Goal: Task Accomplishment & Management: Use online tool/utility

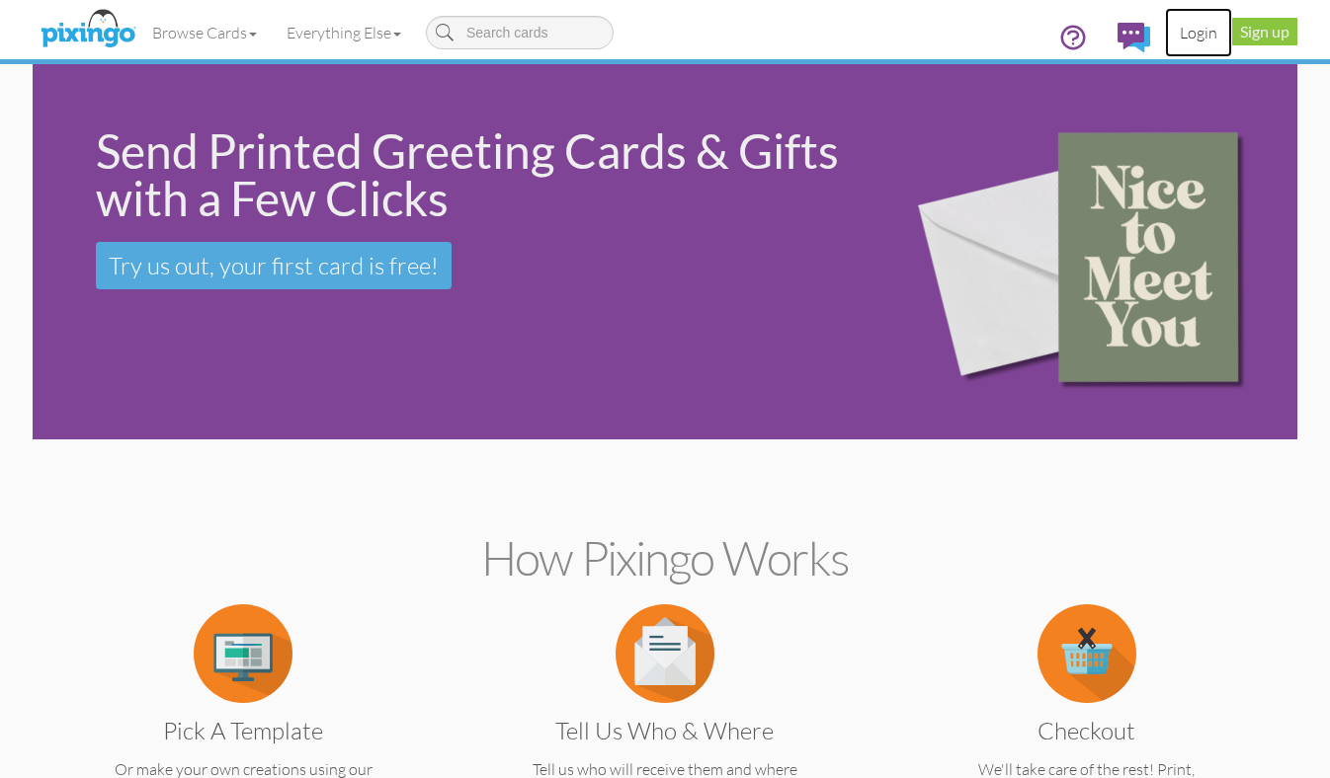
click at [1195, 27] on link "Login" at bounding box center [1198, 32] width 67 height 49
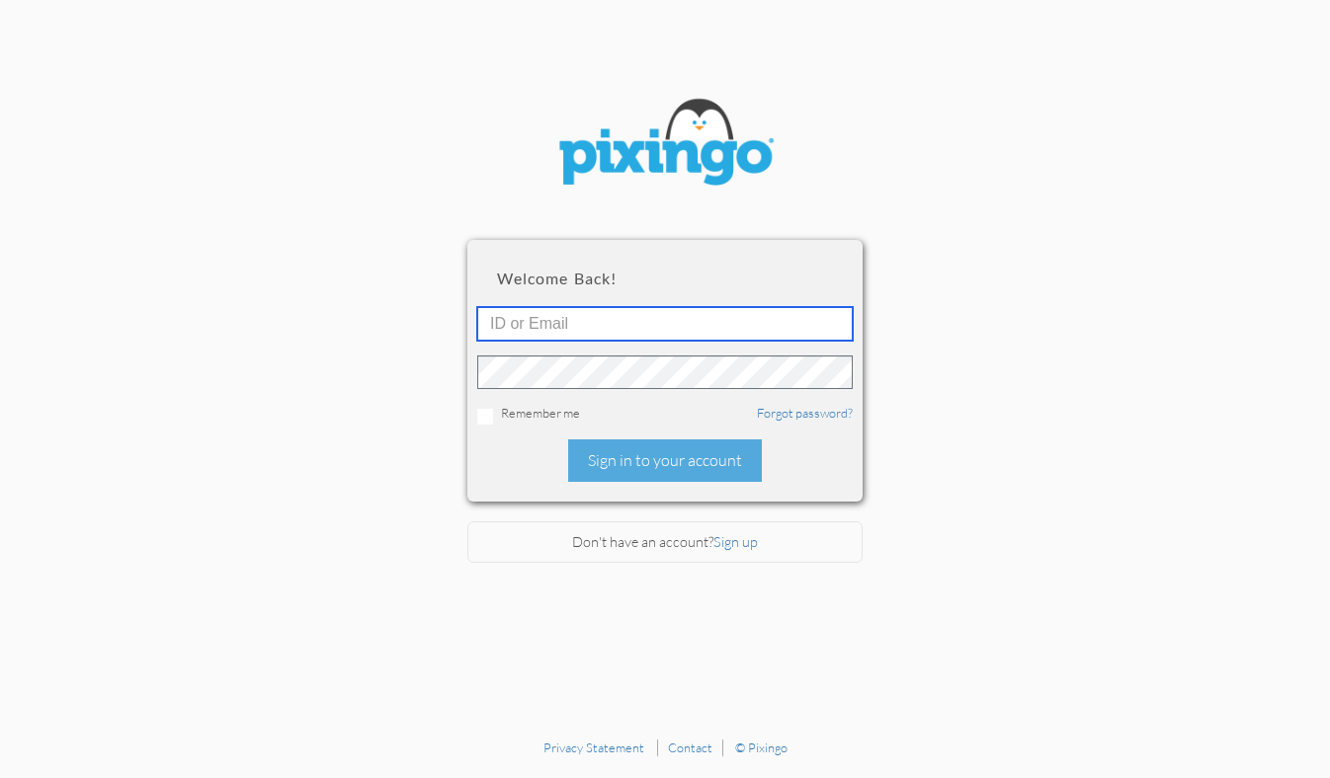
type input "1644"
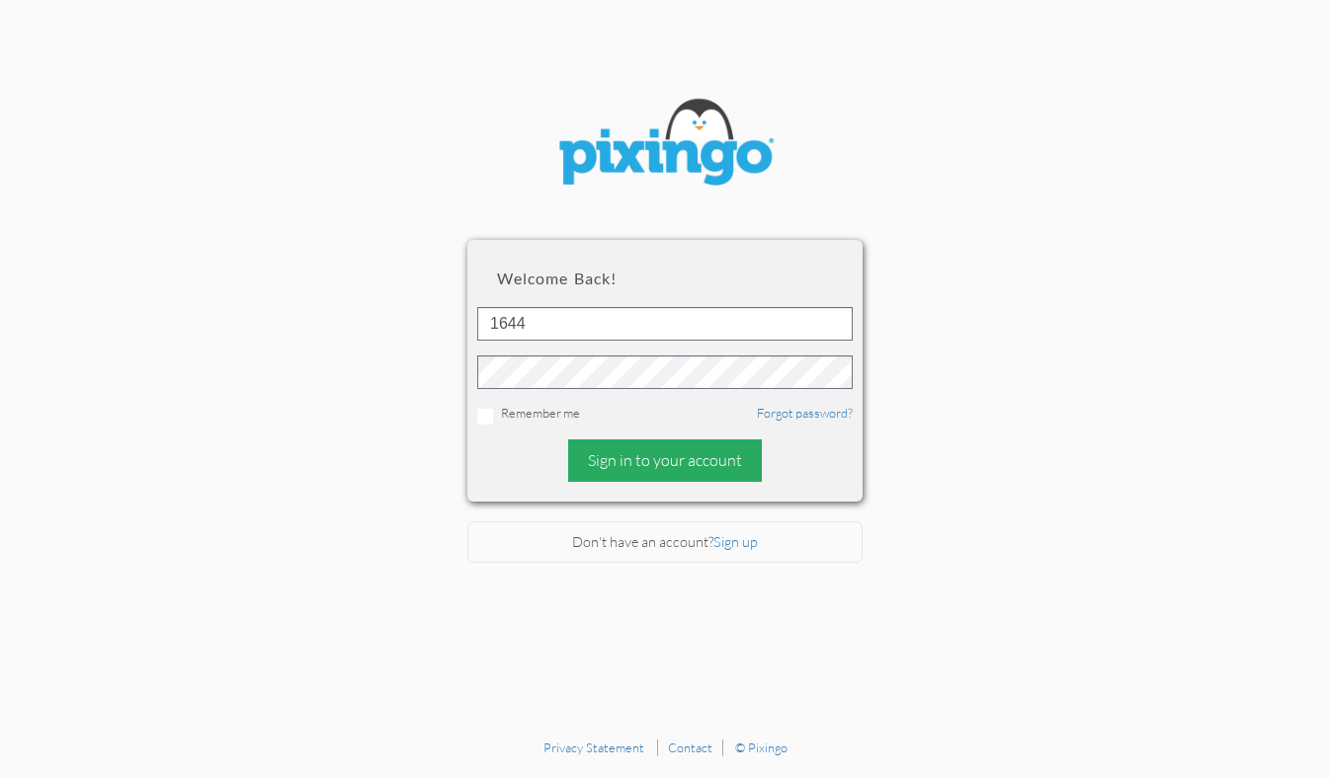
click at [584, 467] on div "Sign in to your account" at bounding box center [665, 461] width 194 height 42
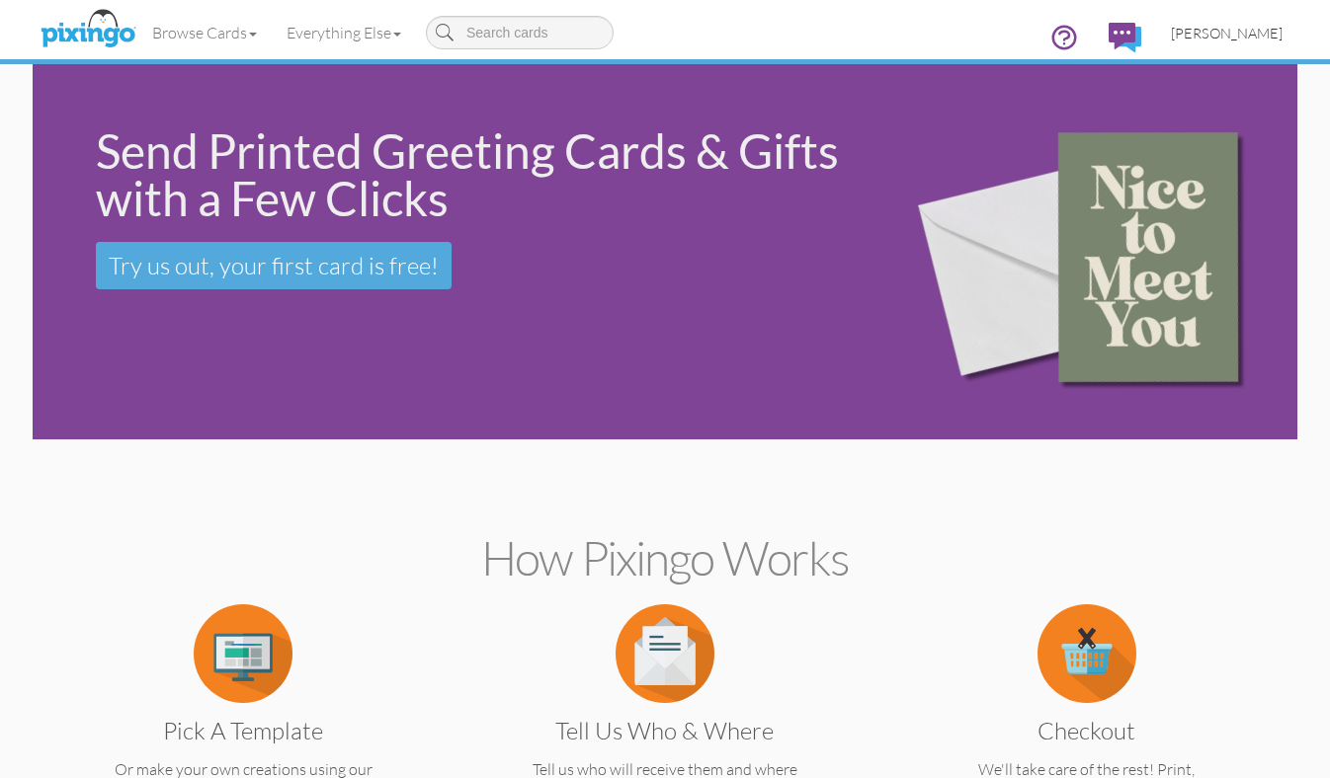
click at [1238, 37] on span "[PERSON_NAME]" at bounding box center [1227, 33] width 112 height 17
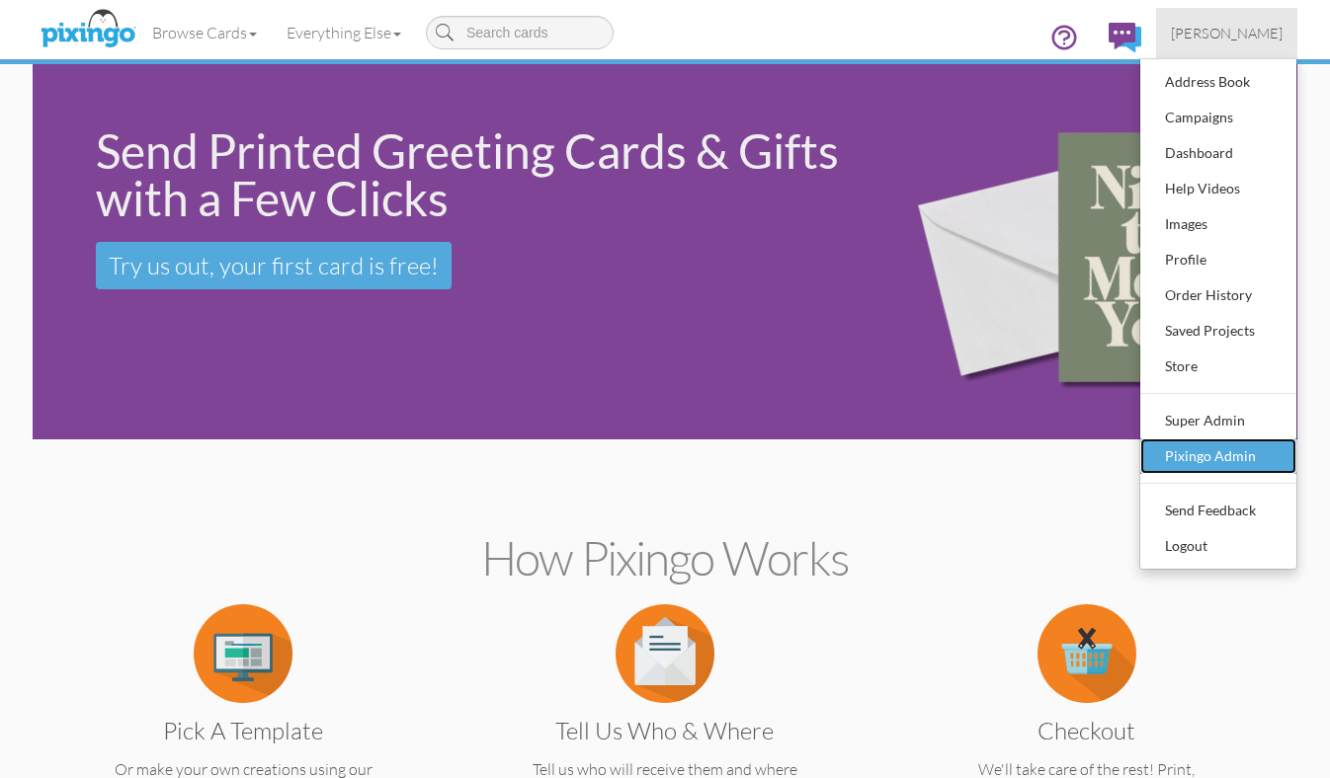
click at [1204, 469] on div "Pixingo Admin" at bounding box center [1218, 457] width 117 height 30
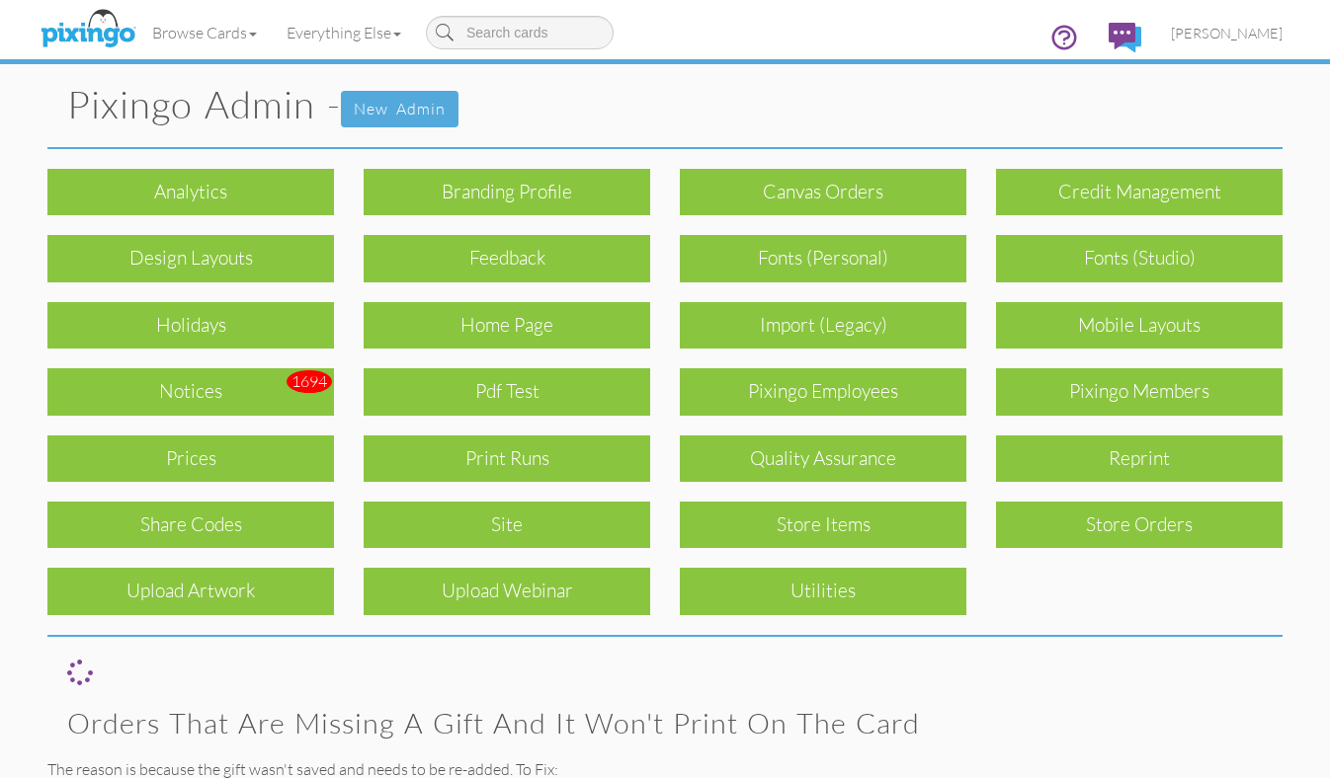
click at [511, 467] on div "Print Runs" at bounding box center [507, 459] width 286 height 46
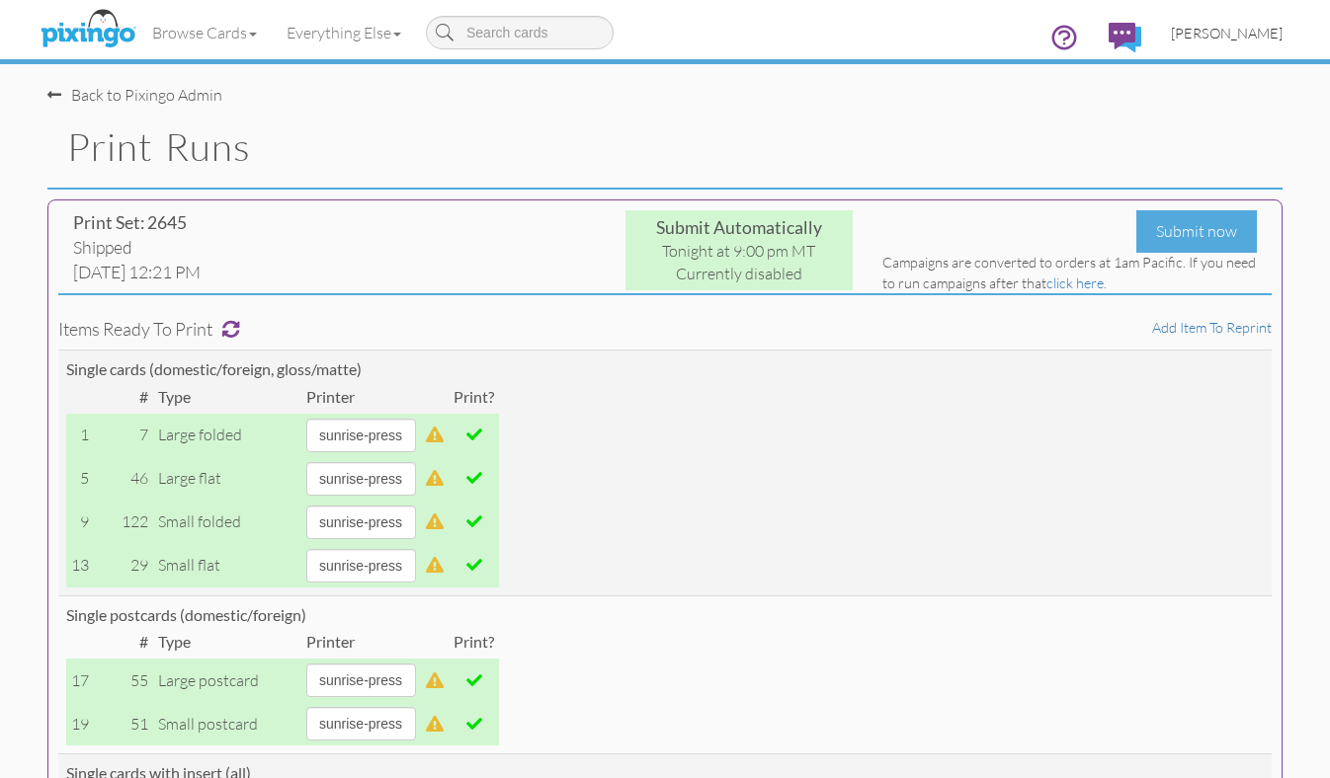
click at [1233, 39] on span "[PERSON_NAME]" at bounding box center [1227, 33] width 112 height 17
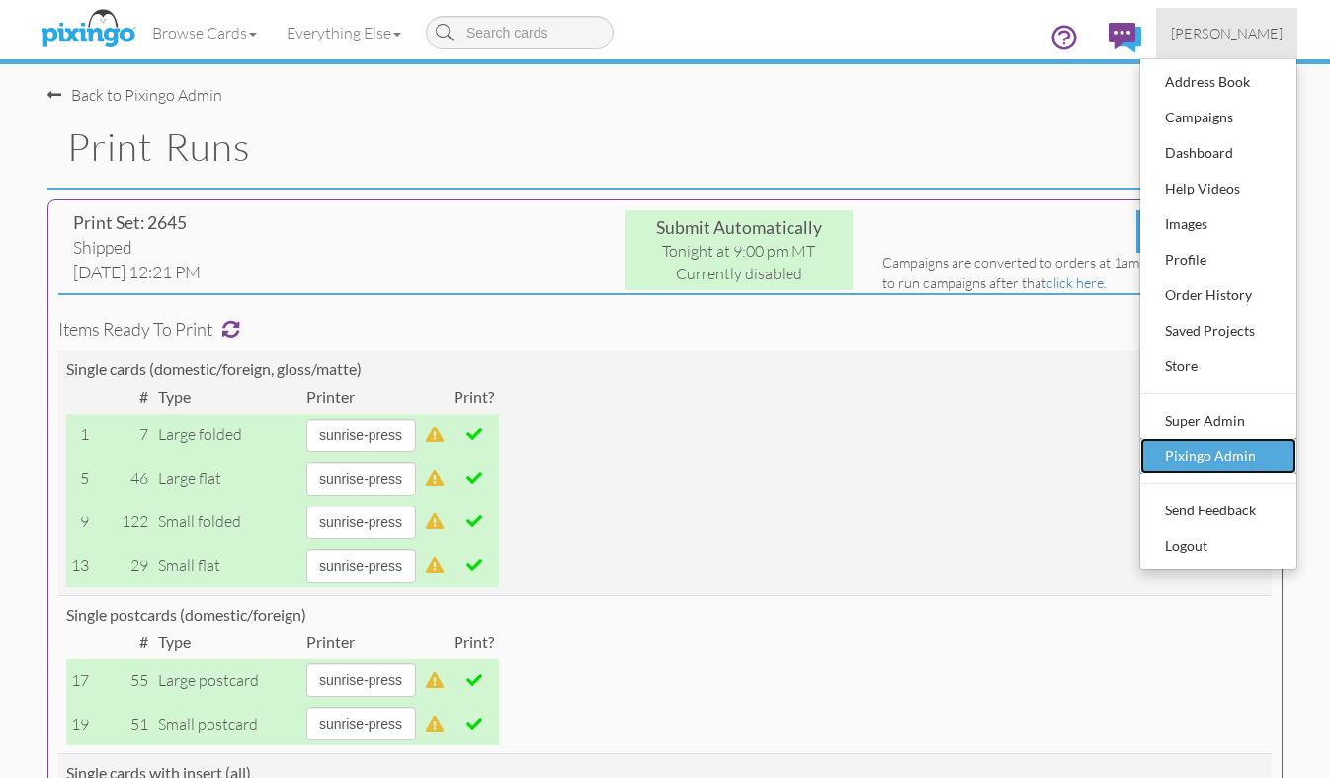
click at [1223, 464] on div "Pixingo Admin" at bounding box center [1218, 457] width 117 height 30
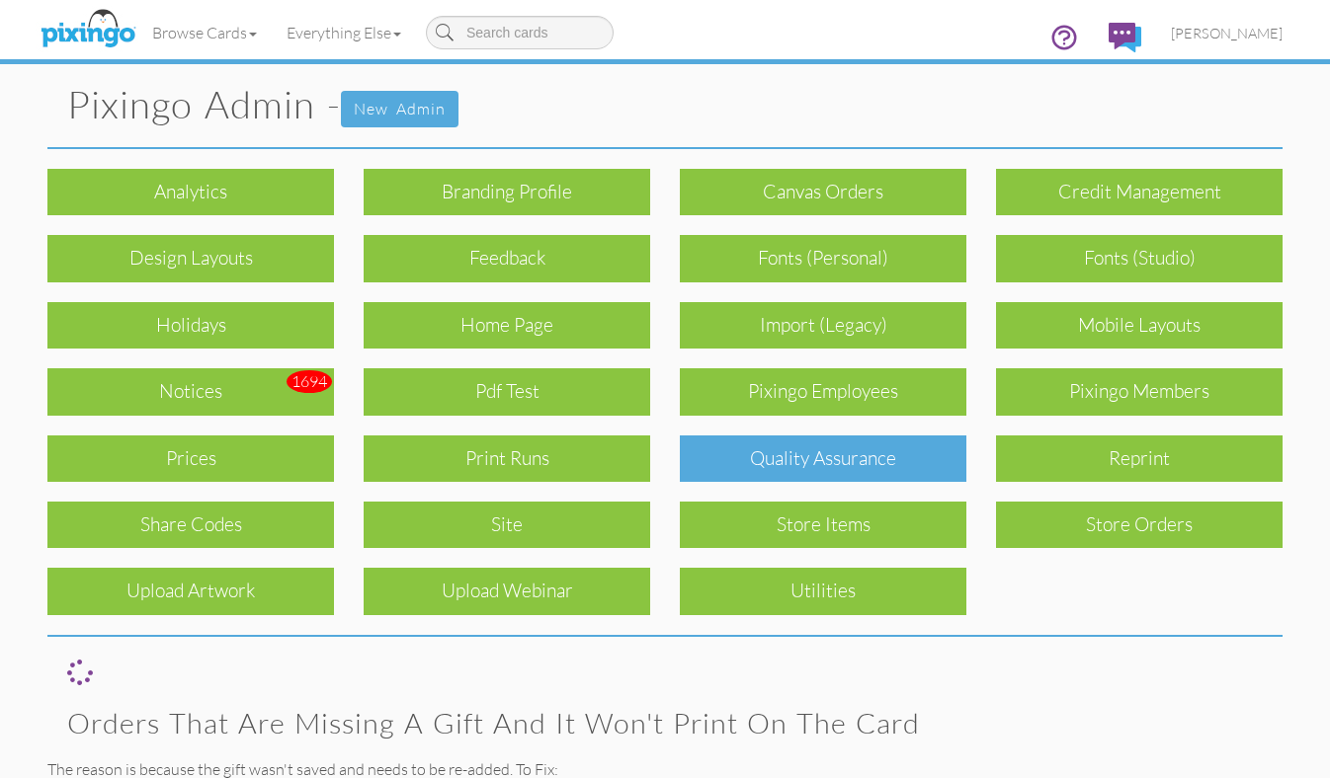
click at [832, 450] on div "Quality Assurance" at bounding box center [823, 459] width 286 height 46
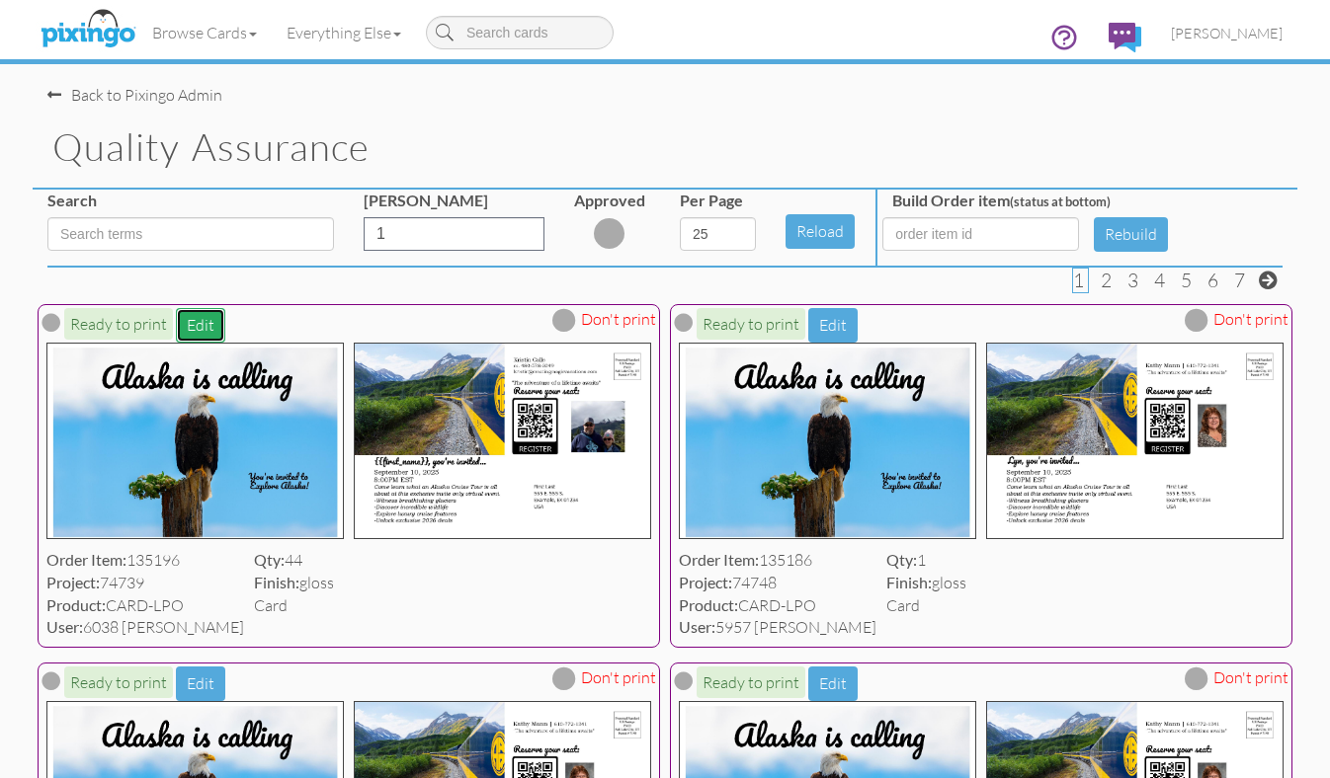
click at [192, 326] on button "Edit" at bounding box center [200, 325] width 49 height 35
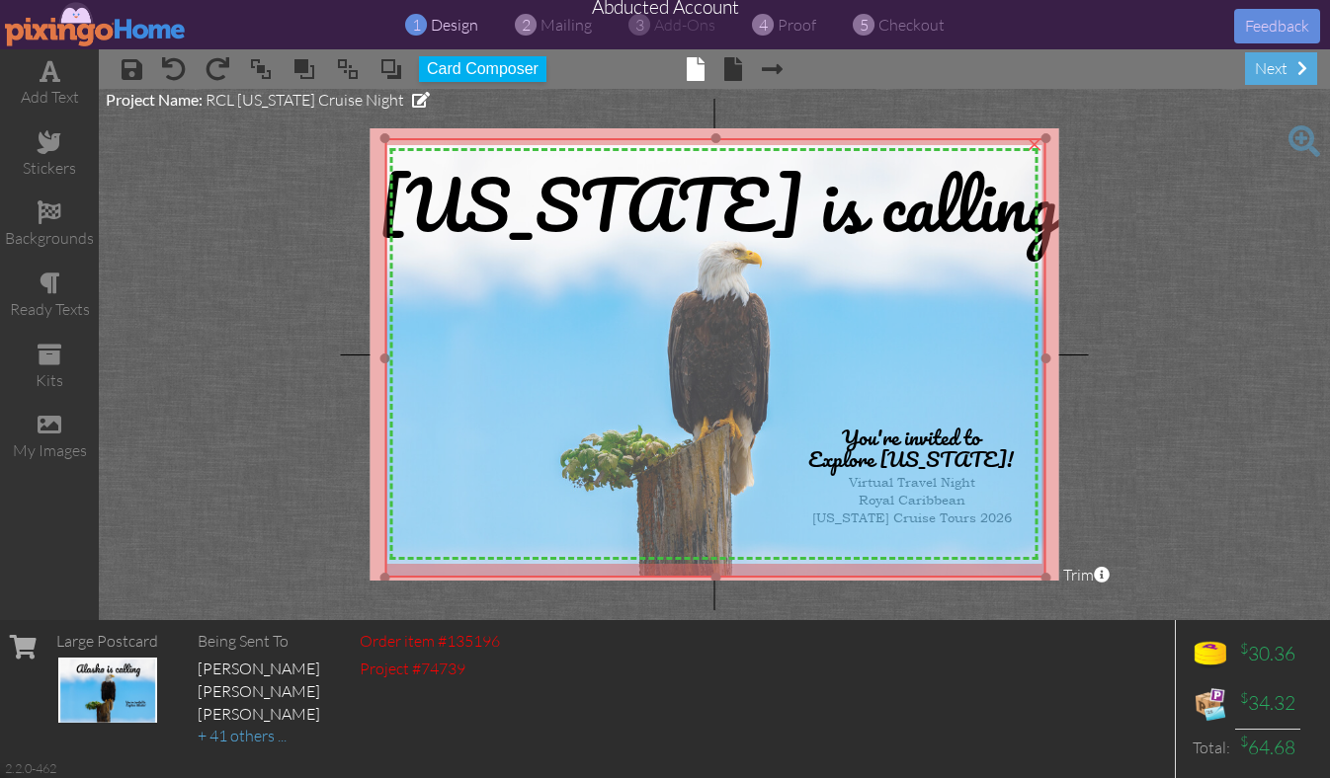
click at [397, 135] on div at bounding box center [715, 358] width 671 height 450
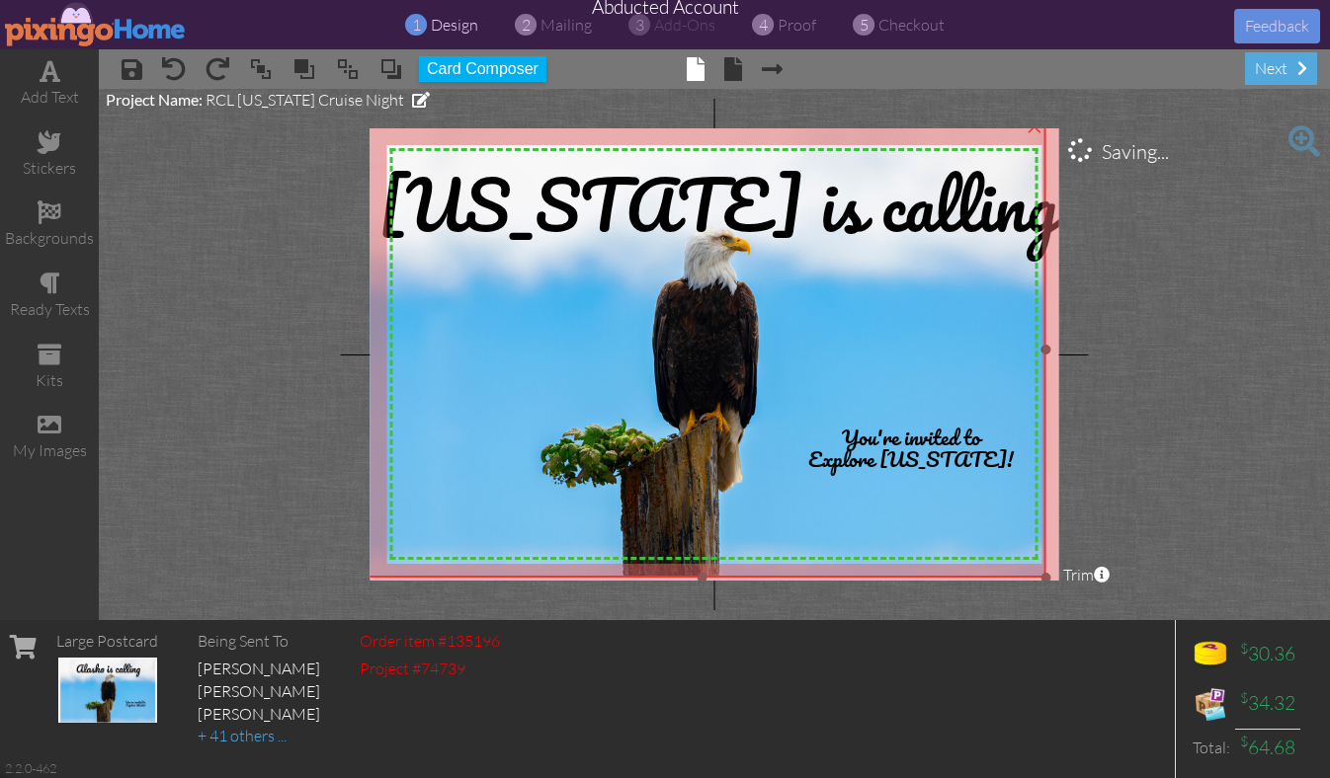
drag, startPoint x: 389, startPoint y: 135, endPoint x: 378, endPoint y: 118, distance: 20.8
click at [378, 118] on project-studio-wrapper "X X X X X X X X X X X X X X X X X X X X X X X X X X X X X X X X X X X X X X X X…" at bounding box center [714, 354] width 1231 height 531
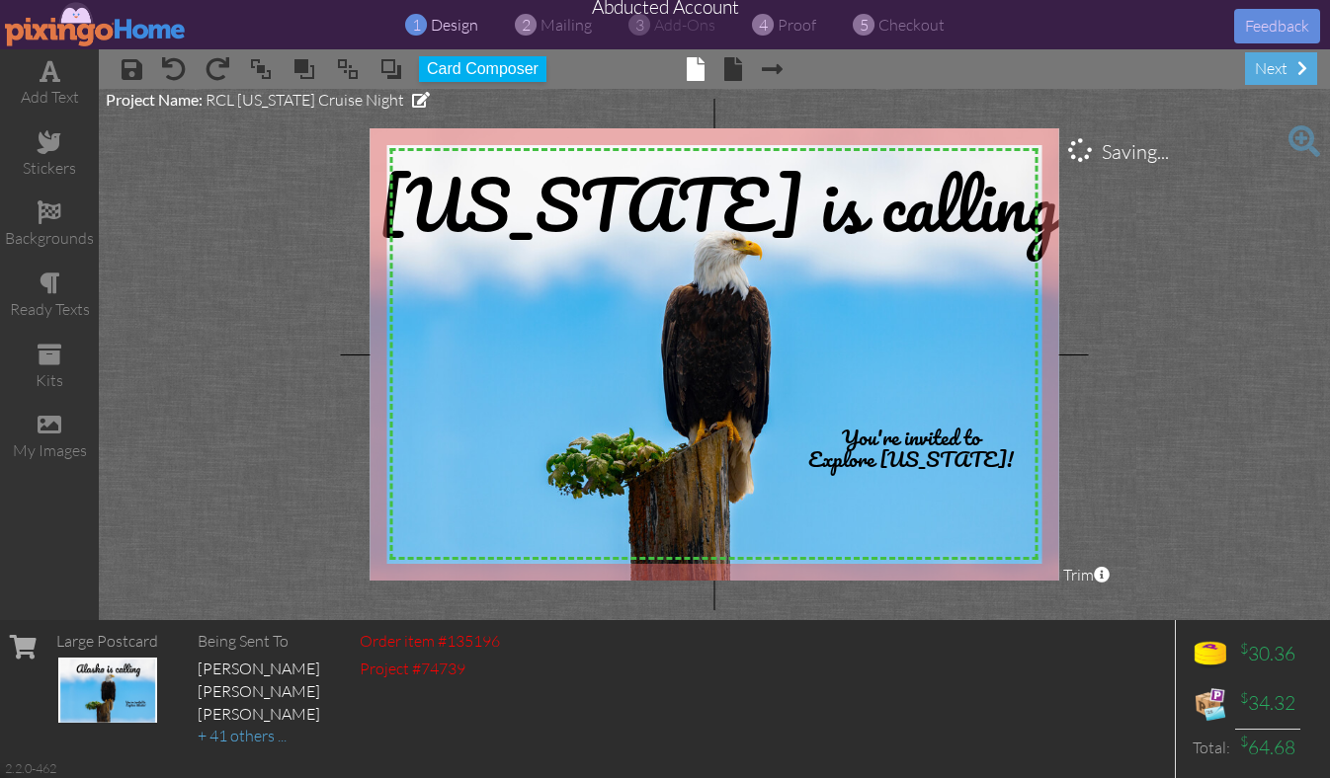
drag, startPoint x: 1050, startPoint y: 577, endPoint x: 1074, endPoint y: 591, distance: 27.4
click at [1073, 591] on project-studio-wrapper "X X X X X X X X X X X X X X X X X X X X X X X X X X X X X X X X X X X X X X X X…" at bounding box center [714, 354] width 1231 height 531
click at [784, 20] on span "proof" at bounding box center [796, 25] width 39 height 20
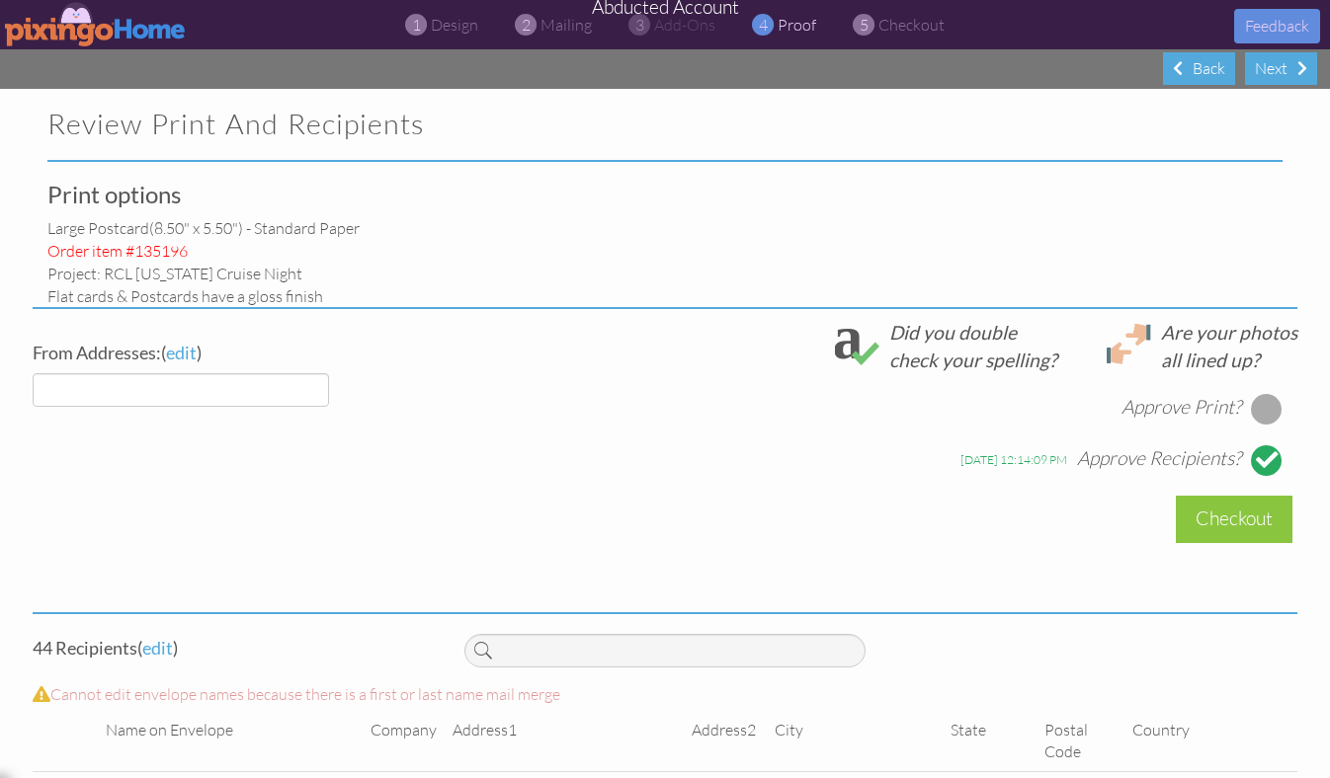
select select "object:8047"
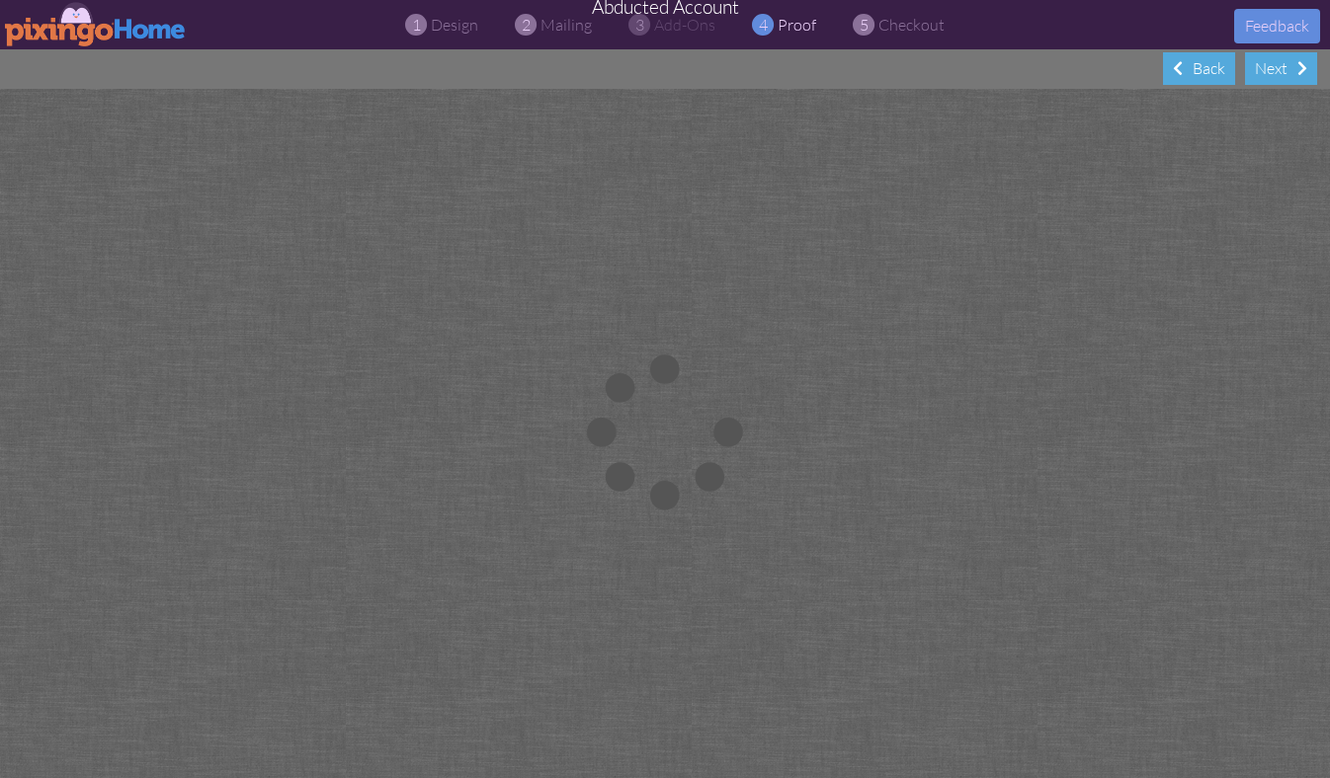
click at [169, 125] on div at bounding box center [665, 433] width 1330 height 689
click at [82, 16] on img at bounding box center [96, 24] width 182 height 44
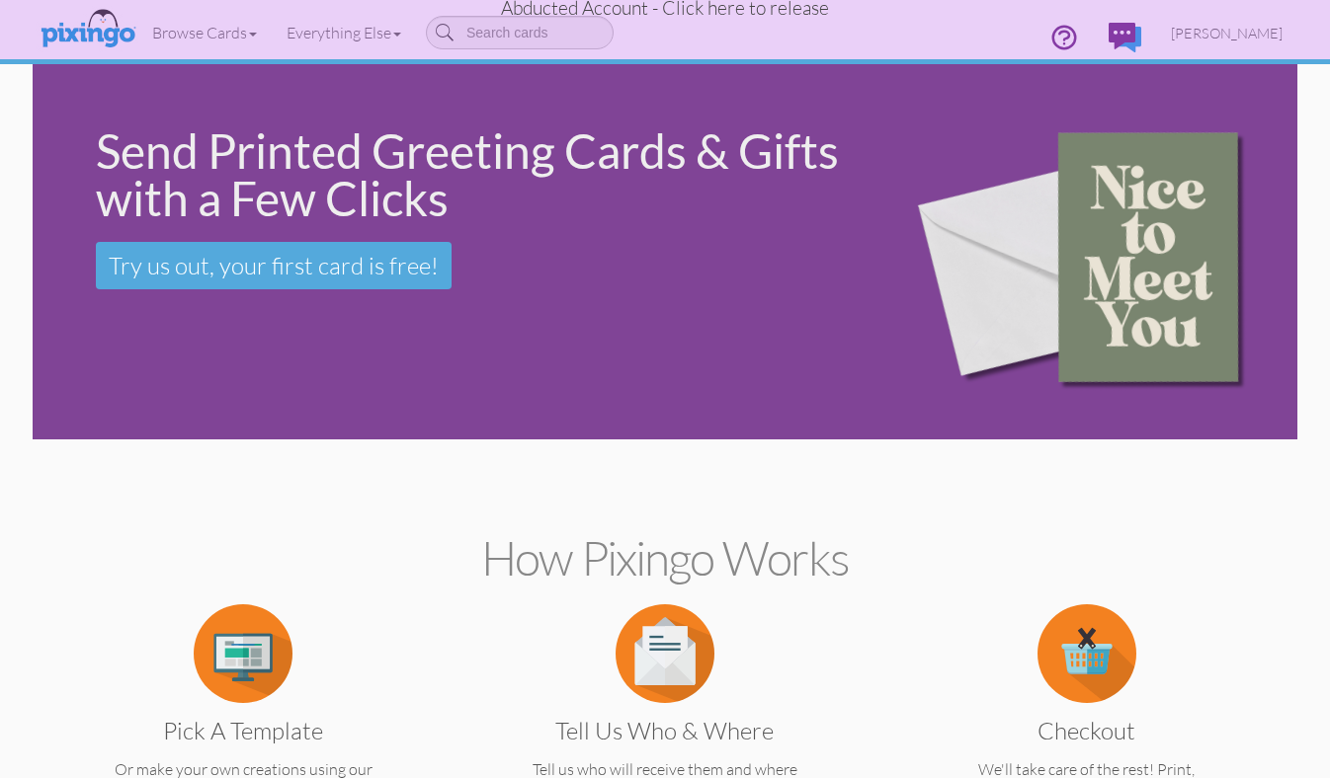
click at [725, 14] on span "Abducted Account - Click here to release" at bounding box center [665, 8] width 328 height 24
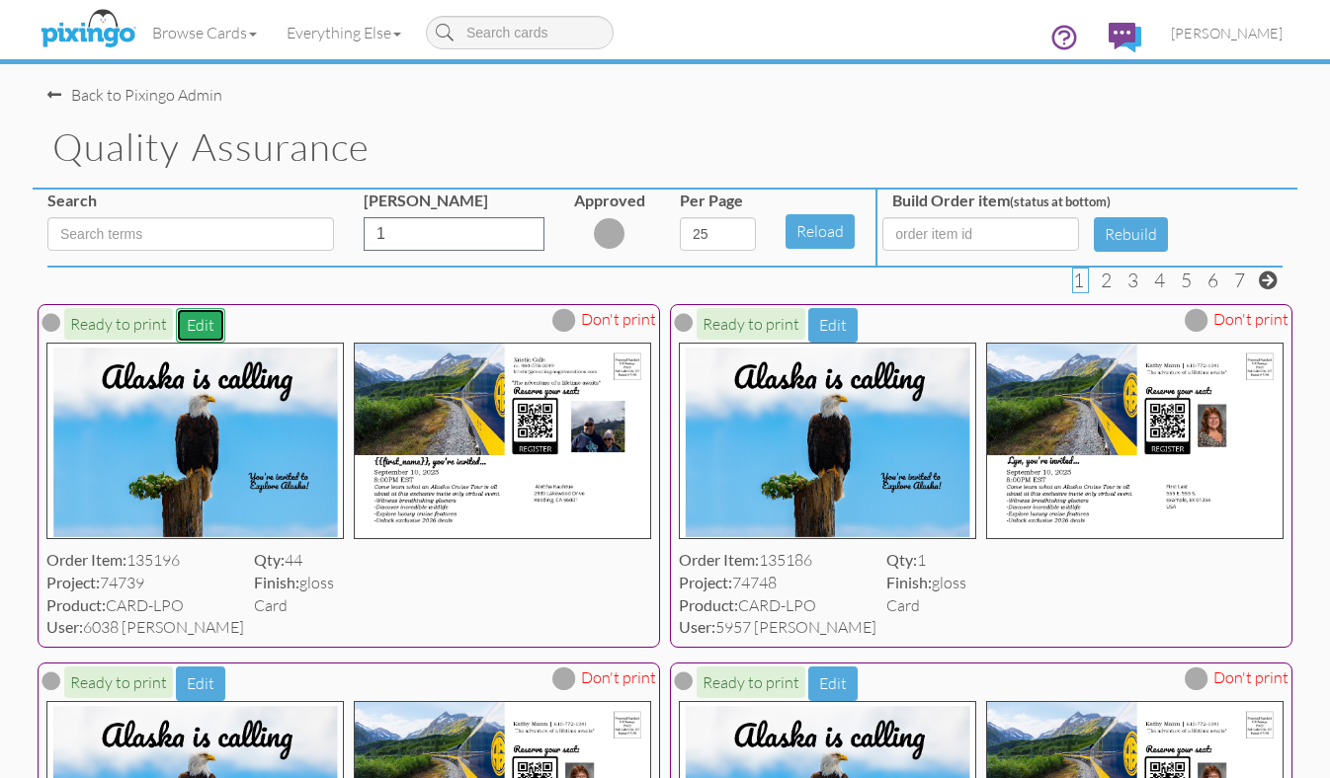
click at [193, 330] on button "Edit" at bounding box center [200, 325] width 49 height 35
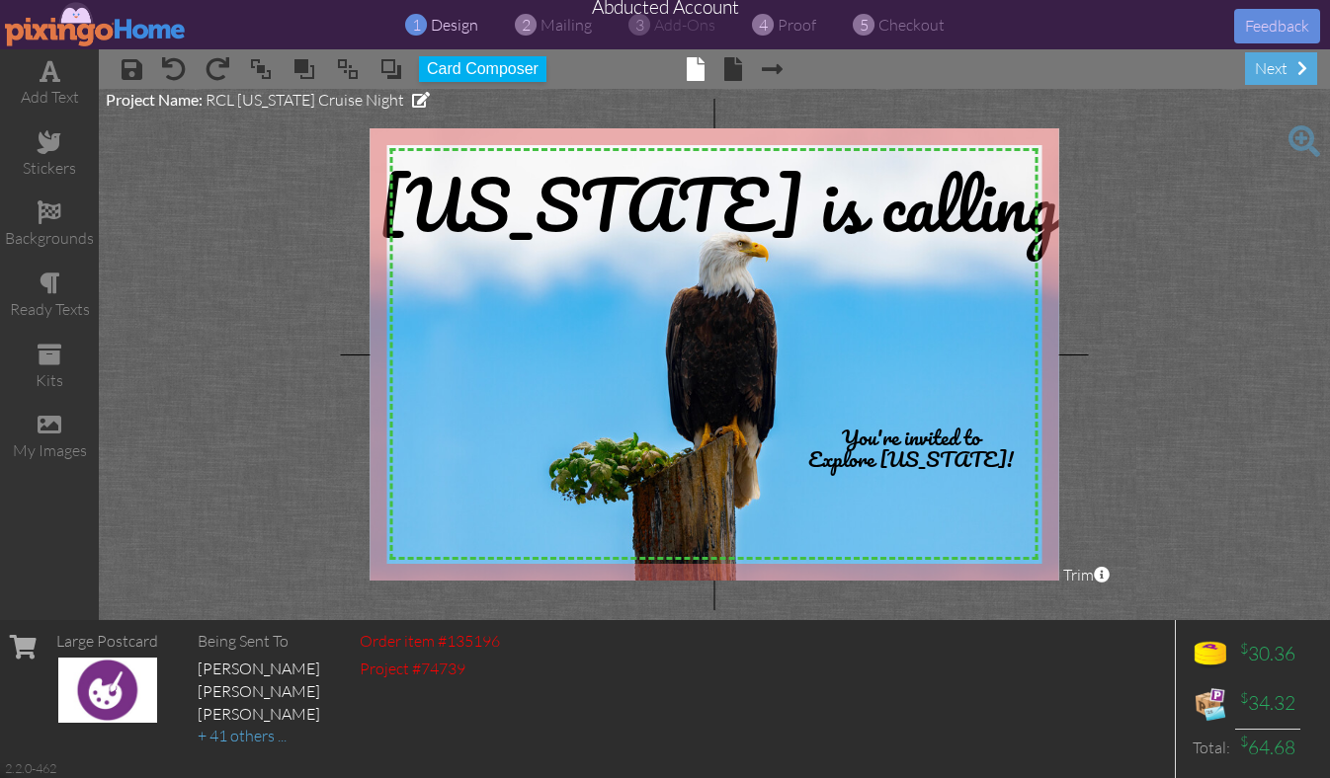
drag, startPoint x: 1045, startPoint y: 576, endPoint x: 1072, endPoint y: 597, distance: 33.8
click at [1072, 597] on project-studio-wrapper "X X X X X X X X X X X X X X X X X X X X X X X X X X X X X X X X X X X X X X X X…" at bounding box center [714, 354] width 1231 height 531
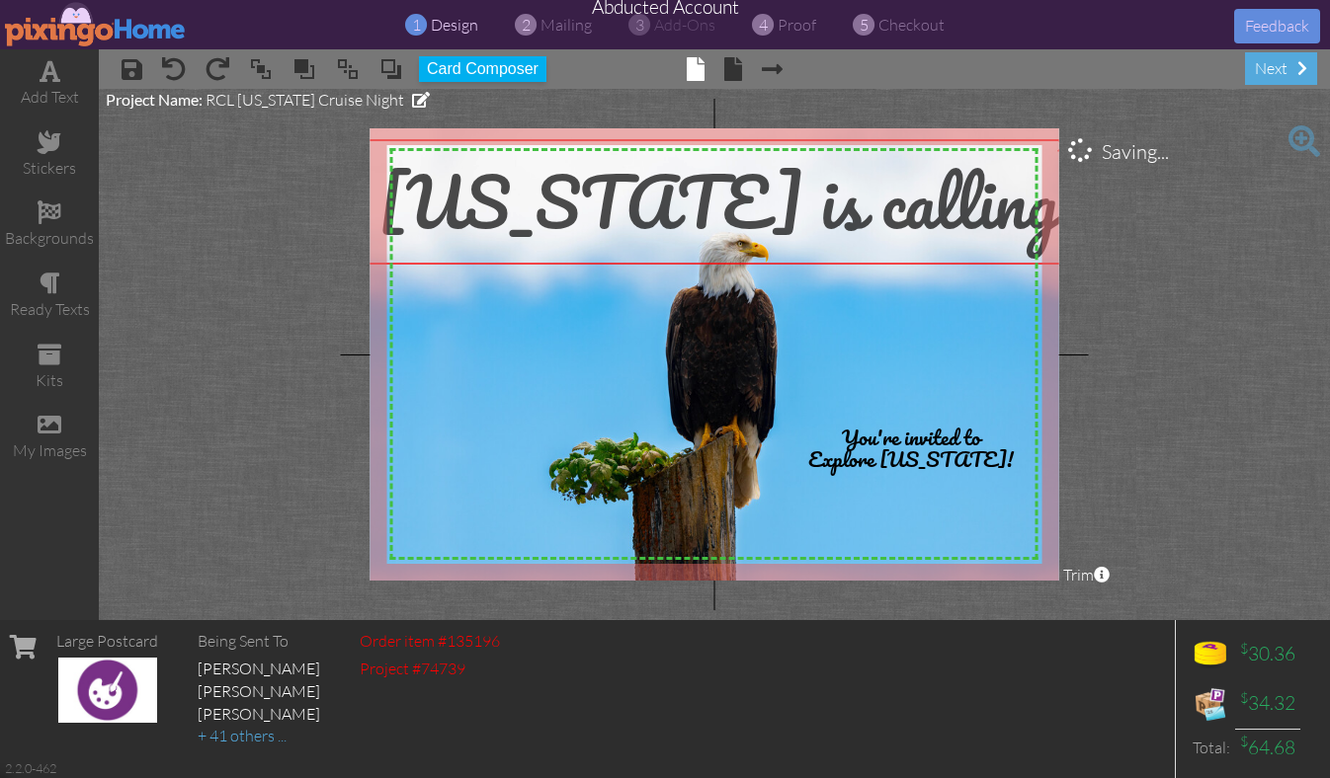
click at [680, 184] on span "[US_STATE] is calling" at bounding box center [718, 201] width 680 height 115
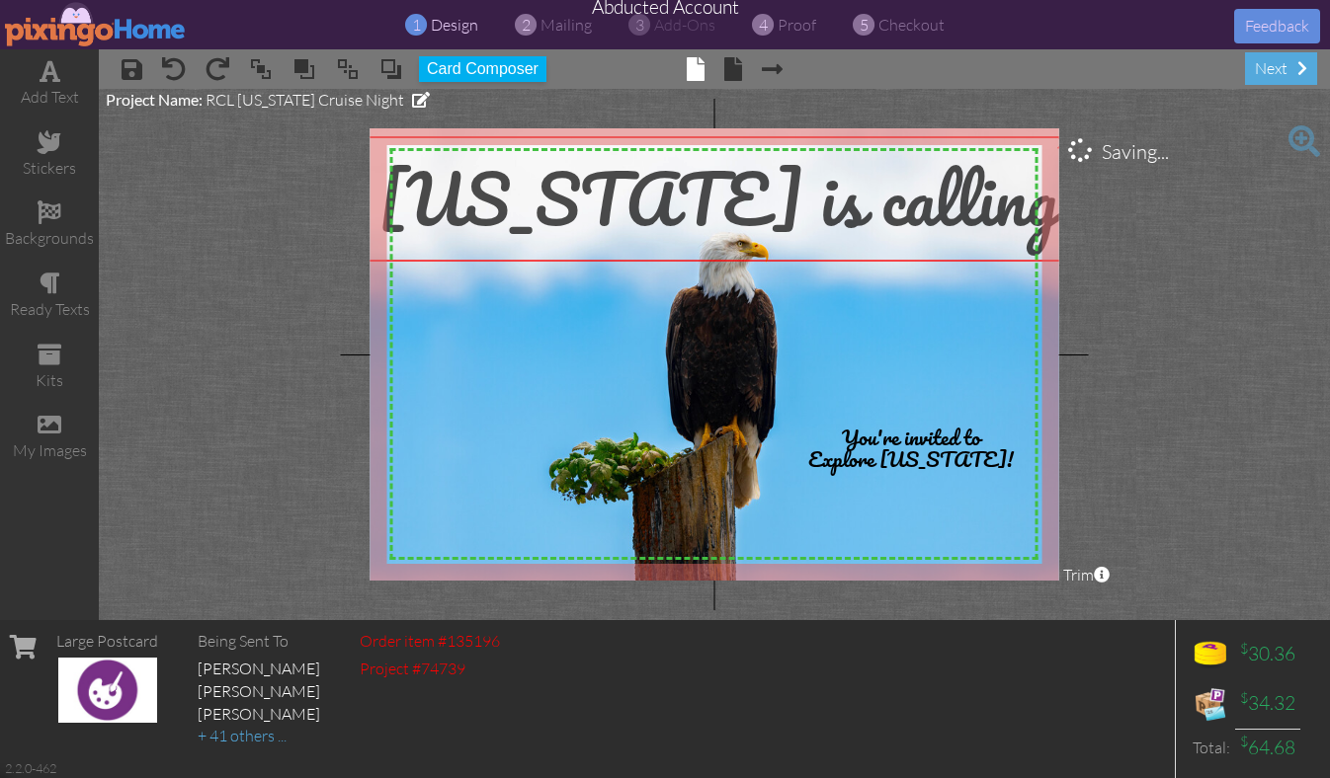
click at [680, 181] on span "[US_STATE] is calling" at bounding box center [718, 198] width 680 height 115
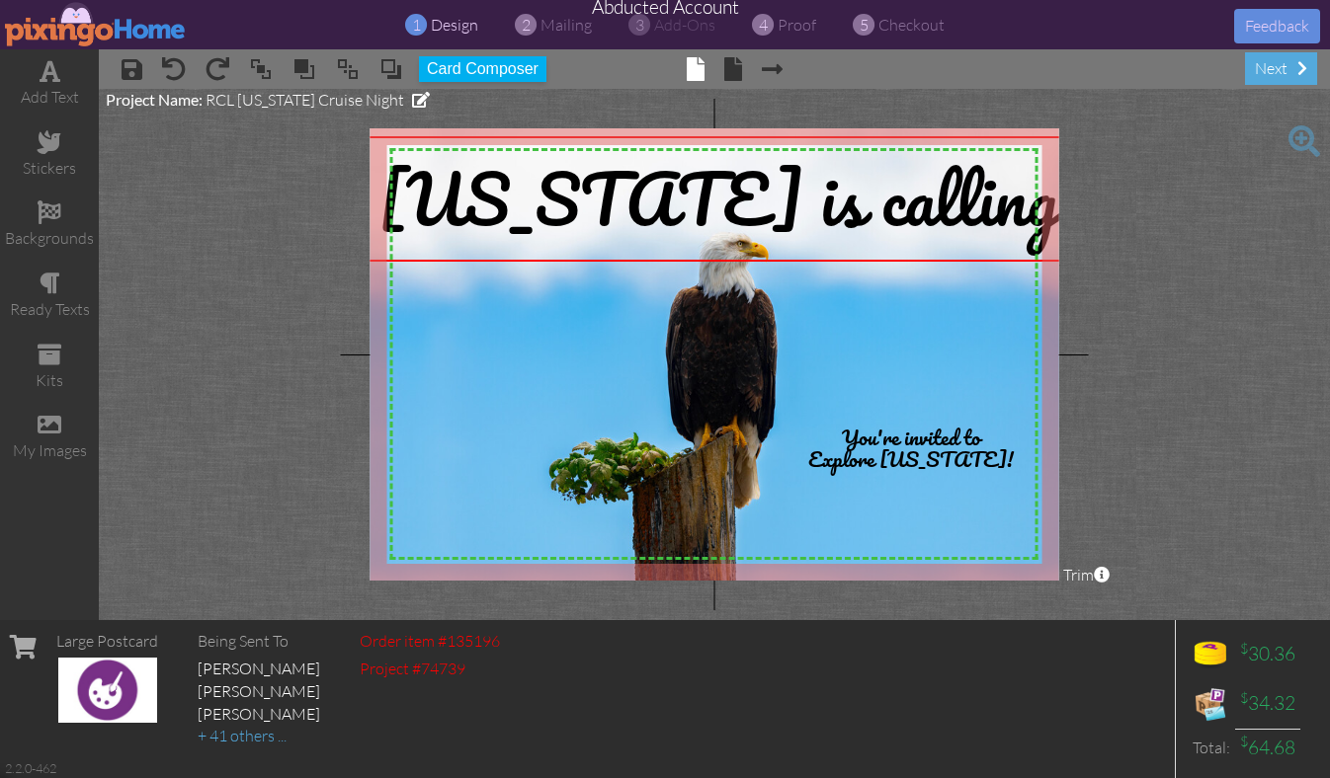
click at [826, 85] on div "× save × undo × redo × bring to front × bring forward × send to back × send beh…" at bounding box center [714, 69] width 1231 height 40
click at [785, 31] on span "proof" at bounding box center [796, 25] width 39 height 20
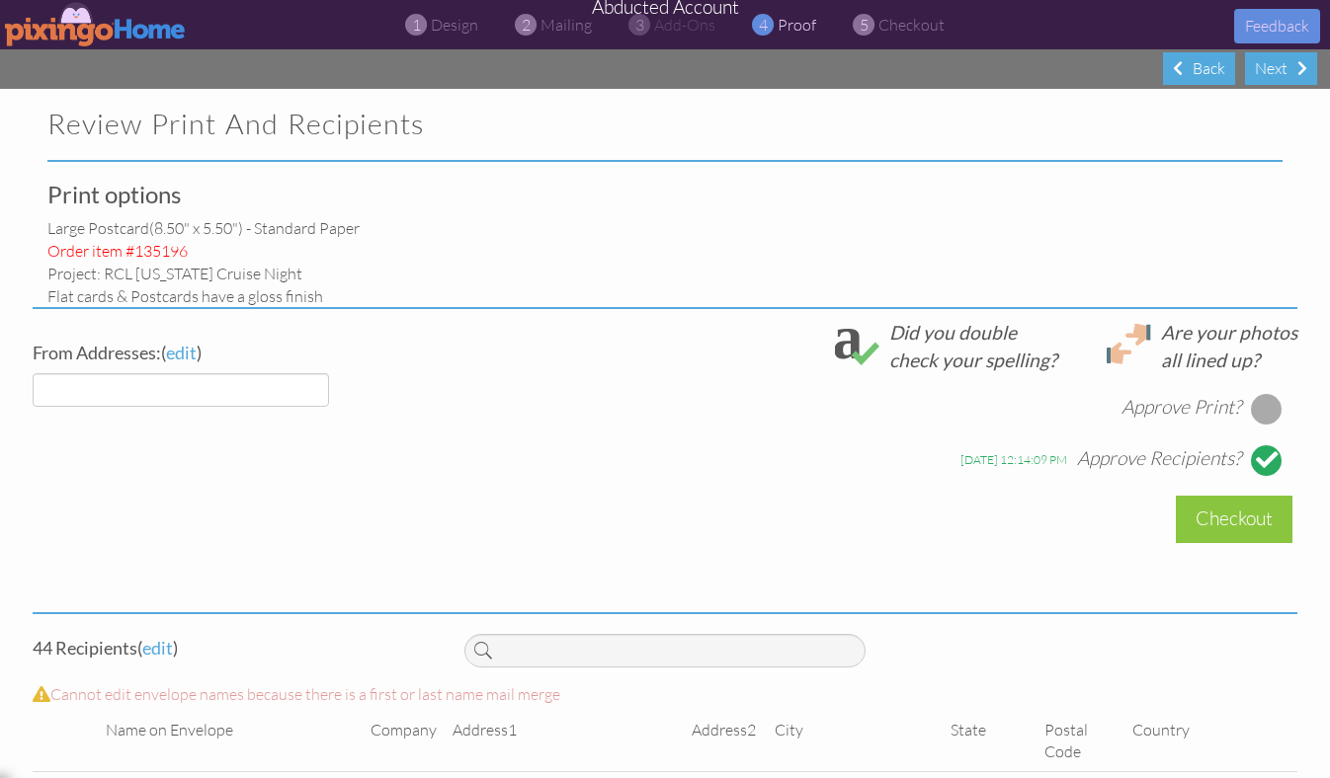
select select "object:10587"
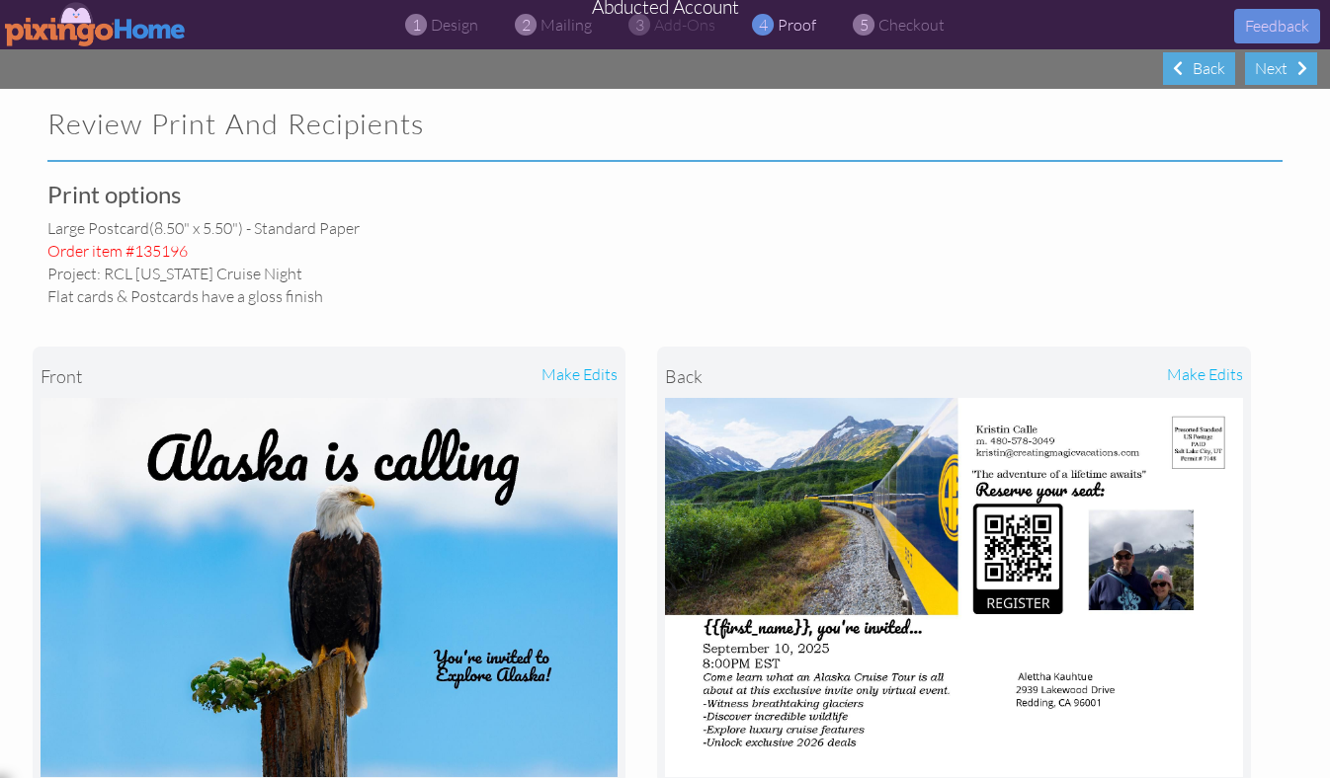
click at [81, 32] on img at bounding box center [96, 24] width 182 height 44
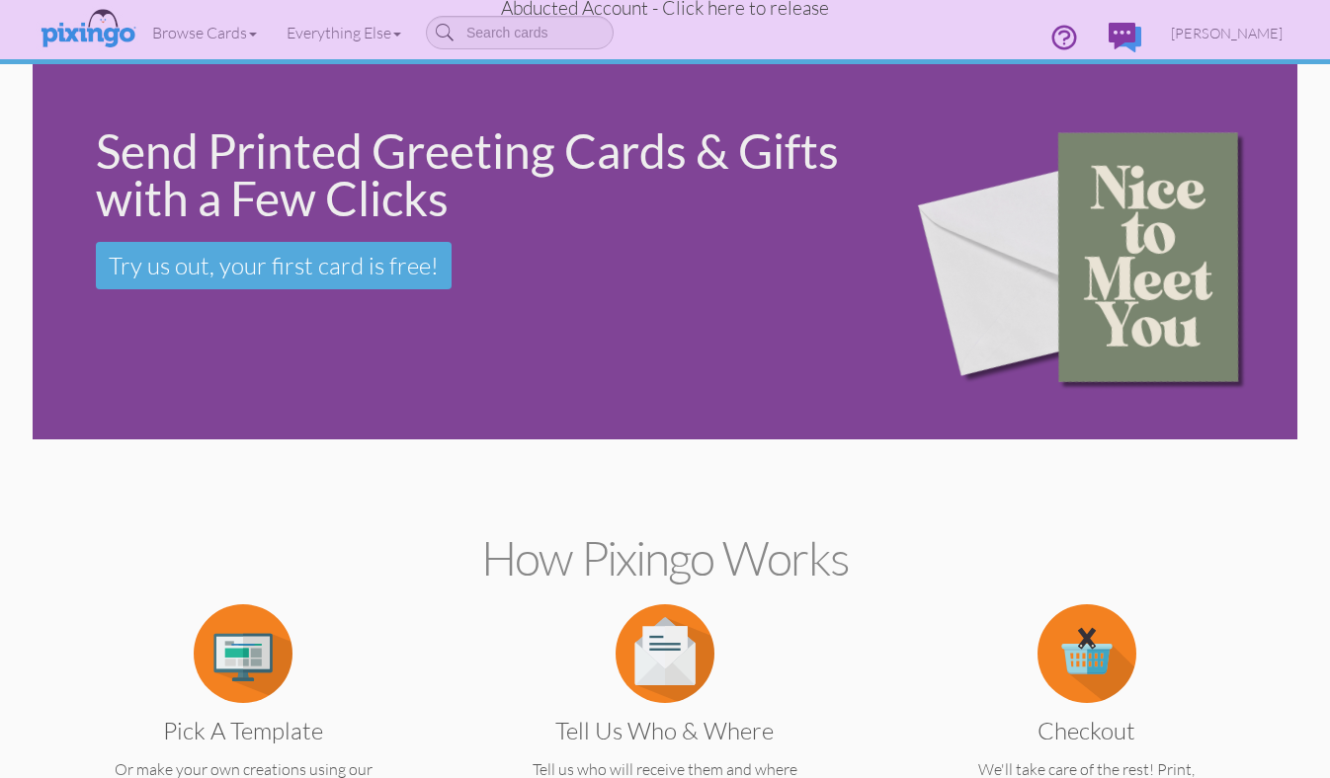
click at [767, 7] on span "Abducted Account - Click here to release" at bounding box center [665, 8] width 328 height 24
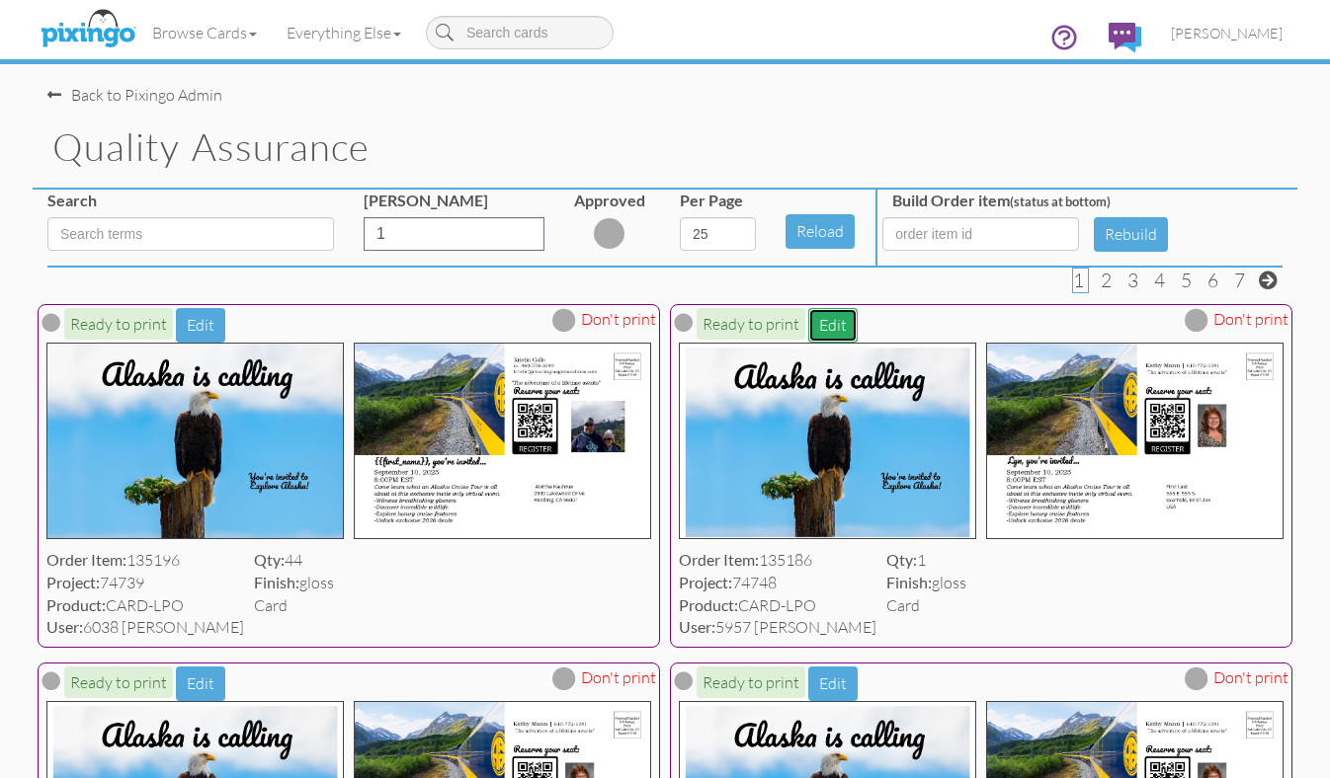
click at [824, 327] on button "Edit" at bounding box center [832, 325] width 49 height 35
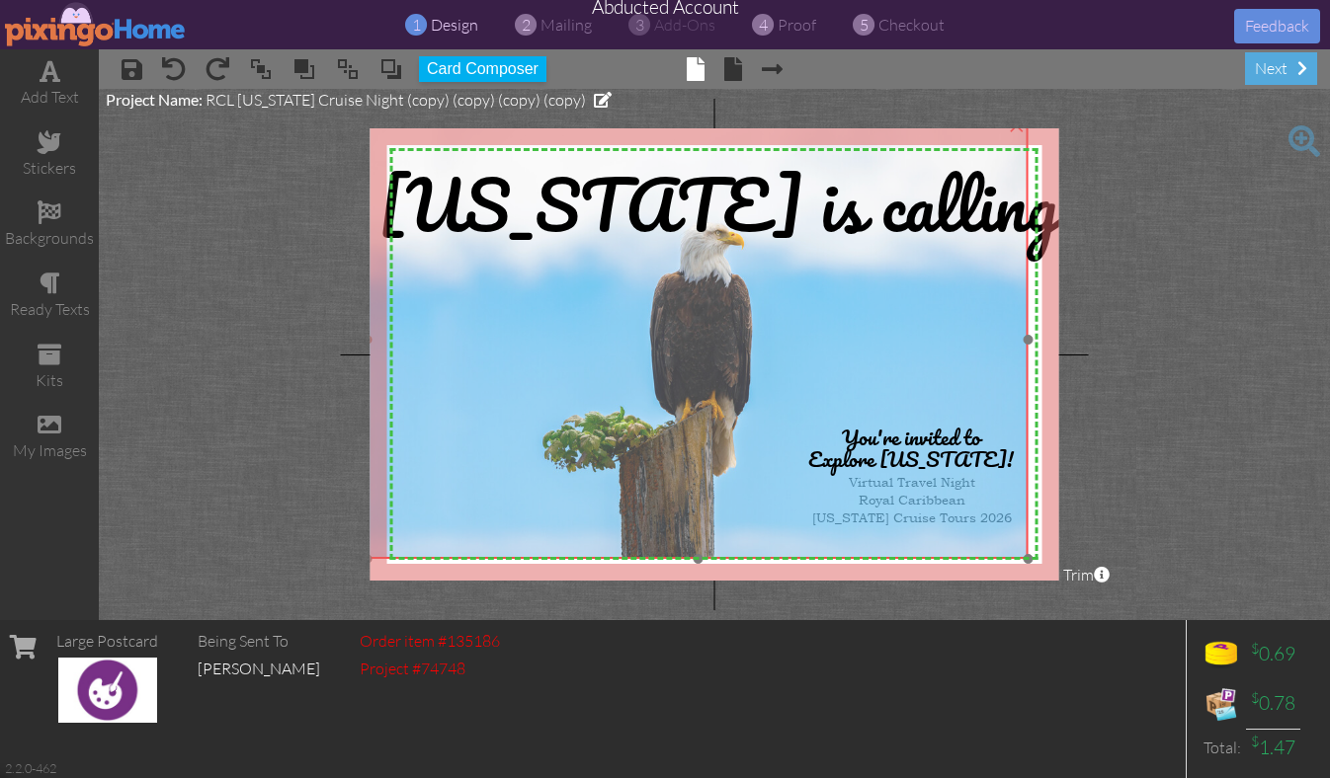
drag, startPoint x: 419, startPoint y: 337, endPoint x: 402, endPoint y: 318, distance: 25.2
click at [402, 318] on img at bounding box center [697, 340] width 661 height 441
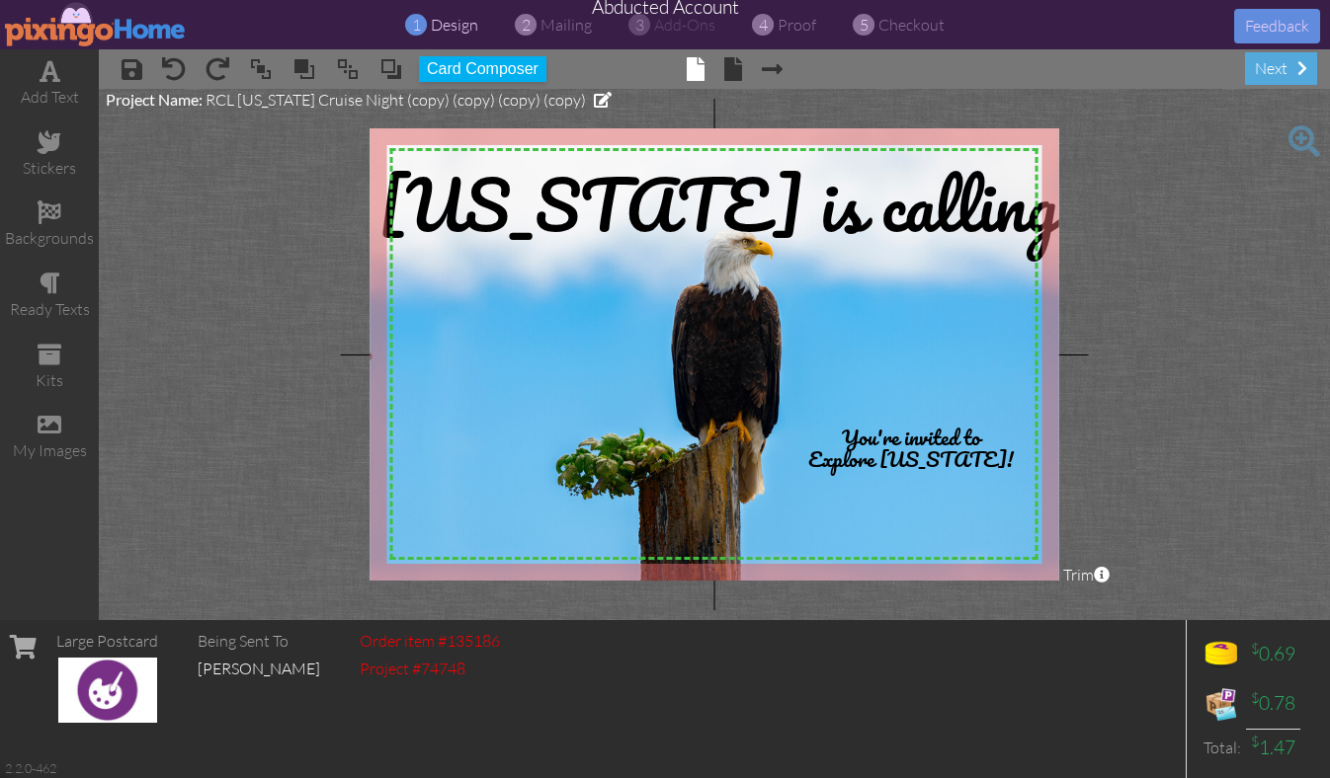
drag, startPoint x: 1025, startPoint y: 558, endPoint x: 1058, endPoint y: 592, distance: 46.8
click at [1058, 592] on project-studio-wrapper "X X X X X X X X X X X X X X X X X X X X X X X X X X X X X X X X X X X X X X X X…" at bounding box center [714, 354] width 1231 height 531
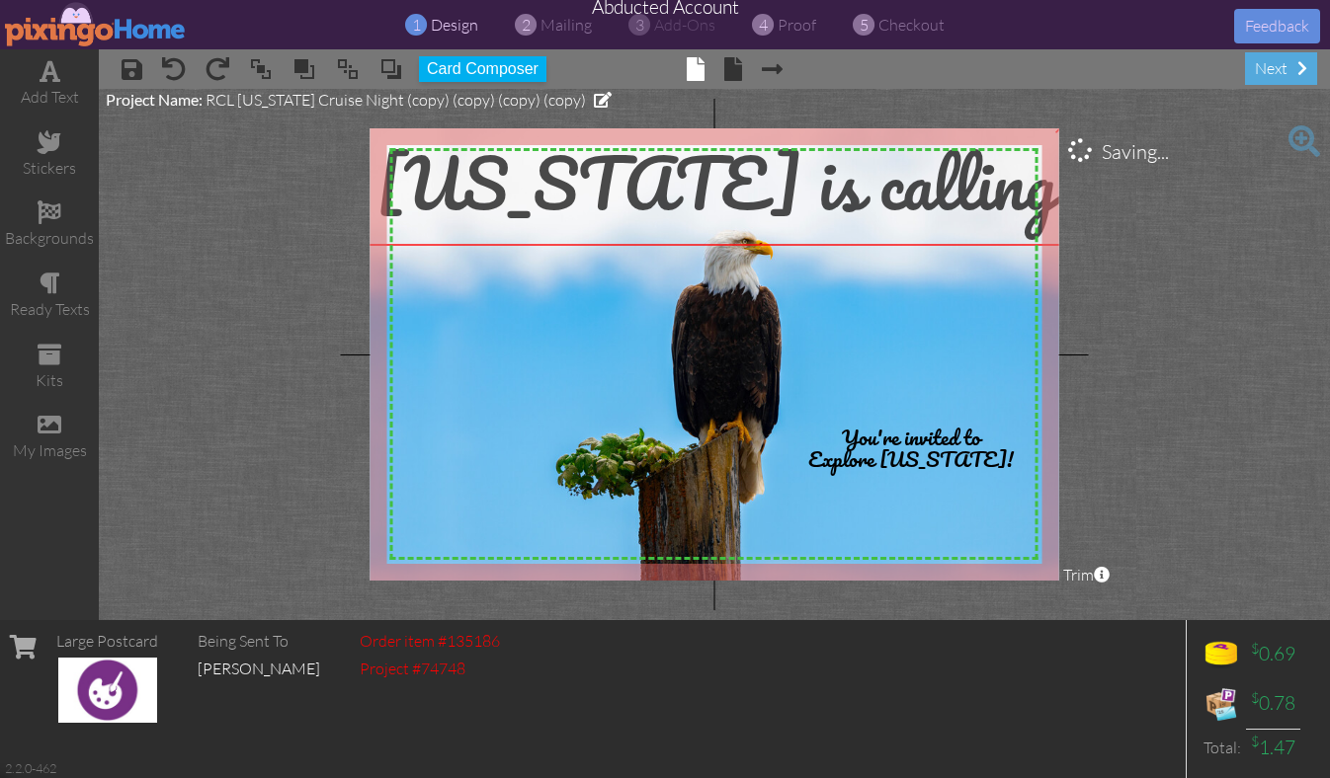
drag, startPoint x: 708, startPoint y: 205, endPoint x: 706, endPoint y: 184, distance: 21.8
click at [706, 184] on span "[US_STATE] is calling" at bounding box center [716, 182] width 680 height 115
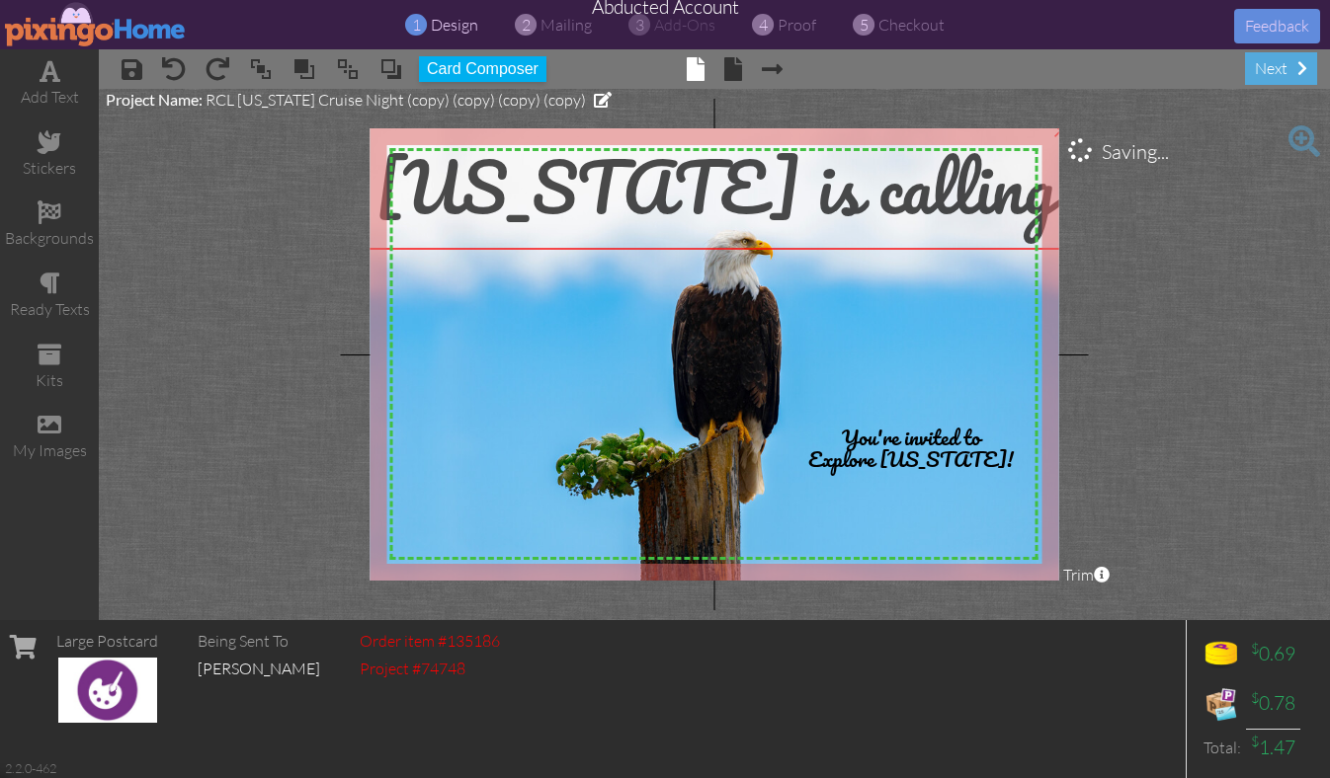
click at [817, 199] on span "[US_STATE] is calling" at bounding box center [715, 186] width 680 height 115
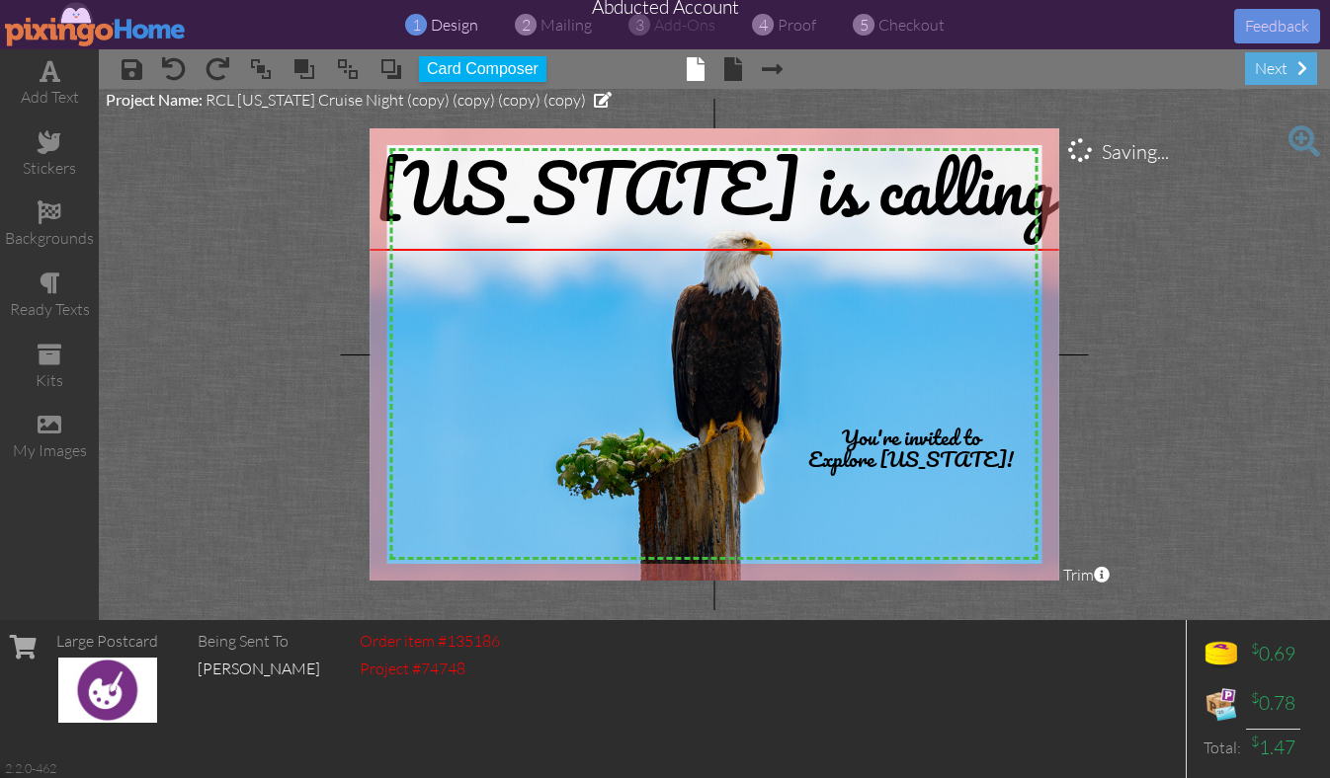
click at [1147, 294] on project-studio-wrapper "X X X X X X X X X X X X X X X X X X X X X X X X X X X X X X X X X X X X X X X X…" at bounding box center [714, 354] width 1231 height 531
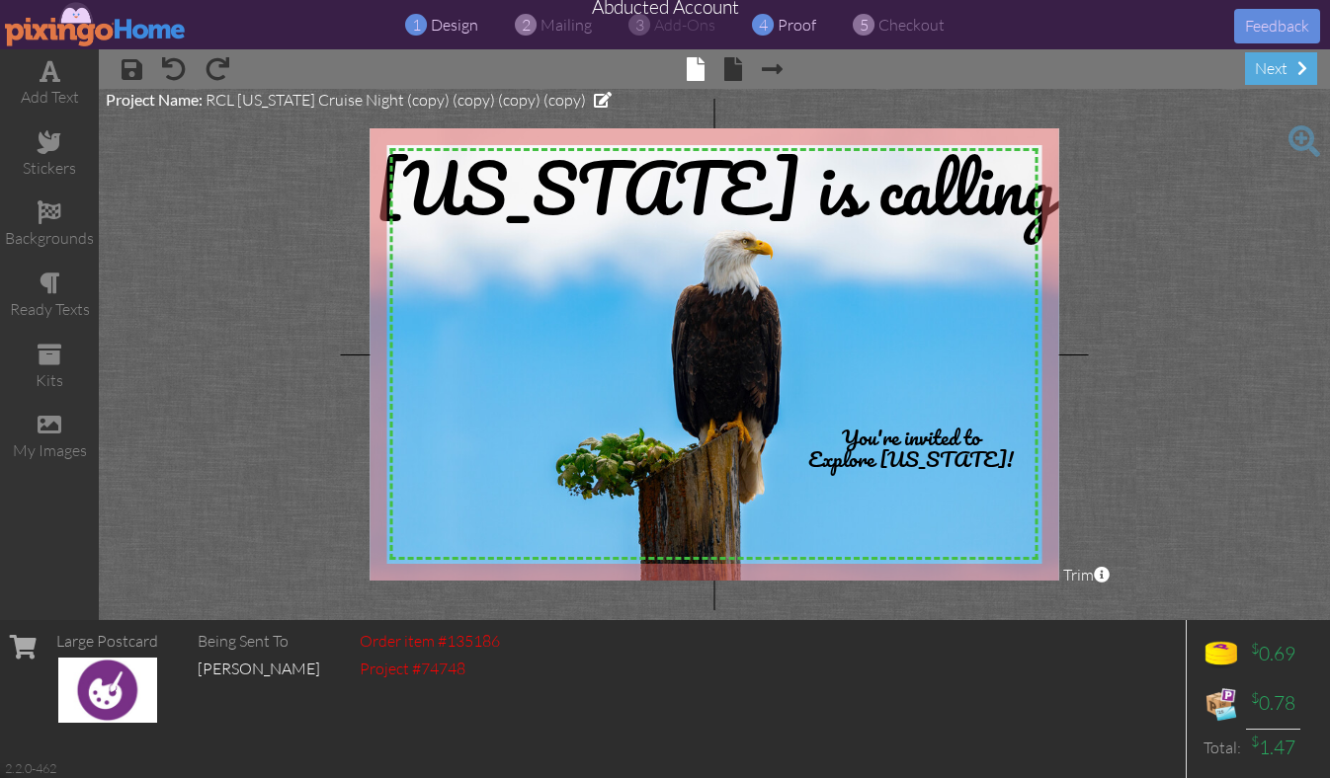
click at [789, 24] on span "proof" at bounding box center [796, 25] width 39 height 20
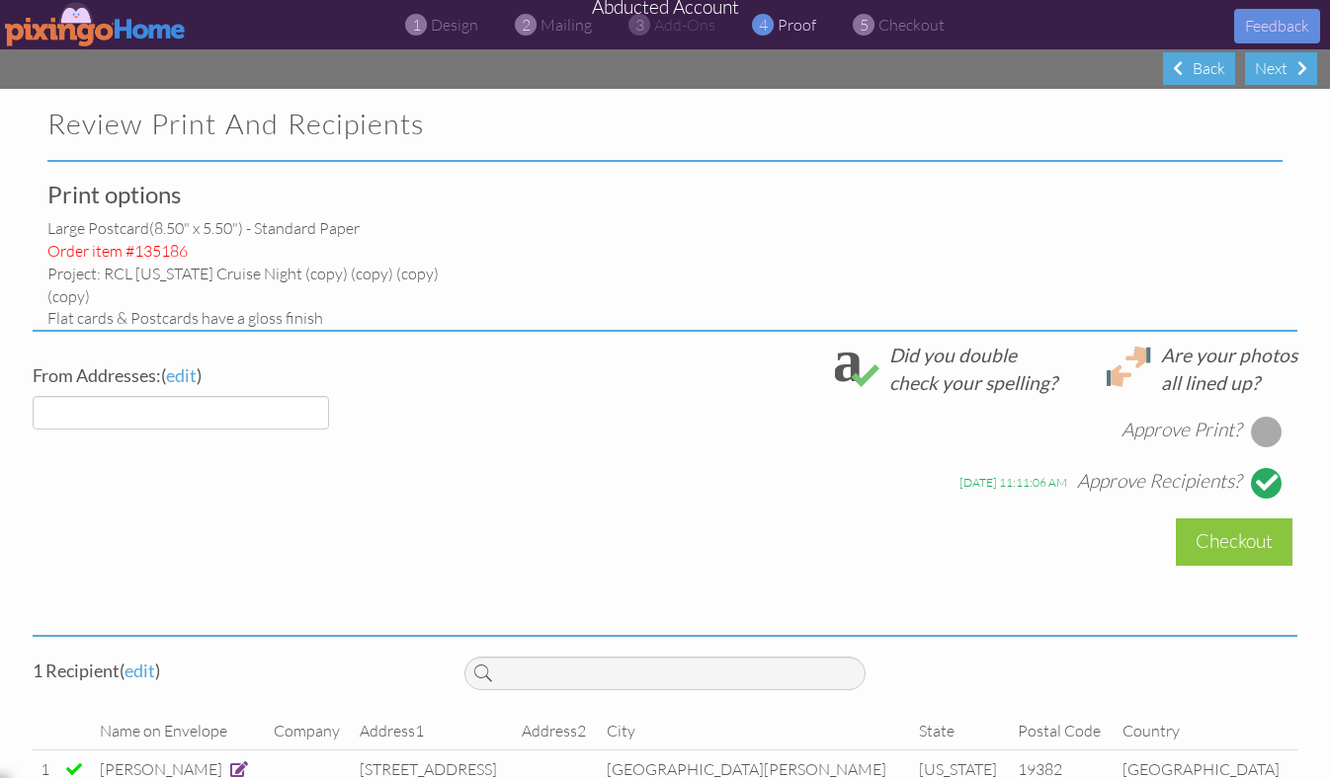
select select "object:12441"
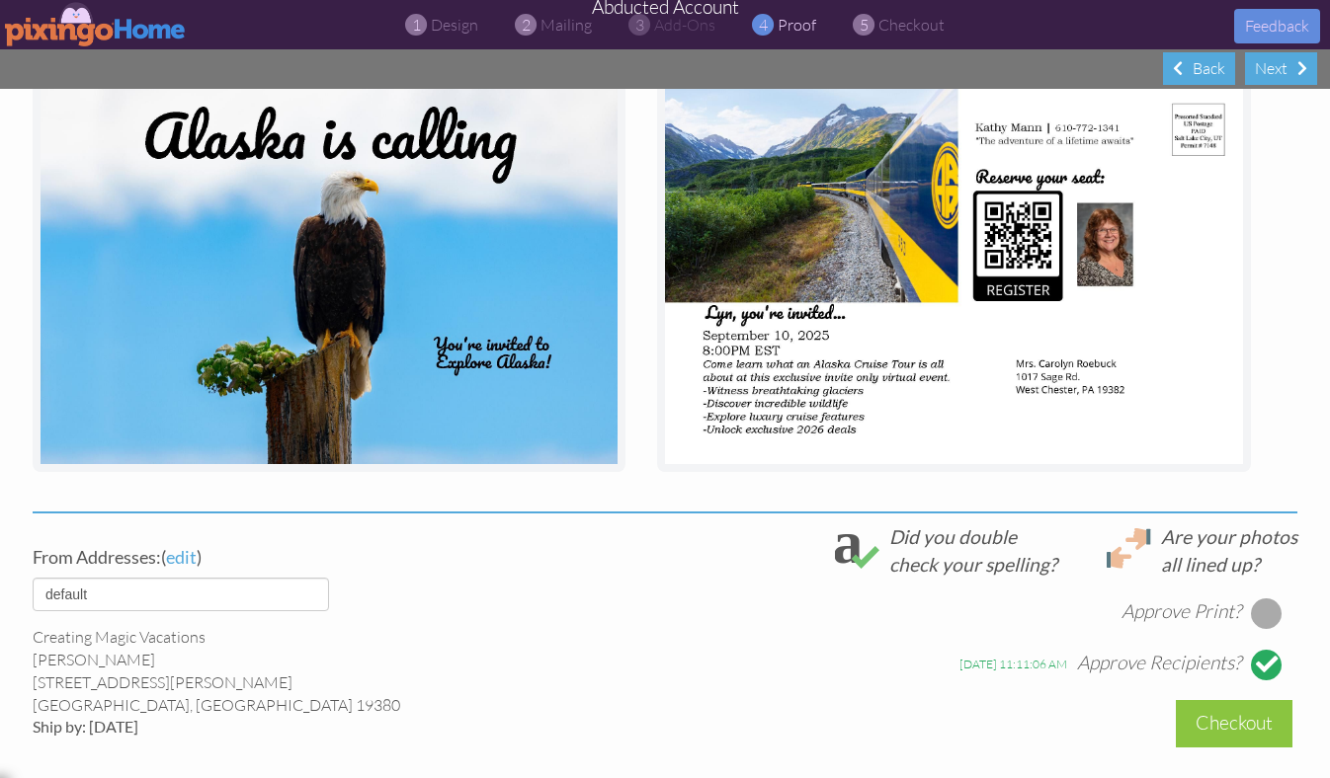
scroll to position [347, 0]
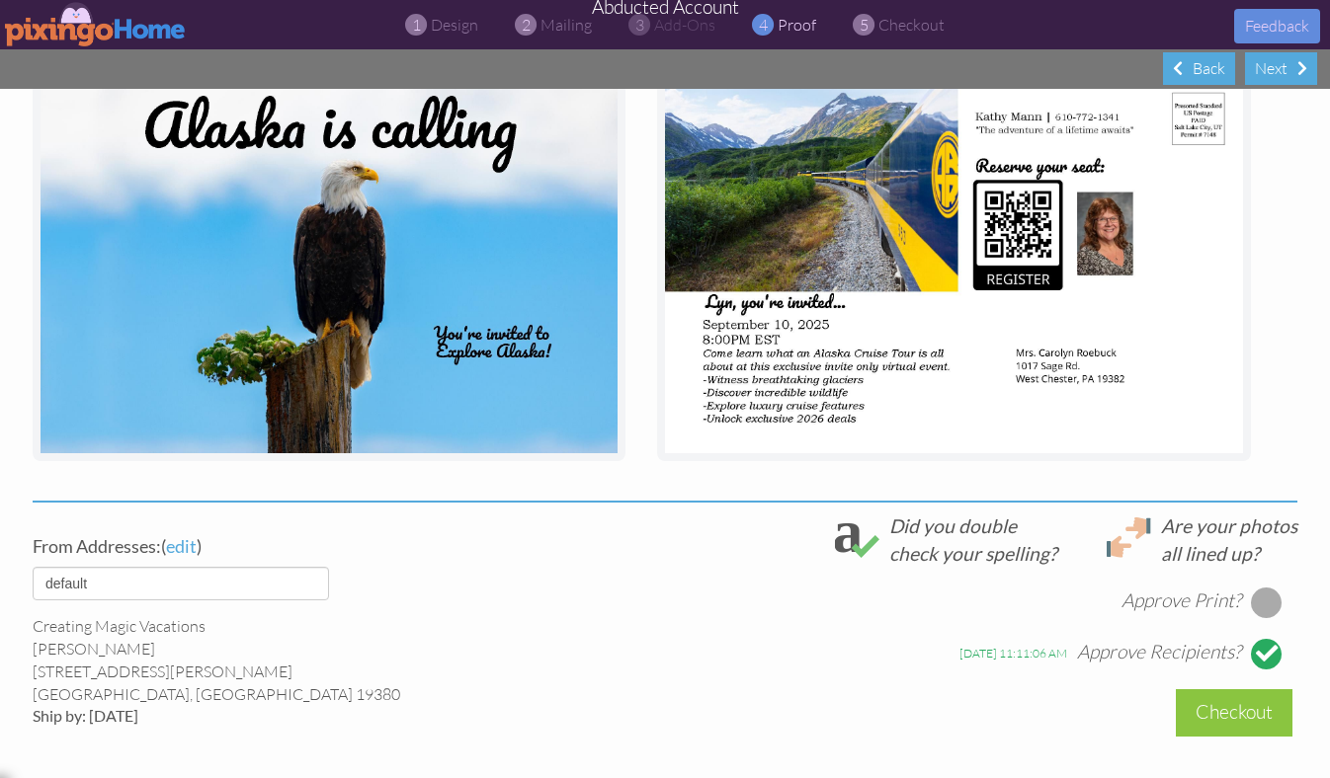
click at [89, 14] on img at bounding box center [96, 24] width 182 height 44
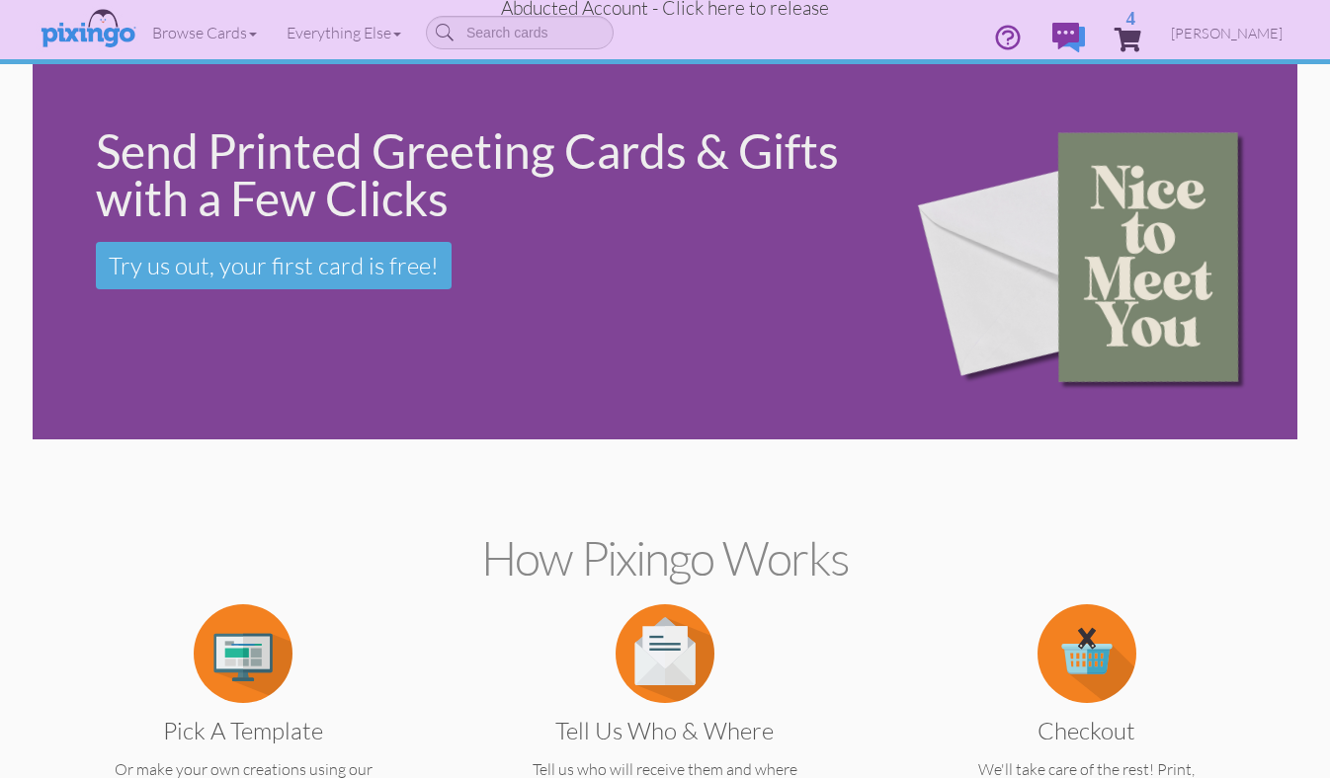
click at [701, 9] on span "Abducted Account - Click here to release" at bounding box center [665, 8] width 328 height 24
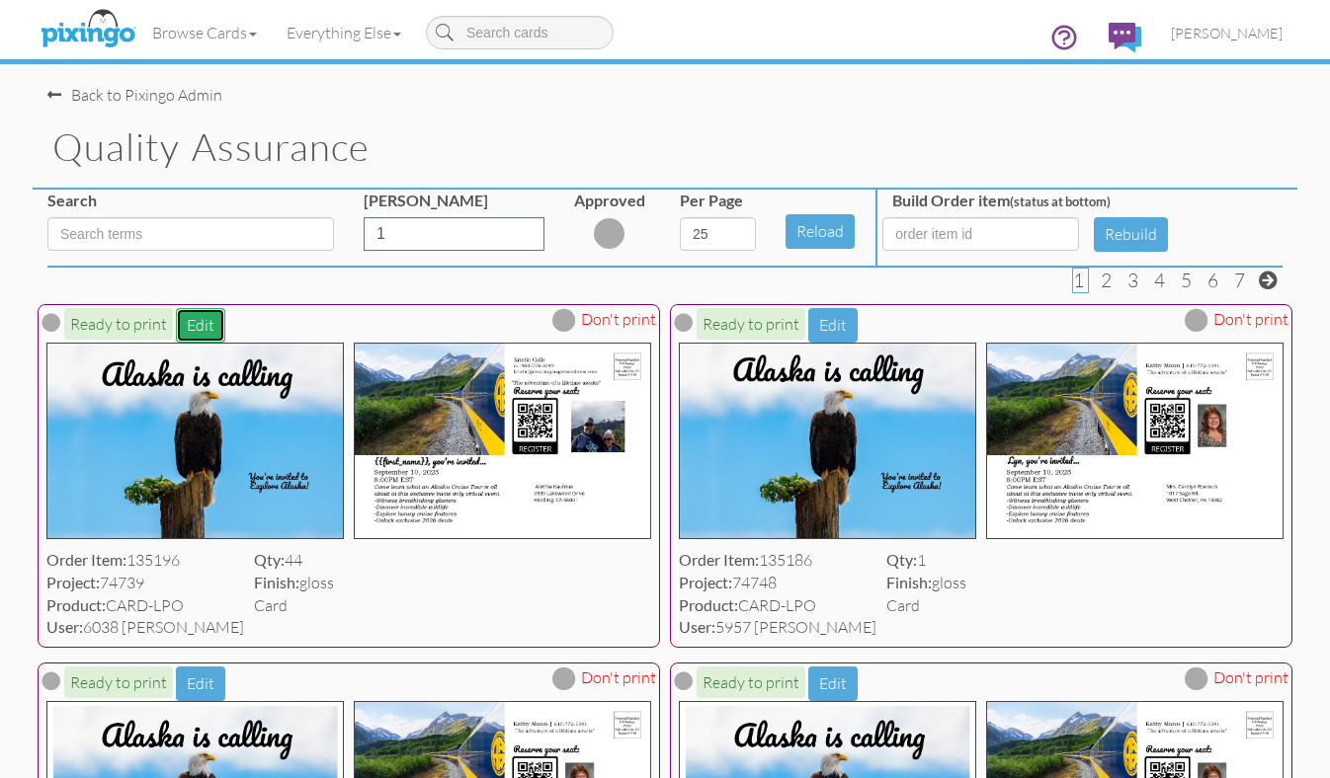
click at [201, 326] on button "Edit" at bounding box center [200, 325] width 49 height 35
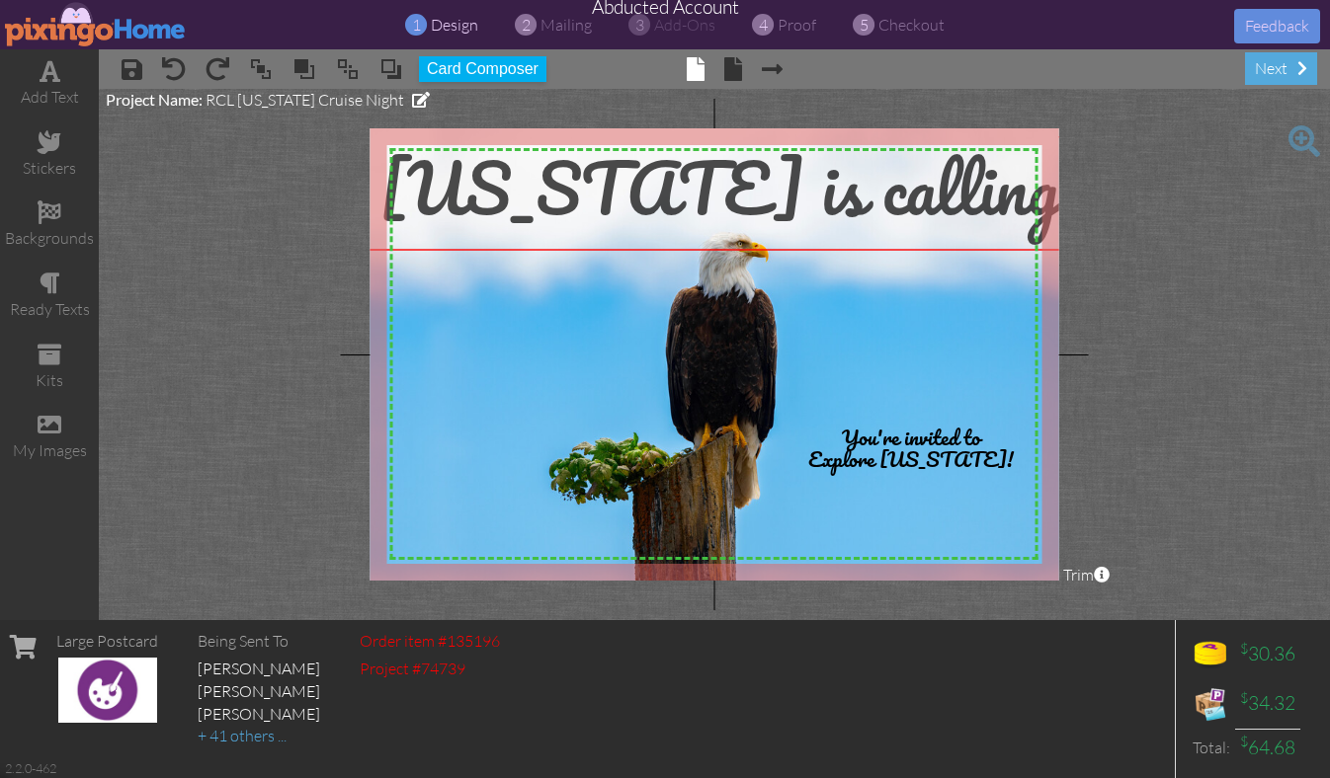
drag, startPoint x: 736, startPoint y: 203, endPoint x: 737, endPoint y: 193, distance: 10.9
click at [737, 193] on span "[US_STATE] is calling" at bounding box center [719, 187] width 680 height 115
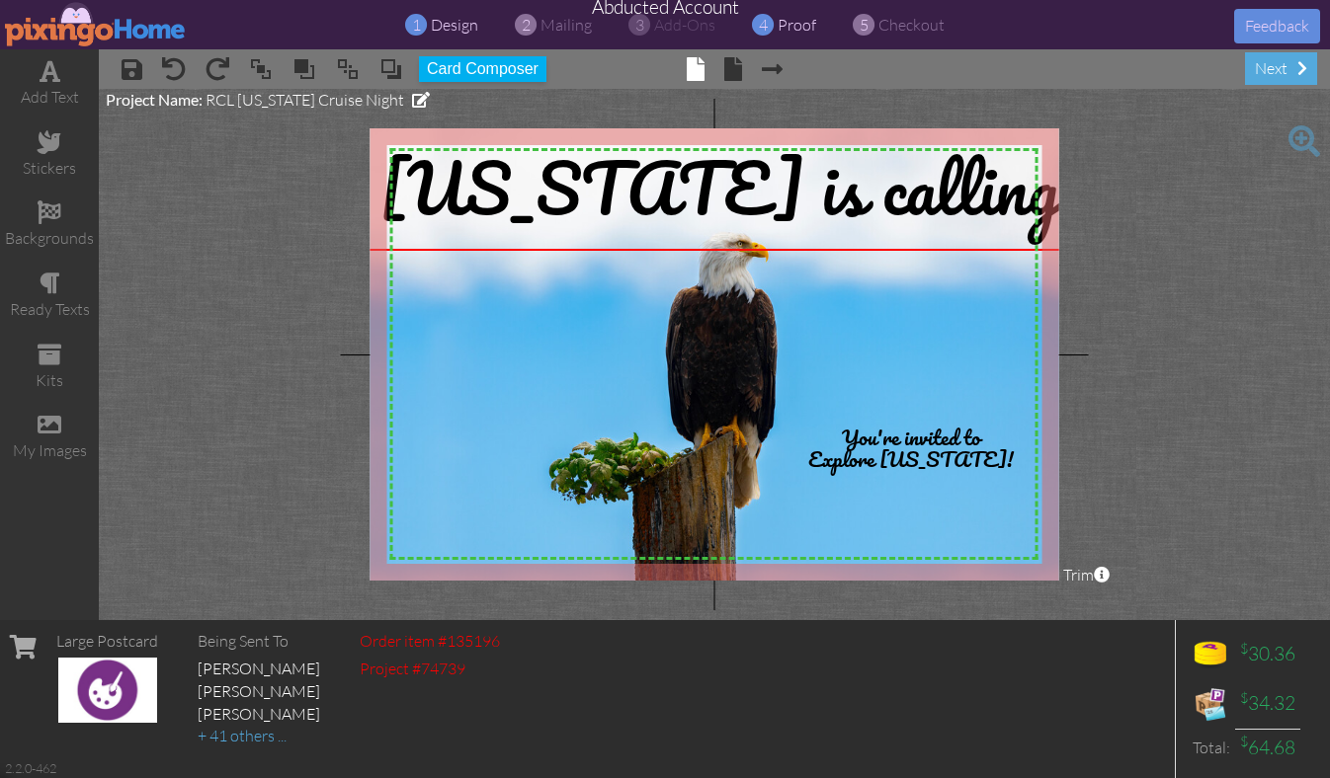
click at [805, 23] on span "proof" at bounding box center [796, 25] width 39 height 20
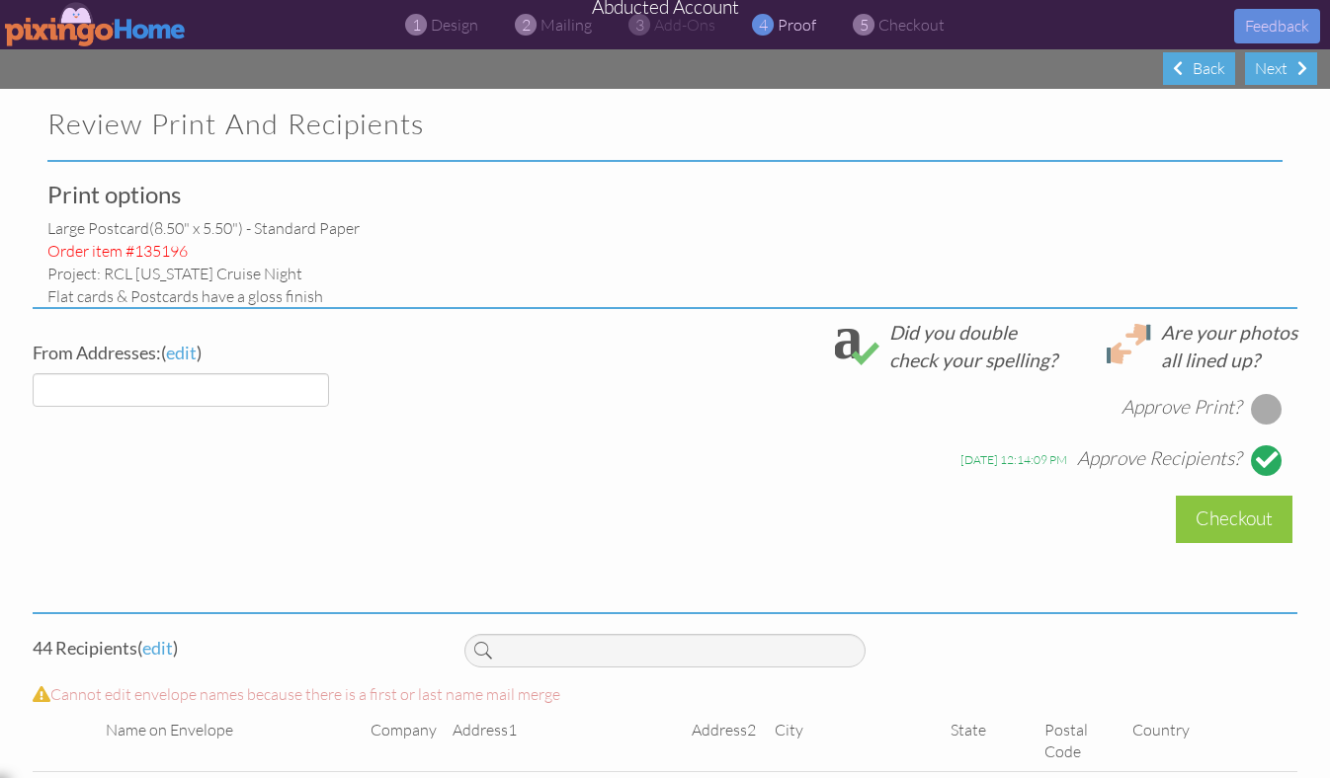
select select "object:14977"
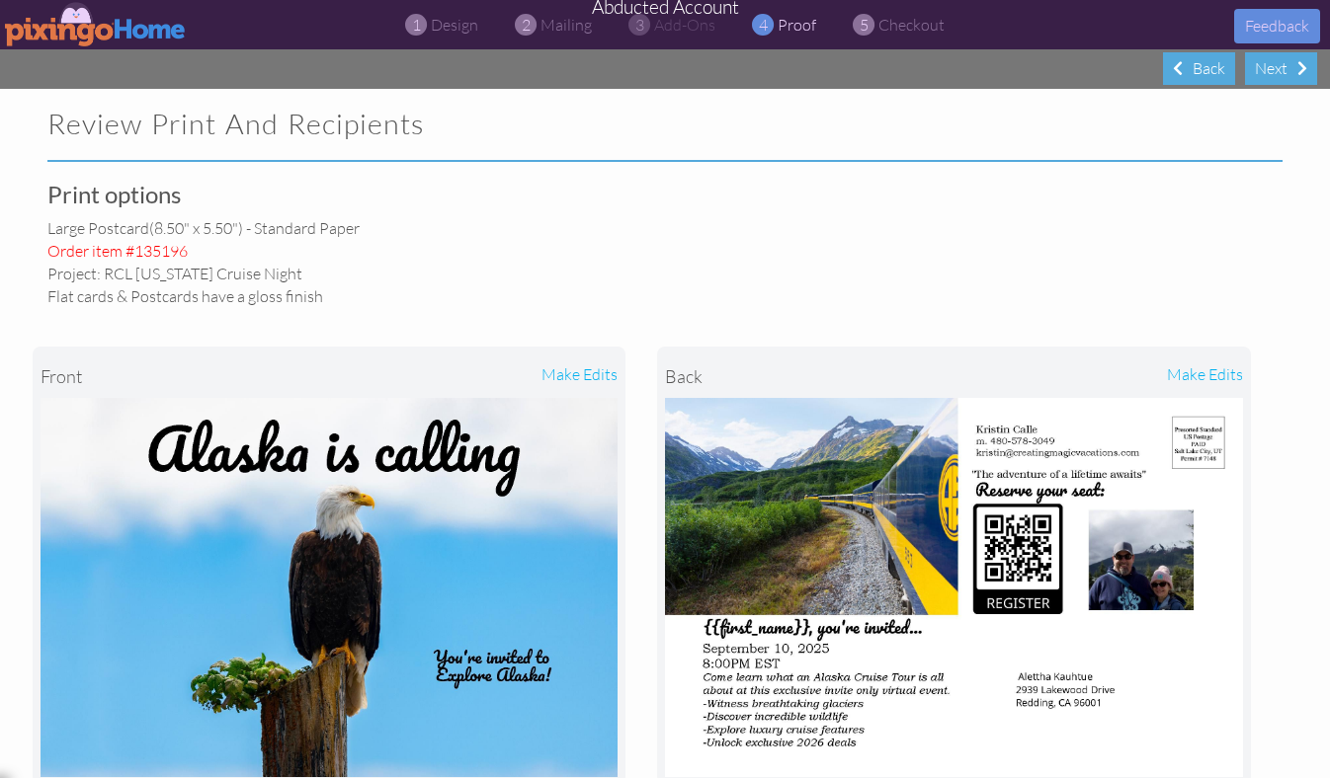
click at [59, 26] on img at bounding box center [96, 24] width 182 height 44
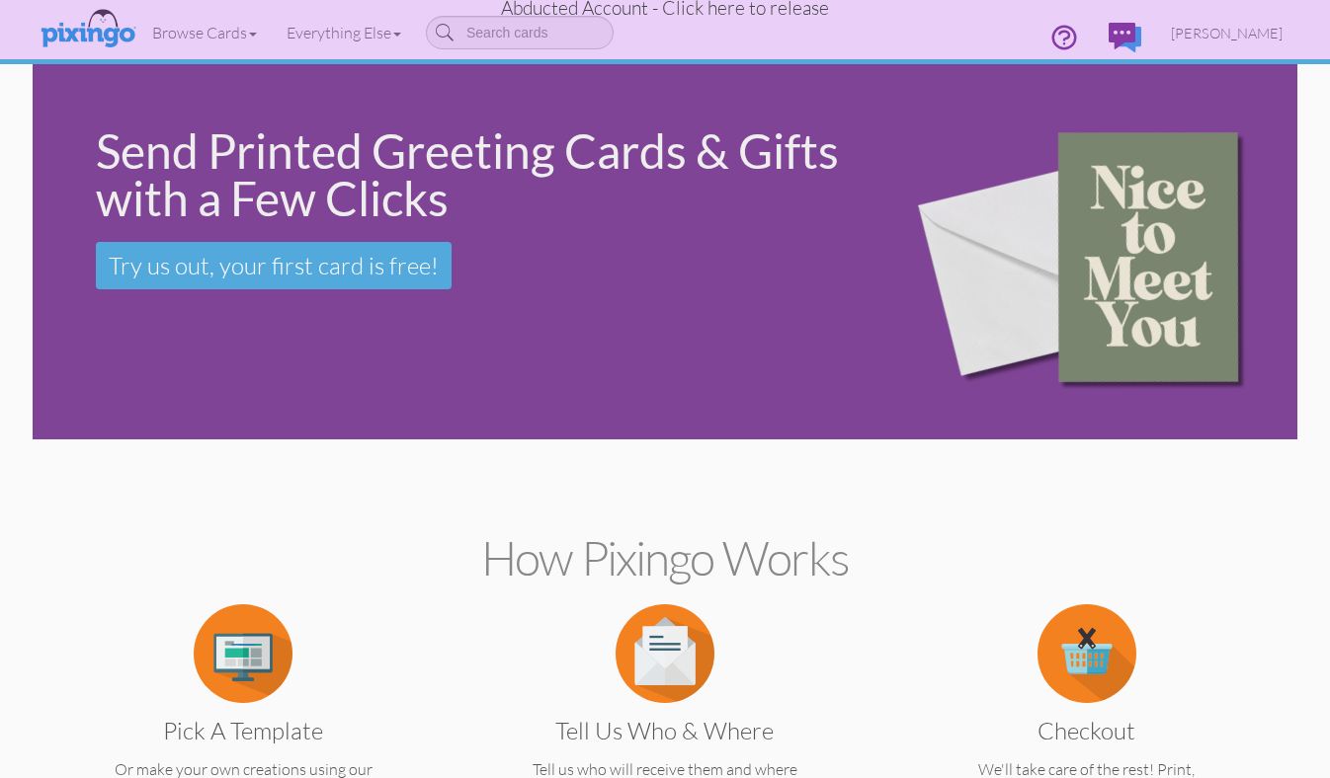
click at [765, 12] on span "Abducted Account - Click here to release" at bounding box center [665, 8] width 328 height 24
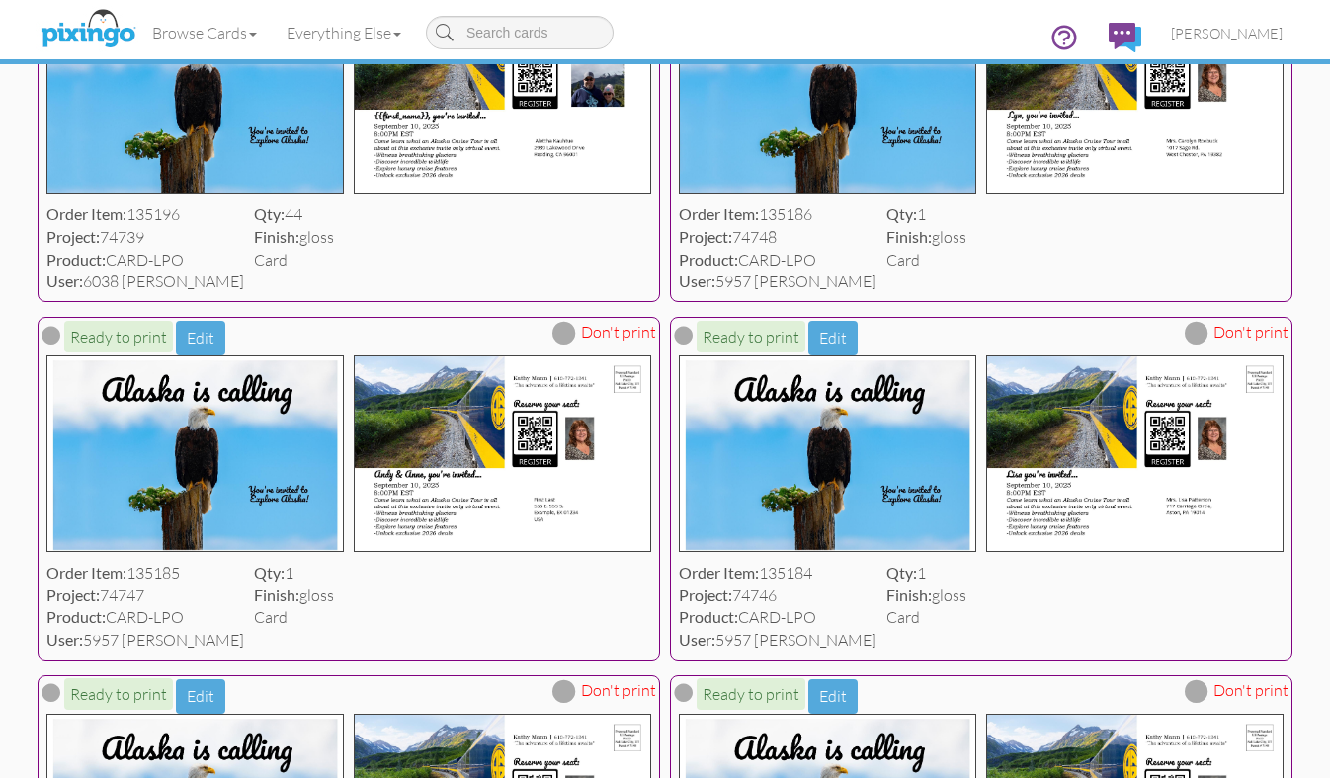
scroll to position [347, 0]
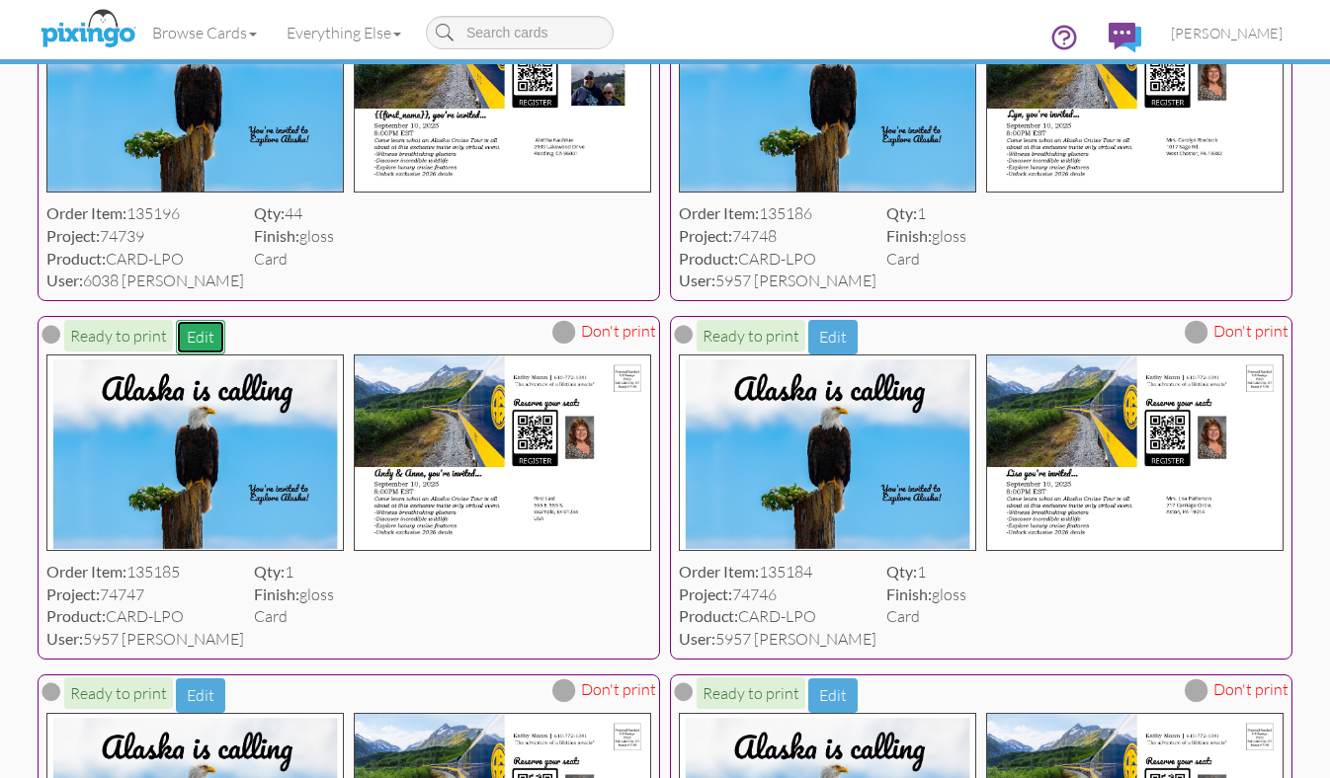
click at [200, 334] on button "Edit" at bounding box center [200, 337] width 49 height 35
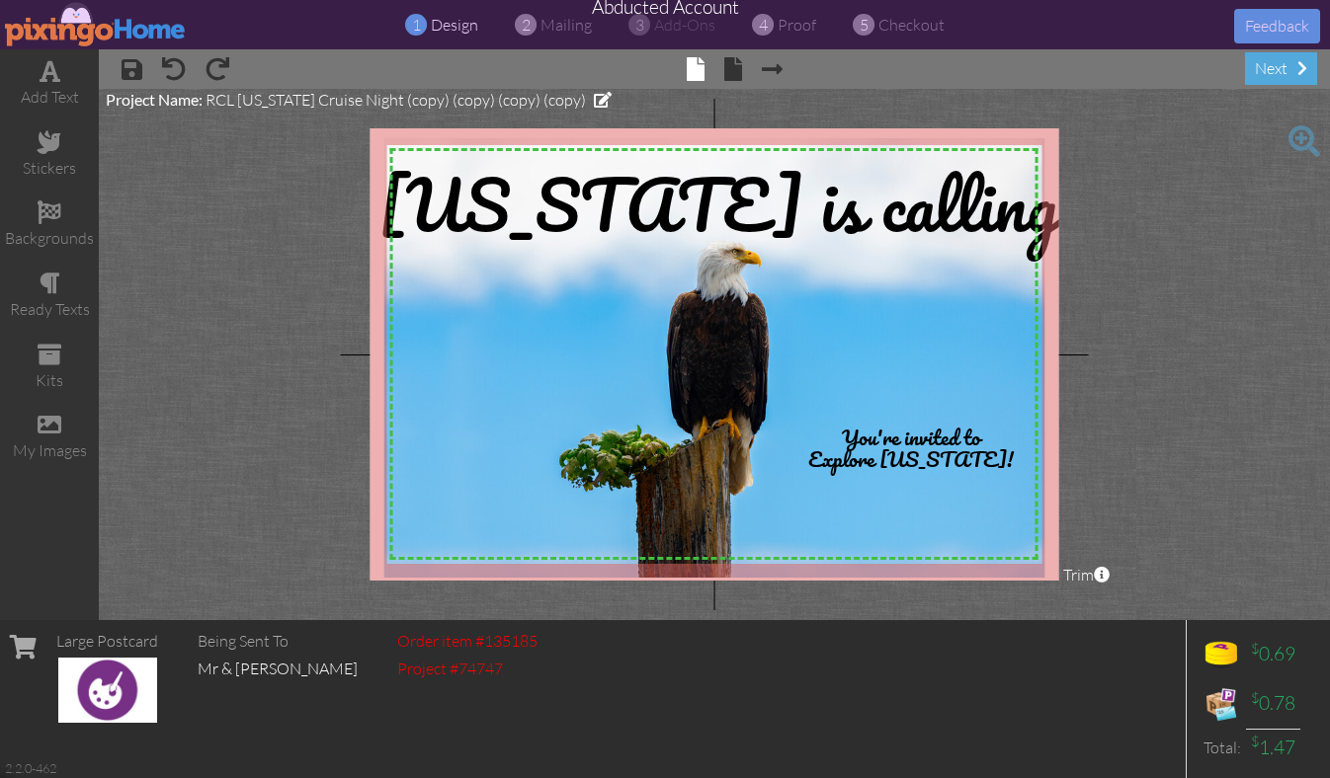
click at [14, 28] on img at bounding box center [96, 24] width 182 height 44
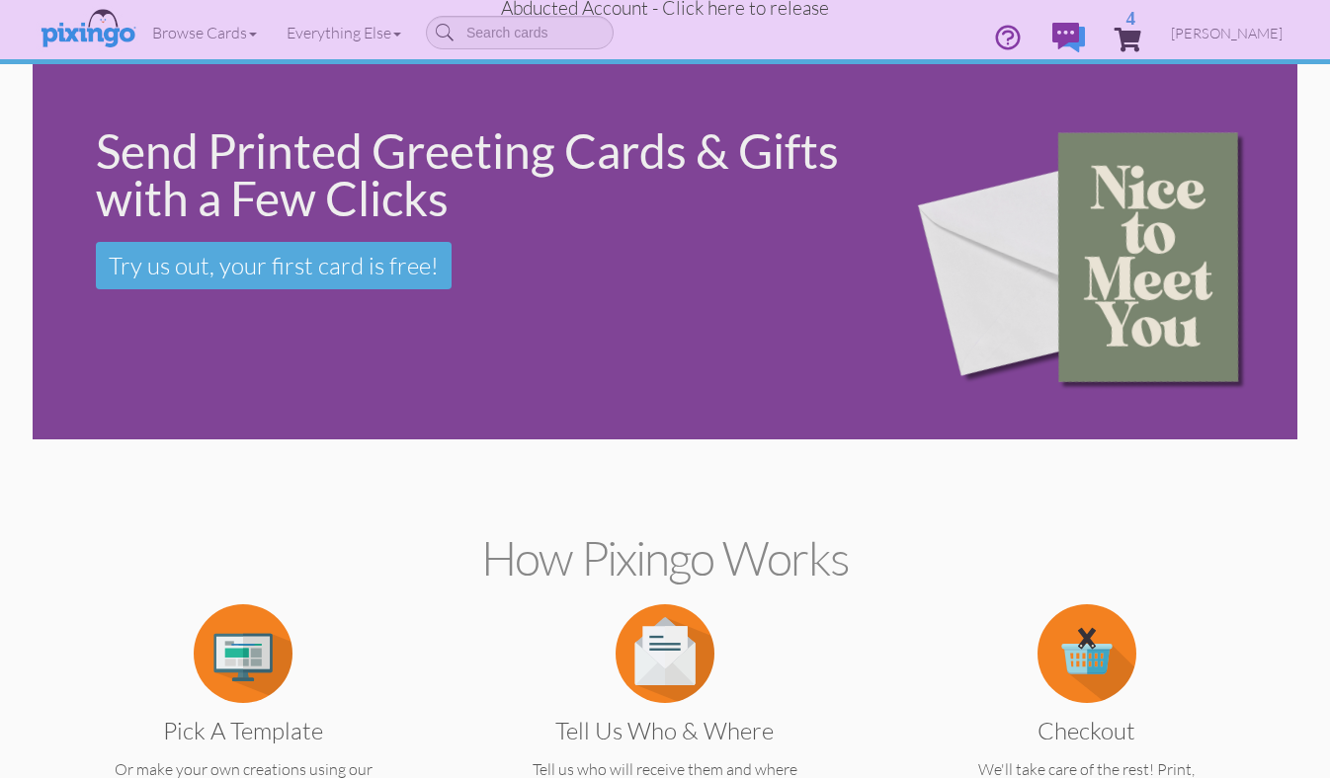
click at [729, 13] on span "Abducted Account - Click here to release" at bounding box center [665, 8] width 328 height 24
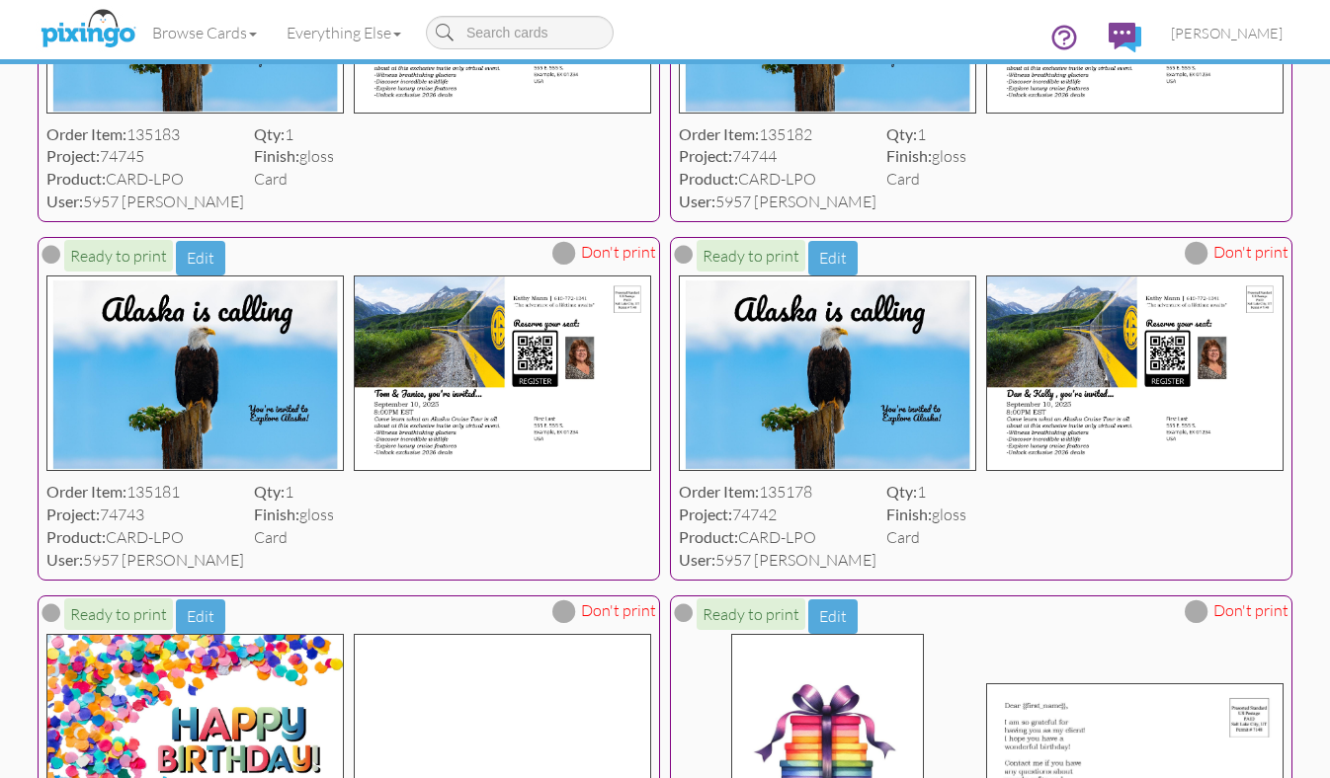
scroll to position [1022, 0]
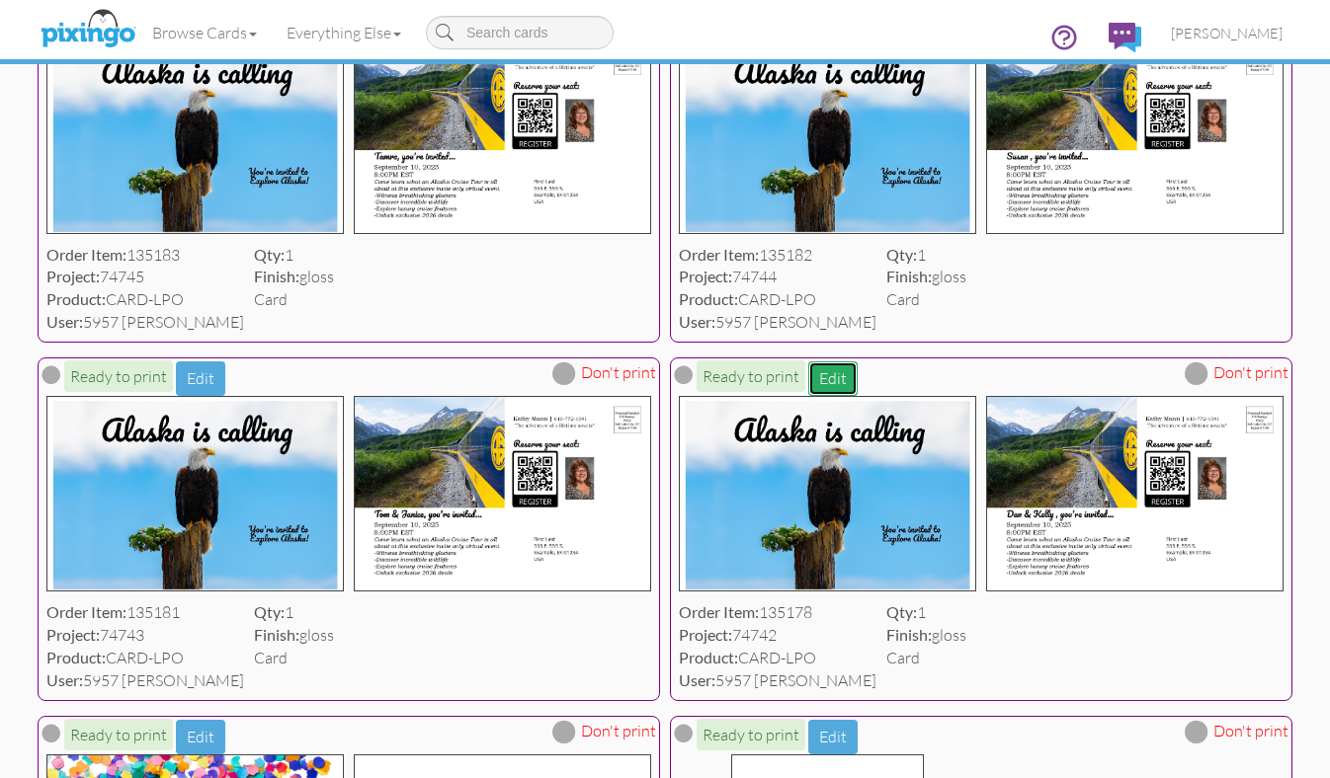
click at [829, 384] on button "Edit" at bounding box center [832, 379] width 49 height 35
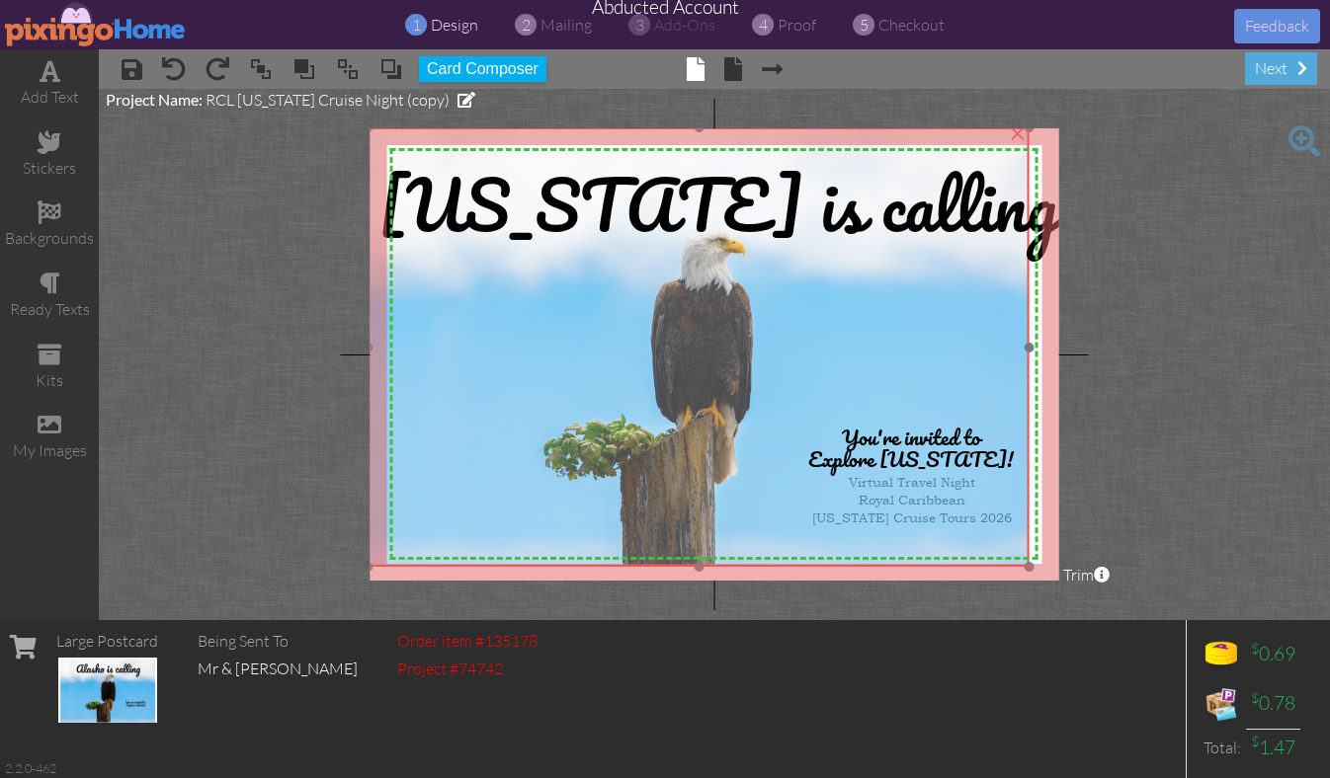
drag, startPoint x: 491, startPoint y: 364, endPoint x: 475, endPoint y: 353, distance: 19.8
click at [475, 353] on img at bounding box center [698, 347] width 661 height 441
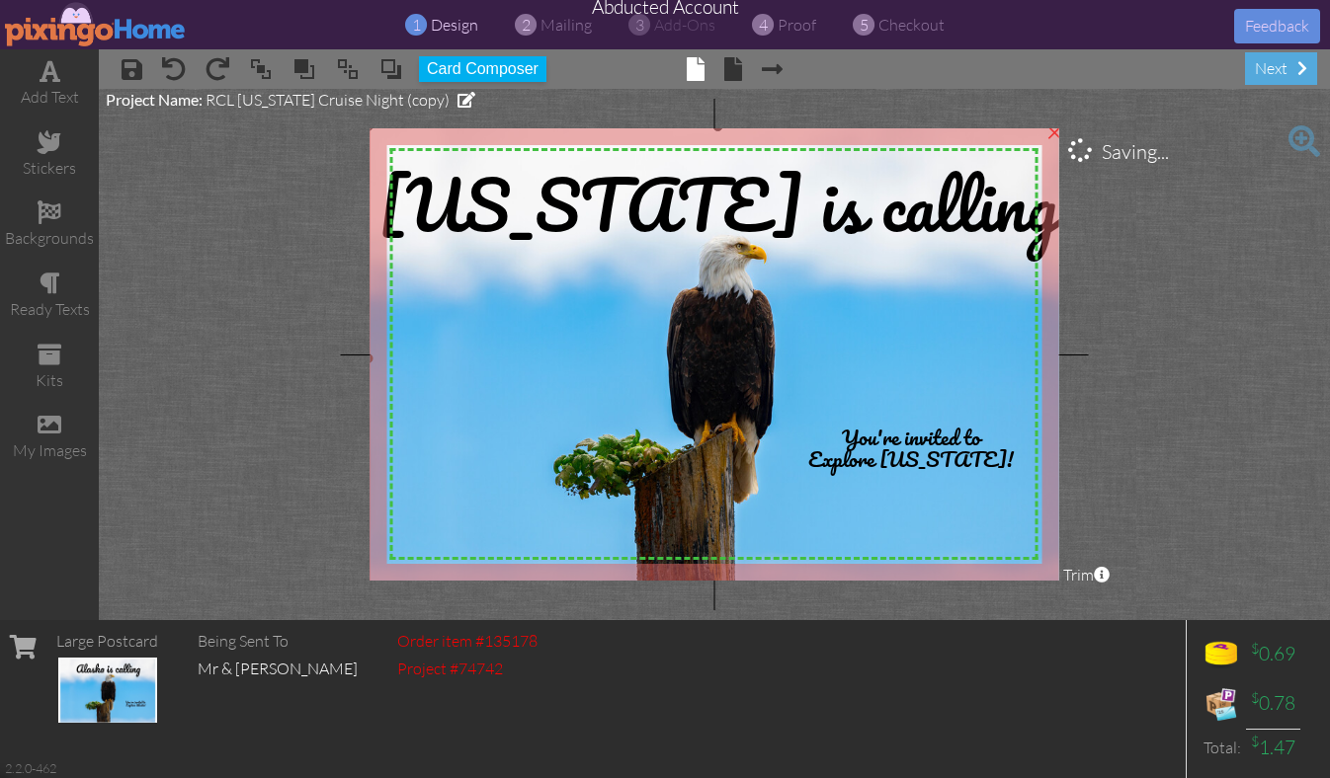
drag, startPoint x: 1028, startPoint y: 564, endPoint x: 1064, endPoint y: 589, distance: 43.3
click at [1064, 589] on project-studio-wrapper "X X X X X X X X X X X X X X X X X X X X X X X X X X X X X X X X X X X X X X X X…" at bounding box center [714, 354] width 1231 height 531
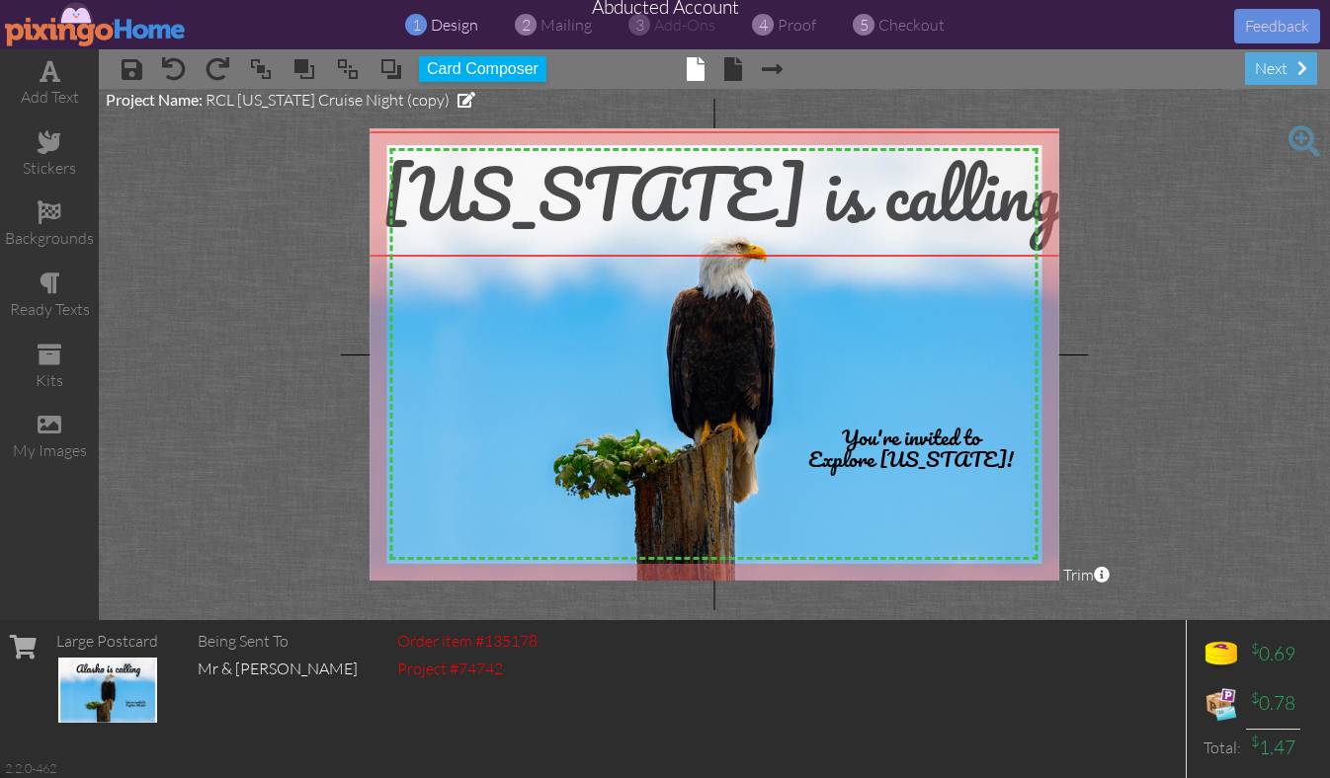
drag, startPoint x: 722, startPoint y: 202, endPoint x: 724, endPoint y: 192, distance: 11.0
click at [724, 192] on span "[US_STATE] is calling" at bounding box center [721, 193] width 680 height 115
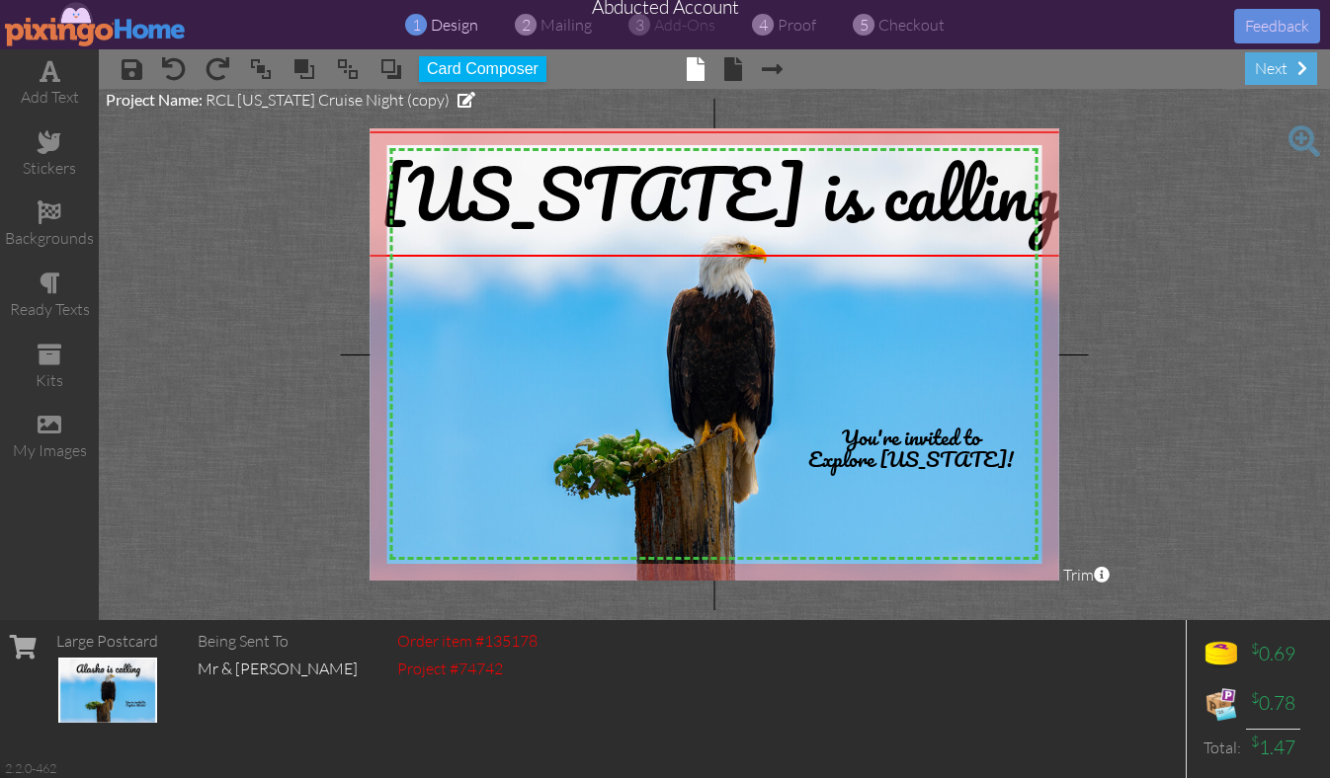
click at [1163, 224] on project-studio-wrapper "X X X X X X X X X X X X X X X X X X X X X X X X X X X X X X X X X X X X X X X X…" at bounding box center [714, 354] width 1231 height 531
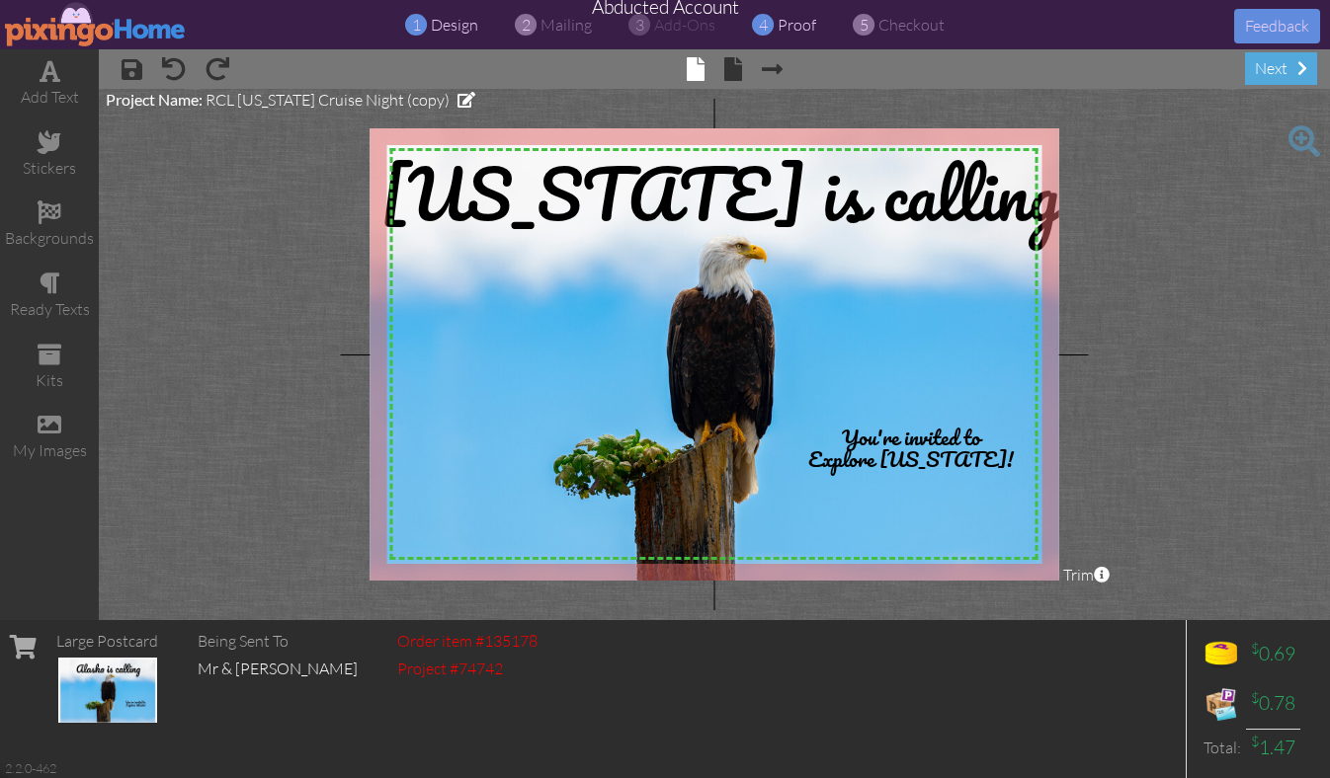
click at [794, 28] on span "proof" at bounding box center [796, 25] width 39 height 20
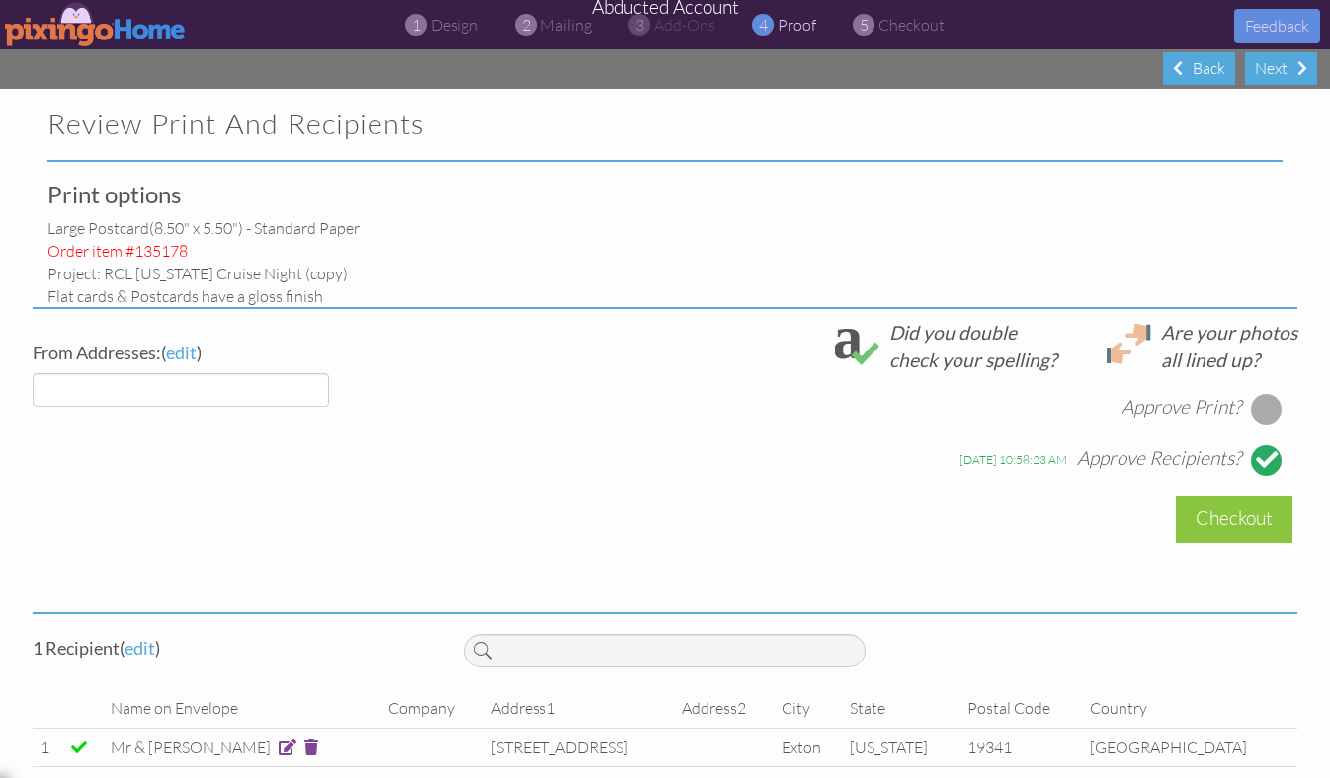
select select "object:27149"
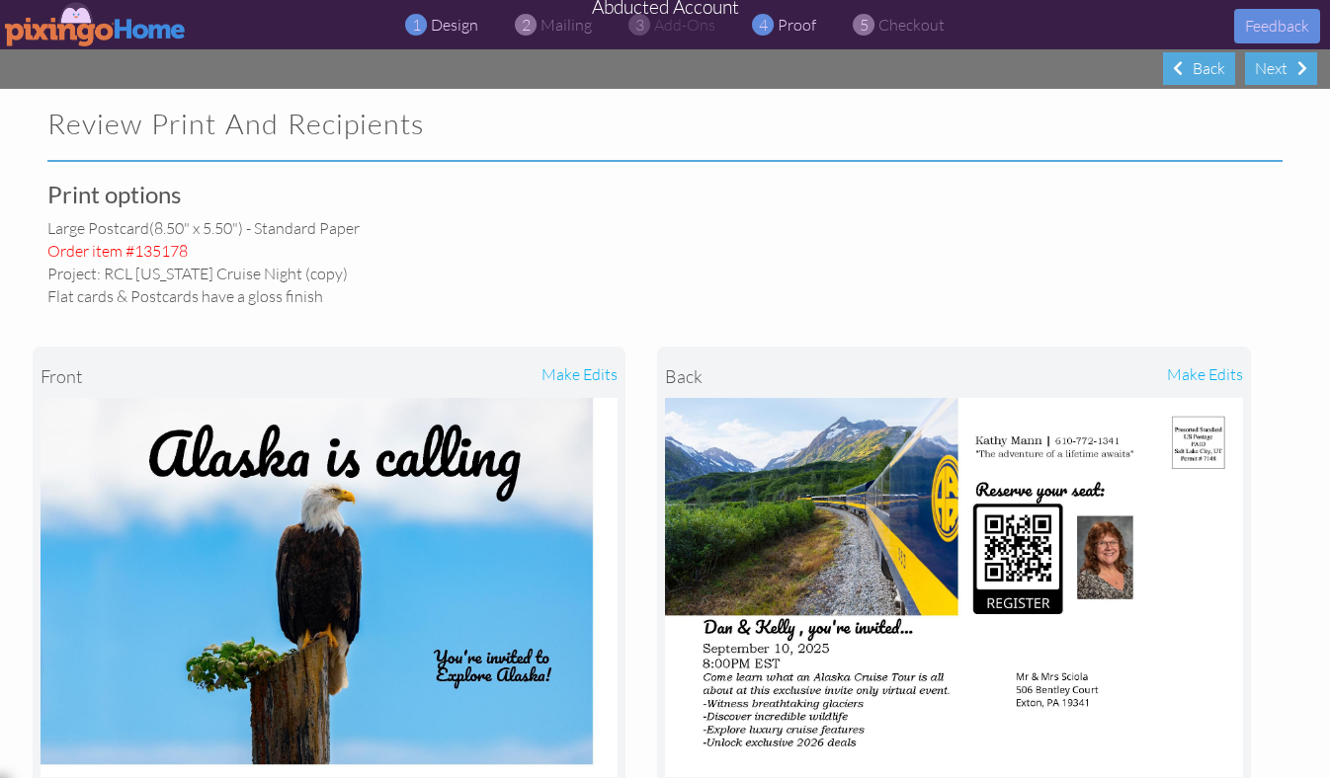
click at [436, 25] on span "design" at bounding box center [454, 25] width 47 height 20
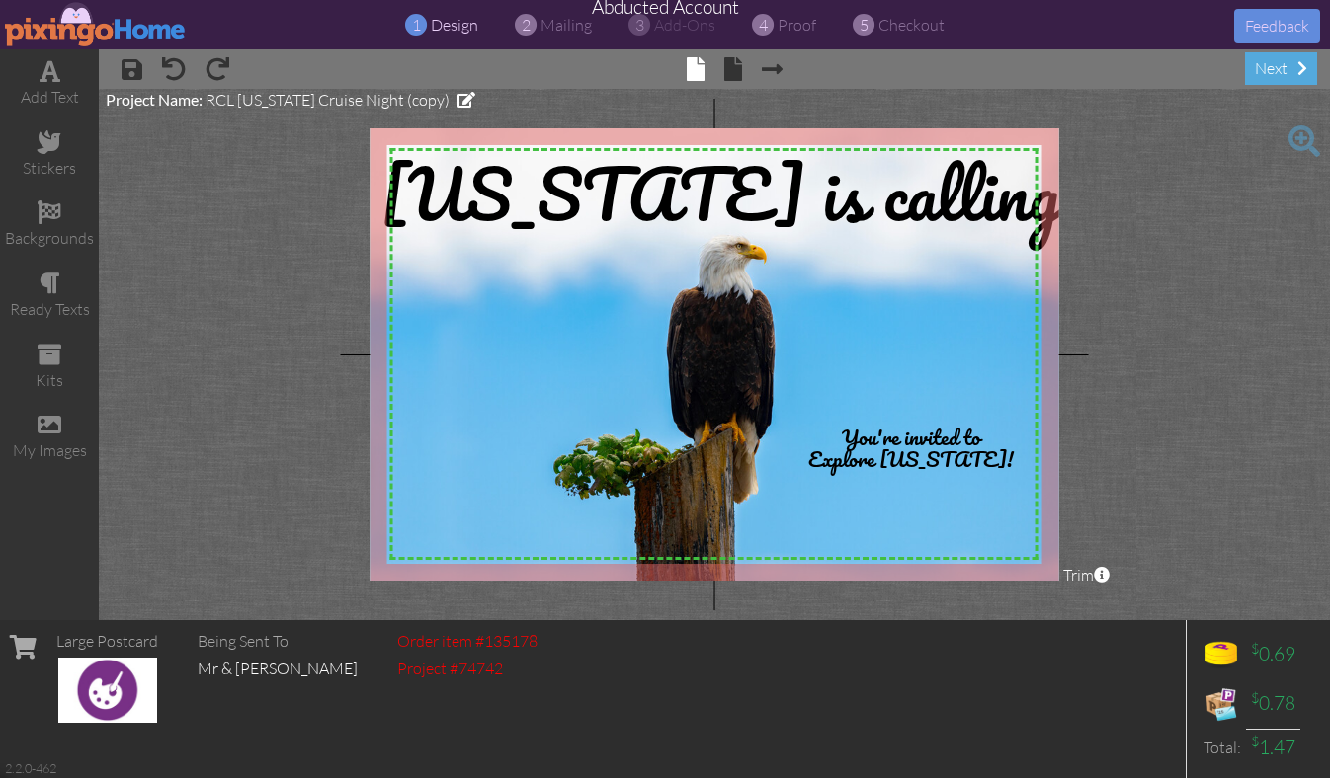
click at [1125, 131] on project-studio-wrapper "X X X X X X X X X X X X X X X X X X X X X X X X X X X X X X X X X X X X X X X X…" at bounding box center [714, 354] width 1231 height 531
click at [796, 28] on span "proof" at bounding box center [796, 25] width 39 height 20
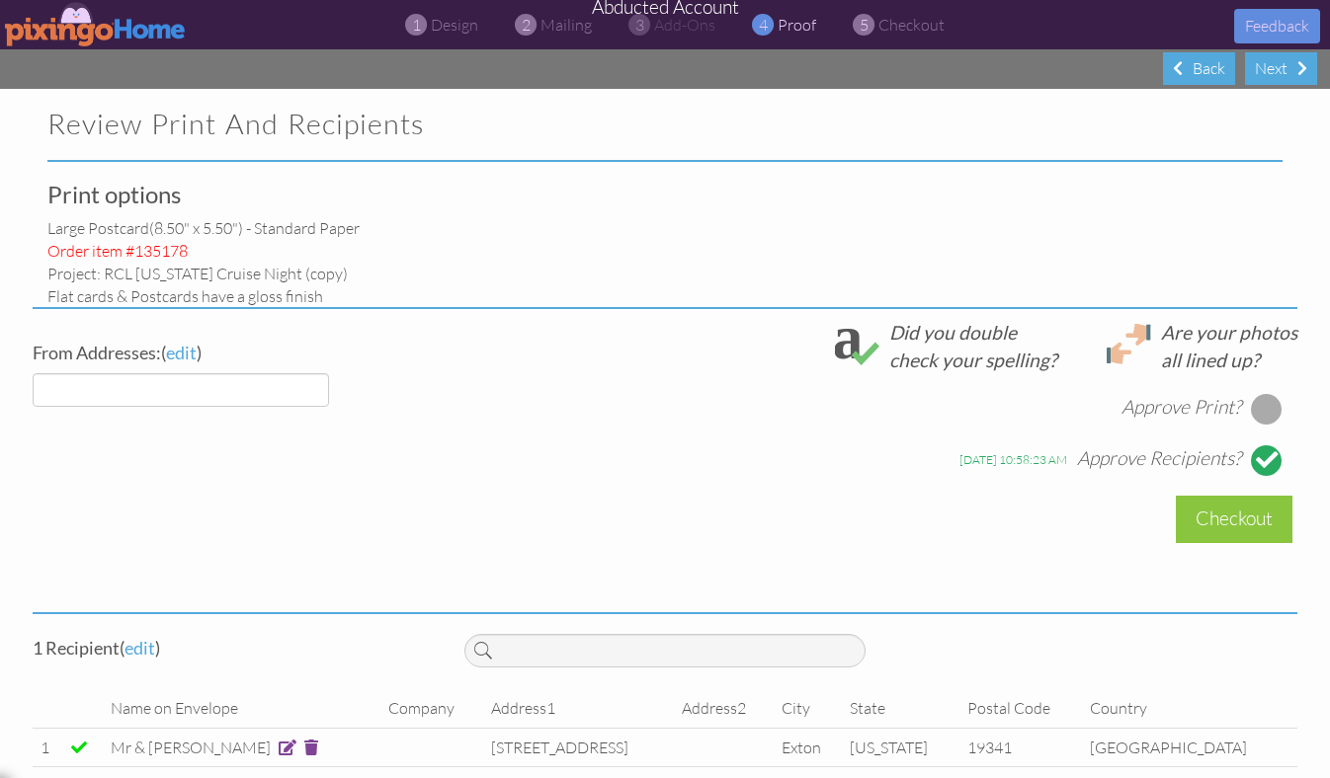
select select "object:27244"
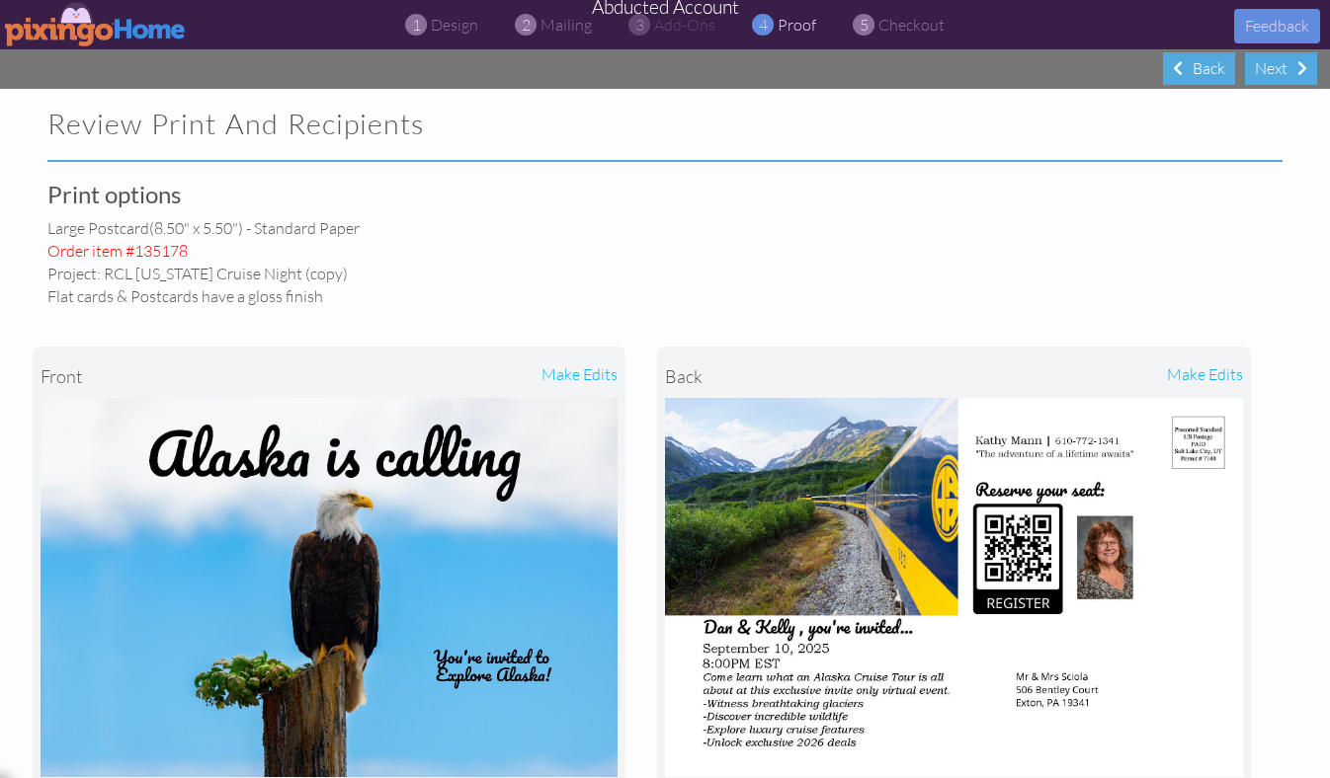
click at [70, 21] on img at bounding box center [96, 24] width 182 height 44
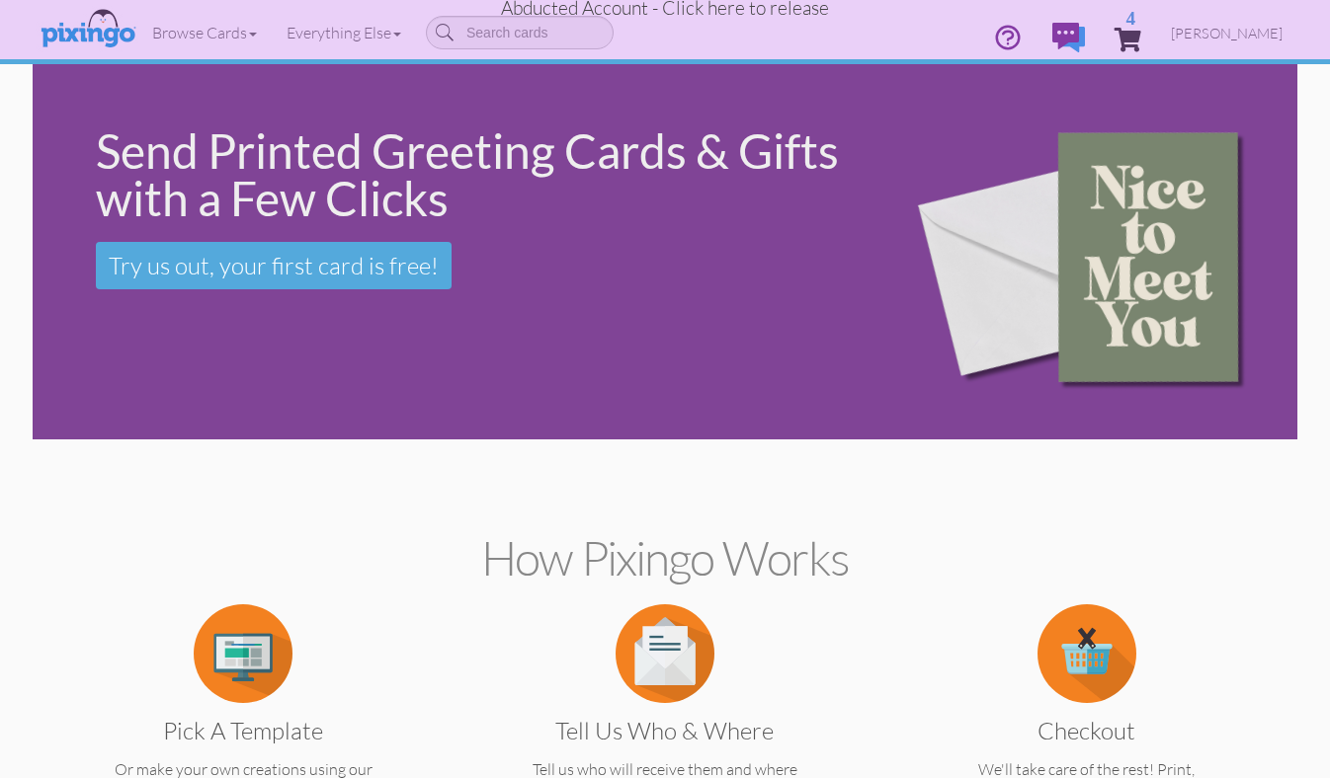
click at [689, 9] on span "Abducted Account - Click here to release" at bounding box center [665, 8] width 328 height 24
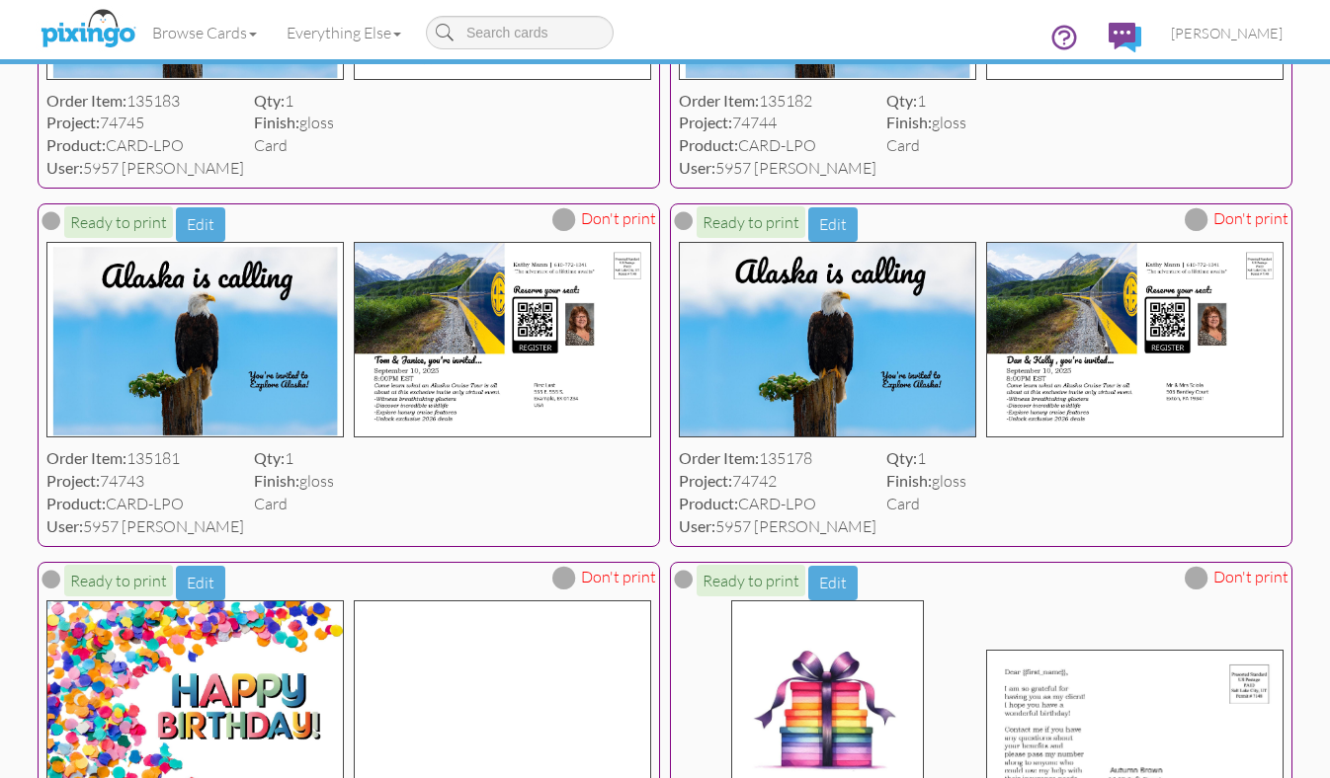
scroll to position [1175, 0]
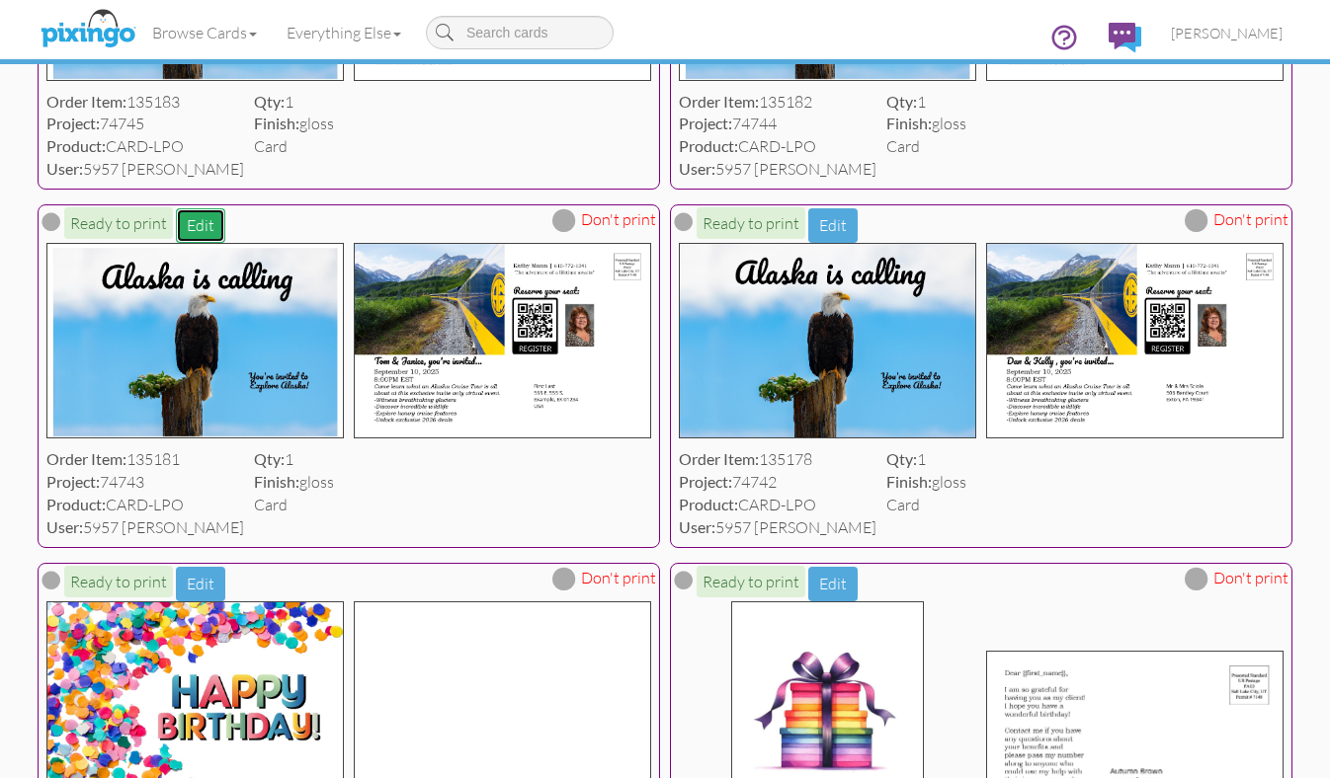
click at [188, 222] on button "Edit" at bounding box center [200, 225] width 49 height 35
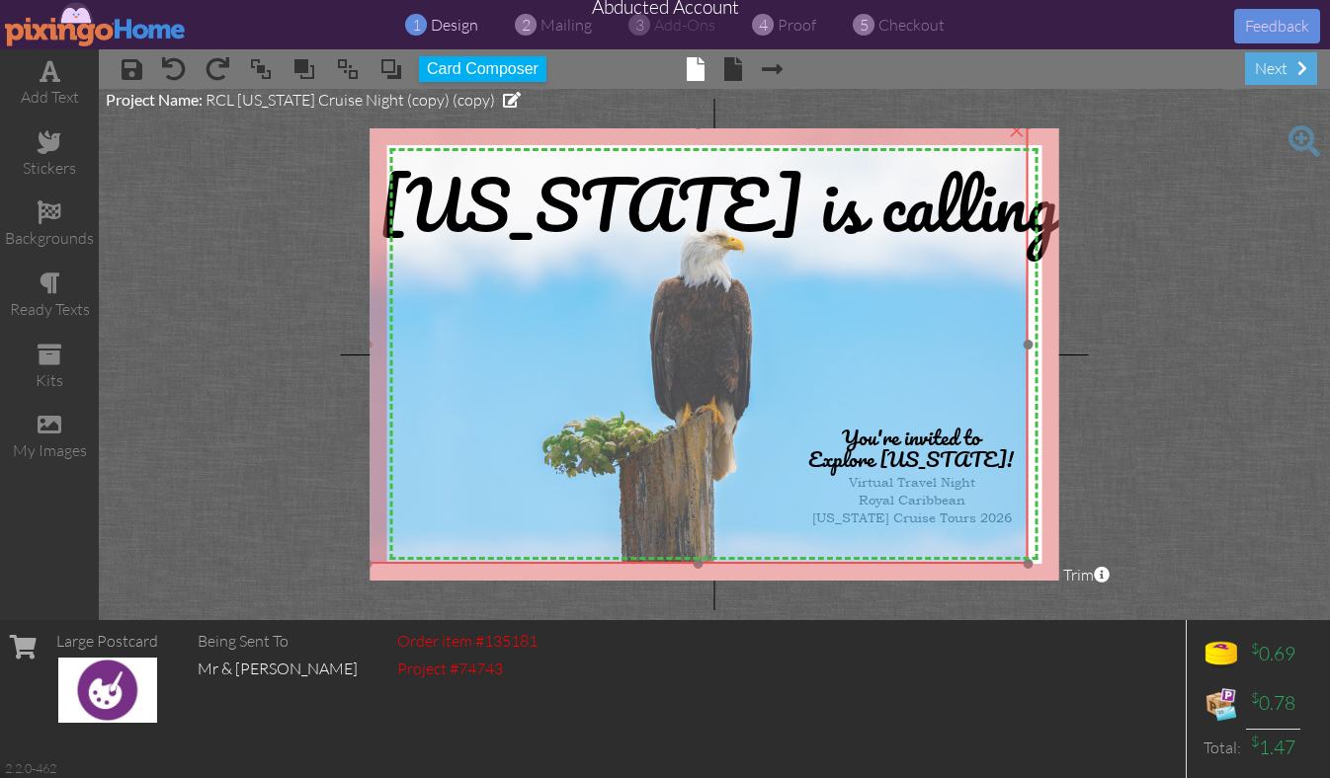
drag, startPoint x: 488, startPoint y: 364, endPoint x: 471, endPoint y: 350, distance: 21.8
click at [471, 350] on img at bounding box center [697, 344] width 661 height 441
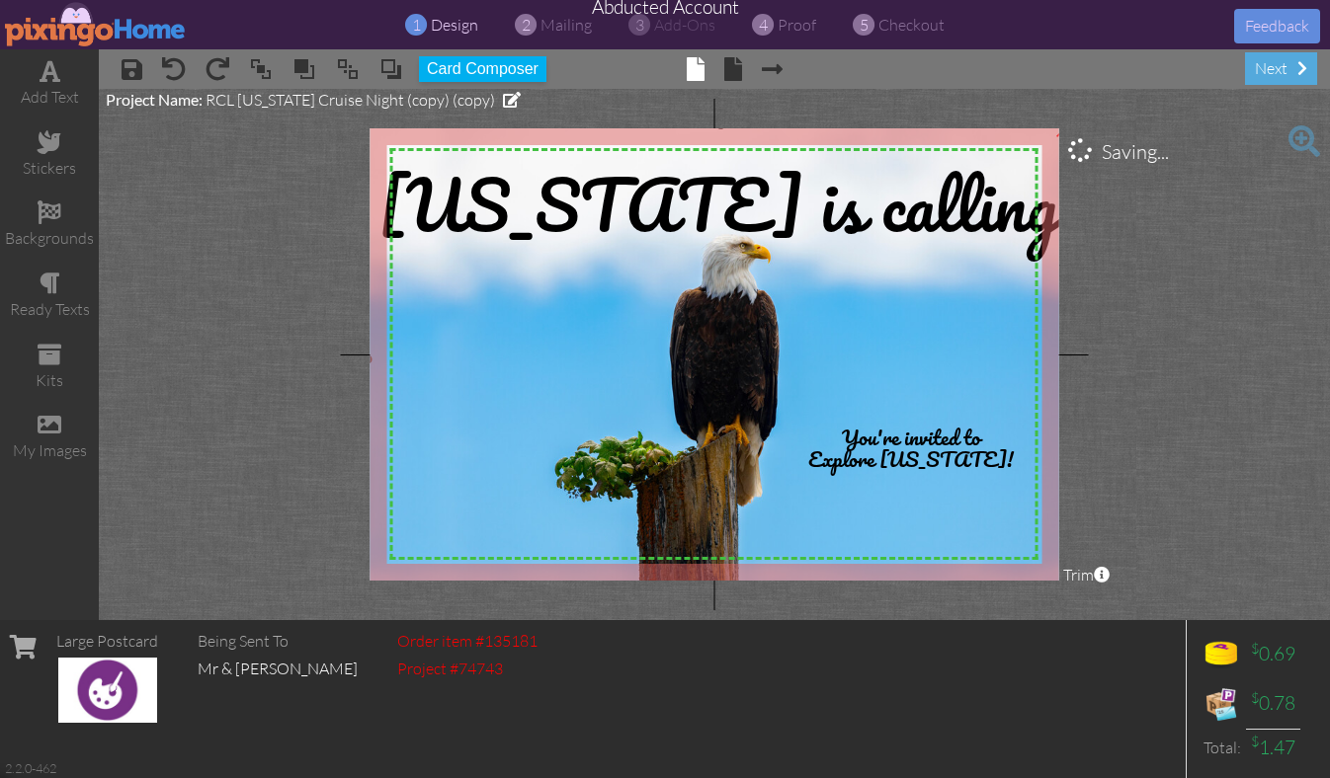
drag, startPoint x: 1024, startPoint y: 562, endPoint x: 1064, endPoint y: 593, distance: 50.0
click at [1064, 593] on project-studio-wrapper "X X X X X X X X X X X X X X X X X X X X X X X X X X X X X X X X X X X X X X X X…" at bounding box center [714, 354] width 1231 height 531
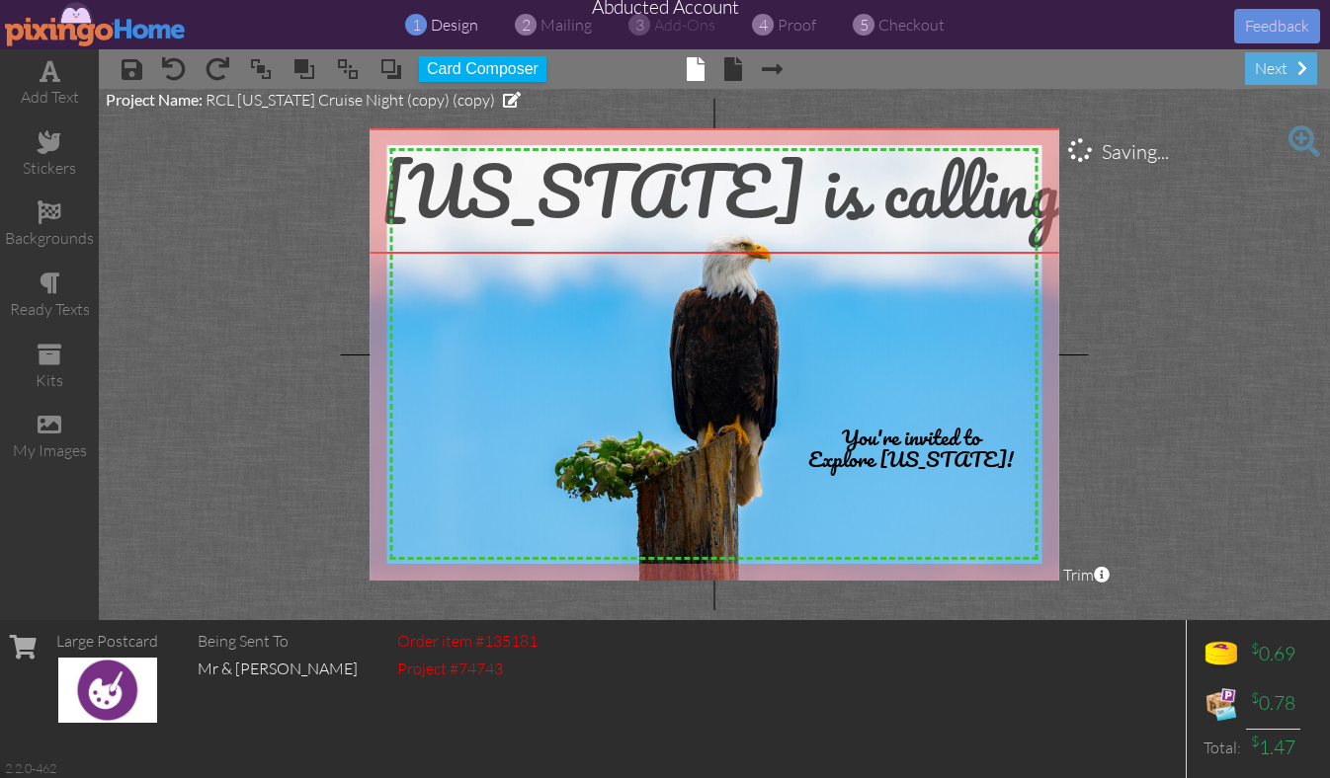
drag, startPoint x: 677, startPoint y: 190, endPoint x: 679, endPoint y: 176, distance: 14.0
click at [679, 176] on span "[US_STATE] is calling" at bounding box center [720, 190] width 680 height 115
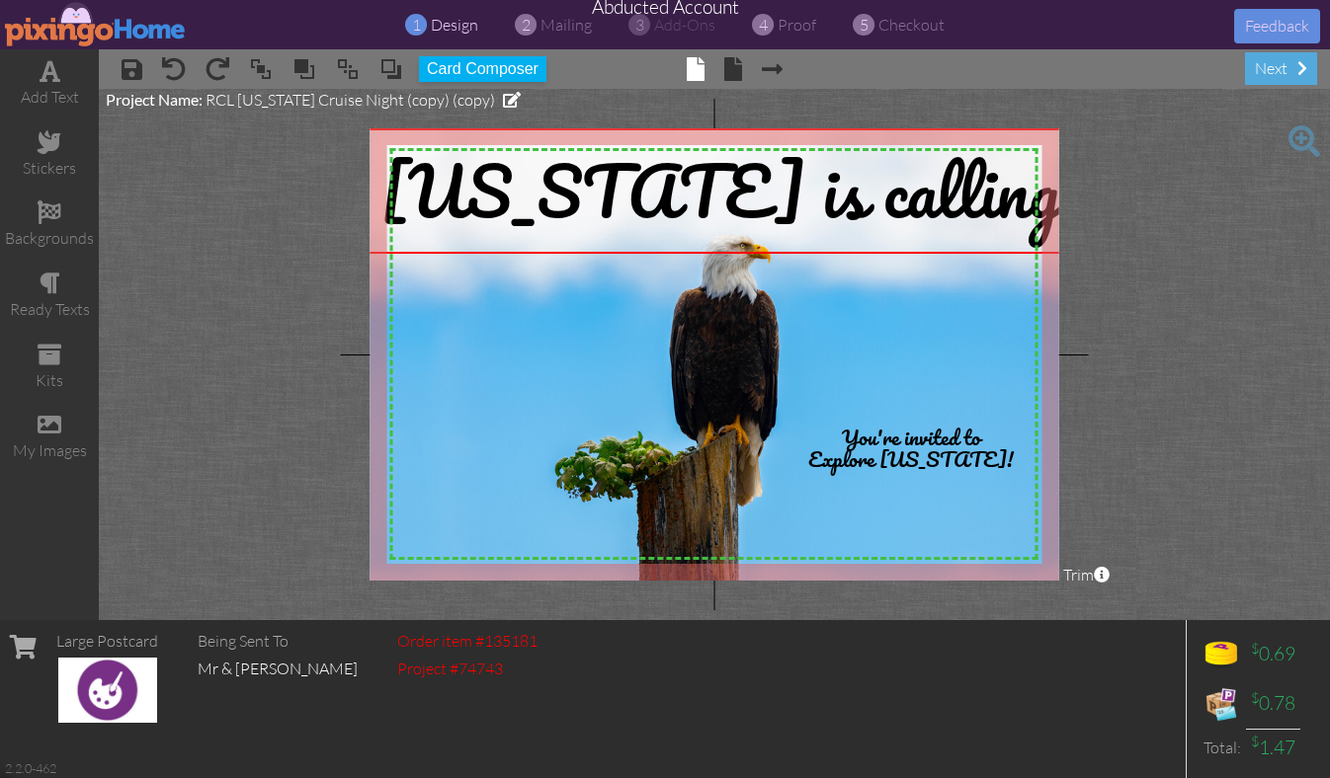
click at [1174, 359] on project-studio-wrapper "X X X X X X X X X X X X X X X X X X X X X X X X X X X X X X X X X X X X X X X X…" at bounding box center [714, 354] width 1231 height 531
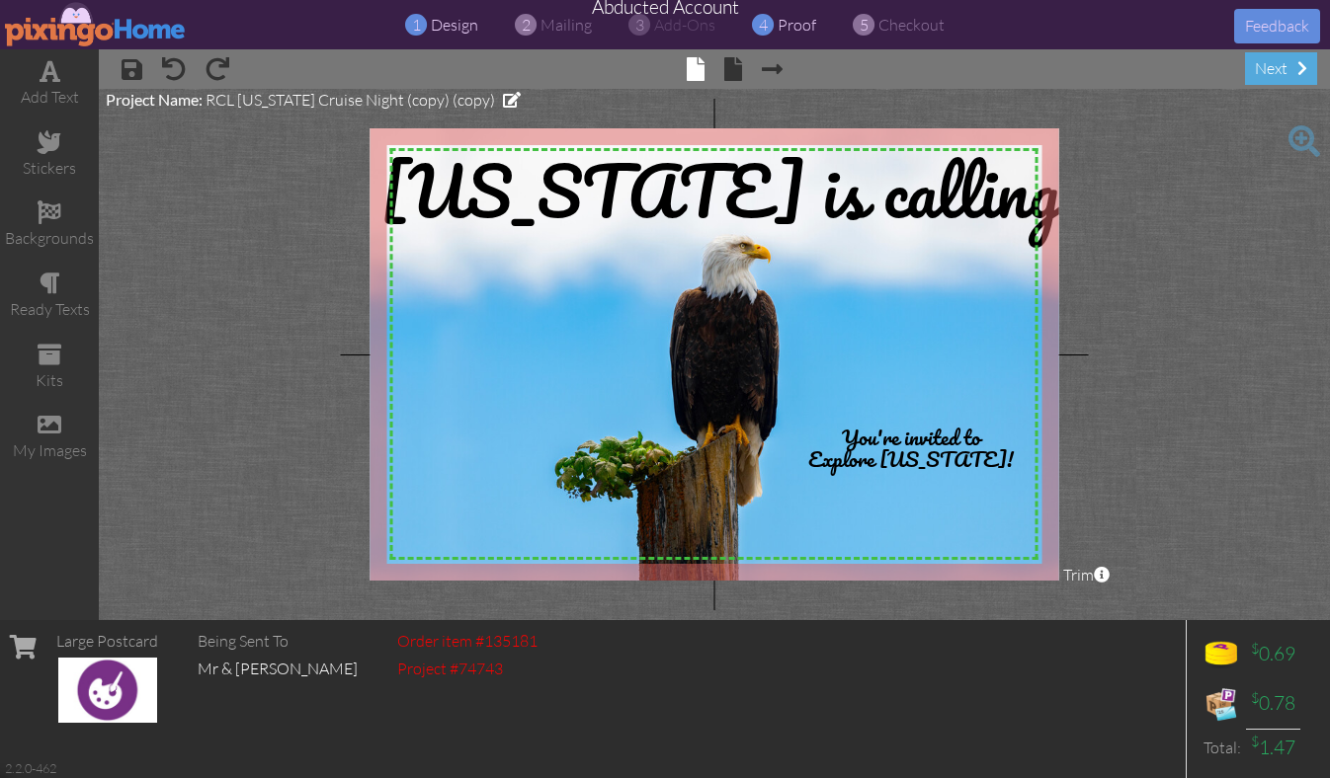
click at [784, 29] on span "proof" at bounding box center [796, 25] width 39 height 20
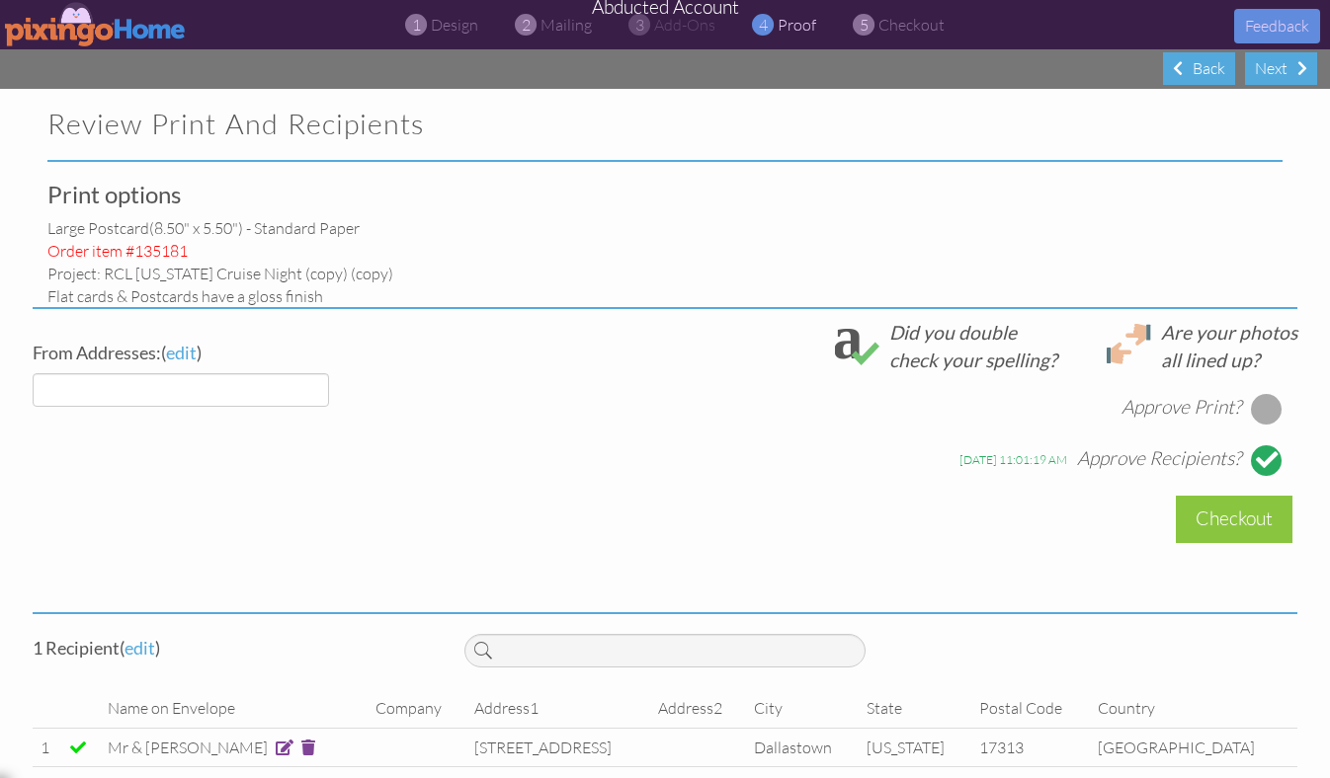
select select "object:30107"
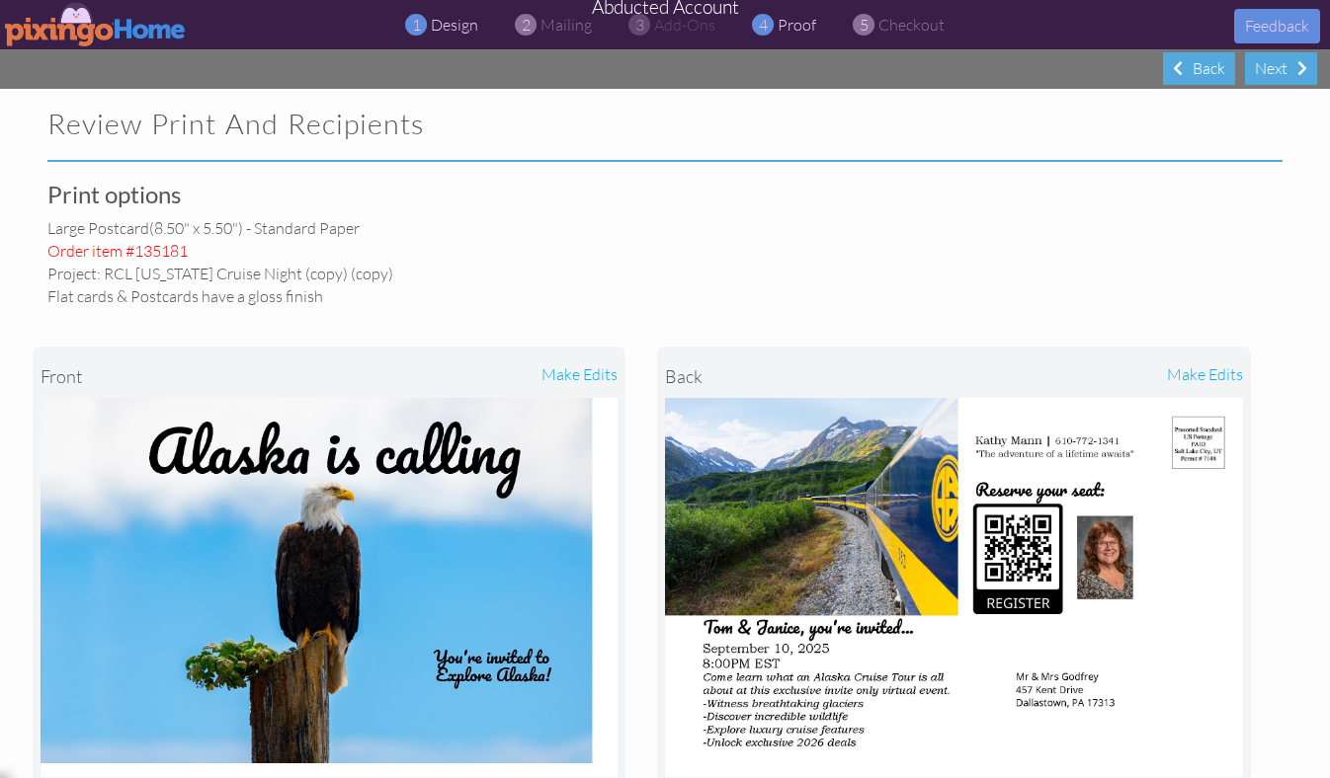
click at [455, 27] on span "design" at bounding box center [454, 25] width 47 height 20
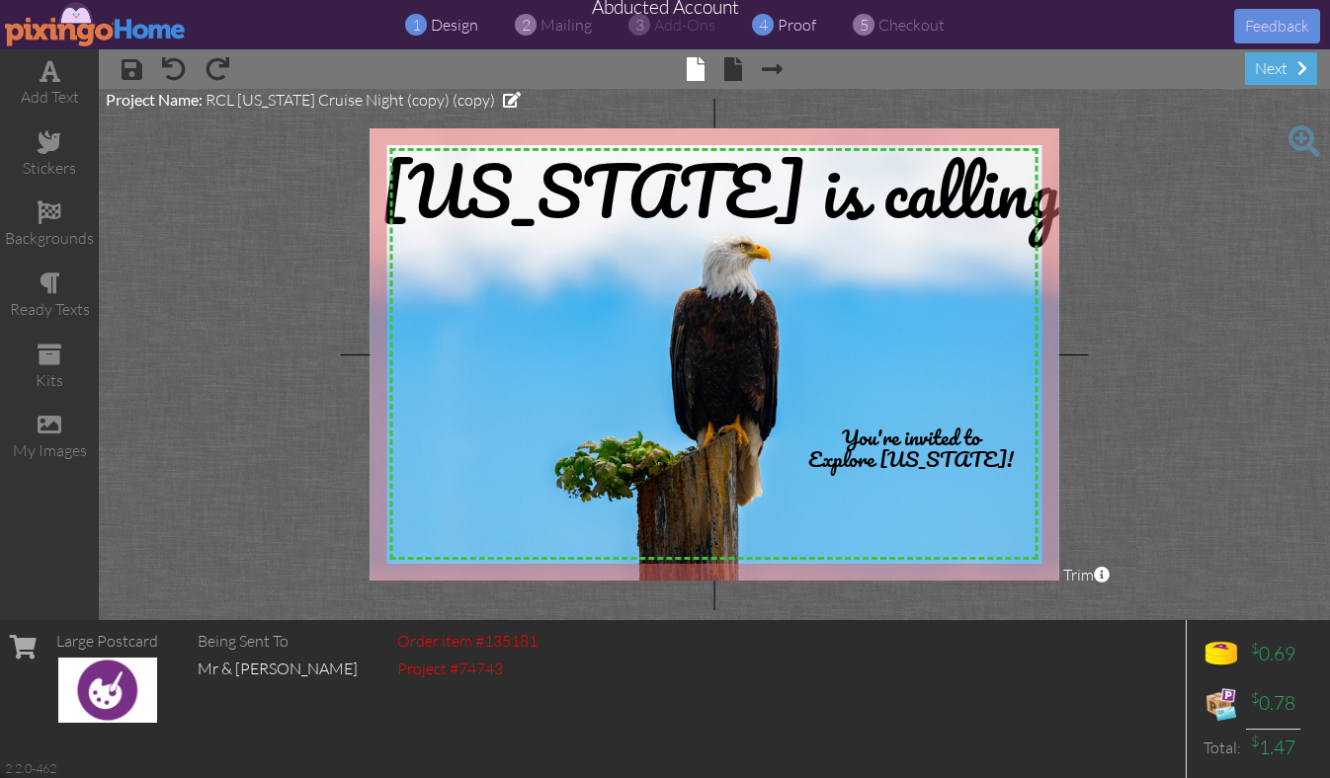
click at [789, 27] on span "proof" at bounding box center [796, 25] width 39 height 20
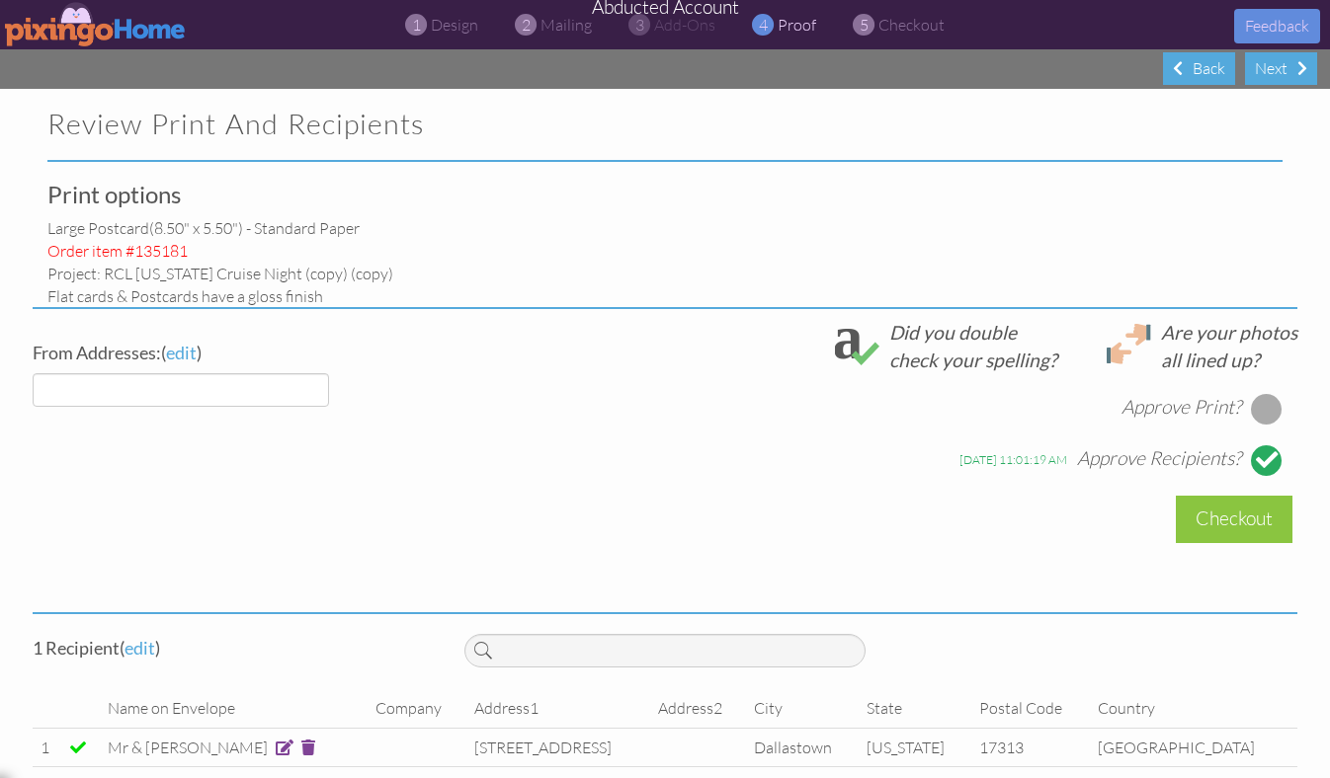
select select "object:30201"
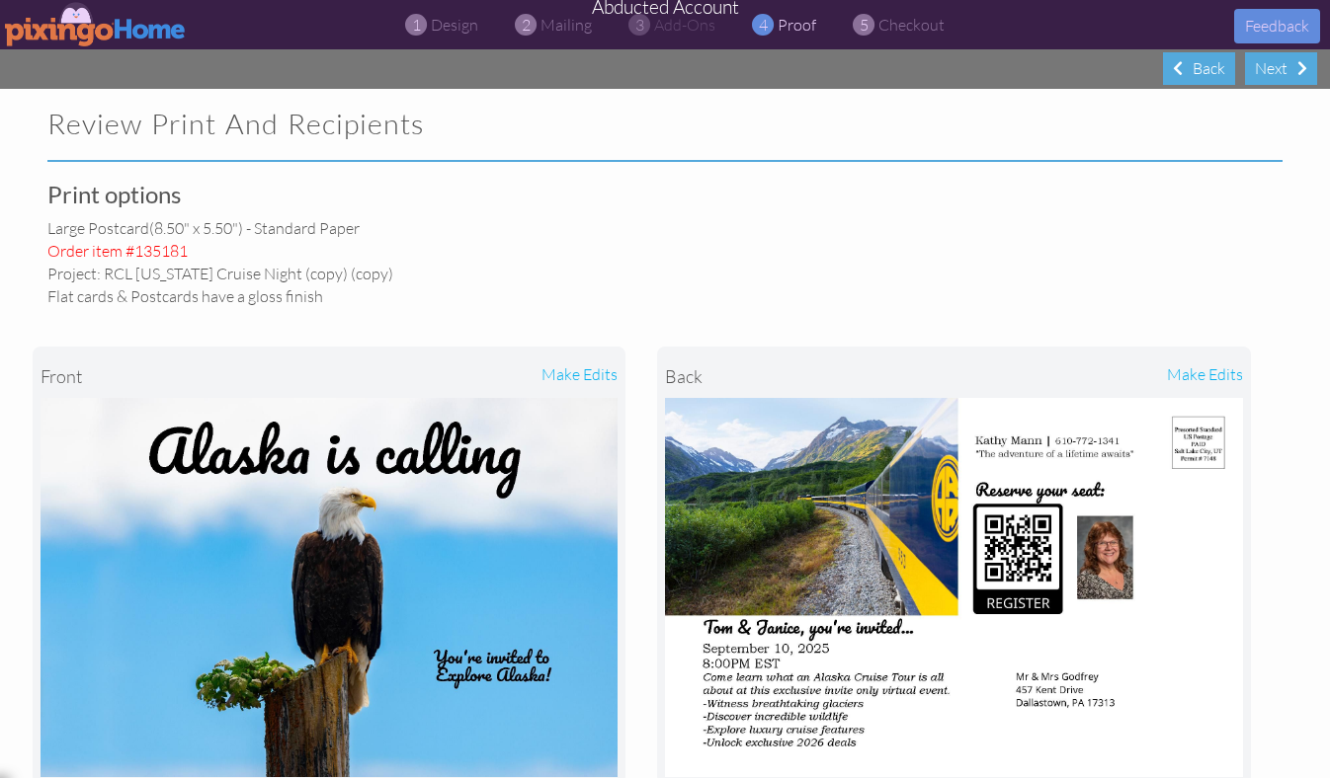
click at [123, 23] on img at bounding box center [96, 24] width 182 height 44
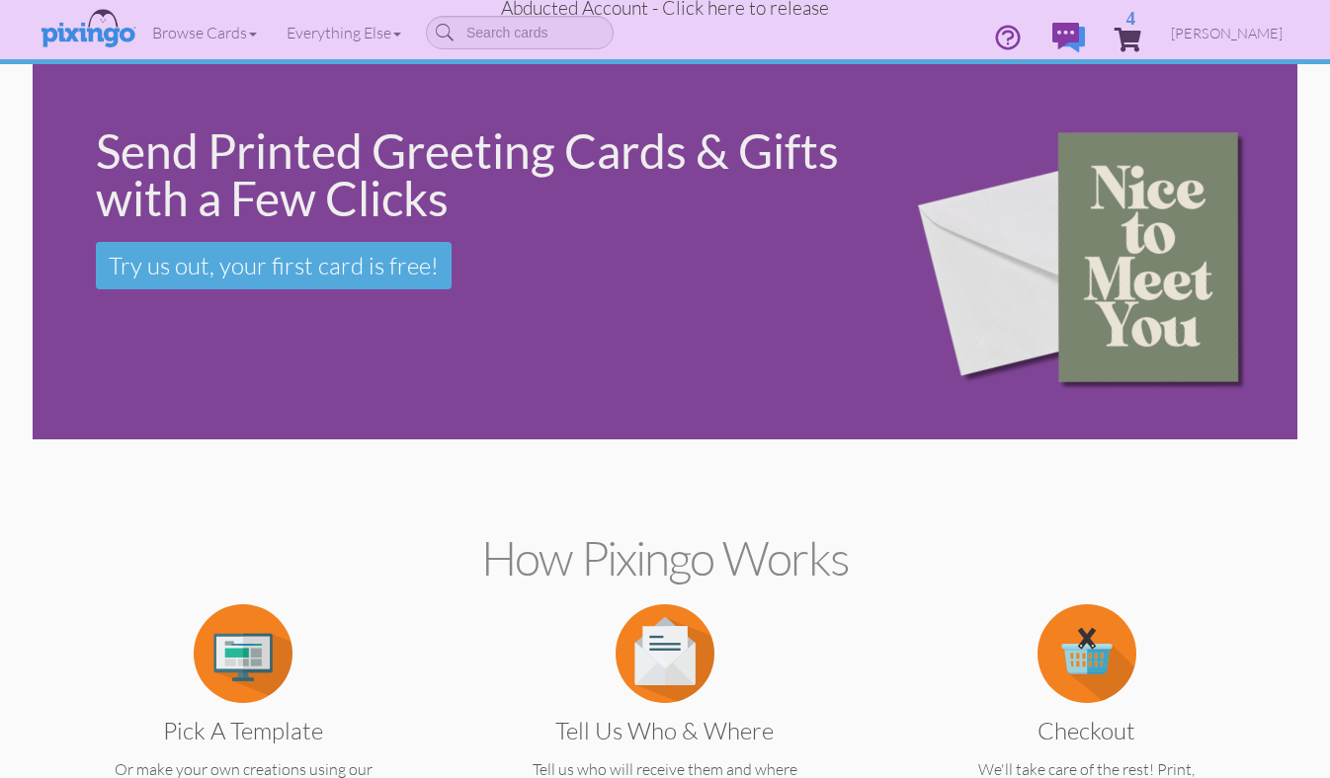
click at [727, 13] on span "Abducted Account - Click here to release" at bounding box center [665, 8] width 328 height 24
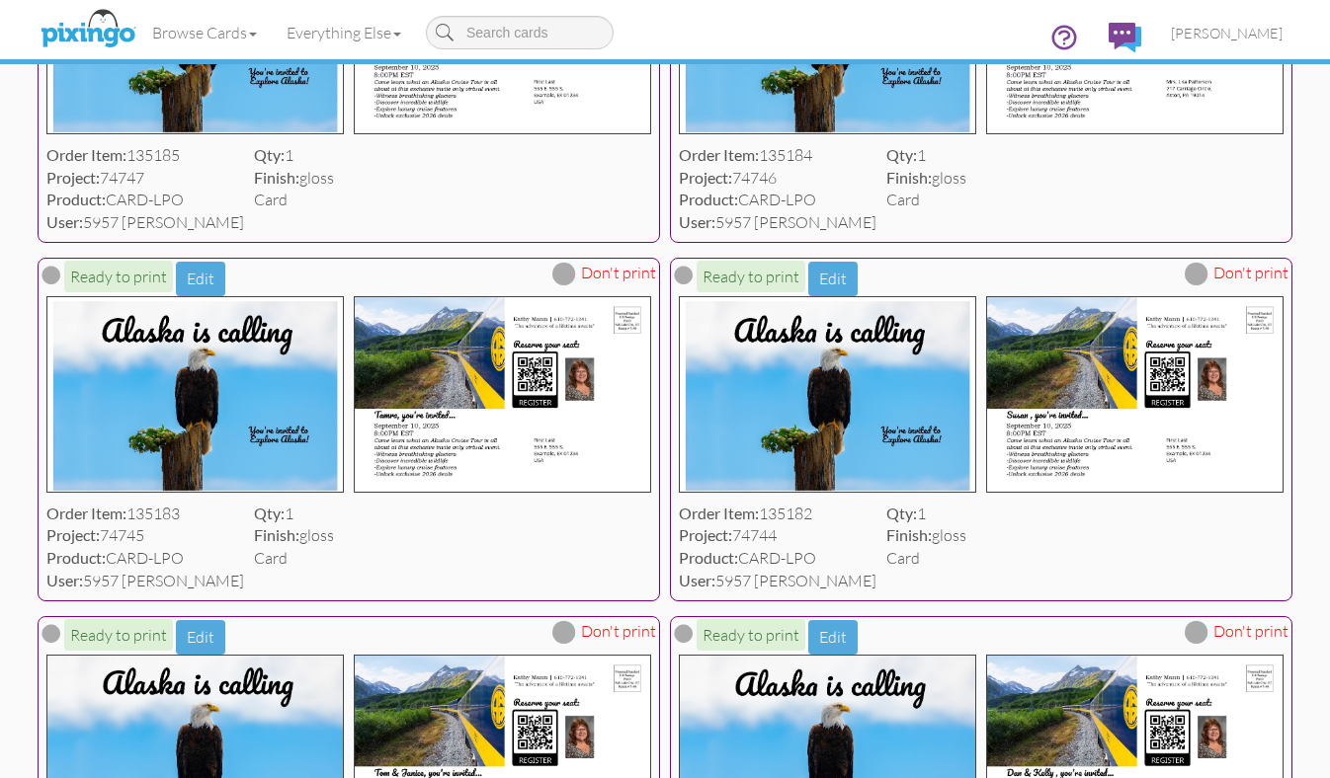
scroll to position [740, 0]
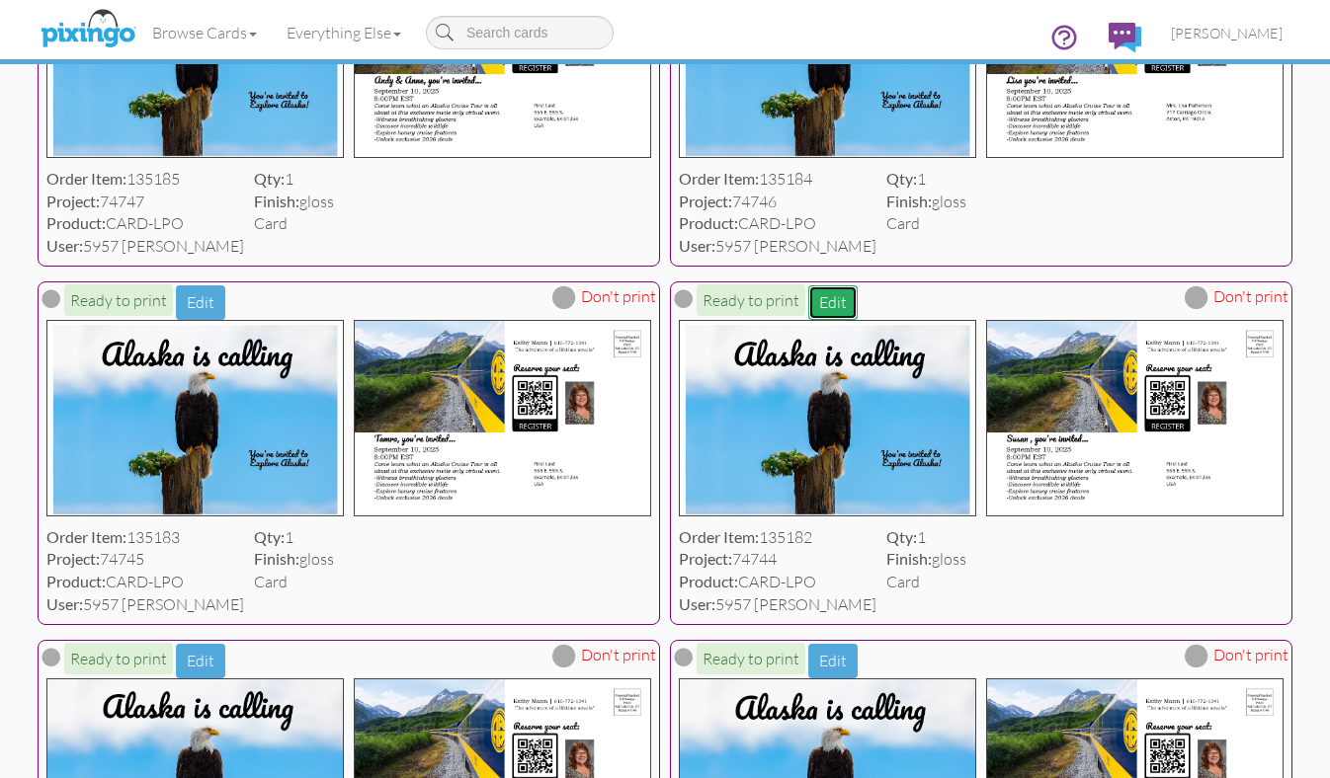
click at [825, 307] on button "Edit" at bounding box center [832, 302] width 49 height 35
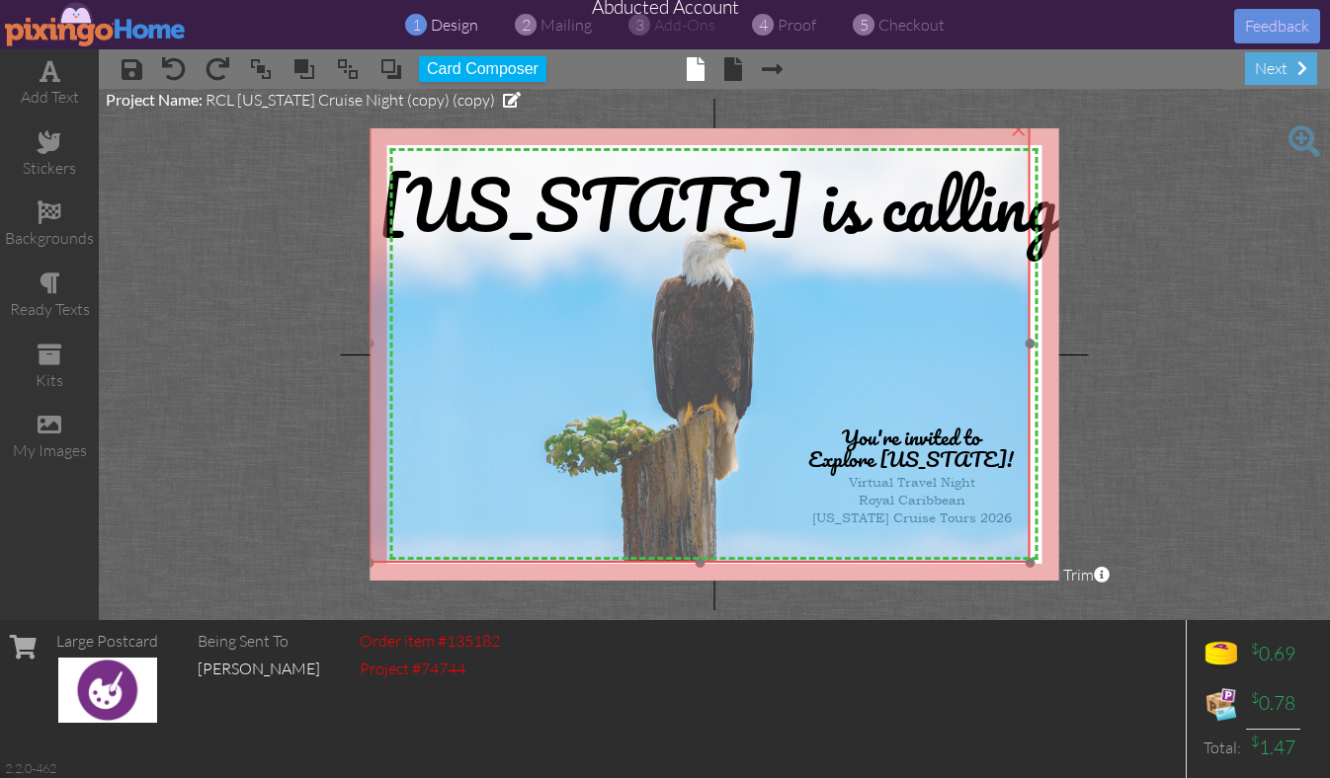
drag, startPoint x: 1008, startPoint y: 546, endPoint x: 993, endPoint y: 531, distance: 21.0
click at [993, 531] on img at bounding box center [699, 343] width 661 height 441
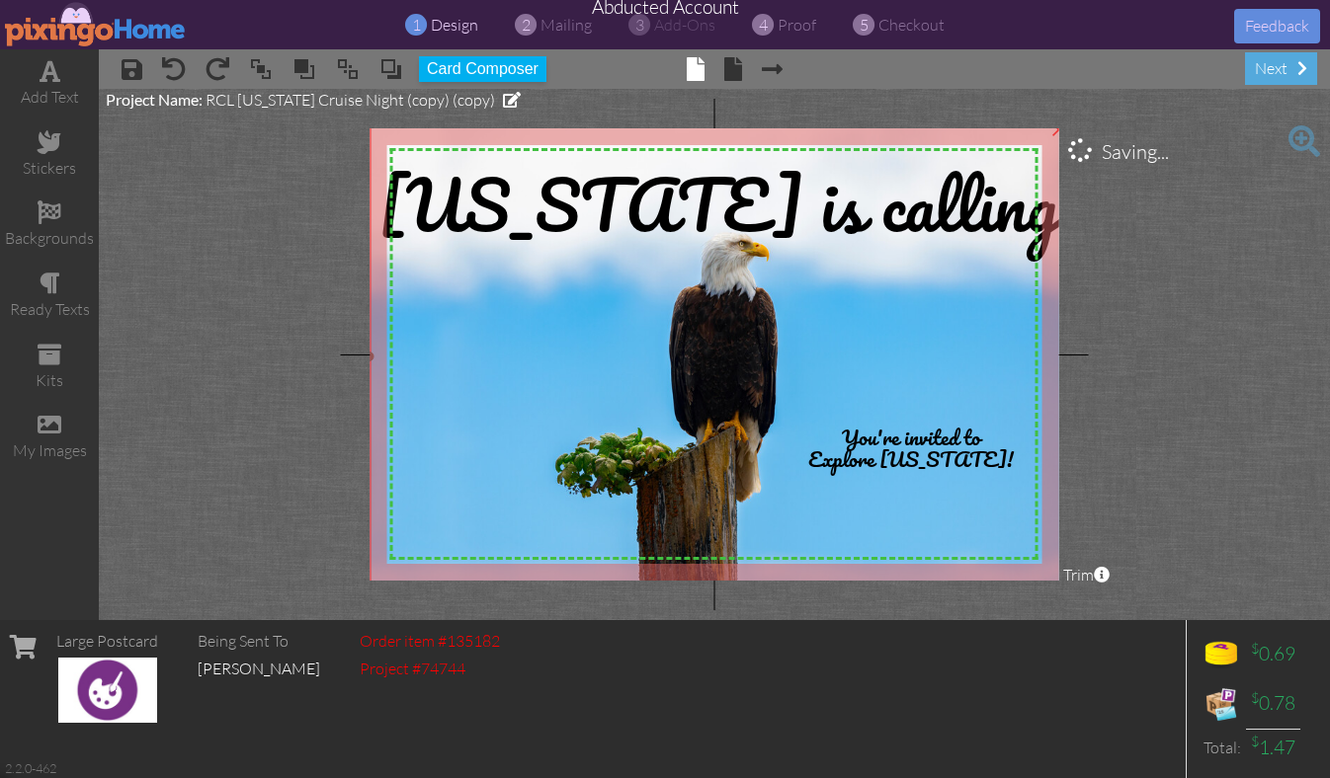
drag, startPoint x: 1032, startPoint y: 562, endPoint x: 1054, endPoint y: 592, distance: 36.7
click at [1054, 592] on project-studio-wrapper "X X X X X X X X X X X X X X X X X X X X X X X X X X X X X X X X X X X X X X X X…" at bounding box center [714, 354] width 1231 height 531
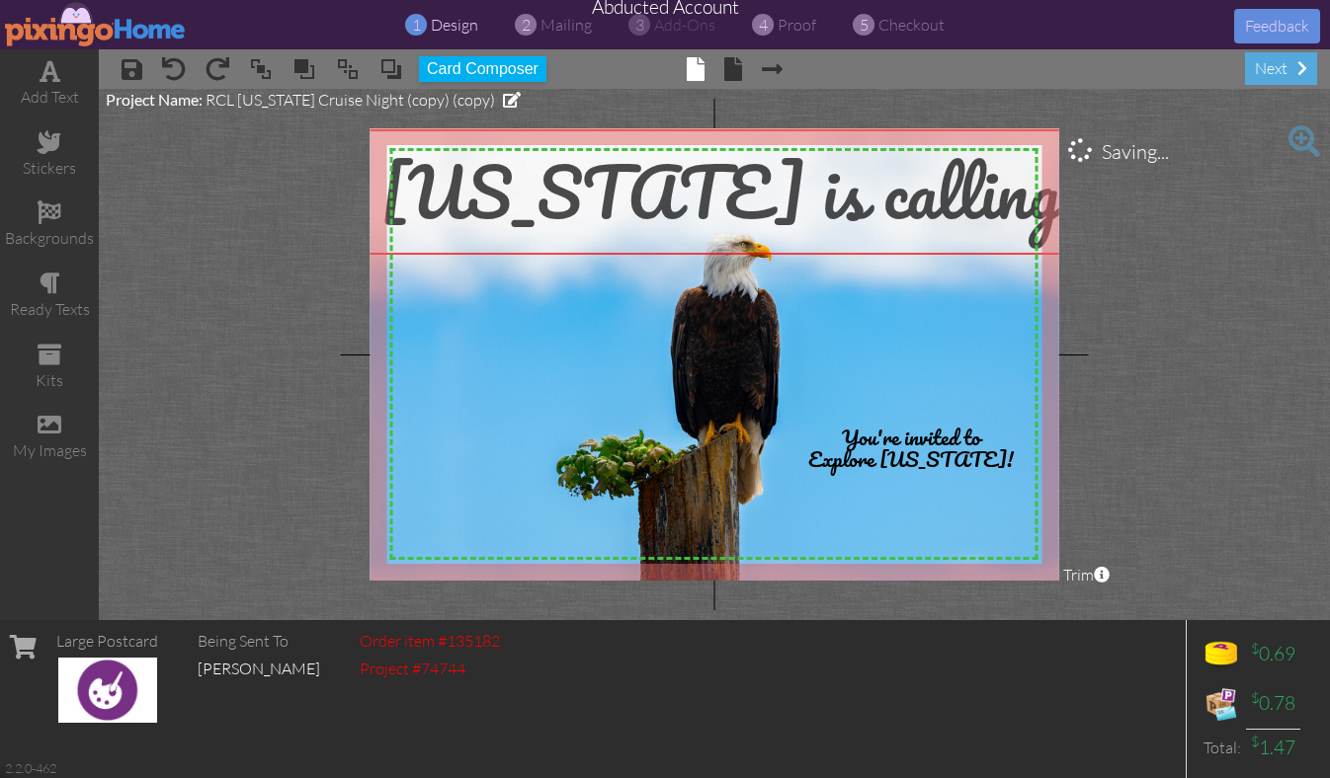
drag, startPoint x: 660, startPoint y: 191, endPoint x: 661, endPoint y: 178, distance: 12.9
click at [662, 178] on span "[US_STATE] is calling" at bounding box center [720, 191] width 680 height 115
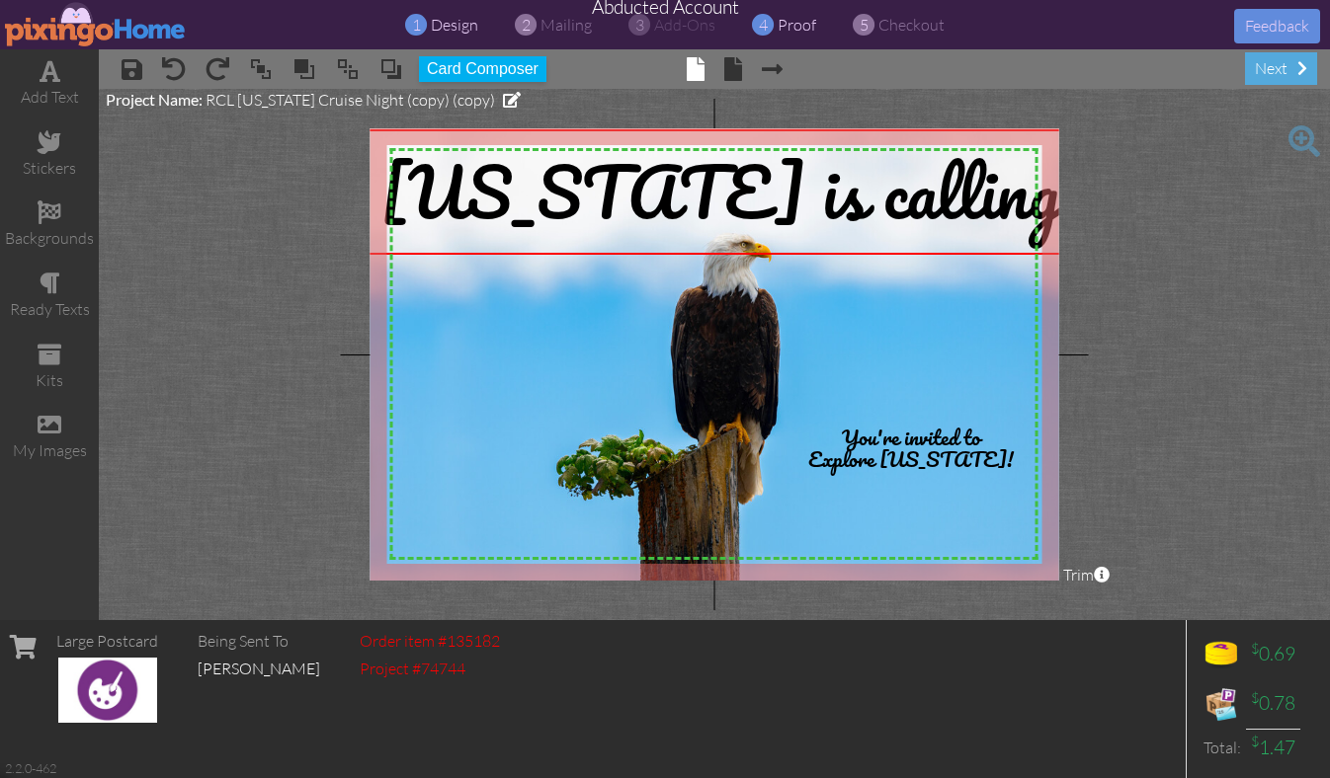
click at [786, 26] on span "proof" at bounding box center [796, 25] width 39 height 20
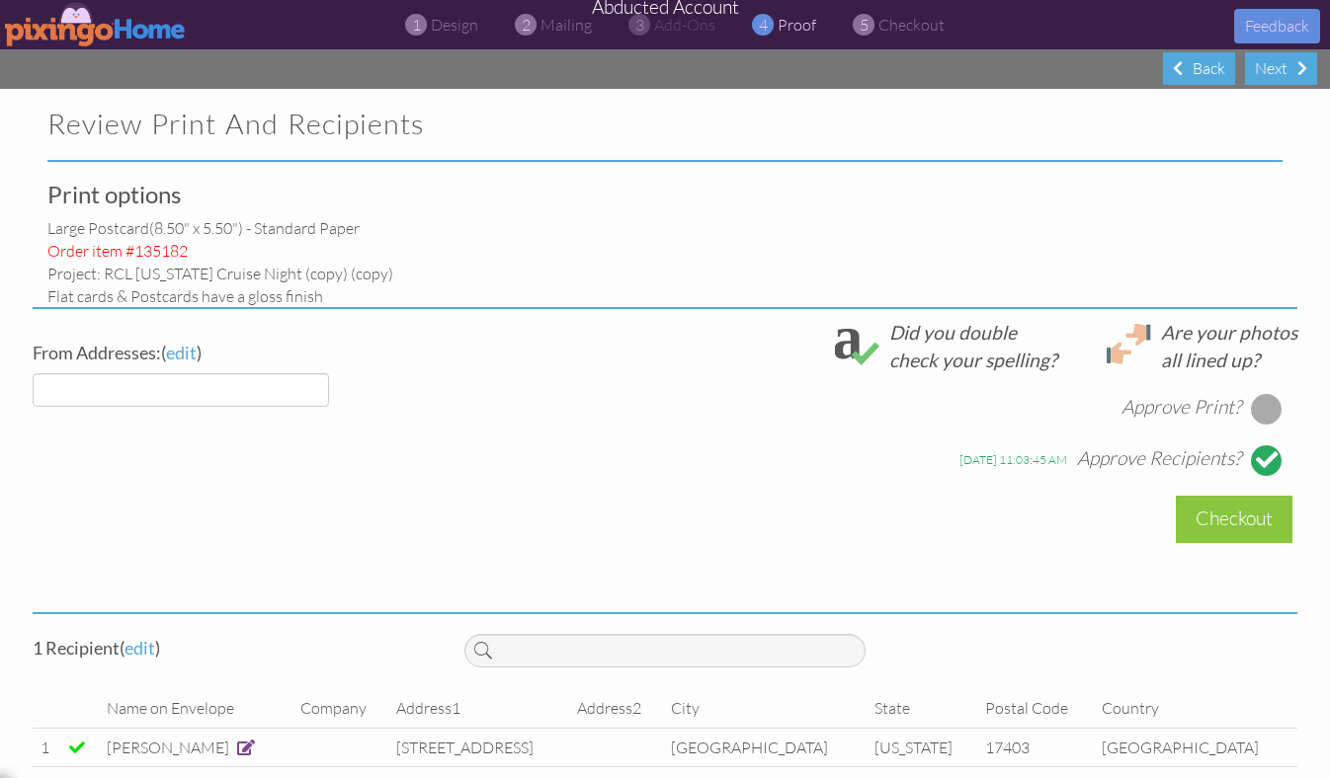
select select "object:33562"
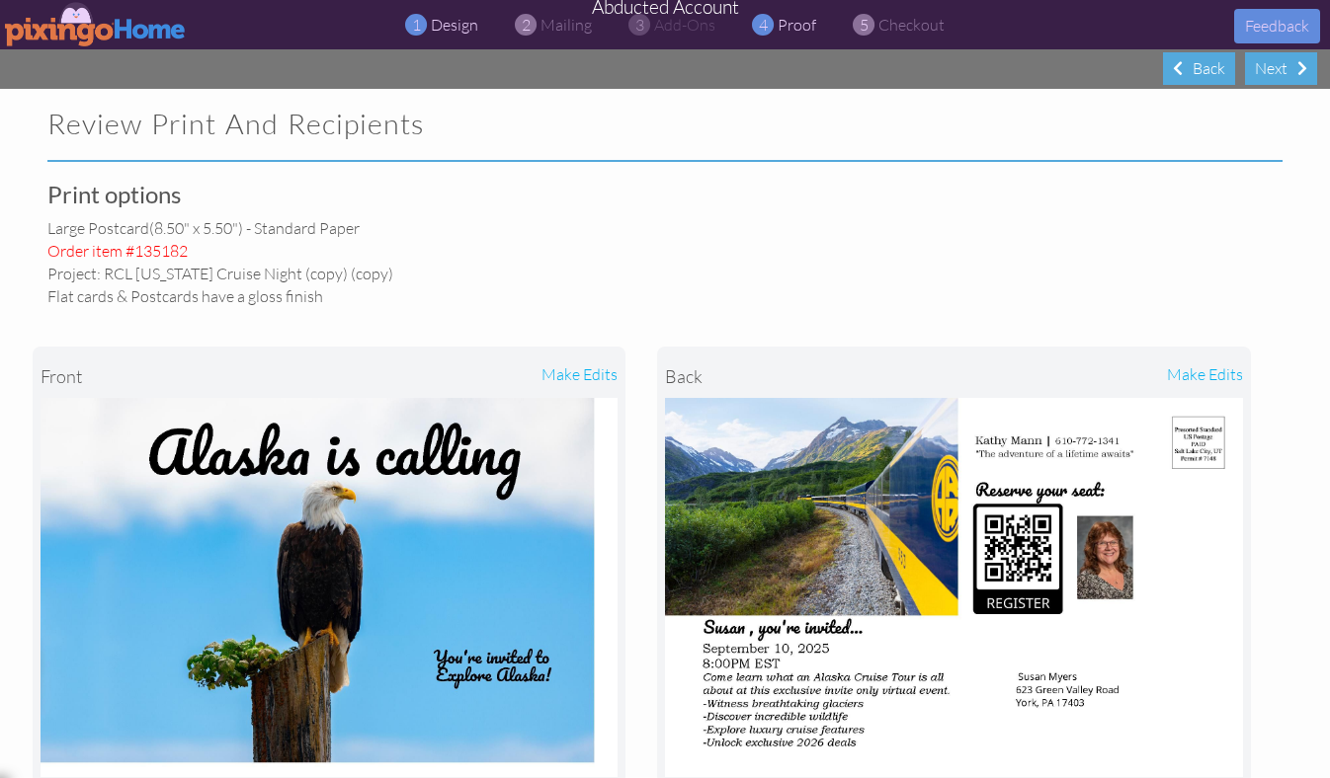
click at [435, 26] on span "design" at bounding box center [454, 25] width 47 height 20
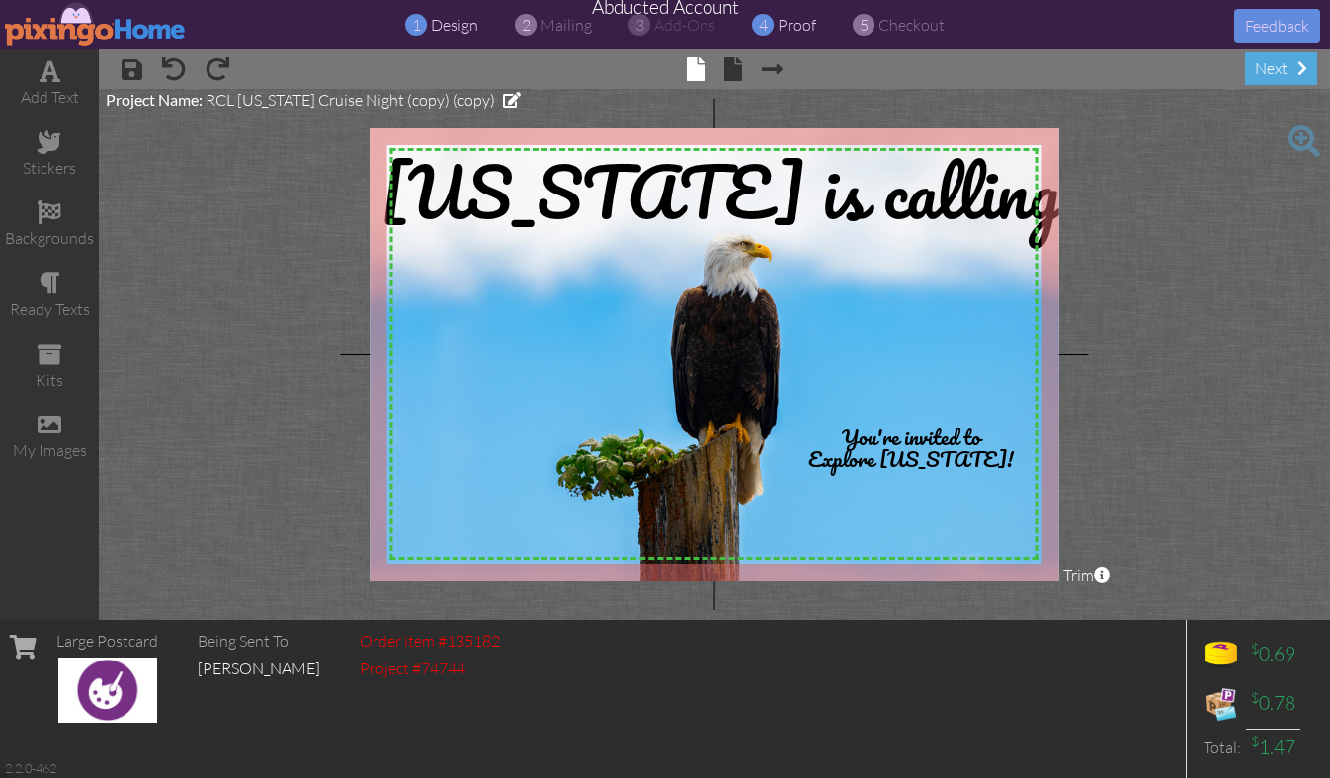
click at [799, 27] on span "proof" at bounding box center [796, 25] width 39 height 20
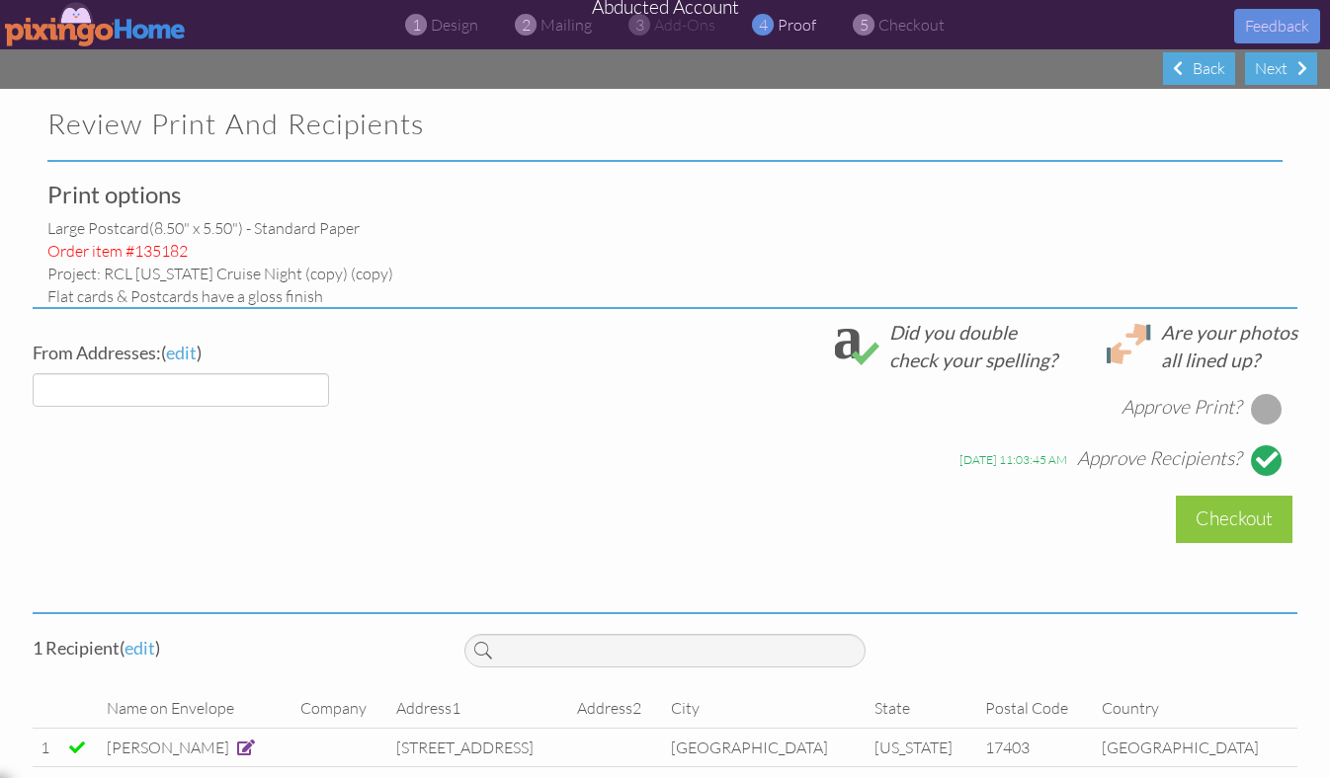
select select "object:33656"
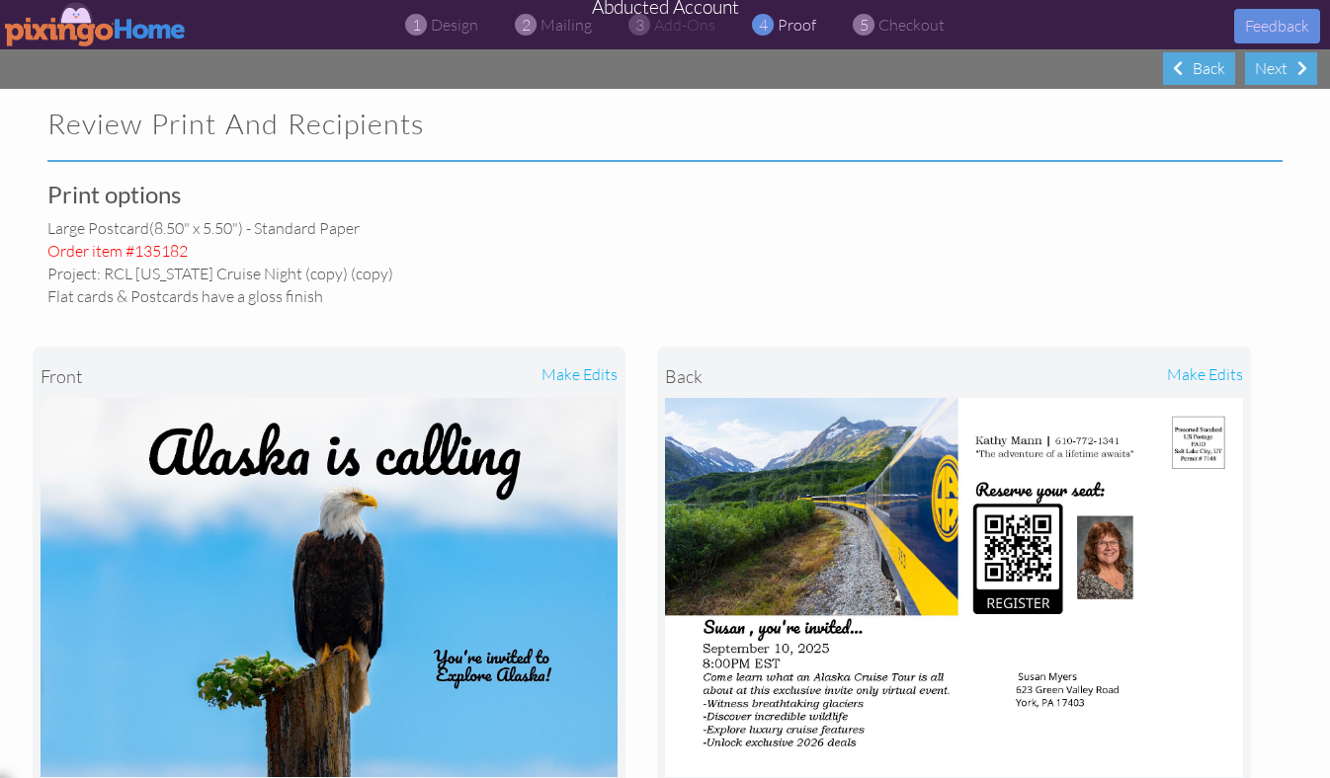
click at [81, 27] on img at bounding box center [96, 24] width 182 height 44
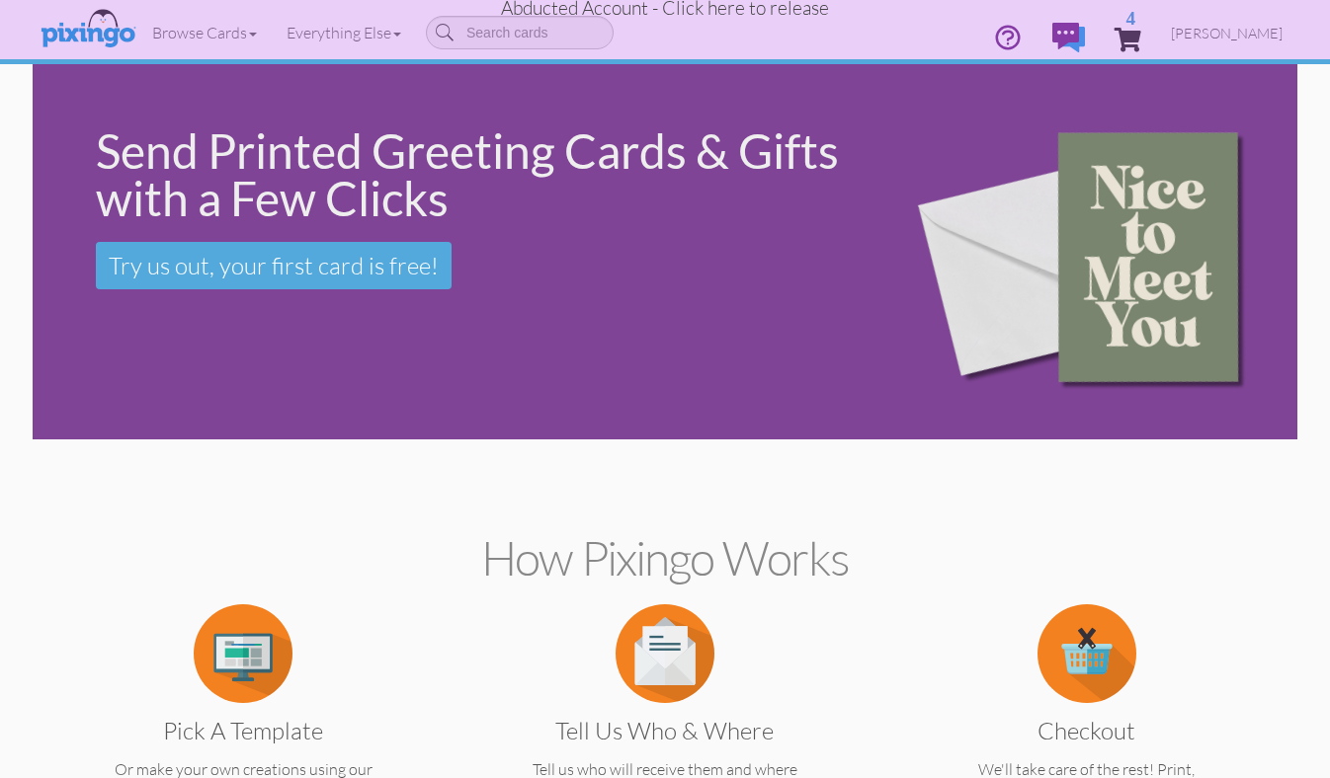
click at [723, 10] on span "Abducted Account - Click here to release" at bounding box center [665, 8] width 328 height 24
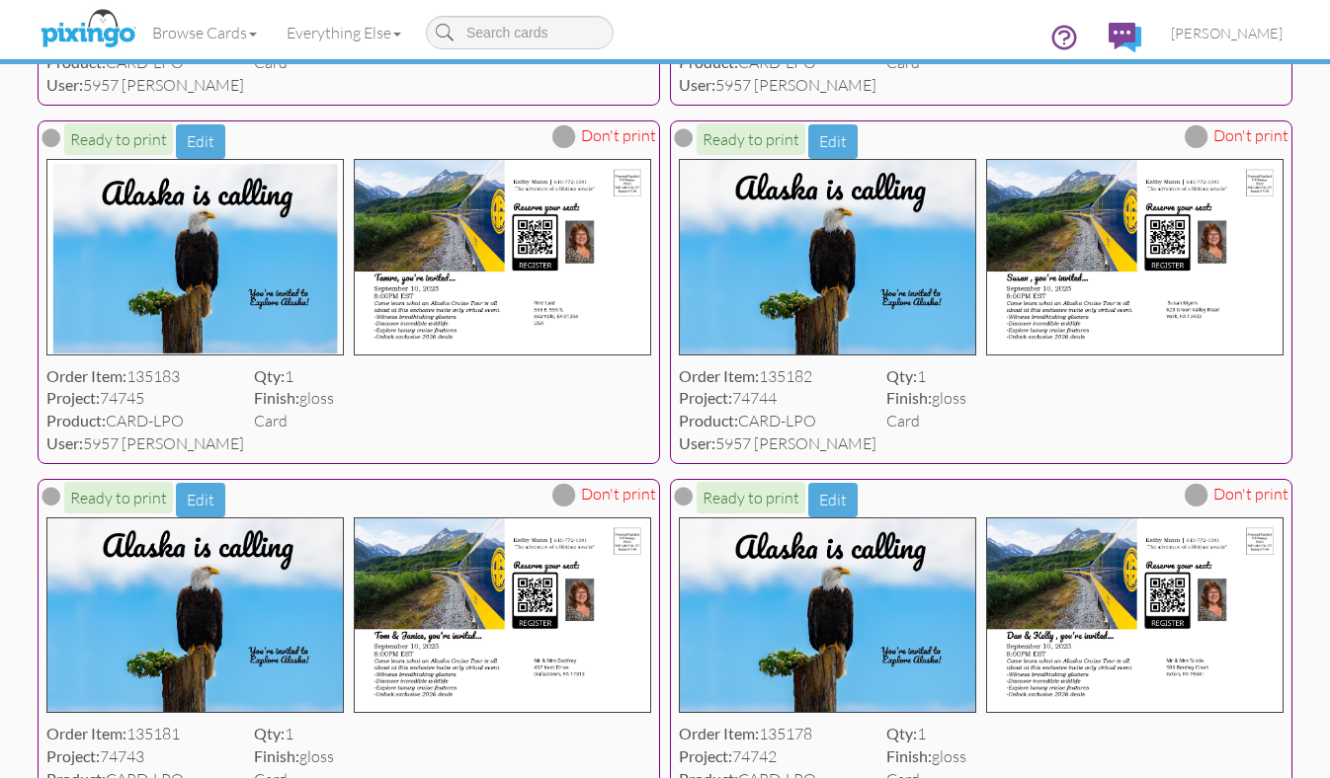
scroll to position [852, 0]
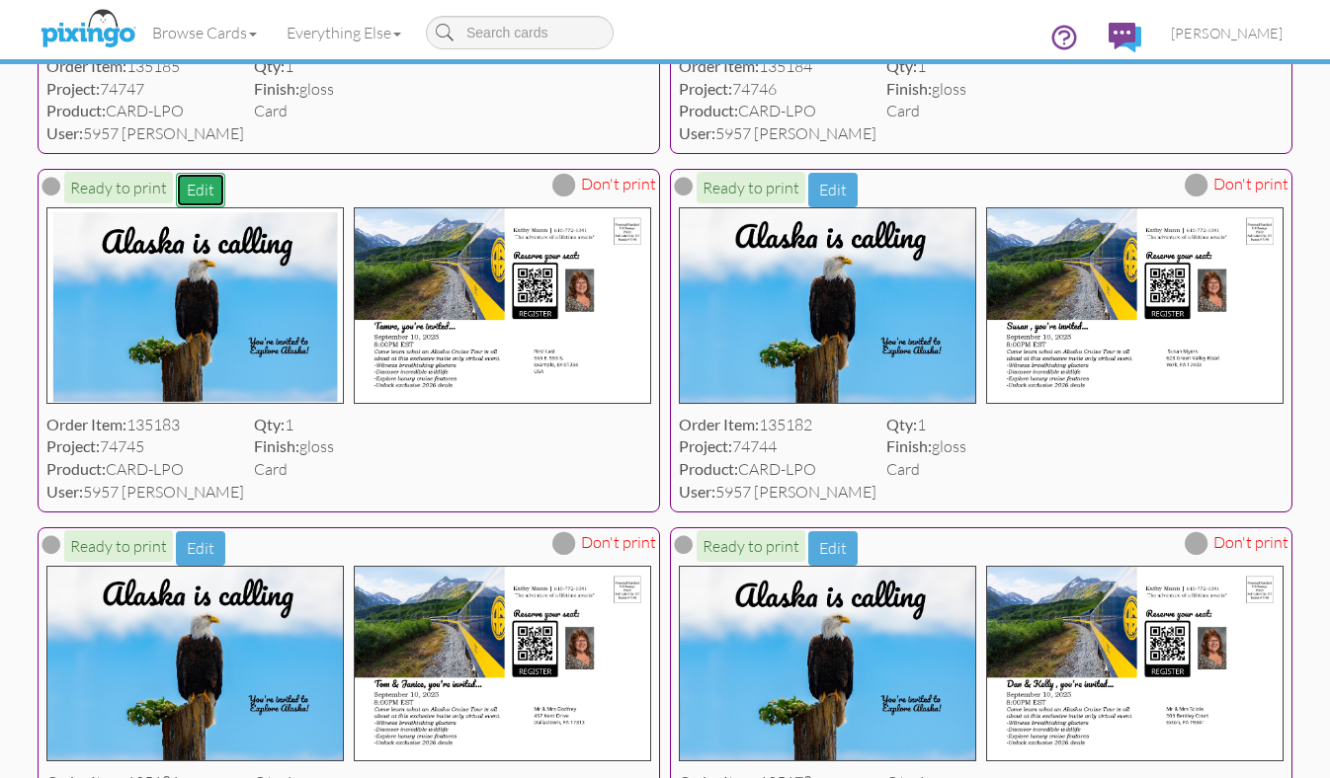
click at [193, 200] on button "Edit" at bounding box center [200, 190] width 49 height 35
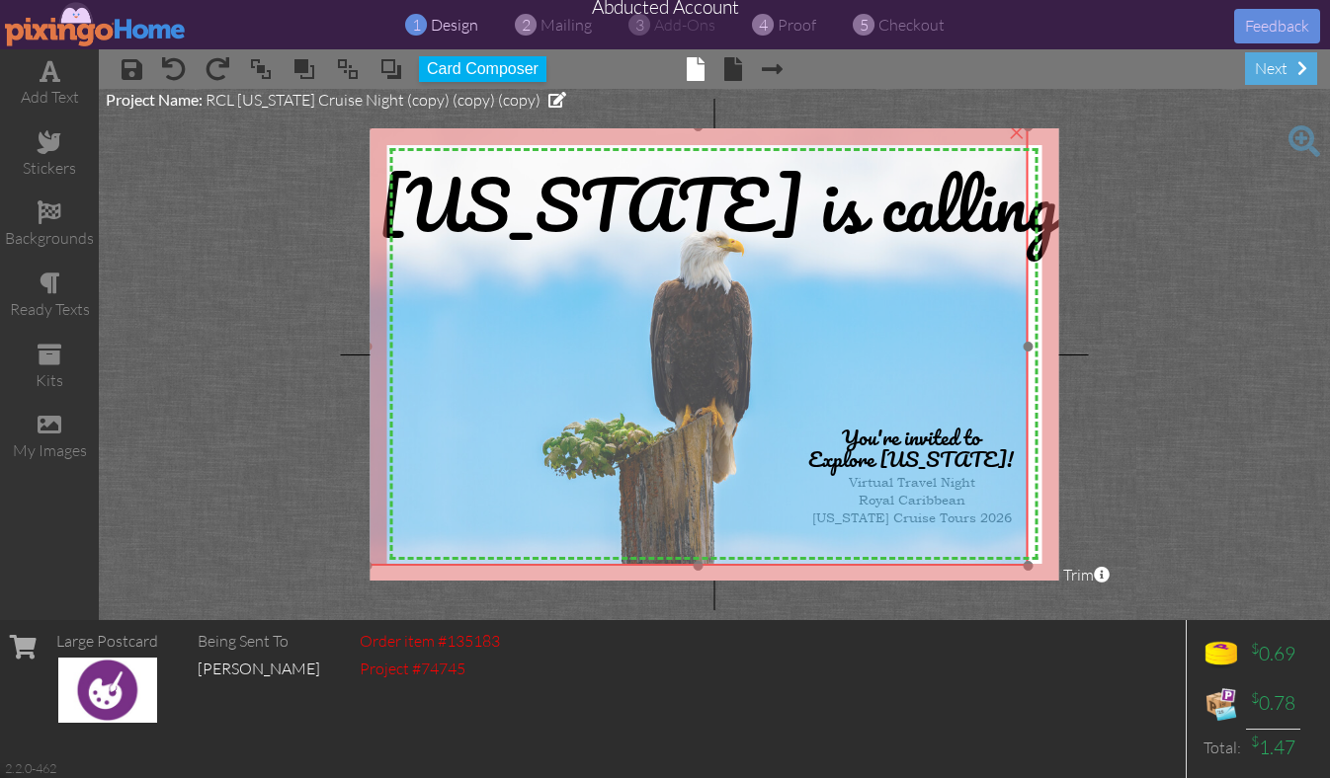
drag, startPoint x: 977, startPoint y: 521, endPoint x: 959, endPoint y: 509, distance: 21.4
click at [959, 509] on img at bounding box center [697, 346] width 661 height 441
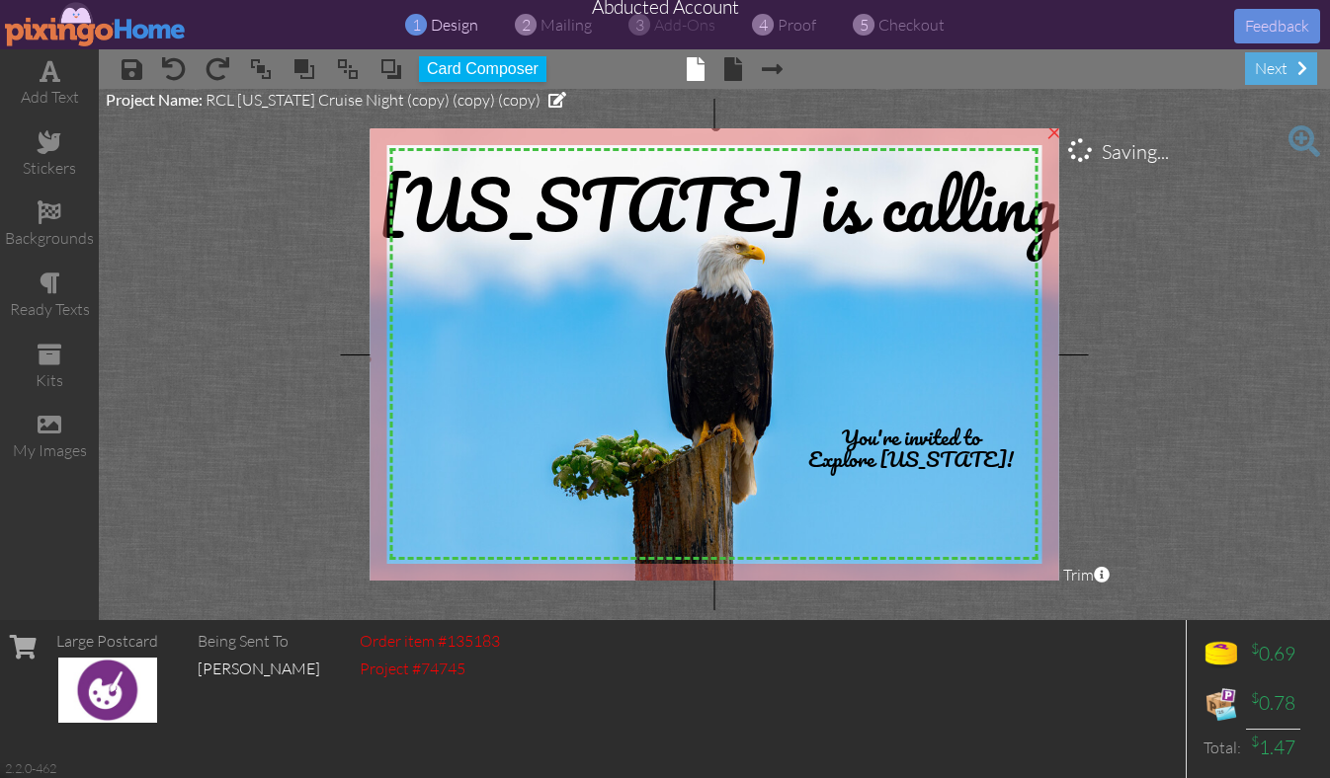
drag, startPoint x: 1028, startPoint y: 566, endPoint x: 1068, endPoint y: 592, distance: 47.1
click at [1068, 592] on project-studio-wrapper "X X X X X X X X X X X X X X X X X X X X X X X X X X X X X X X X X X X X X X X X…" at bounding box center [714, 354] width 1231 height 531
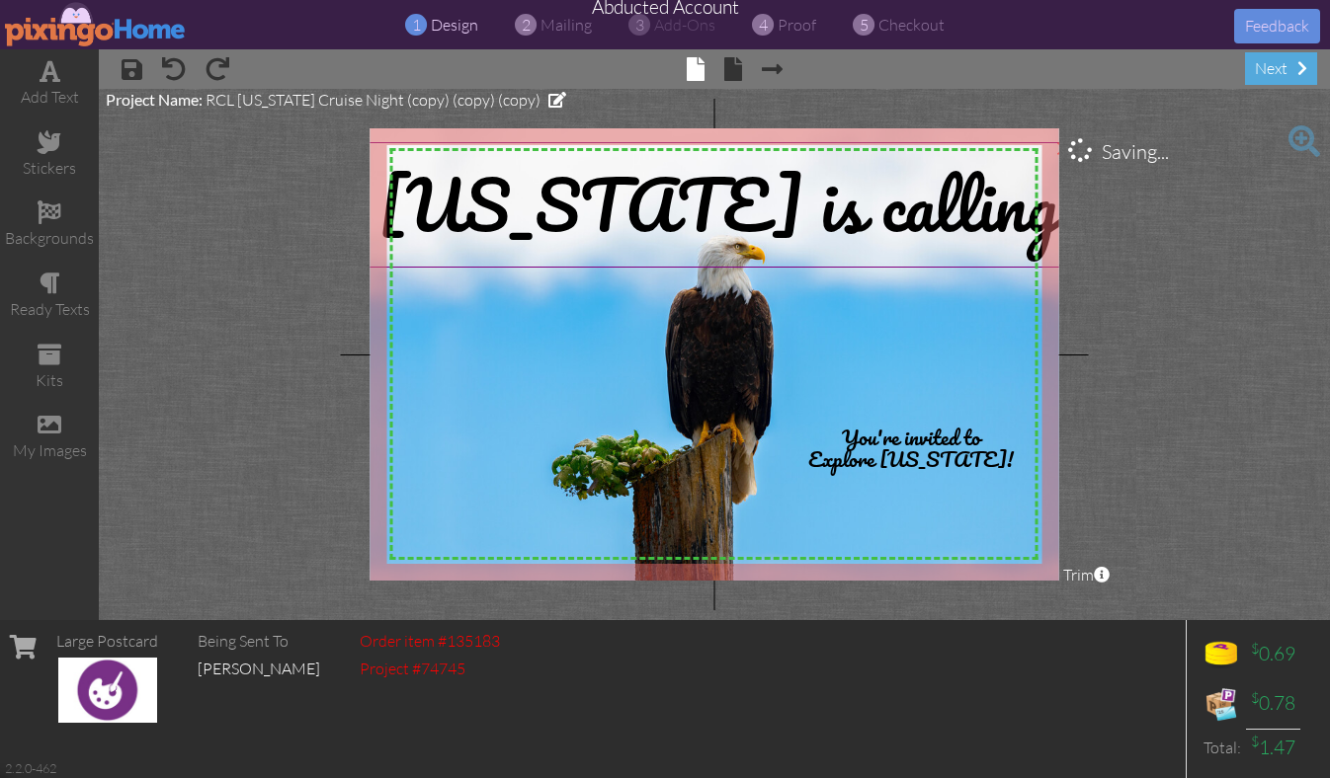
click at [706, 213] on span "[US_STATE] is calling" at bounding box center [718, 204] width 680 height 115
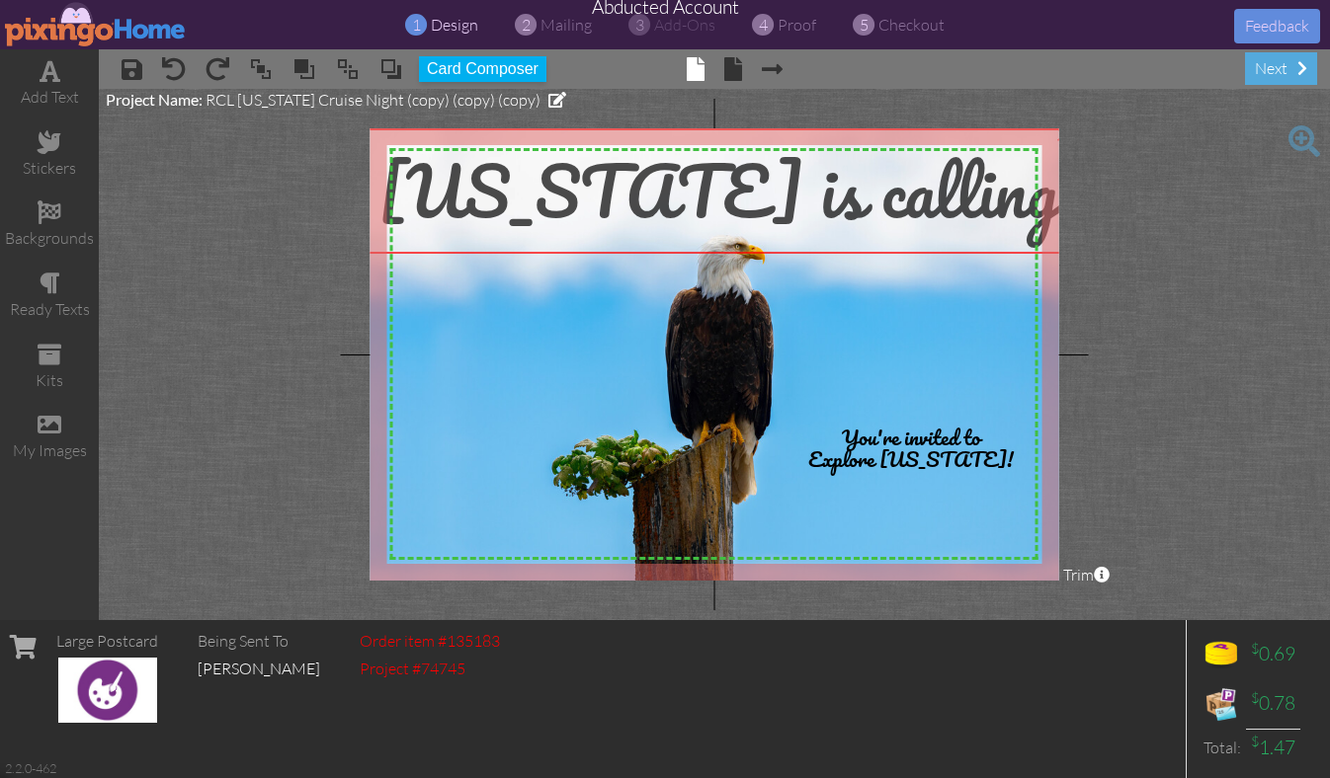
drag, startPoint x: 702, startPoint y: 217, endPoint x: 701, endPoint y: 204, distance: 12.9
click at [701, 204] on span "[US_STATE] is calling" at bounding box center [718, 190] width 680 height 115
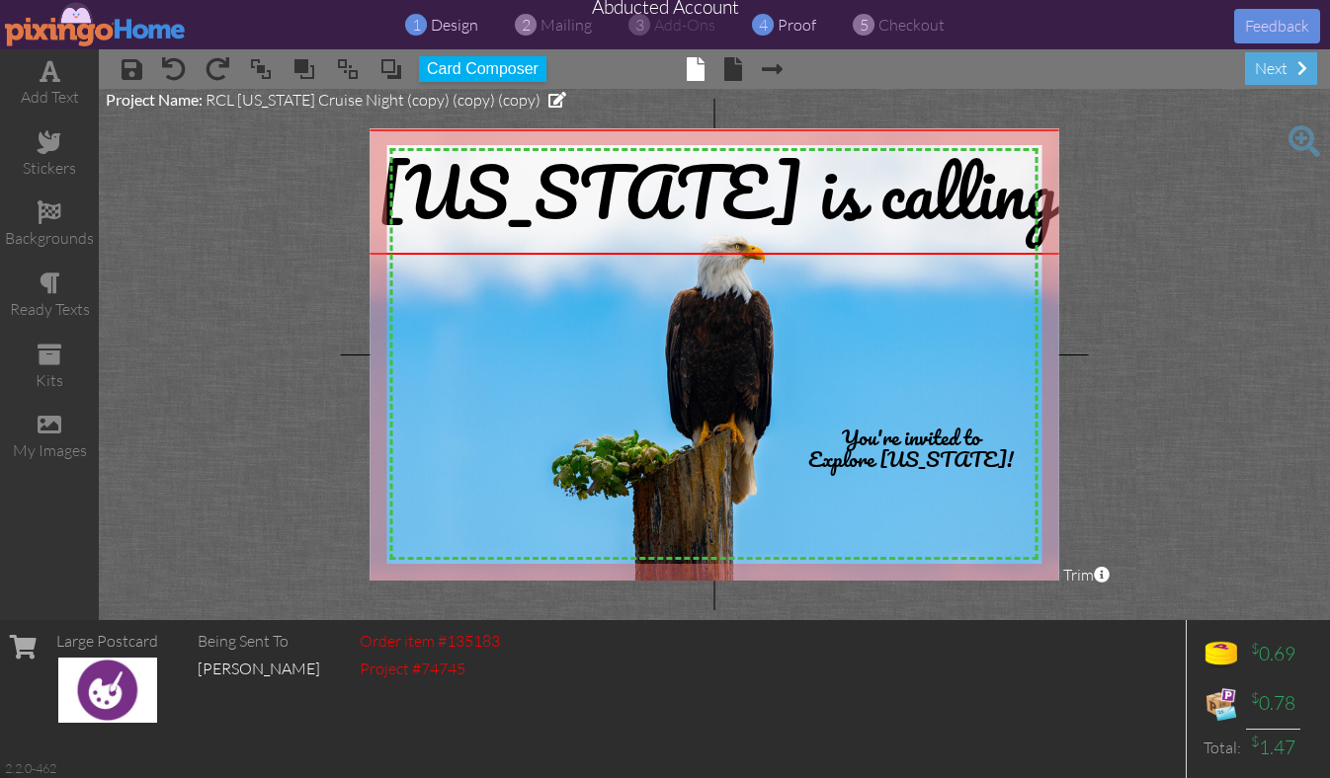
click at [792, 25] on span "proof" at bounding box center [796, 25] width 39 height 20
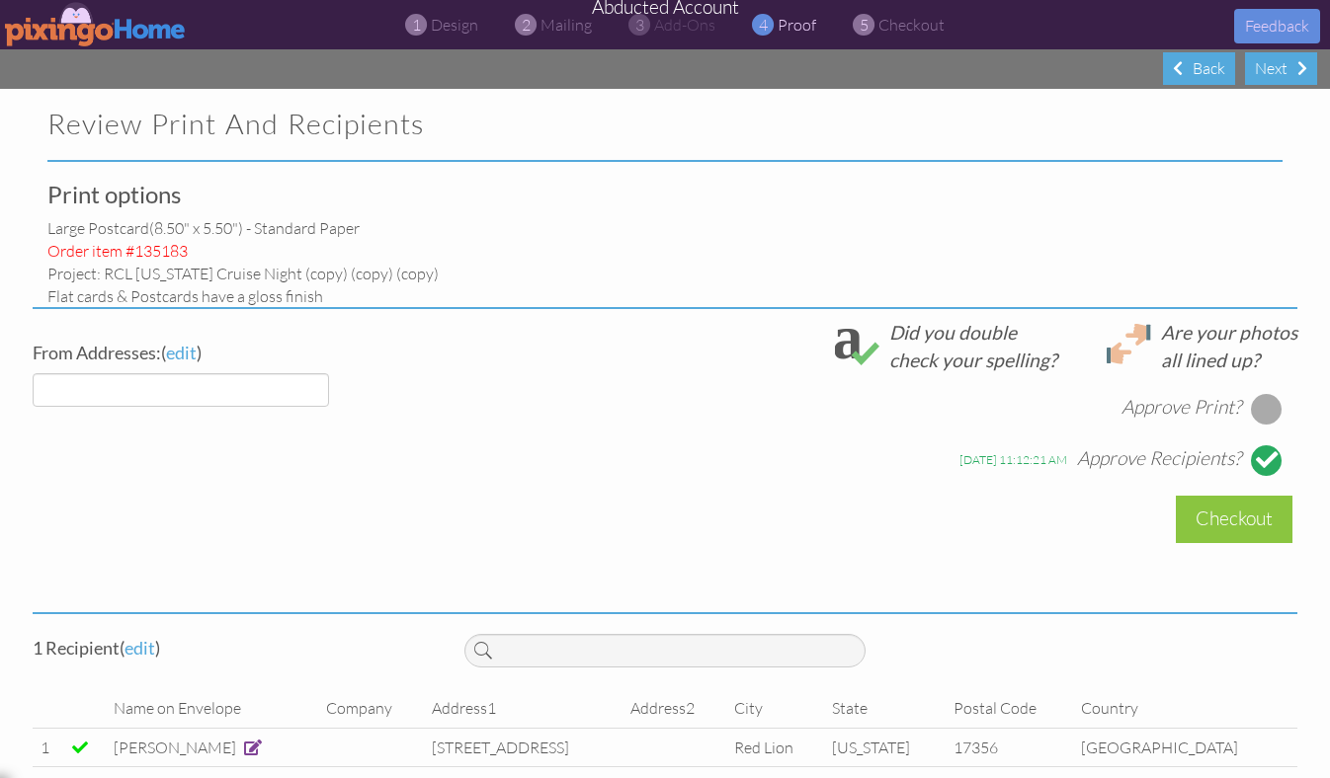
select select "object:36511"
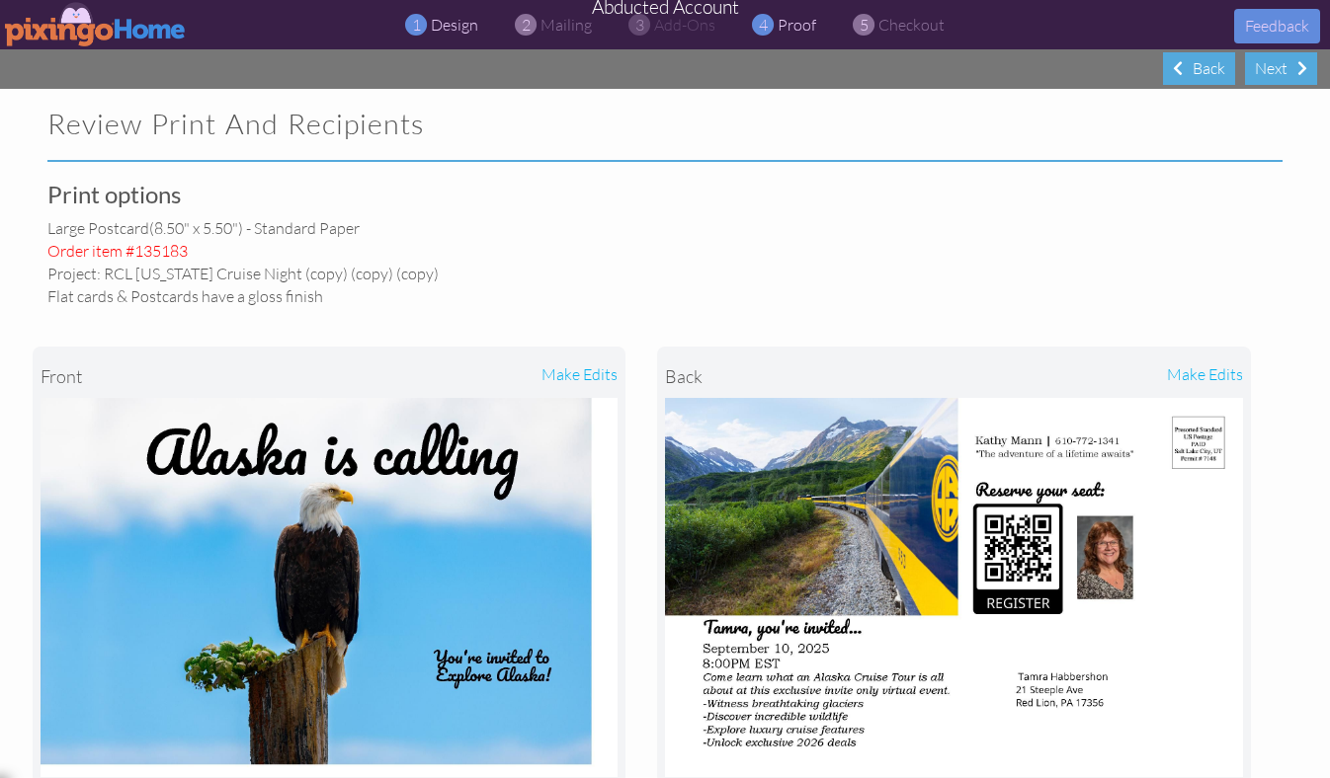
click at [428, 26] on div "1 design" at bounding box center [447, 25] width 62 height 23
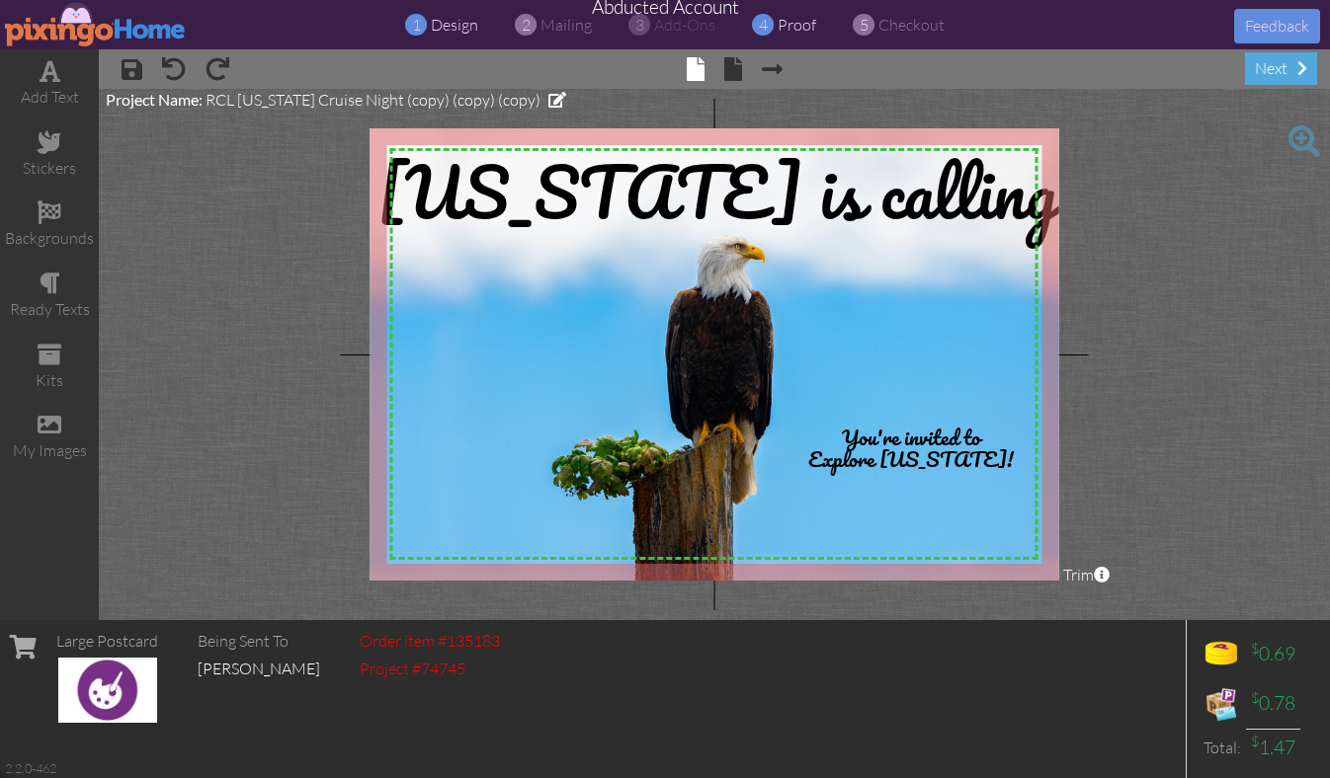
click at [793, 27] on span "proof" at bounding box center [796, 25] width 39 height 20
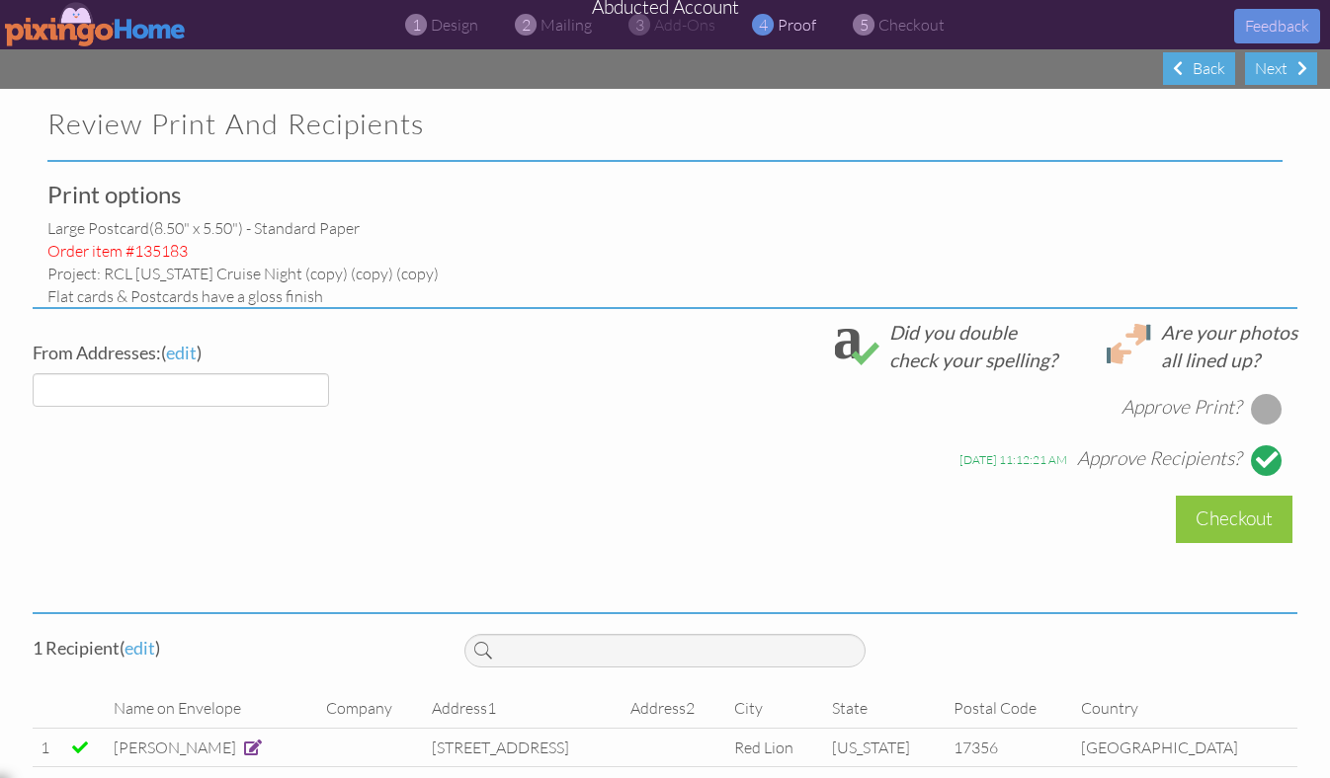
select select "object:36605"
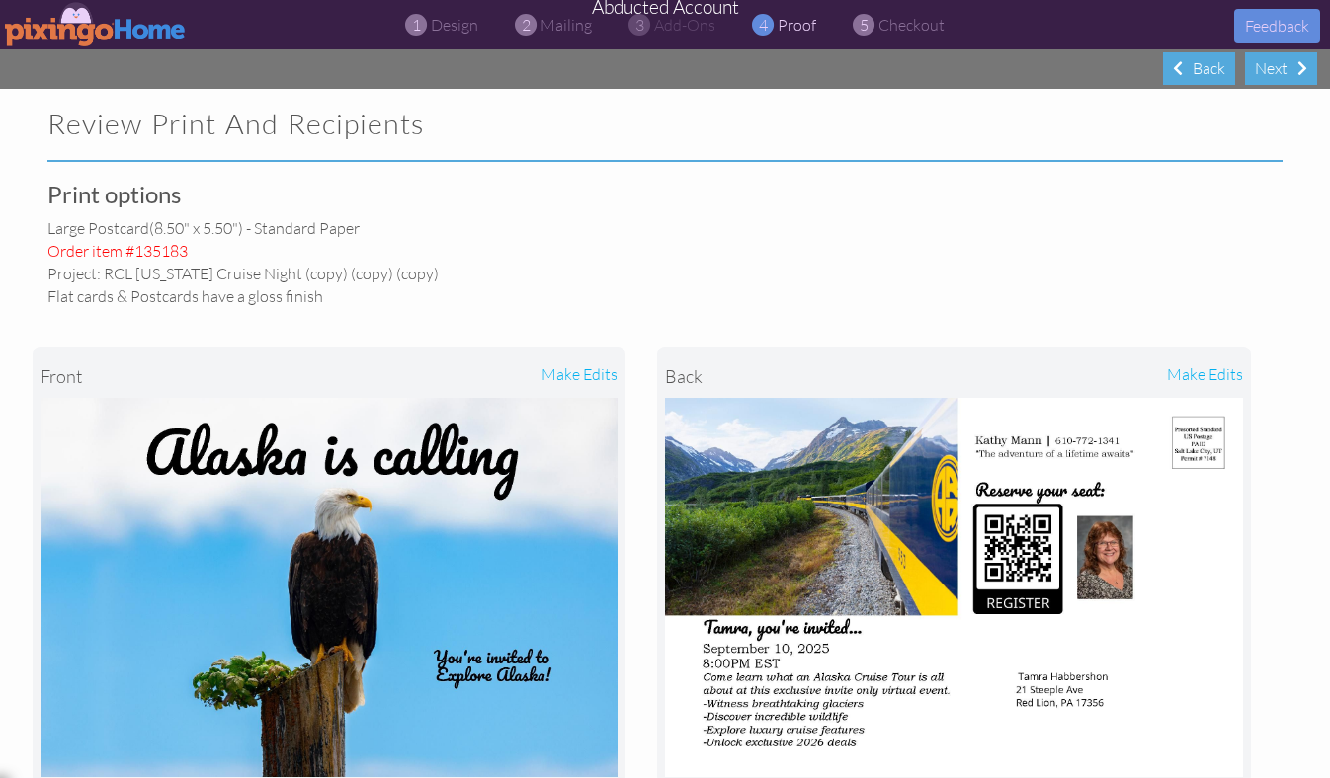
click at [90, 35] on img at bounding box center [96, 24] width 182 height 44
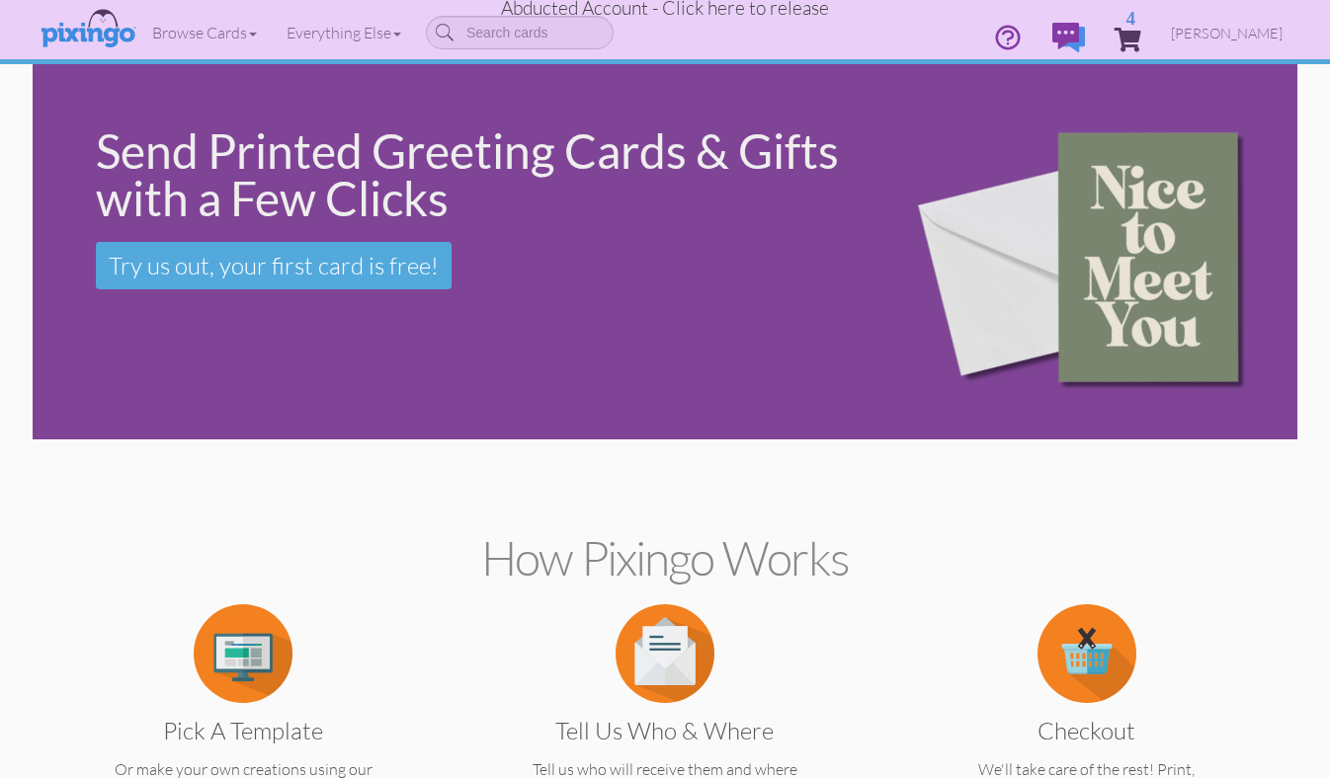
click at [791, 9] on span "Abducted Account - Click here to release" at bounding box center [665, 8] width 328 height 24
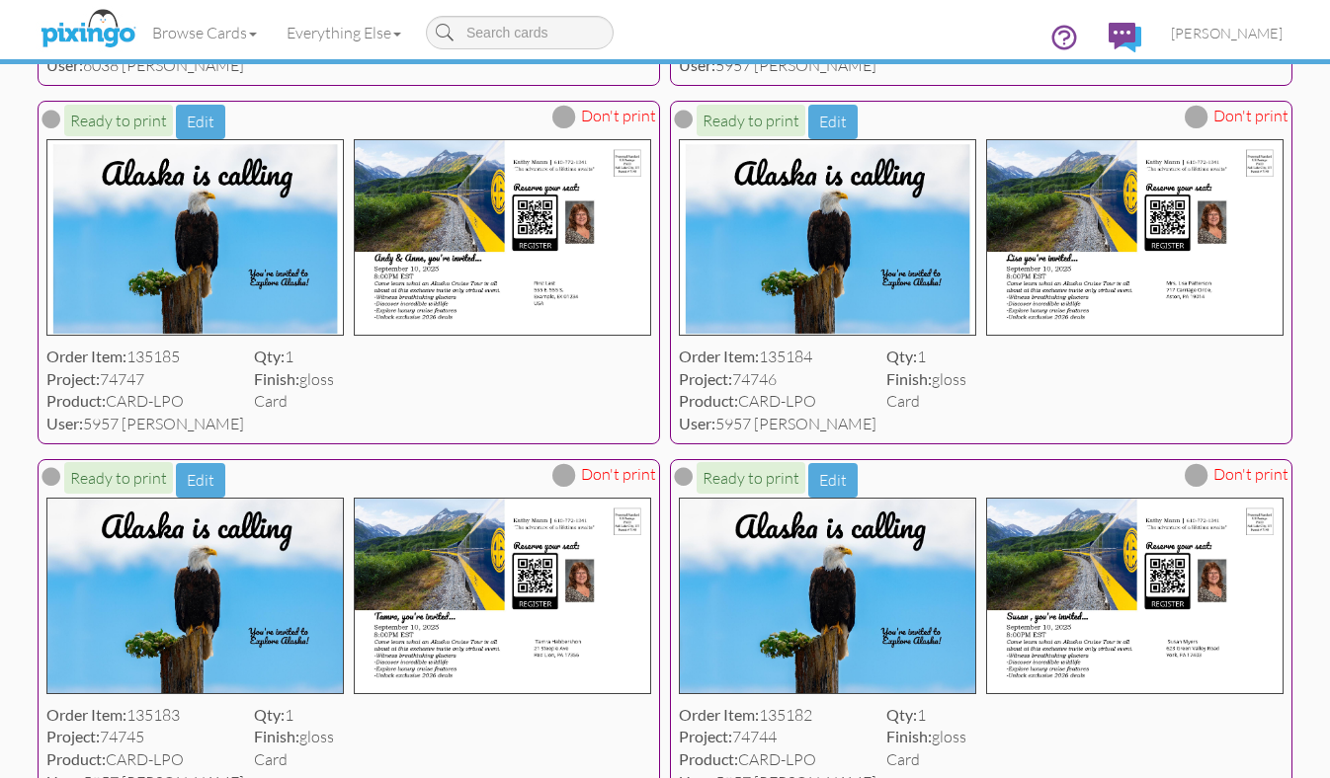
scroll to position [512, 0]
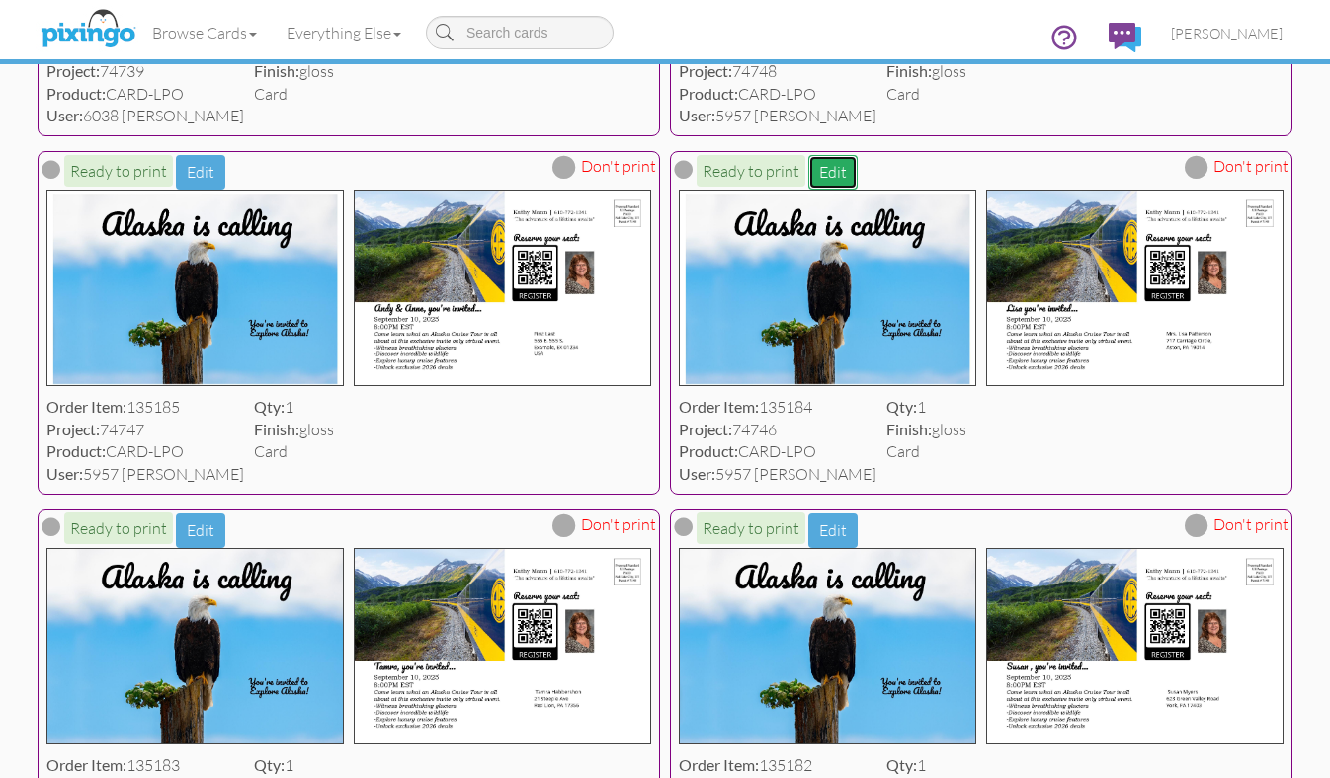
click at [823, 171] on button "Edit" at bounding box center [832, 172] width 49 height 35
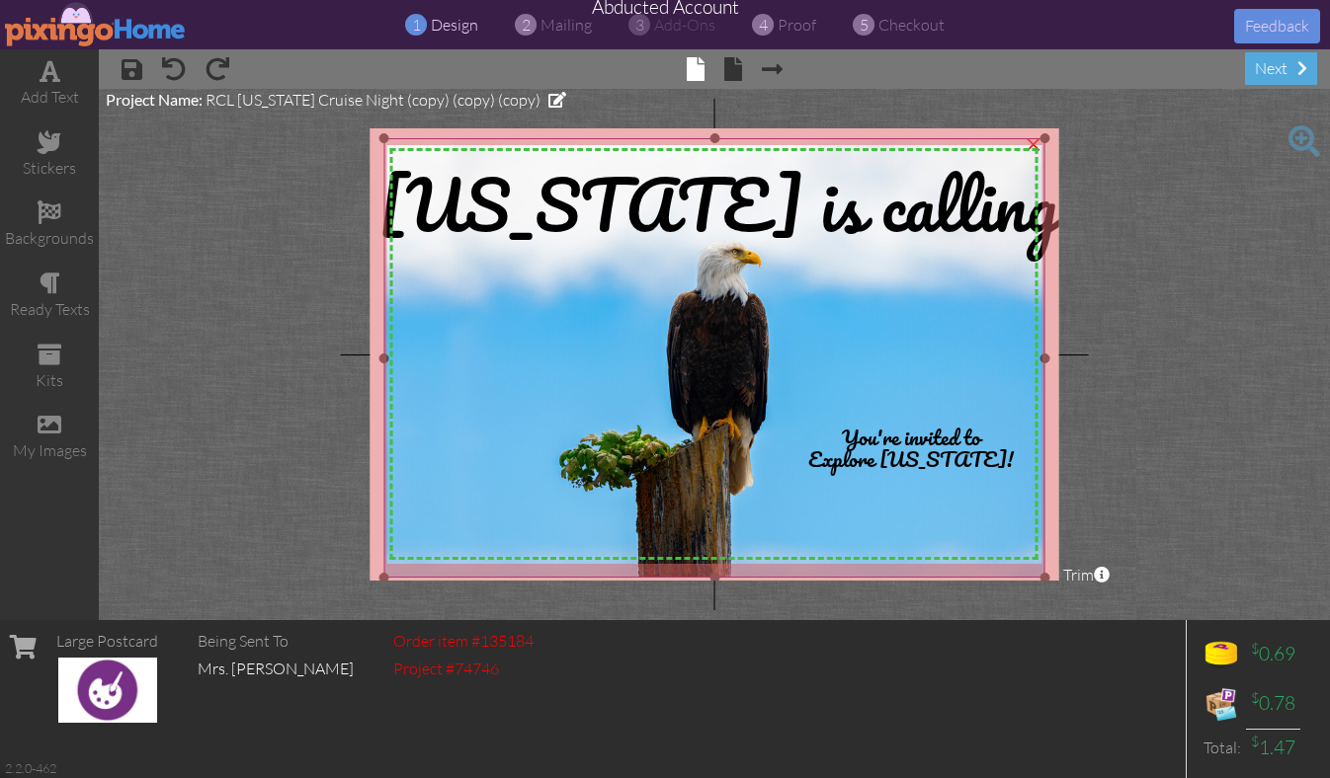
click at [442, 323] on img at bounding box center [714, 358] width 661 height 441
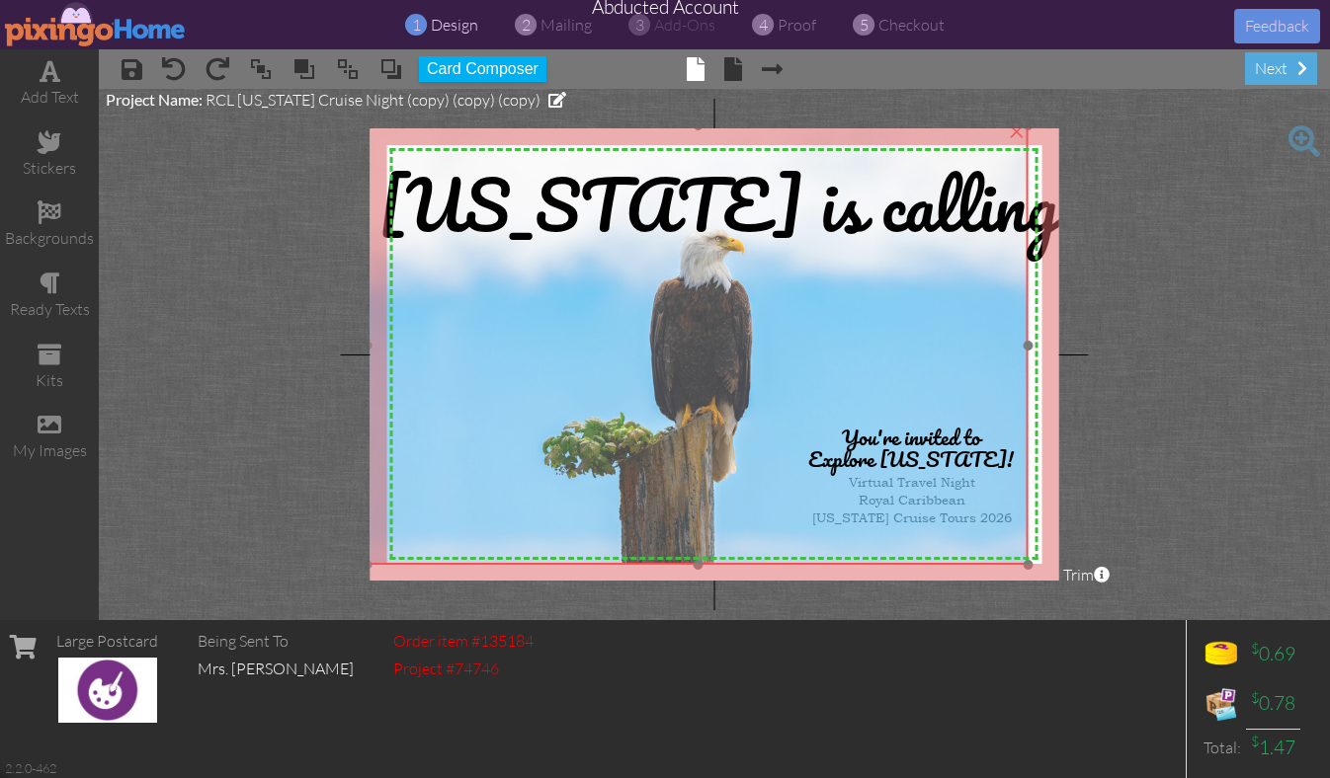
drag, startPoint x: 486, startPoint y: 342, endPoint x: 471, endPoint y: 329, distance: 19.6
click at [469, 329] on img at bounding box center [697, 345] width 661 height 441
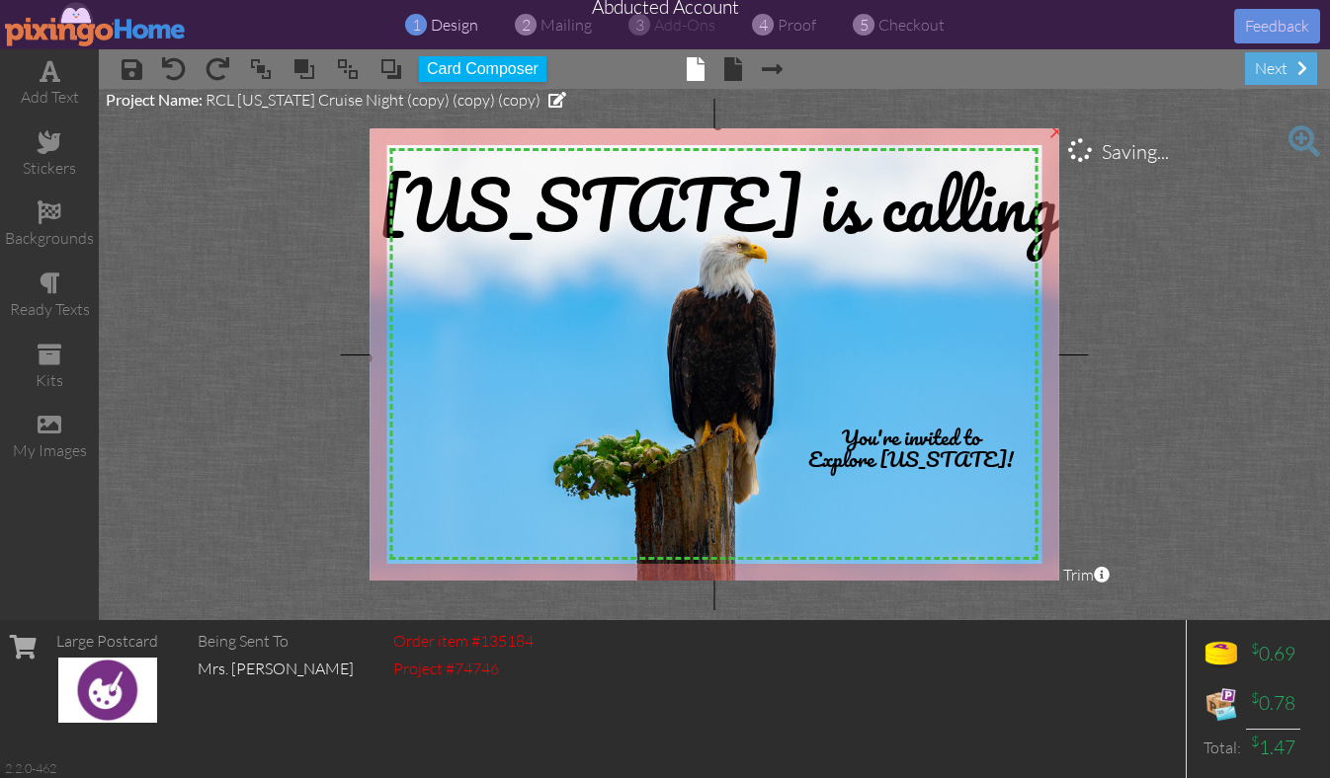
drag, startPoint x: 1028, startPoint y: 566, endPoint x: 1069, endPoint y: 593, distance: 48.5
click at [1069, 593] on project-studio-wrapper "X X X X X X X X X X X X X X X X X X X X X X X X X X X X X X X X X X X X X X X X…" at bounding box center [714, 354] width 1231 height 531
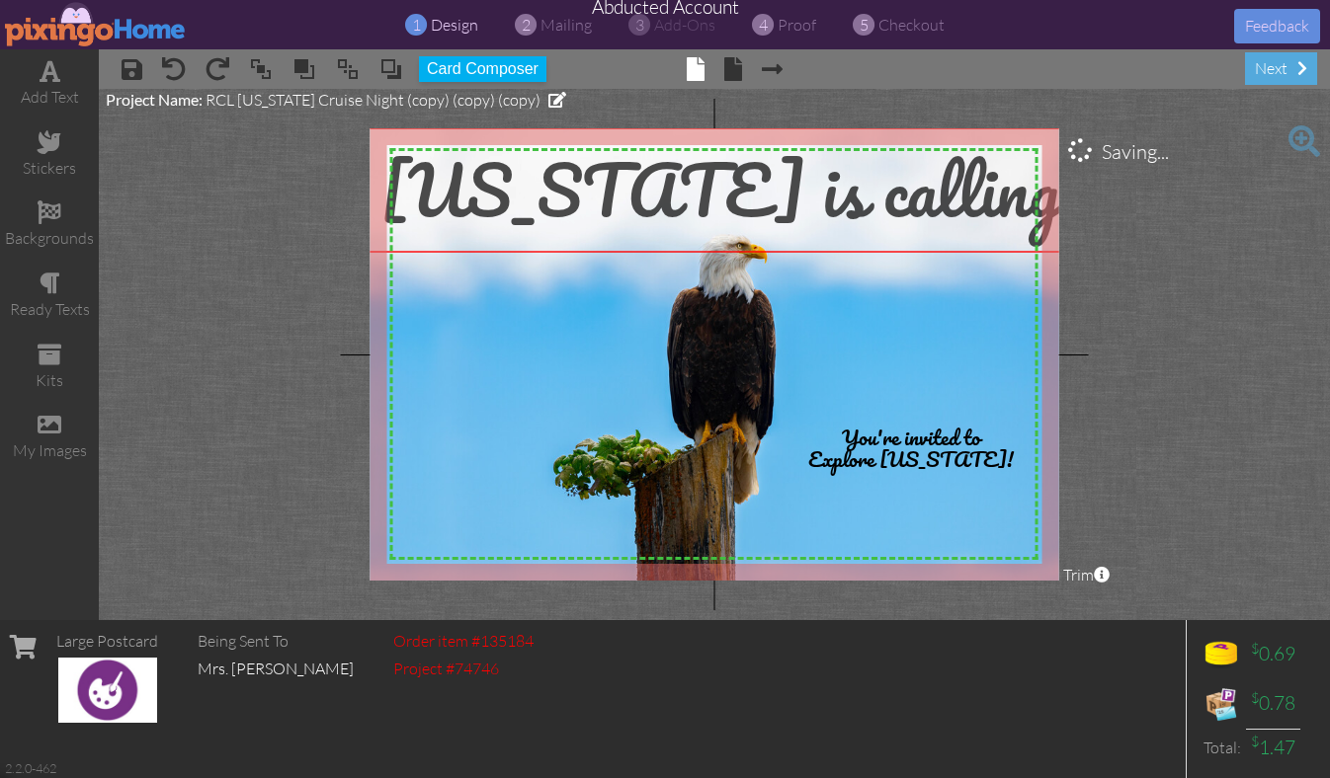
drag, startPoint x: 702, startPoint y: 201, endPoint x: 703, endPoint y: 186, distance: 14.8
click at [703, 186] on span "[US_STATE] is calling" at bounding box center [720, 189] width 680 height 115
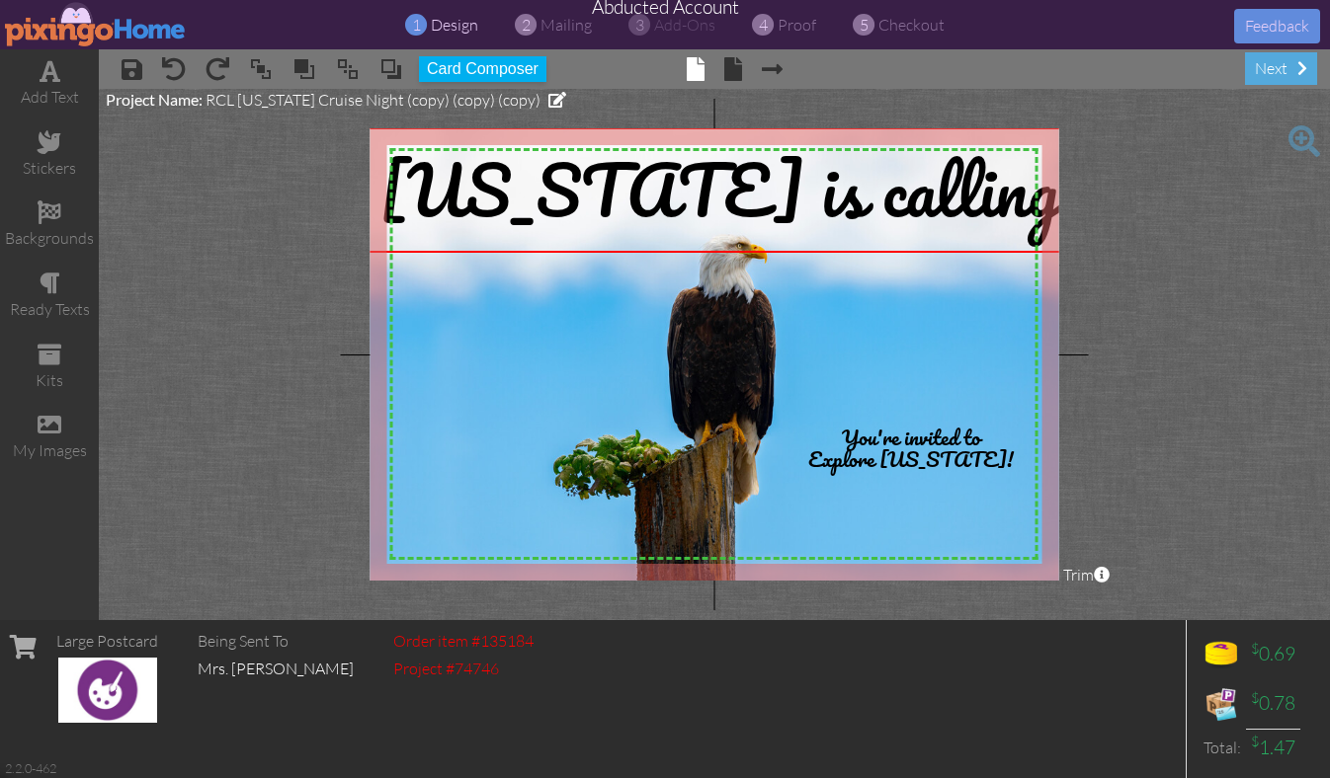
click at [1208, 326] on project-studio-wrapper "X X X X X X X X X X X X X X X X X X X X X X X X X X X X X X X X X X X X X X X X…" at bounding box center [714, 354] width 1231 height 531
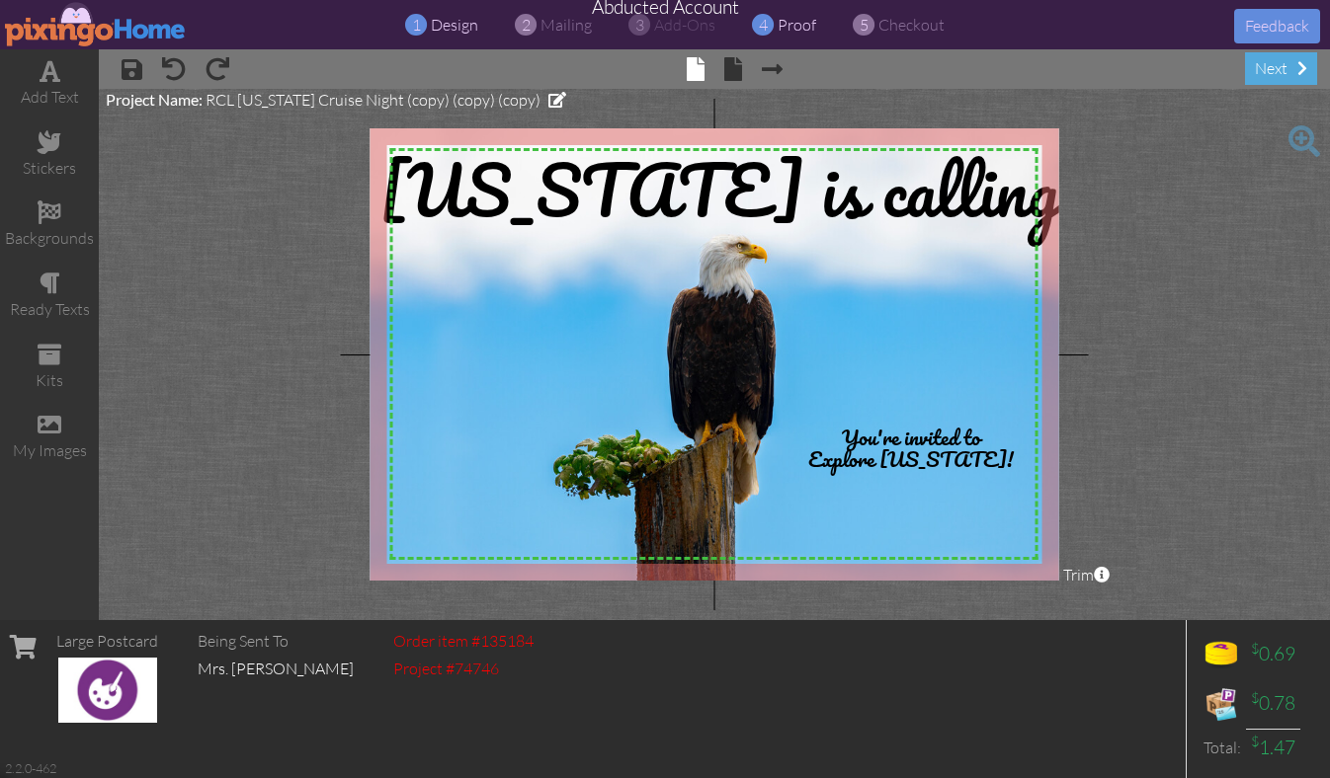
click at [803, 30] on span "proof" at bounding box center [796, 25] width 39 height 20
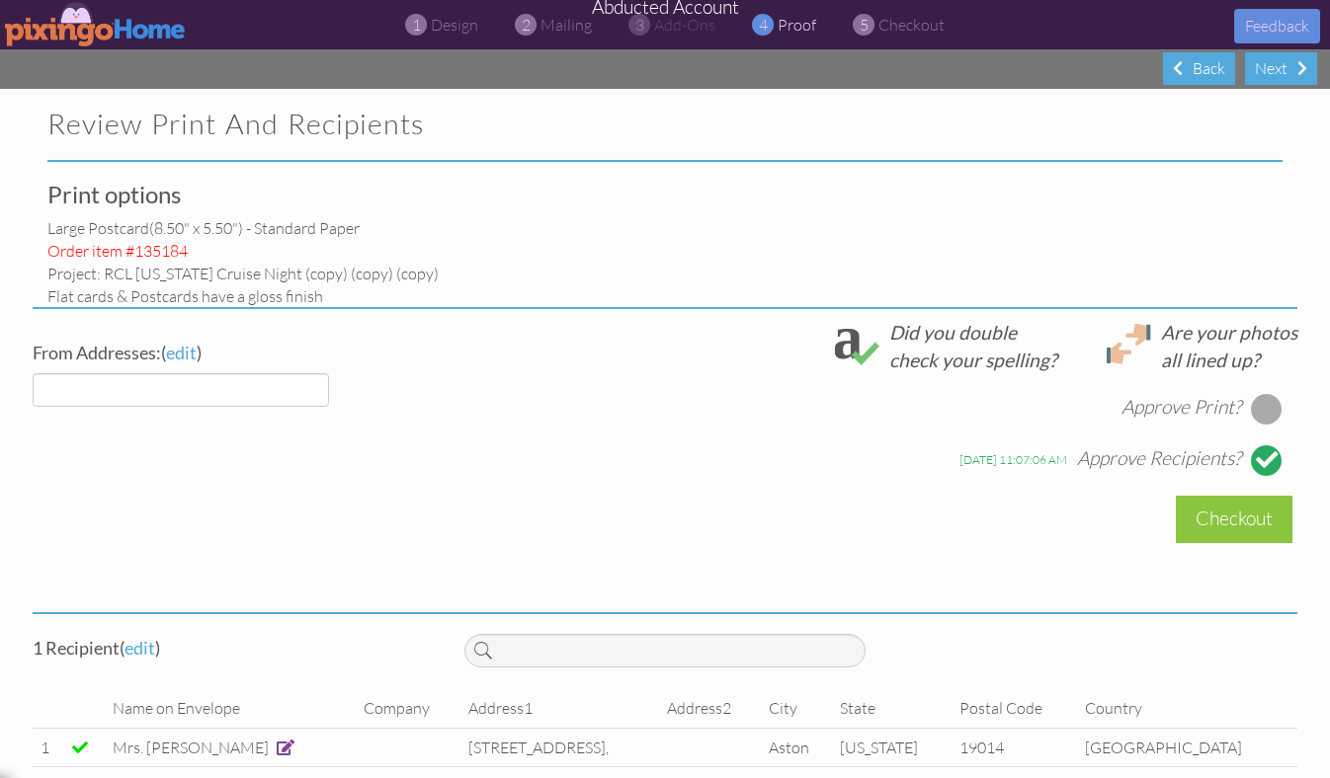
select select "object:39460"
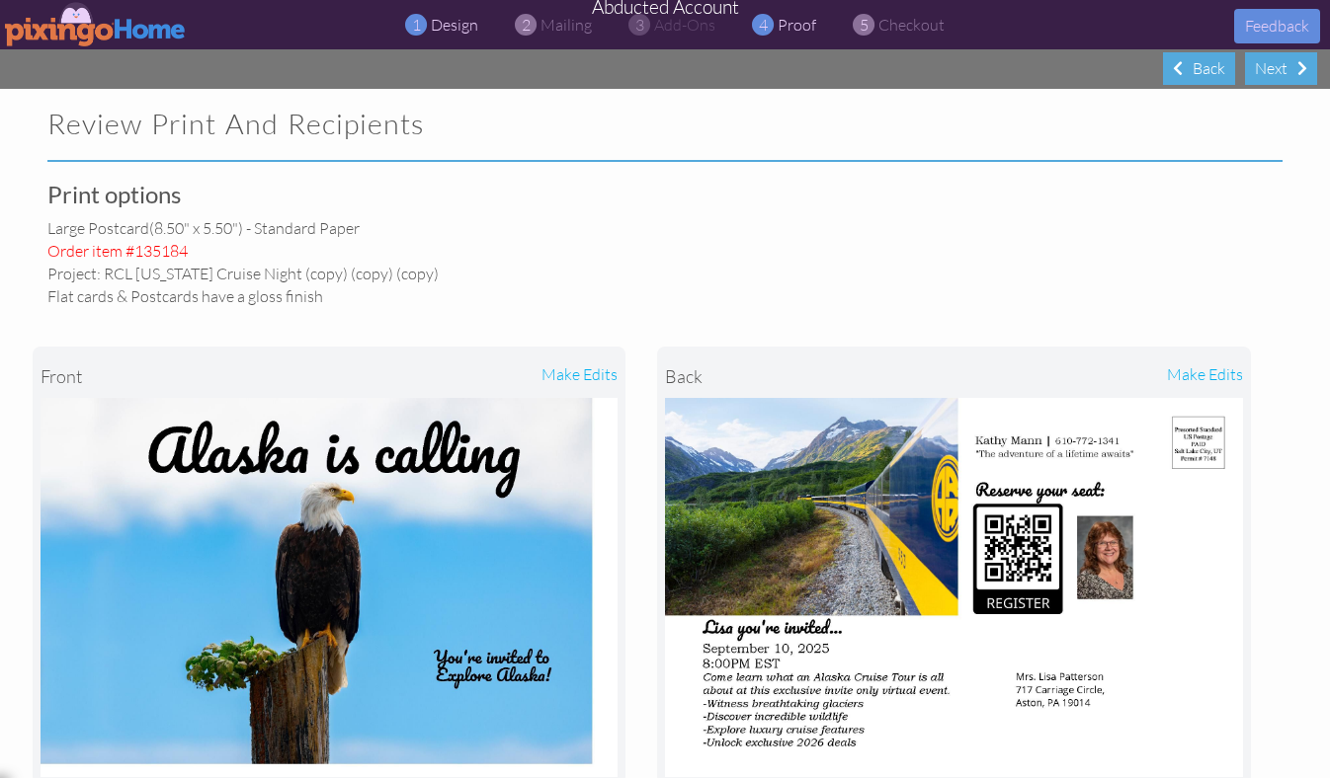
click at [447, 17] on span "design" at bounding box center [454, 25] width 47 height 20
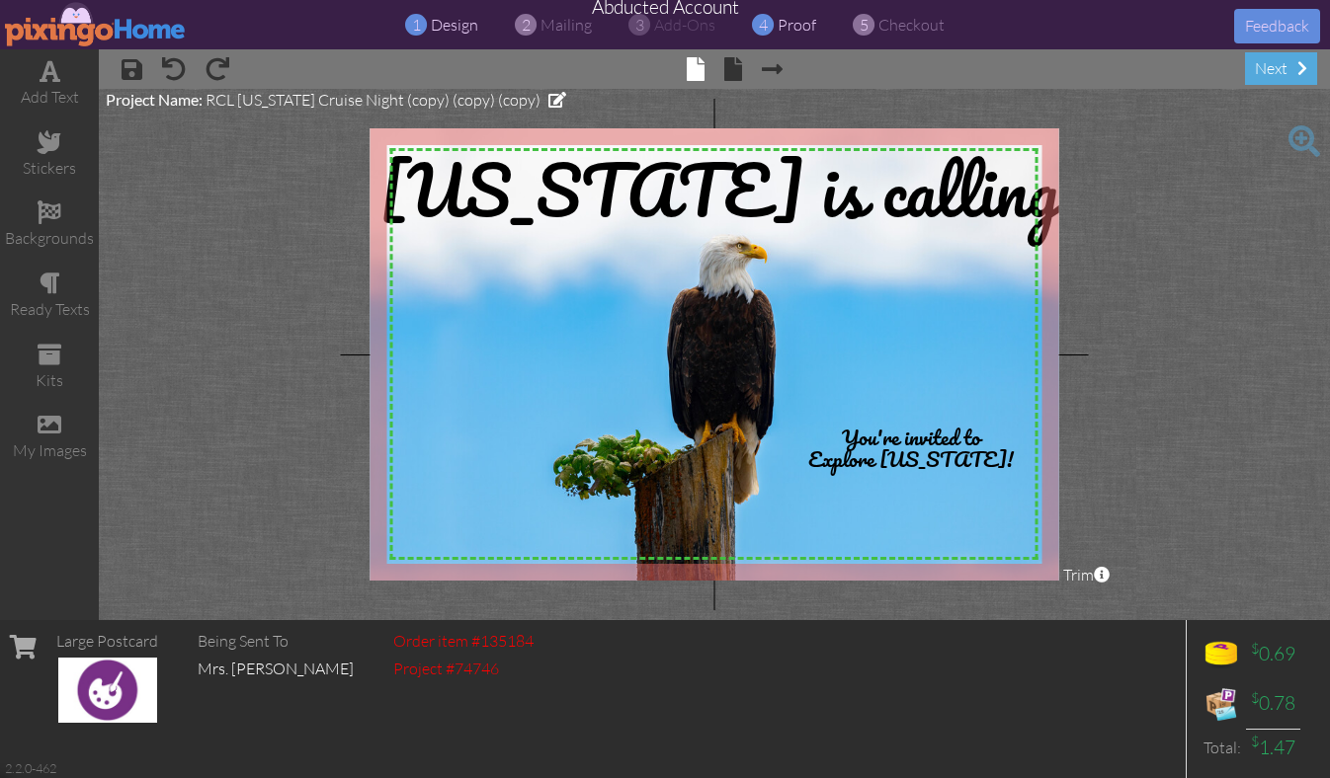
click at [794, 24] on span "proof" at bounding box center [796, 25] width 39 height 20
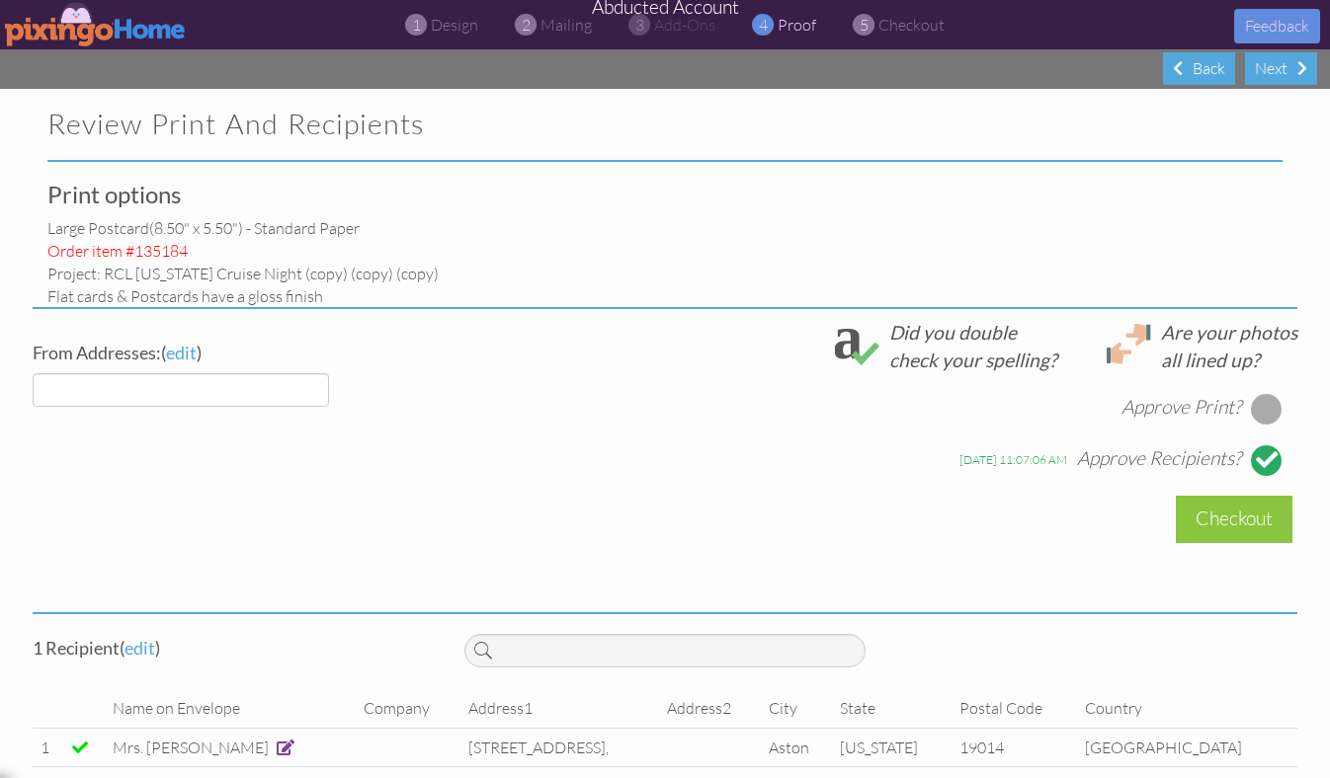
select select "object:39554"
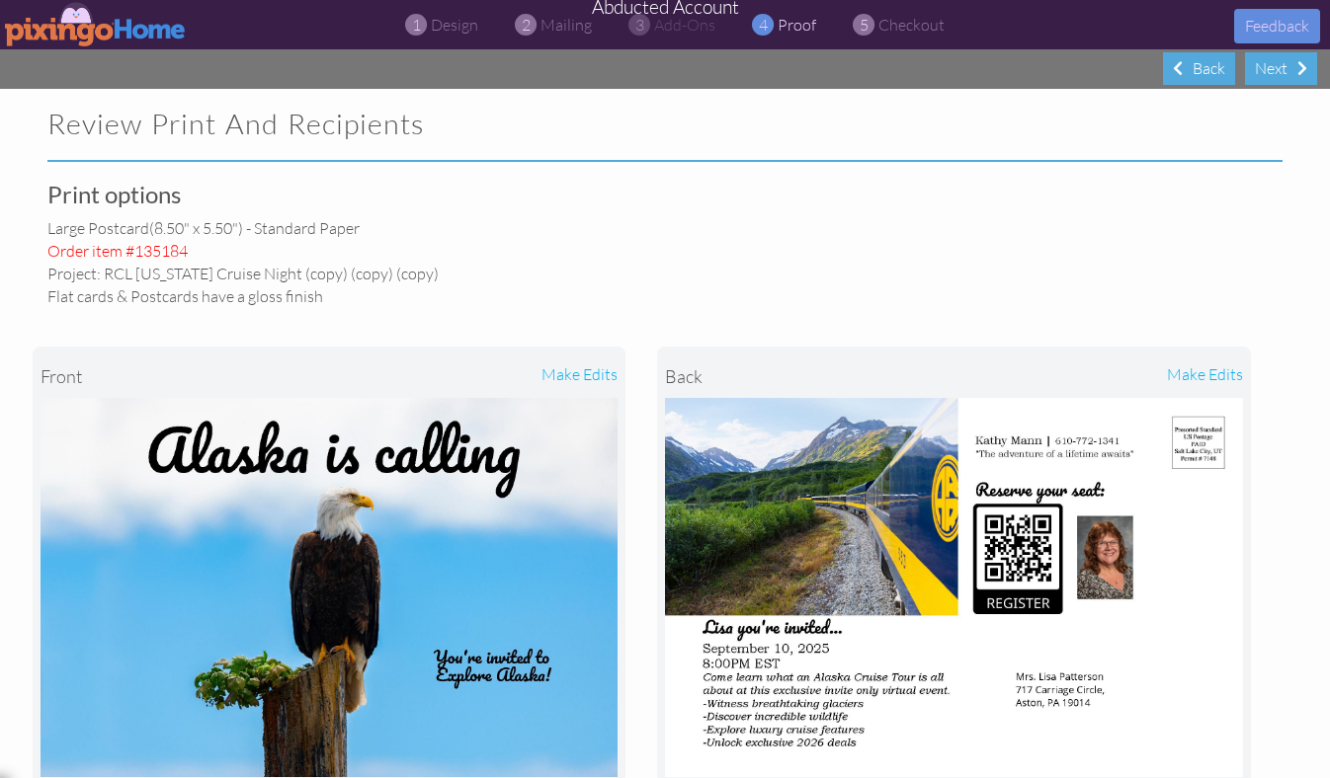
click at [63, 31] on img at bounding box center [96, 24] width 182 height 44
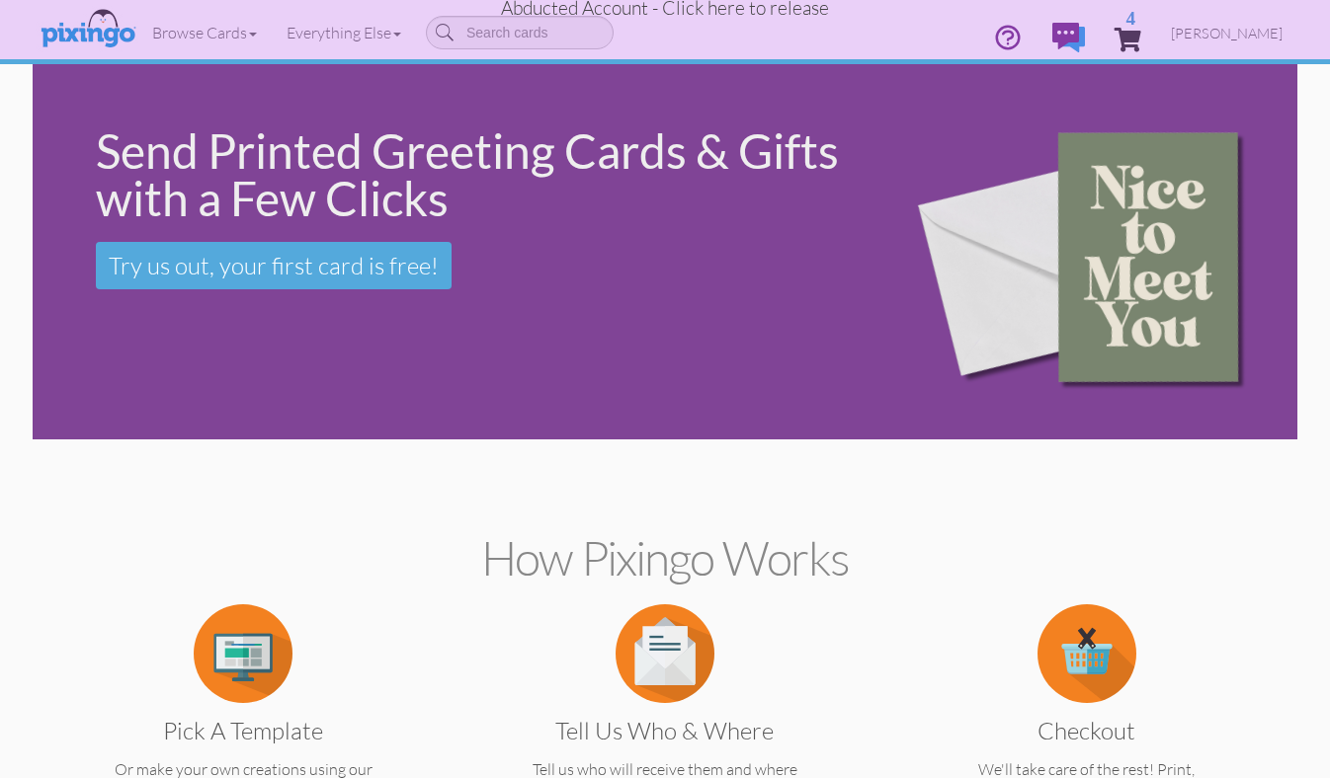
click at [769, 12] on span "Abducted Account - Click here to release" at bounding box center [665, 8] width 328 height 24
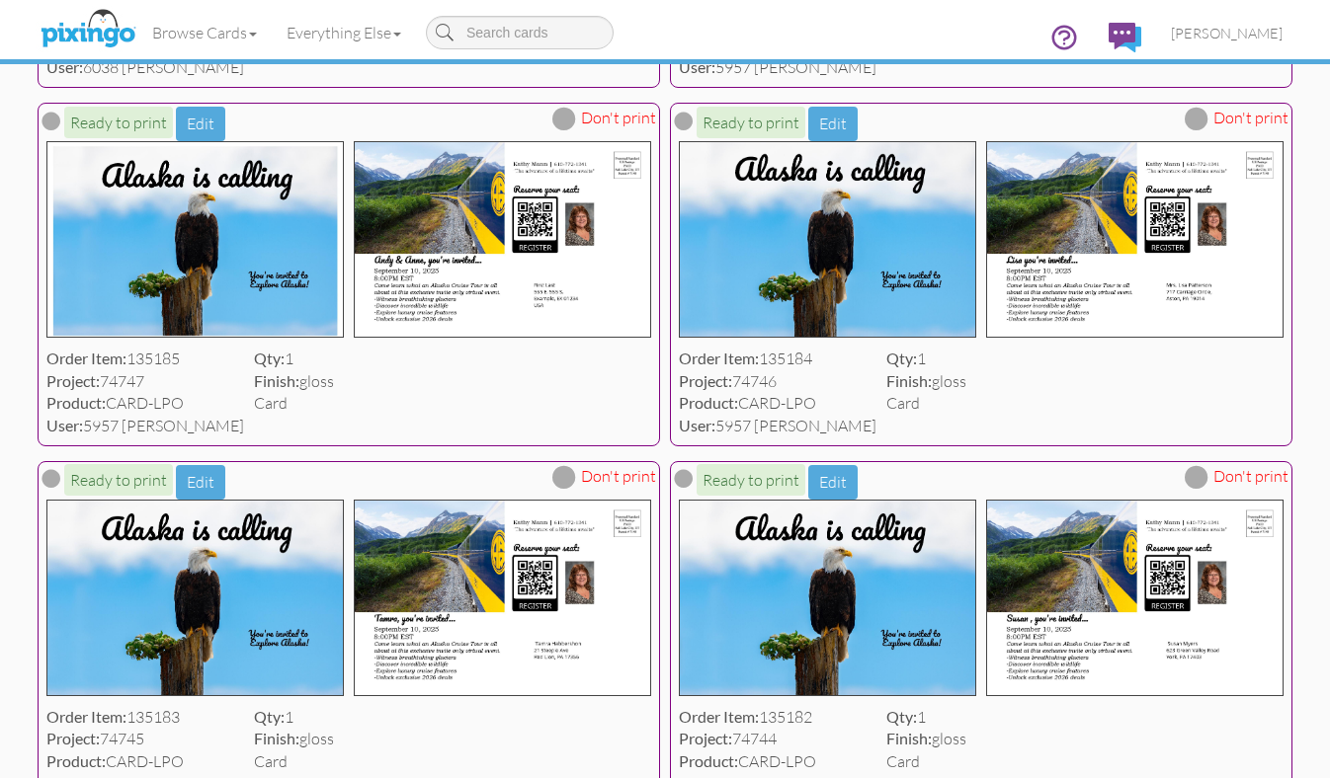
scroll to position [563, 0]
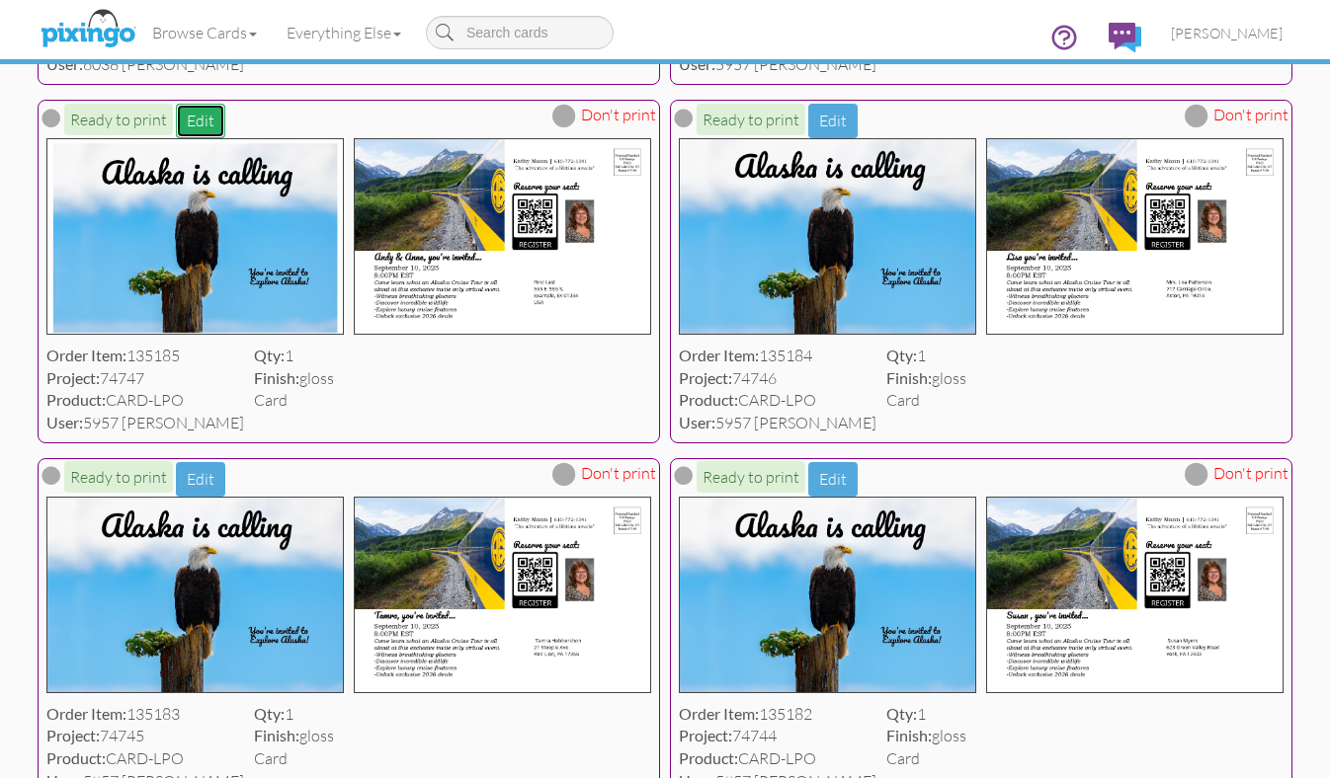
click at [204, 114] on button "Edit" at bounding box center [200, 121] width 49 height 35
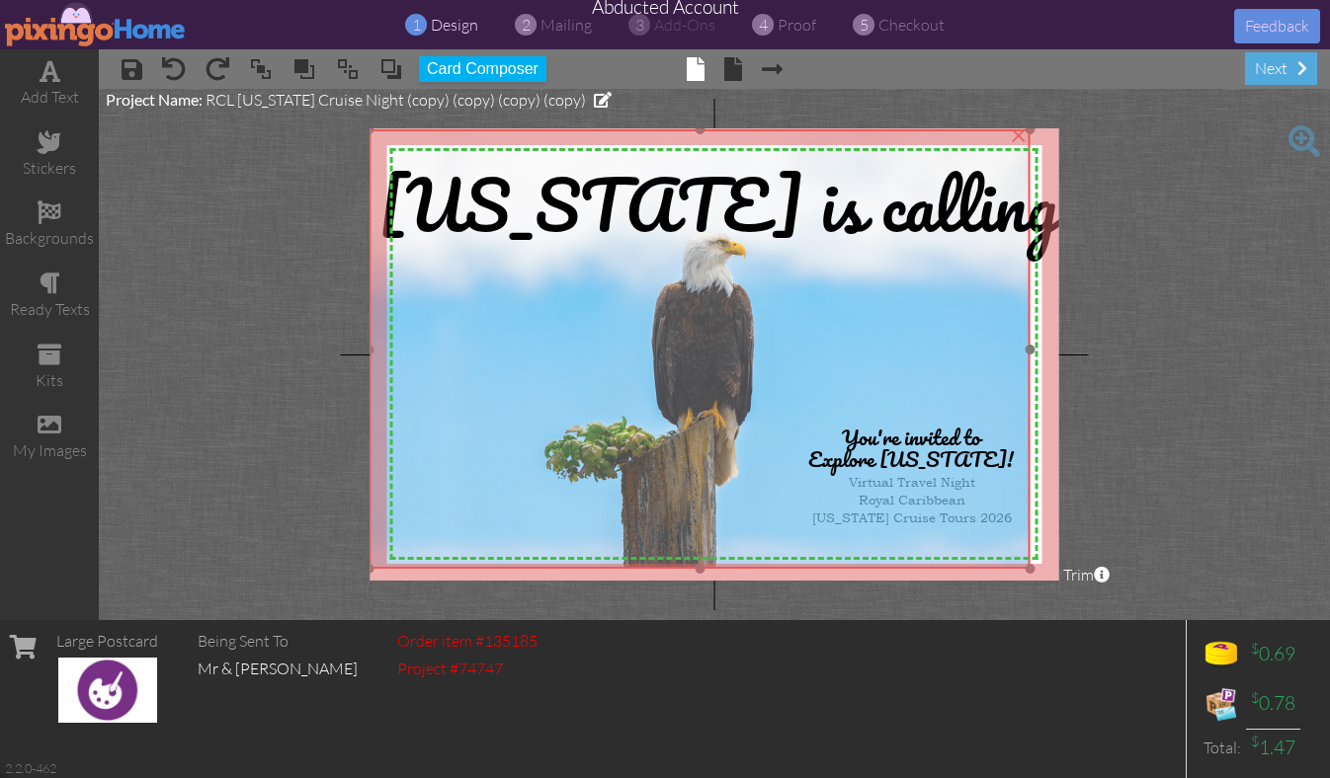
drag, startPoint x: 461, startPoint y: 301, endPoint x: 445, endPoint y: 292, distance: 18.1
click at [446, 292] on img at bounding box center [699, 349] width 661 height 441
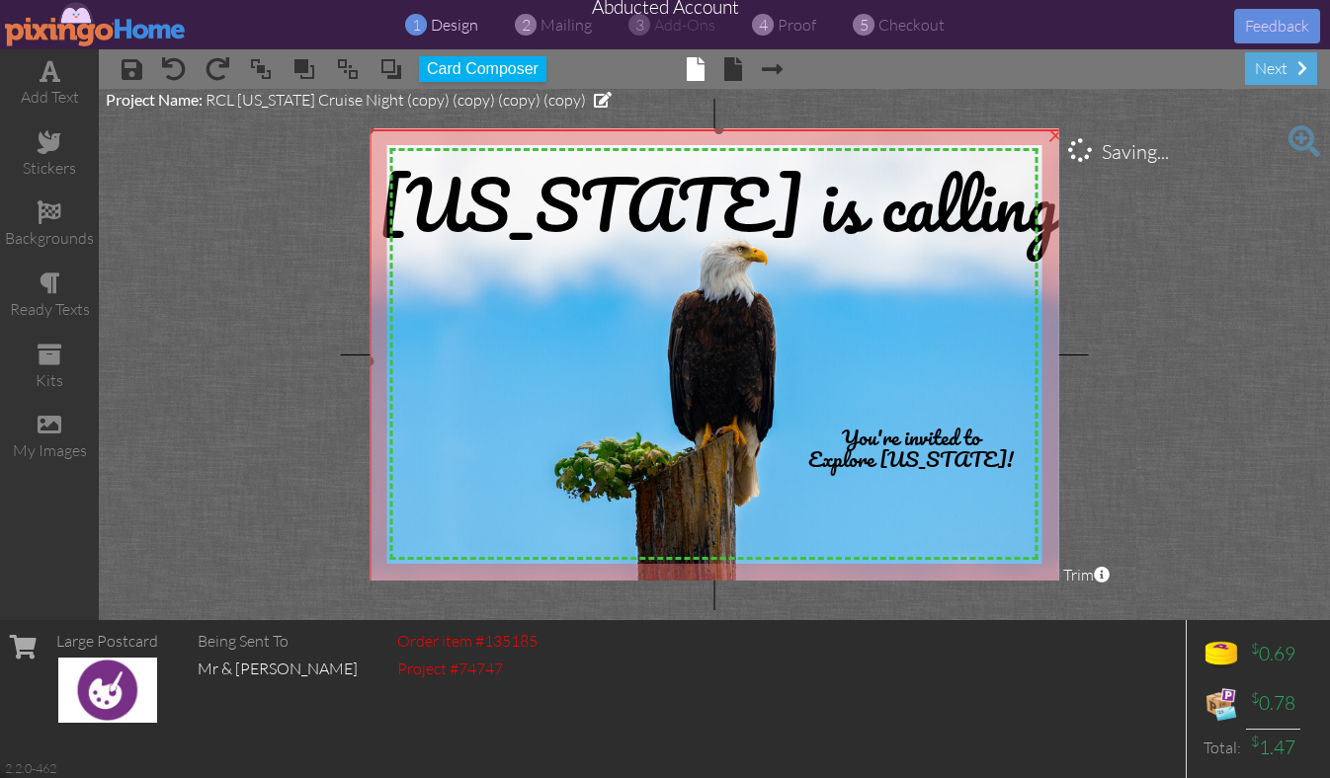
drag, startPoint x: 1032, startPoint y: 569, endPoint x: 1062, endPoint y: 594, distance: 38.6
click at [1062, 594] on project-studio-wrapper "X X X X X X X X X X X X X X X X X X X X X X X X X X X X X X X X X X X X X X X X…" at bounding box center [714, 354] width 1231 height 531
click at [1124, 347] on project-studio-wrapper "X X X X X X X X X X X X X X X X X X X X X X X X X X X X X X X X X X X X X X X X…" at bounding box center [714, 354] width 1231 height 531
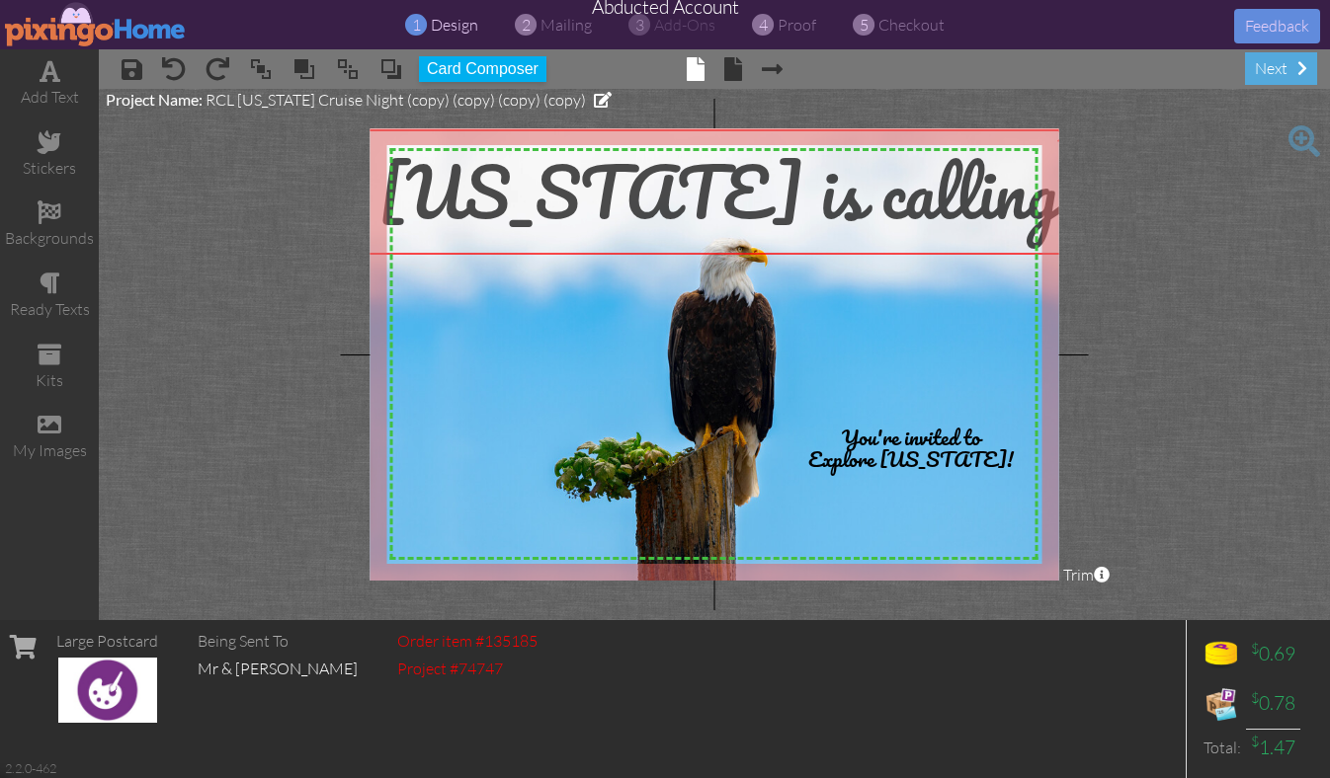
drag, startPoint x: 705, startPoint y: 207, endPoint x: 705, endPoint y: 195, distance: 12.8
click at [705, 195] on span "[US_STATE] is calling" at bounding box center [718, 191] width 680 height 115
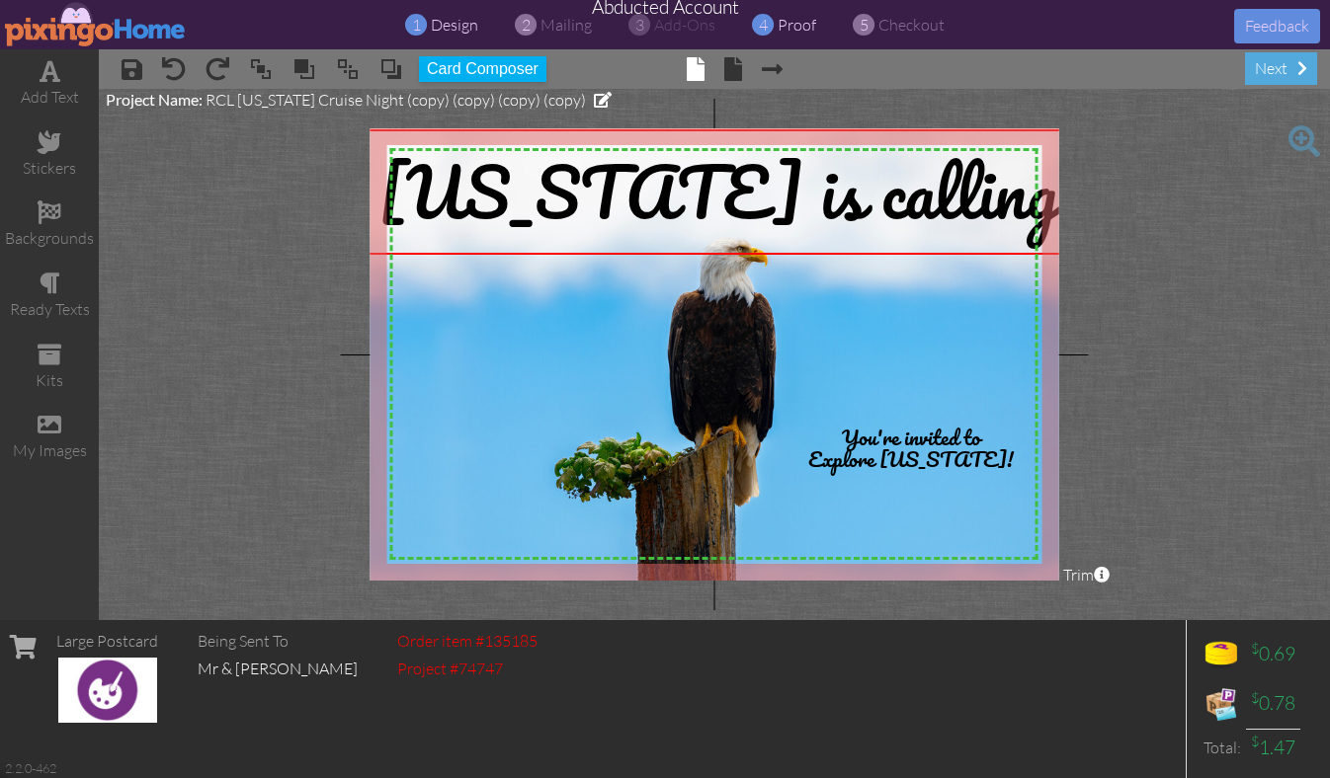
click at [803, 24] on span "proof" at bounding box center [796, 25] width 39 height 20
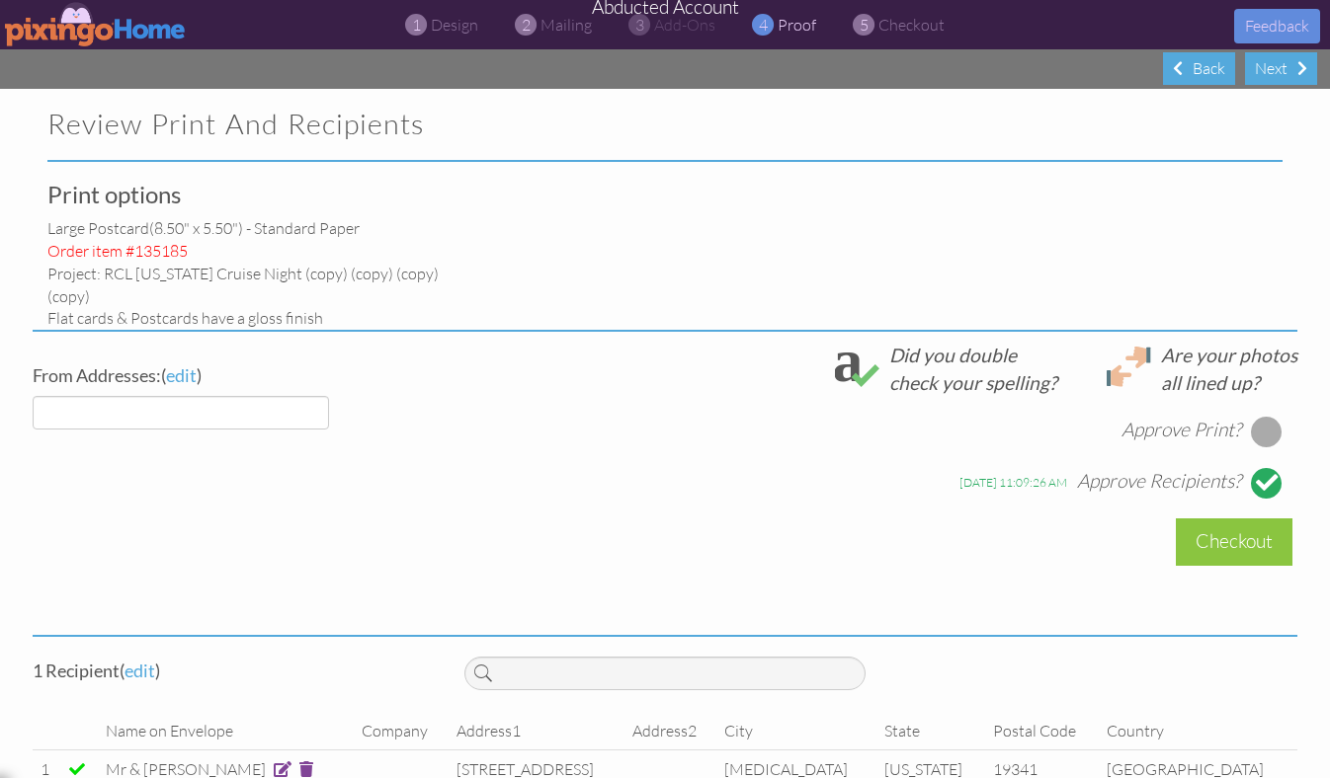
select select "object:41916"
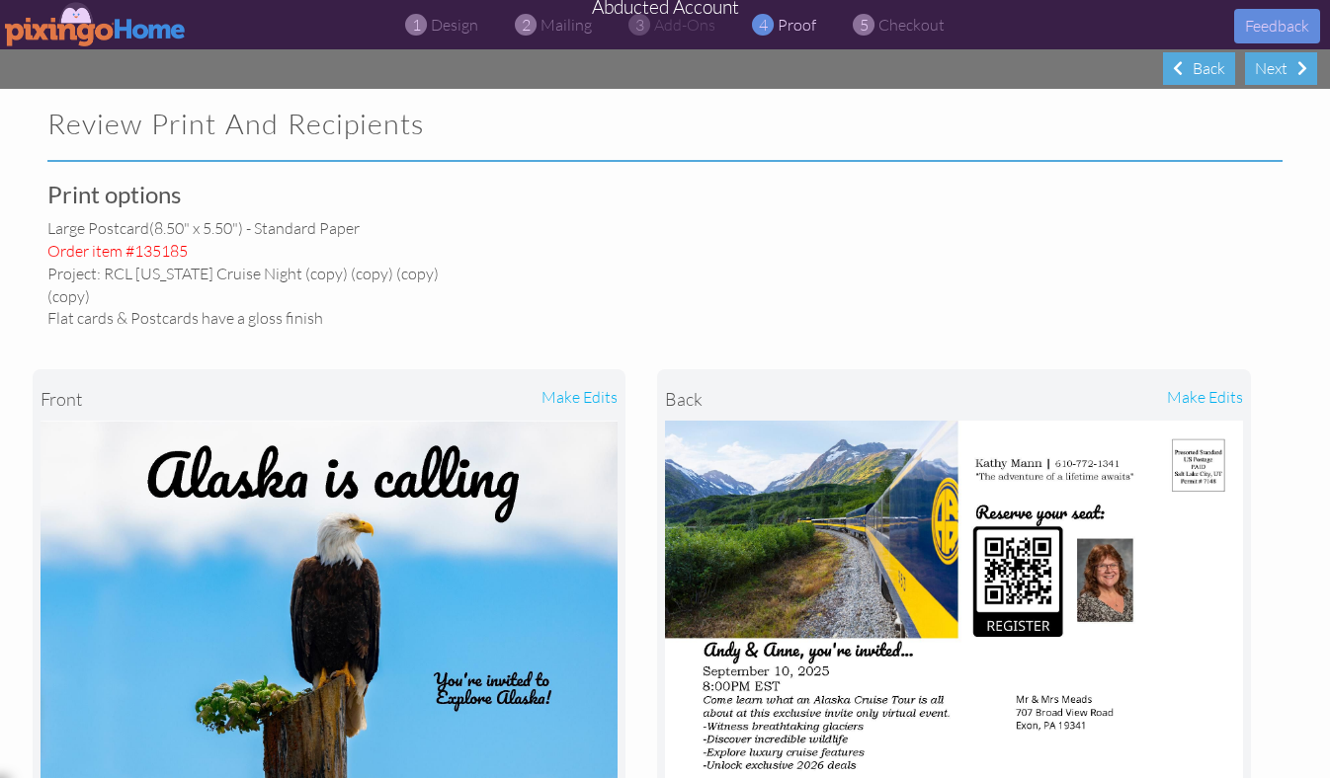
click at [63, 30] on img at bounding box center [96, 24] width 182 height 44
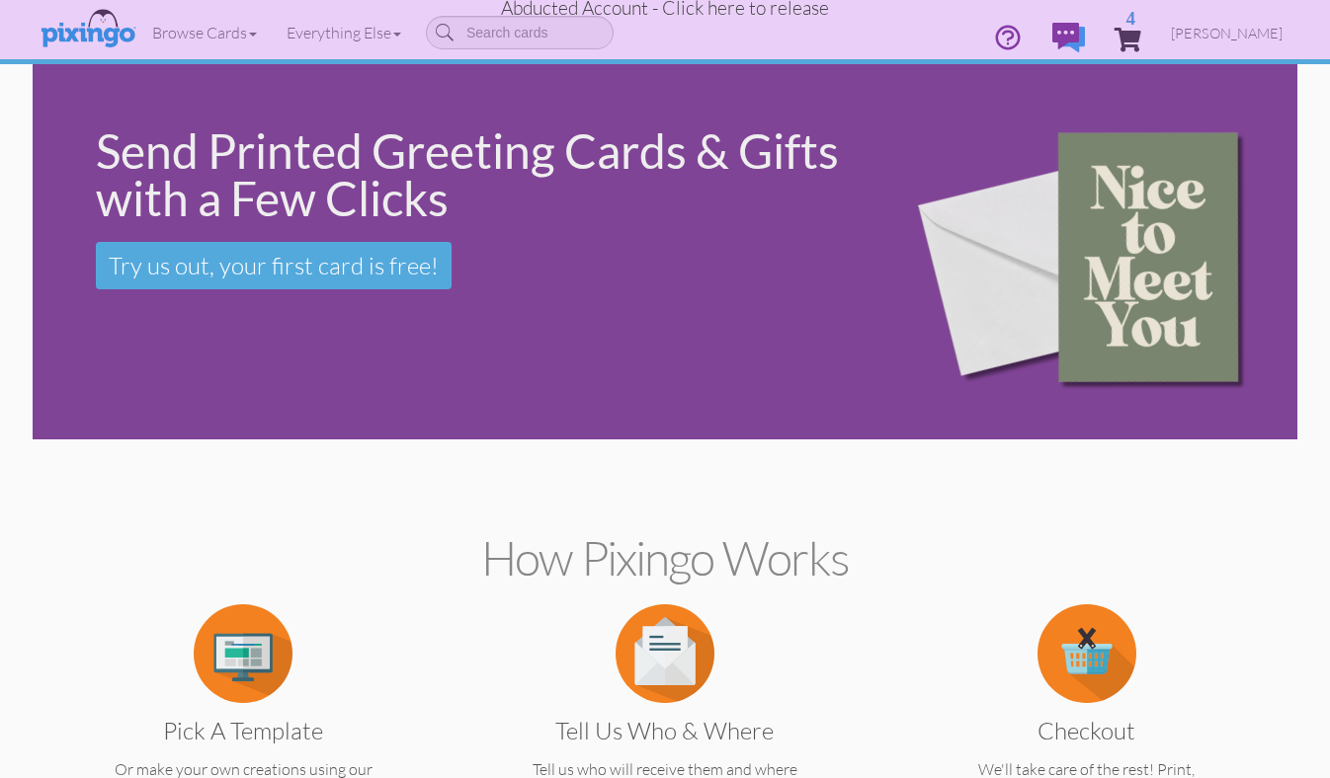
click at [732, 9] on span "Abducted Account - Click here to release" at bounding box center [665, 8] width 328 height 24
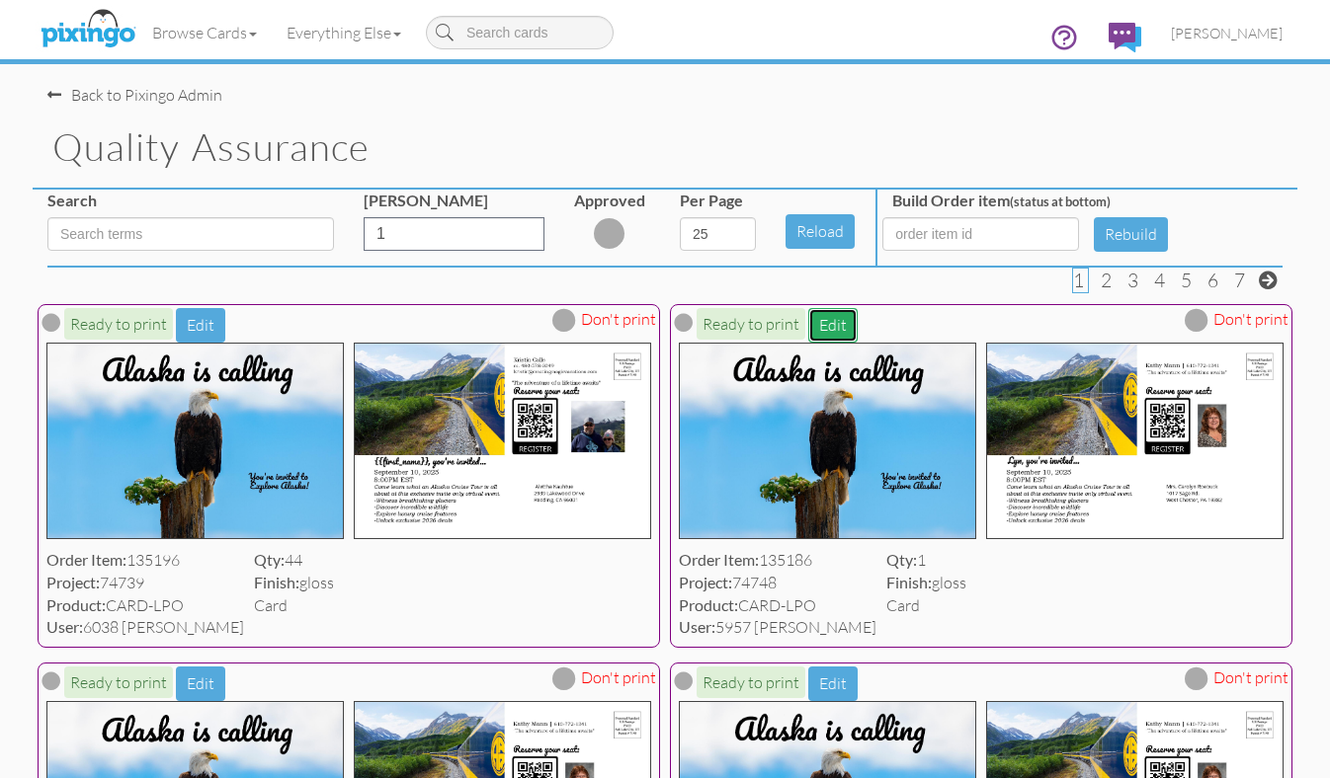
click at [833, 329] on button "Edit" at bounding box center [832, 325] width 49 height 35
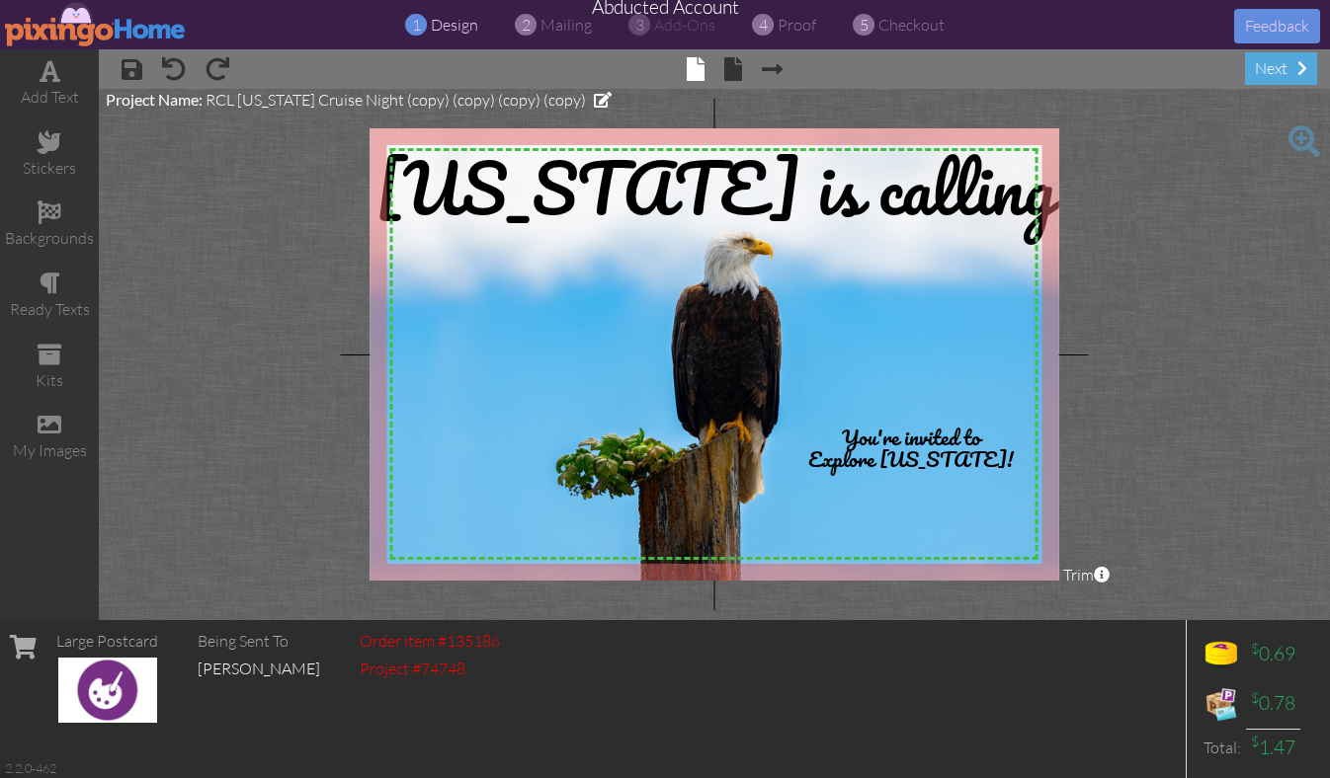
click at [101, 34] on img at bounding box center [96, 24] width 182 height 44
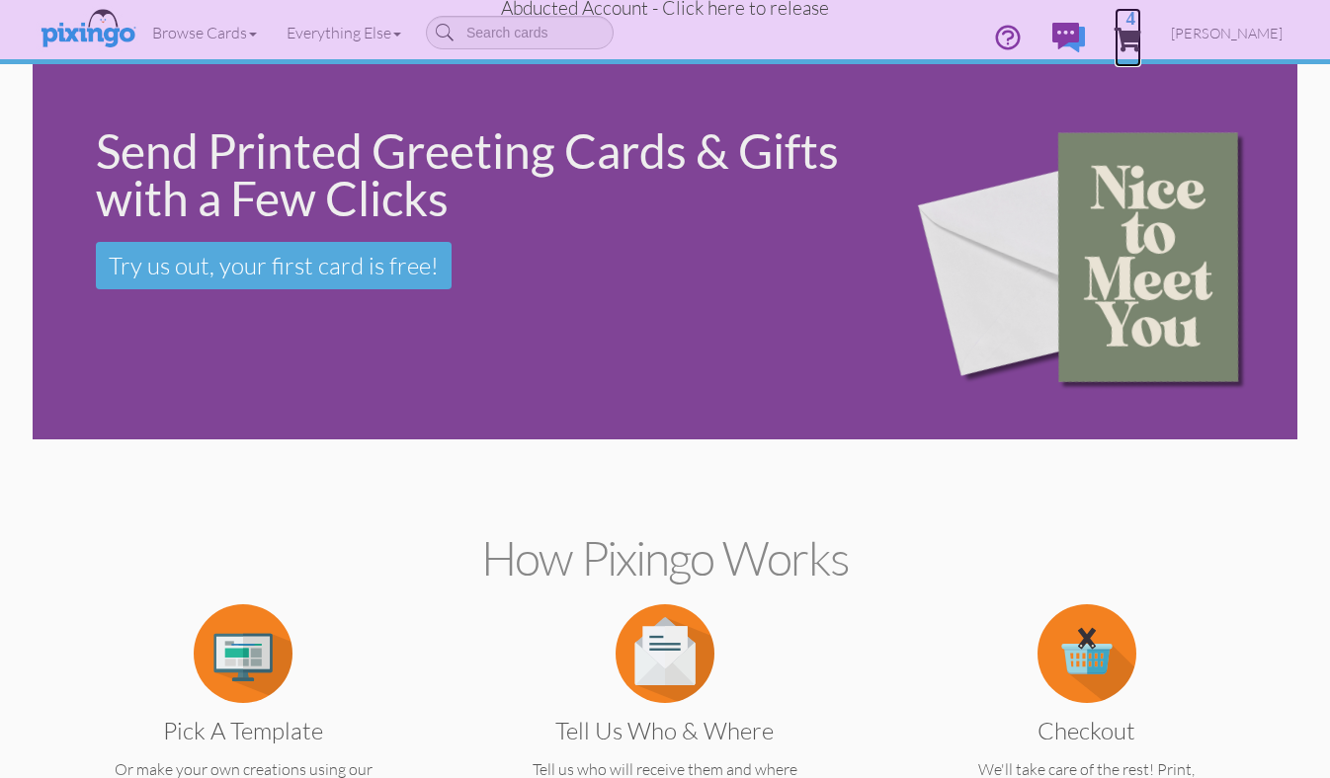
click at [1141, 33] on span "4" at bounding box center [1127, 40] width 27 height 24
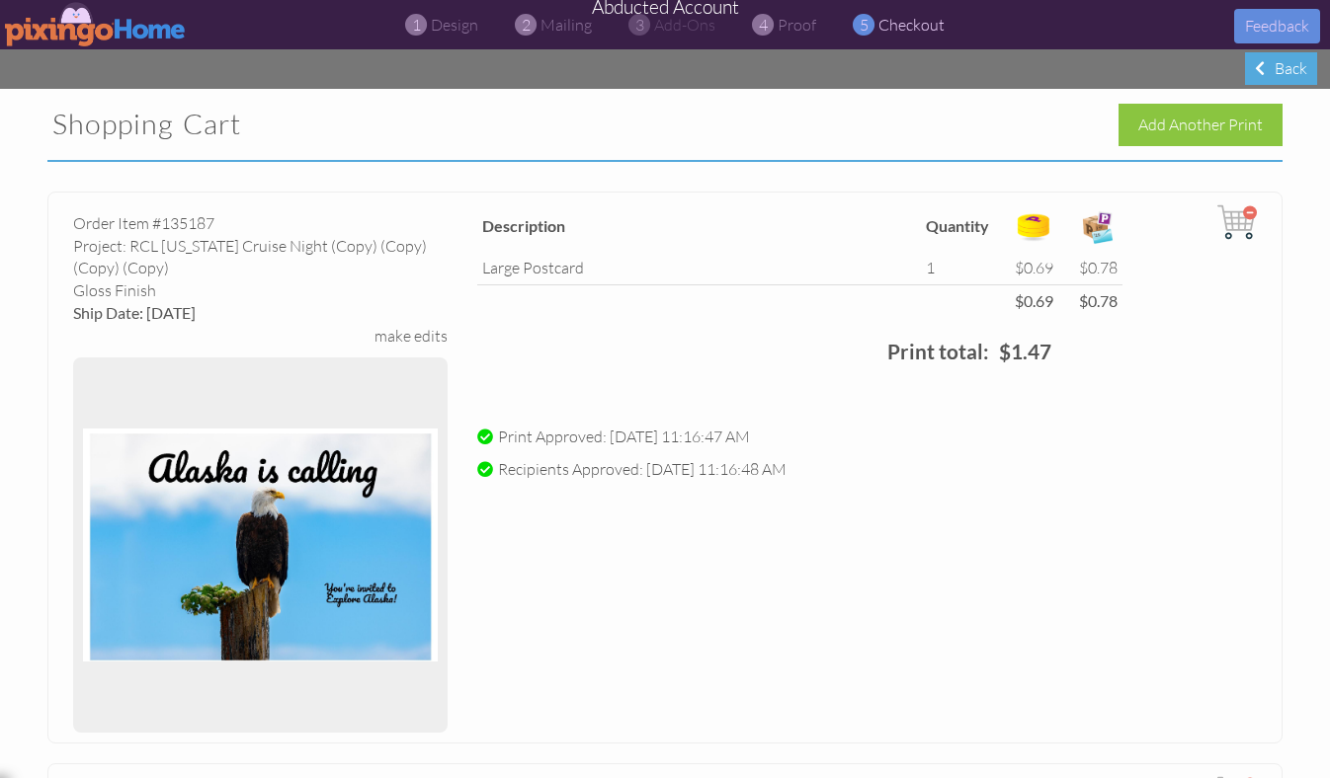
click at [100, 28] on img at bounding box center [96, 24] width 182 height 44
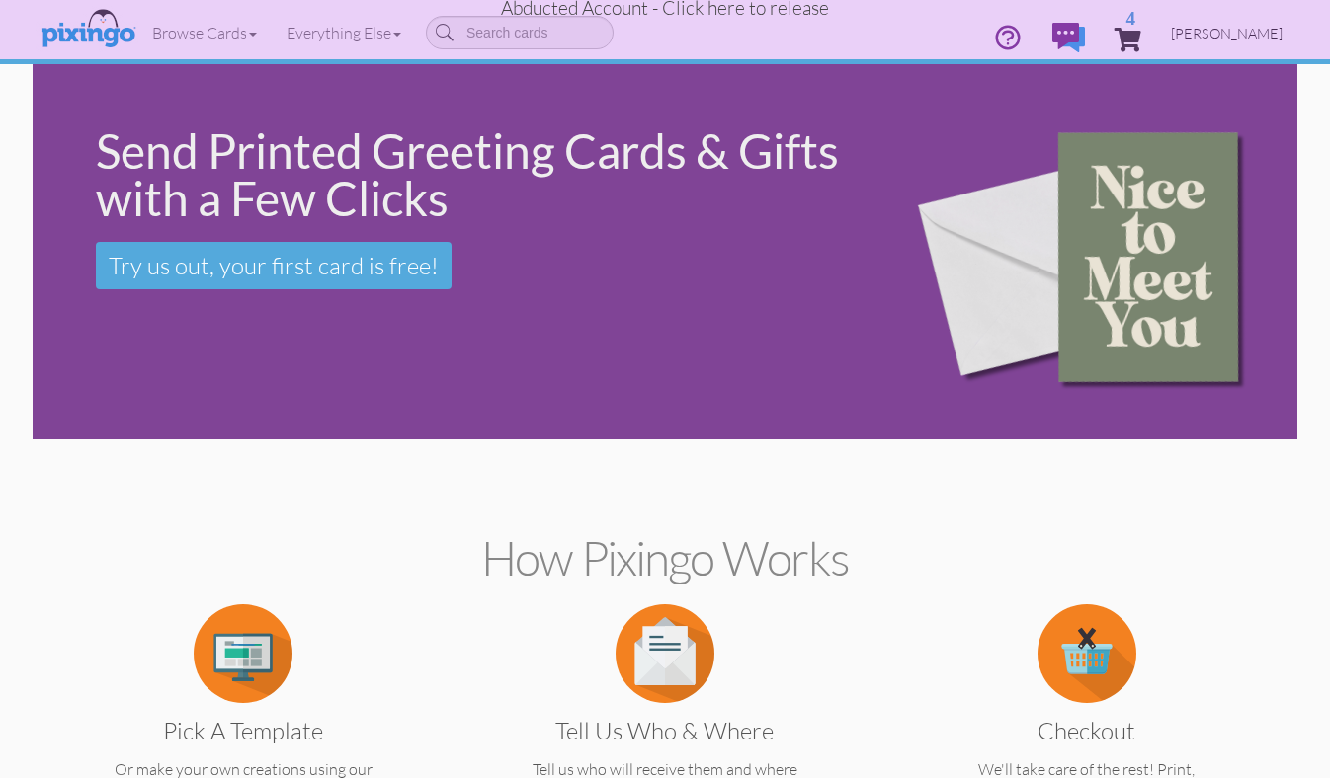
click at [1213, 31] on span "[PERSON_NAME]" at bounding box center [1227, 33] width 112 height 17
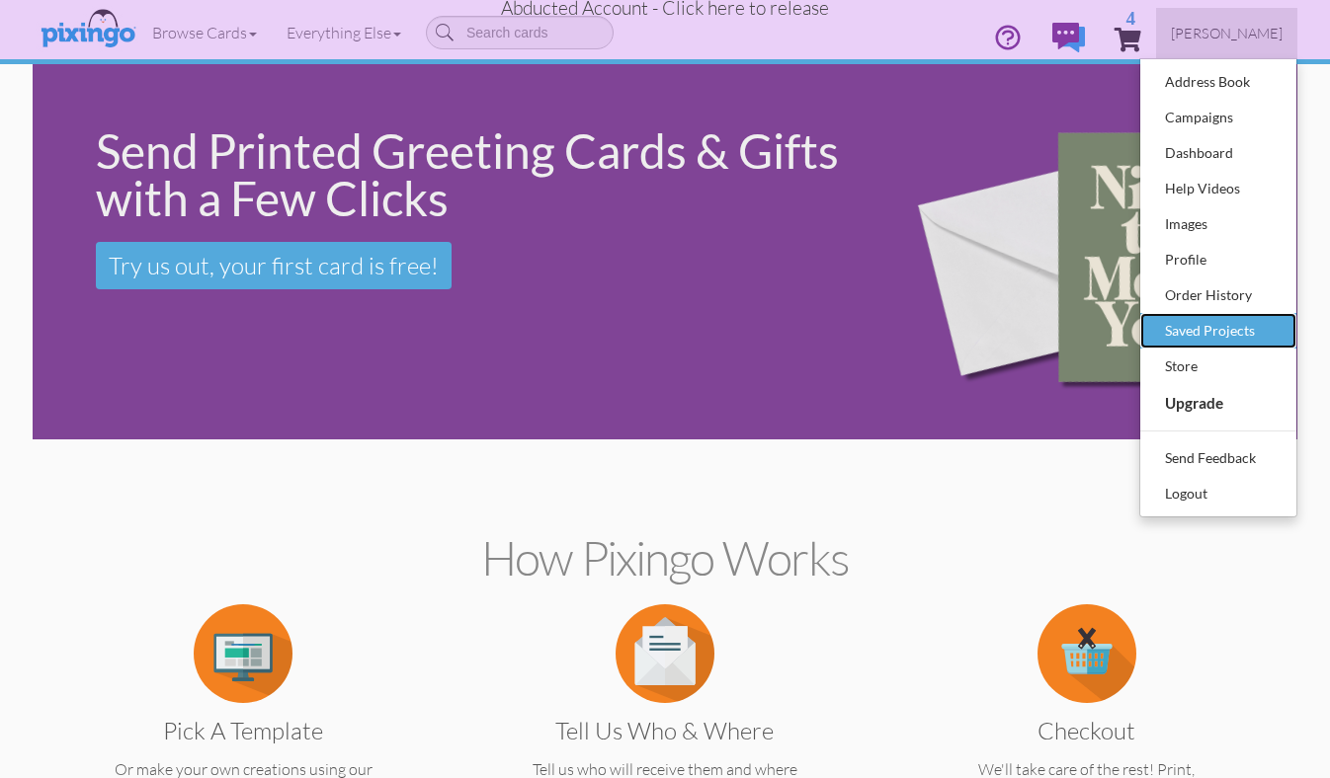
click at [1244, 334] on div "Saved Projects" at bounding box center [1218, 331] width 117 height 30
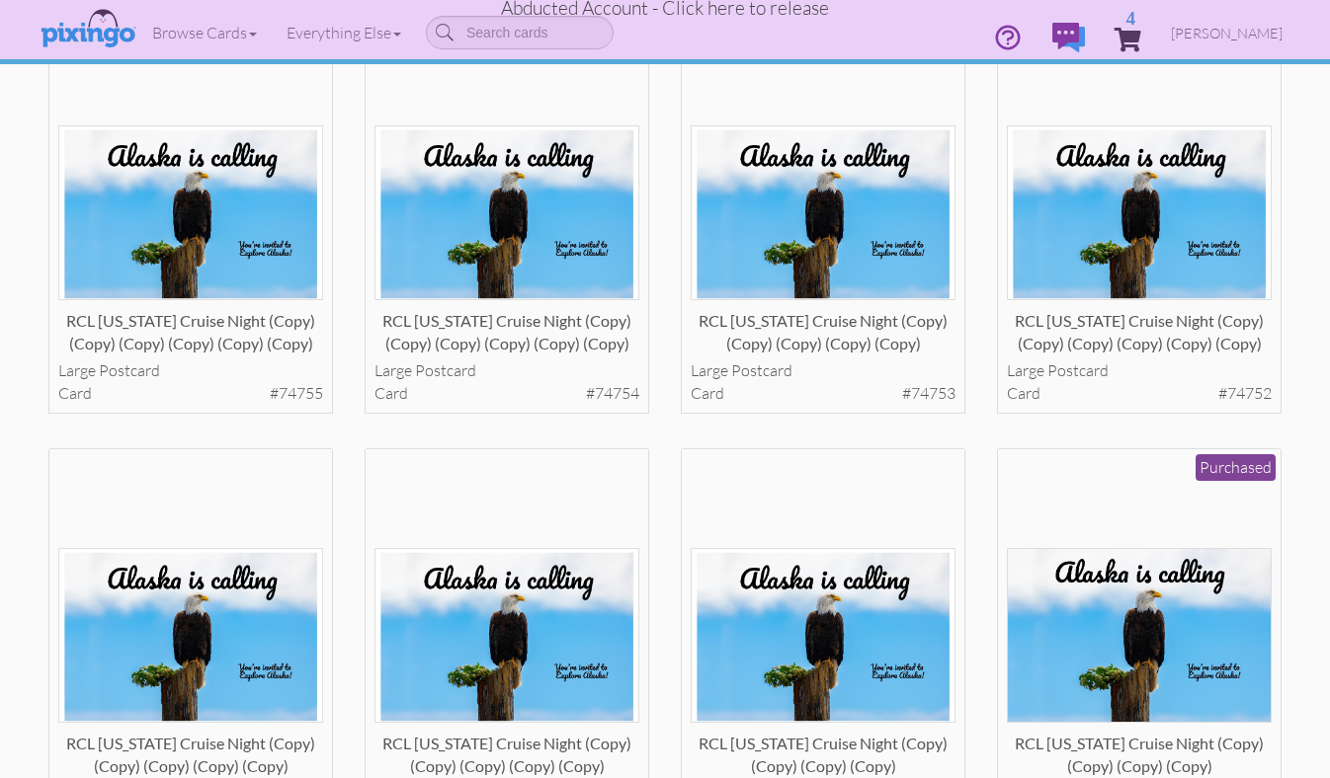
scroll to position [177, 0]
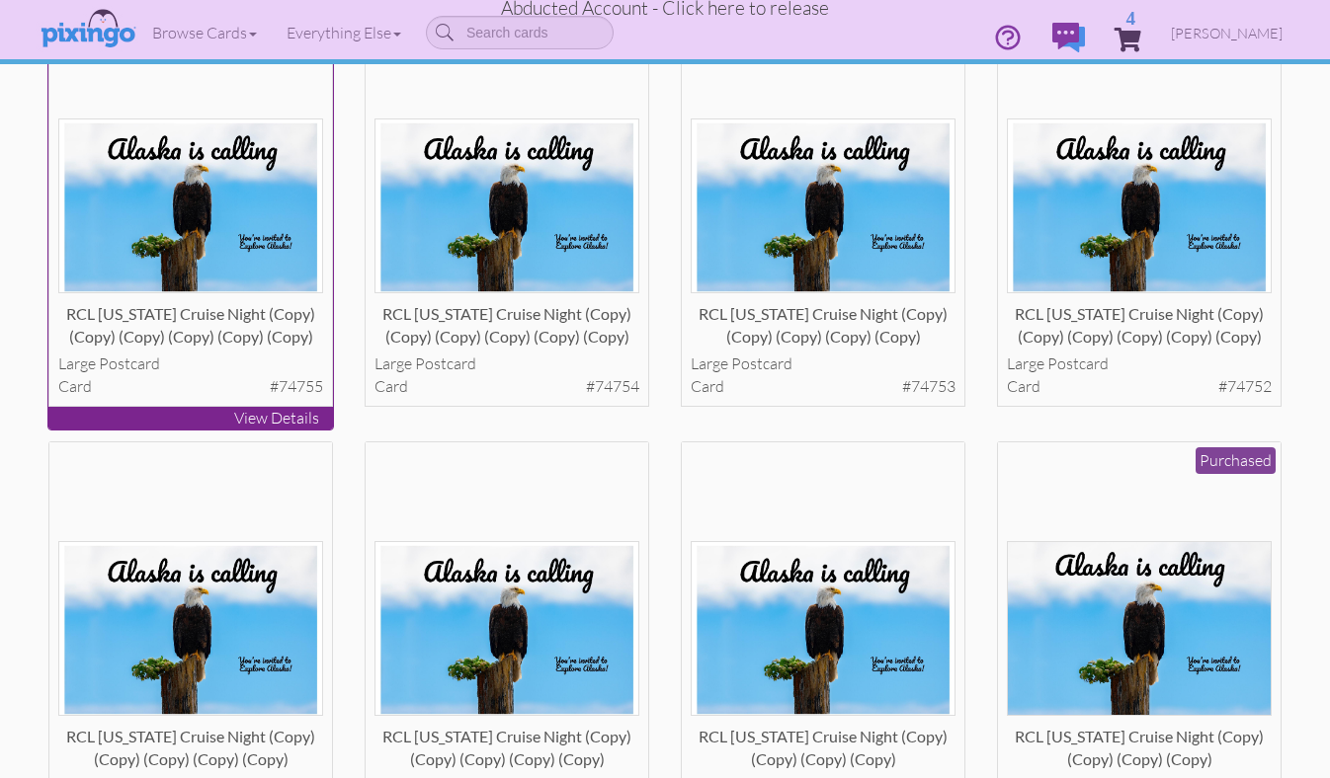
click at [224, 222] on img at bounding box center [191, 206] width 266 height 175
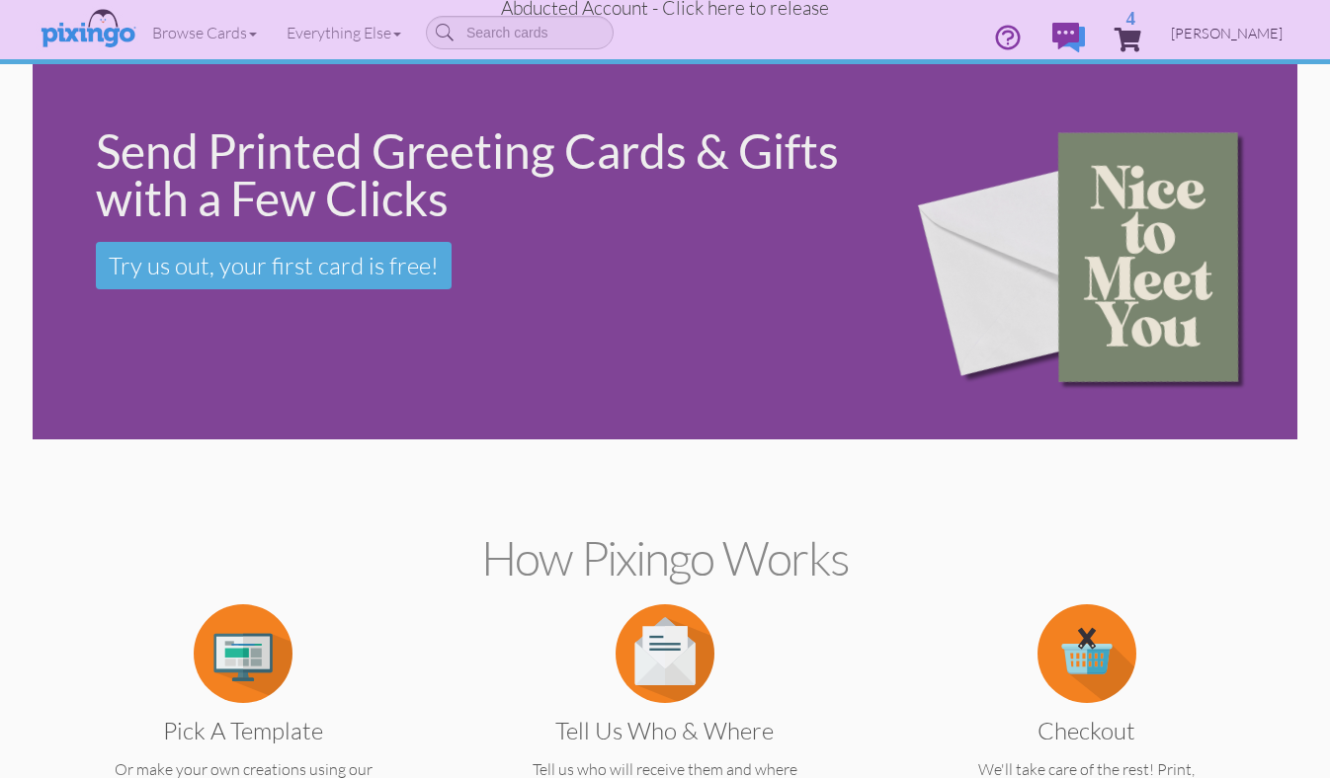
click at [1231, 36] on span "[PERSON_NAME]" at bounding box center [1227, 33] width 112 height 17
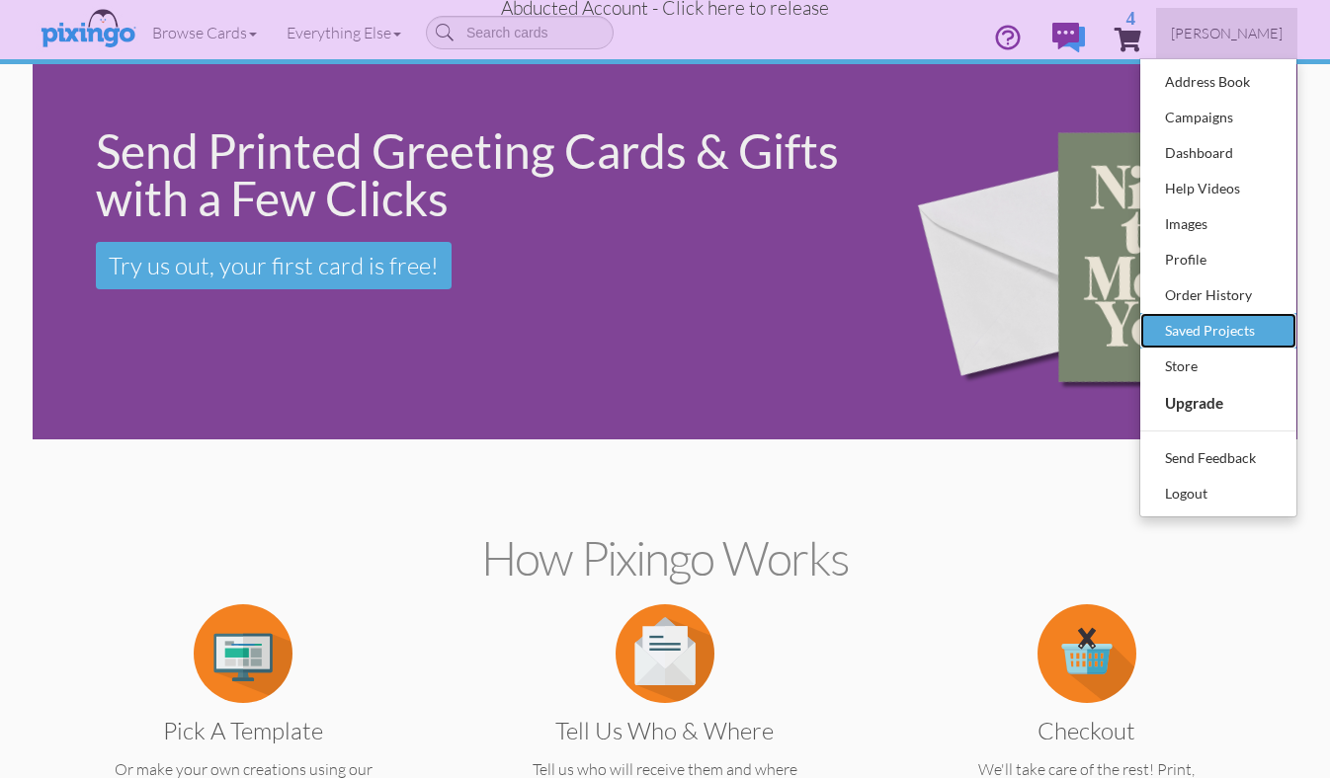
click at [1216, 316] on div "Saved Projects" at bounding box center [1218, 331] width 117 height 30
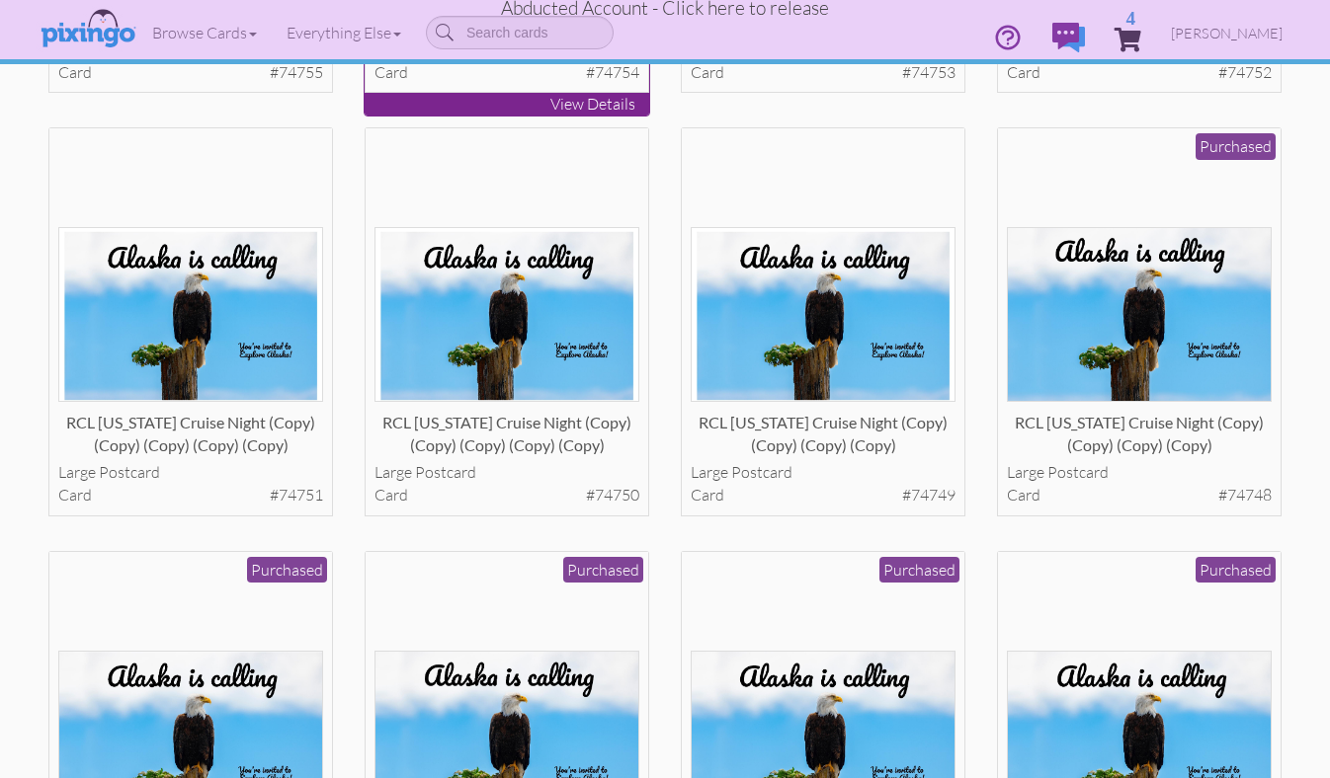
scroll to position [494, 0]
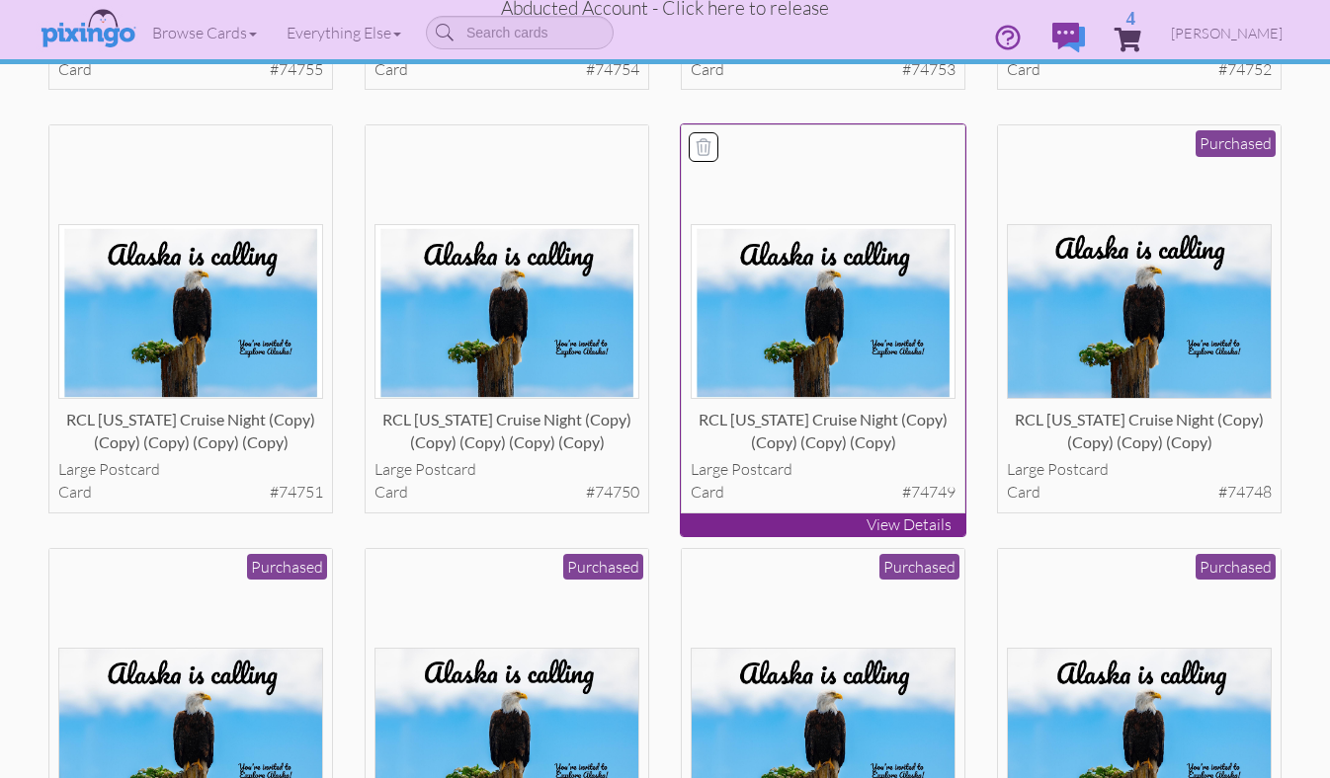
click at [778, 376] on img at bounding box center [823, 311] width 266 height 175
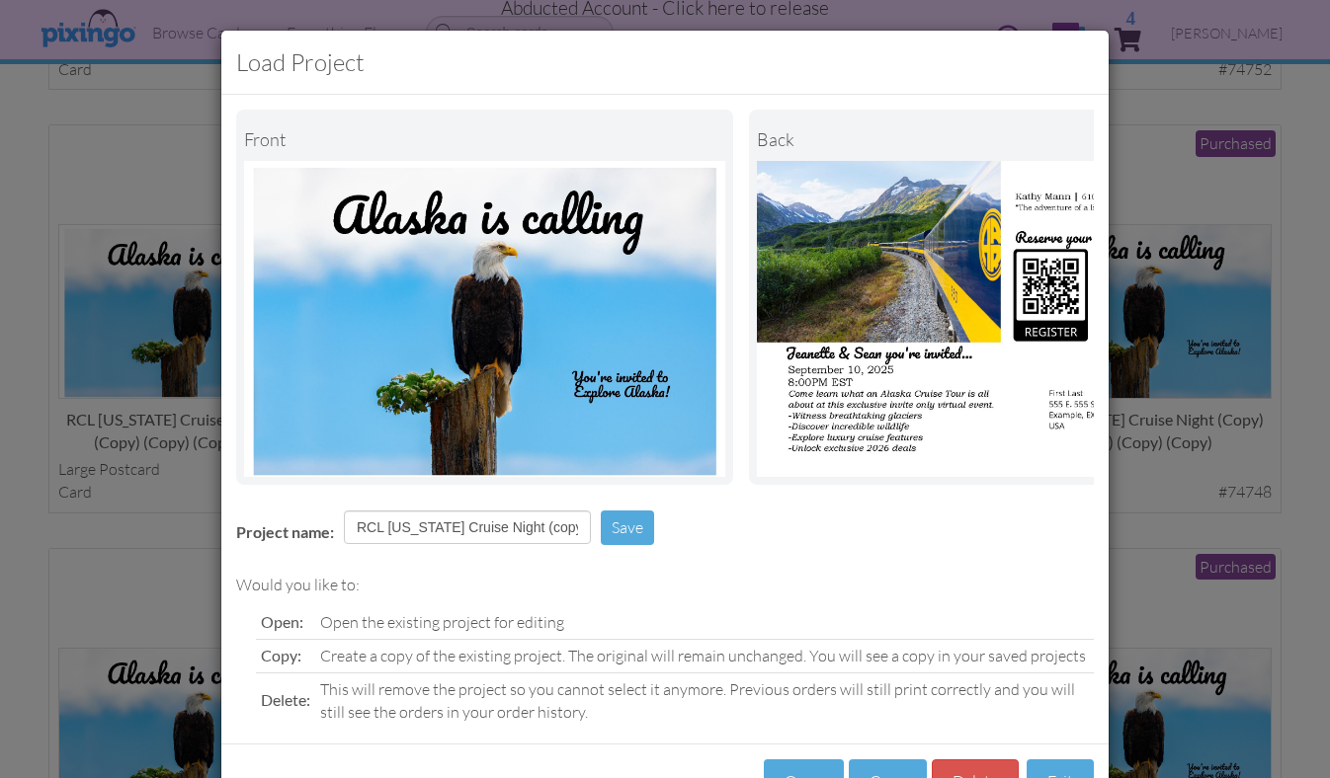
scroll to position [70, 0]
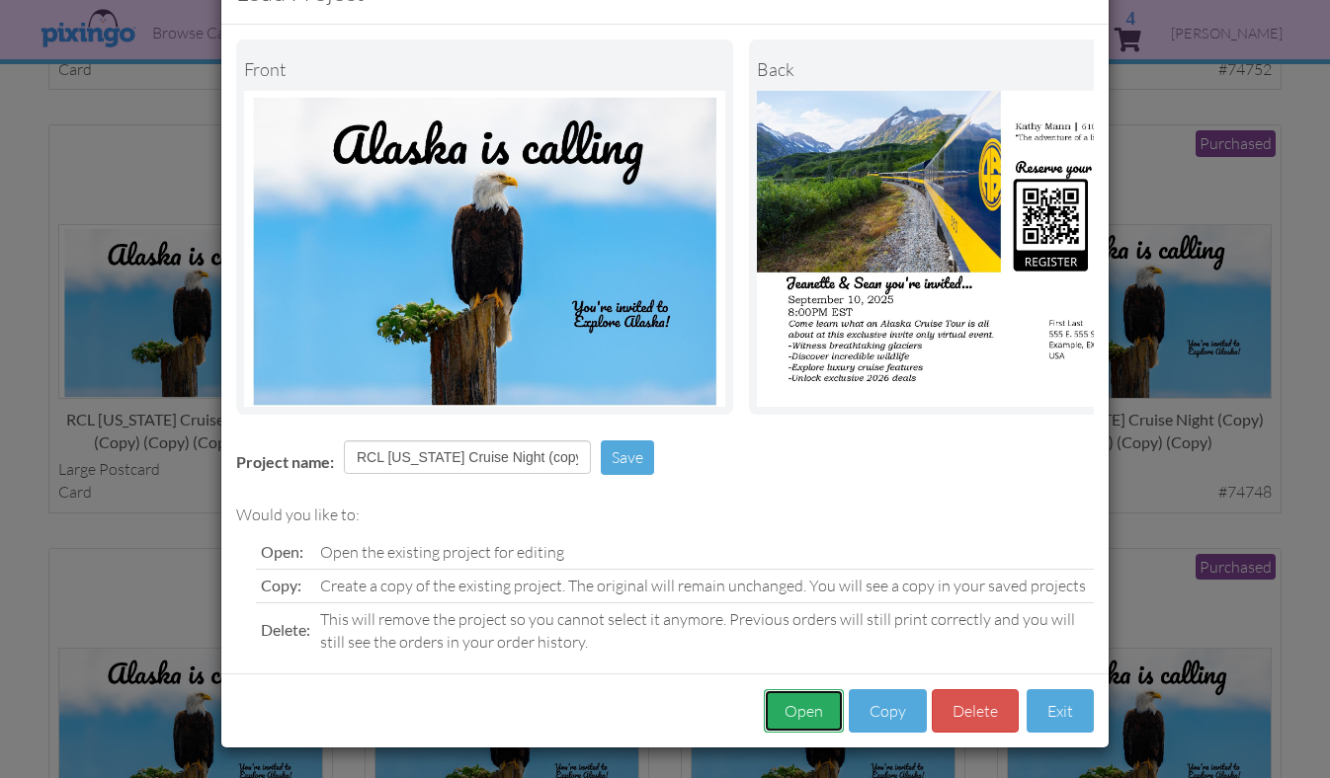
click at [791, 708] on button "Open" at bounding box center [804, 711] width 80 height 44
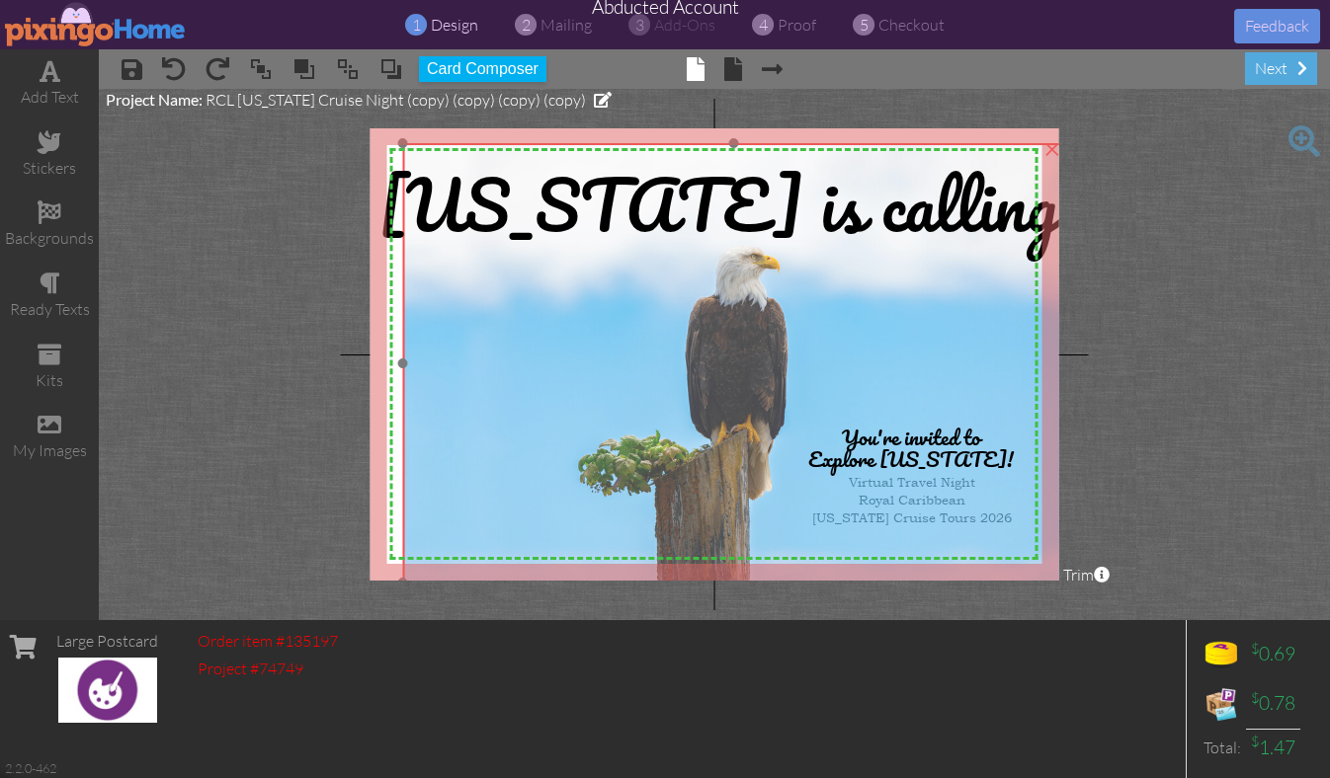
drag, startPoint x: 441, startPoint y: 369, endPoint x: 459, endPoint y: 374, distance: 19.4
click at [459, 374] on img at bounding box center [733, 363] width 661 height 441
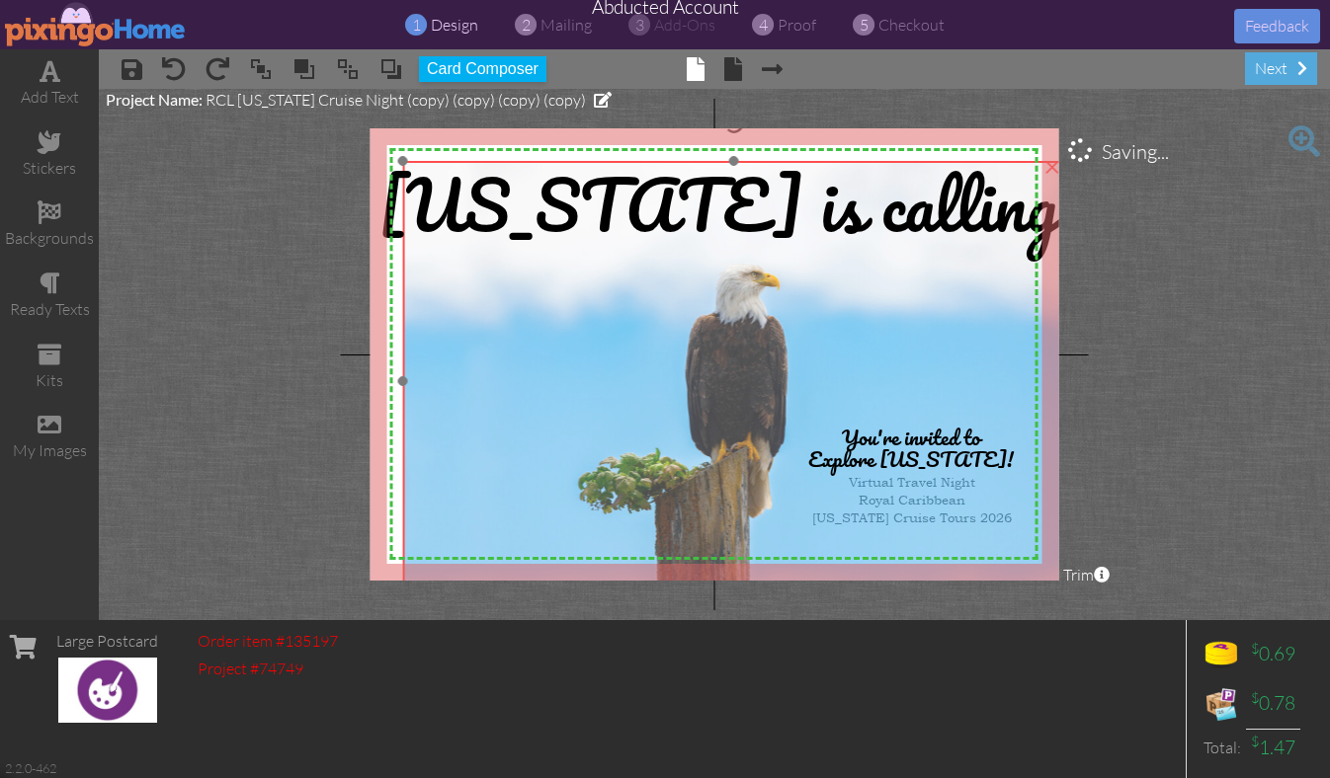
drag, startPoint x: 429, startPoint y: 275, endPoint x: 429, endPoint y: 295, distance: 20.7
click at [429, 295] on img at bounding box center [733, 381] width 661 height 441
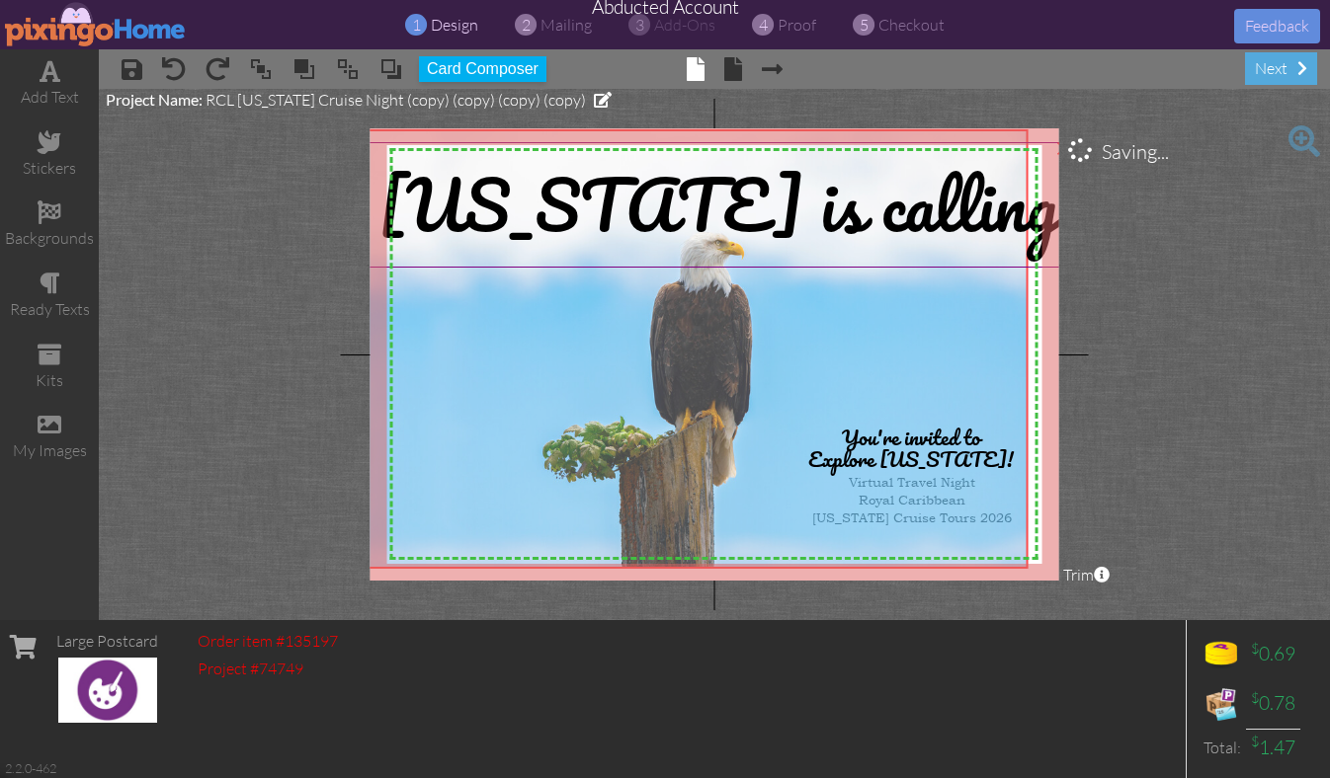
drag, startPoint x: 450, startPoint y: 302, endPoint x: 415, endPoint y: 268, distance: 49.6
click at [415, 268] on div "X X X X X X X X X X X X X X X X X X X X X X X X X X X X X X X X X X X X X X X X…" at bounding box center [714, 354] width 688 height 452
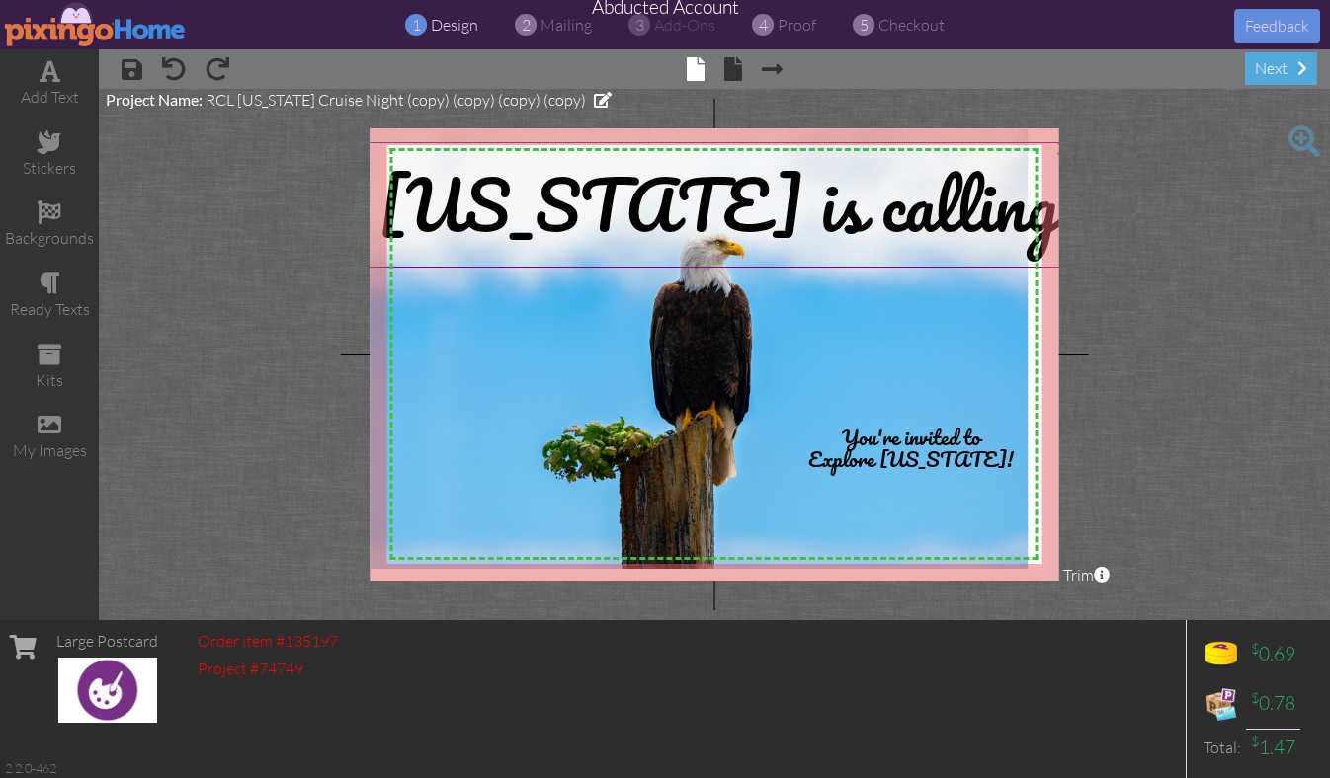
click at [415, 268] on div "[US_STATE] is calling" at bounding box center [718, 204] width 714 height 125
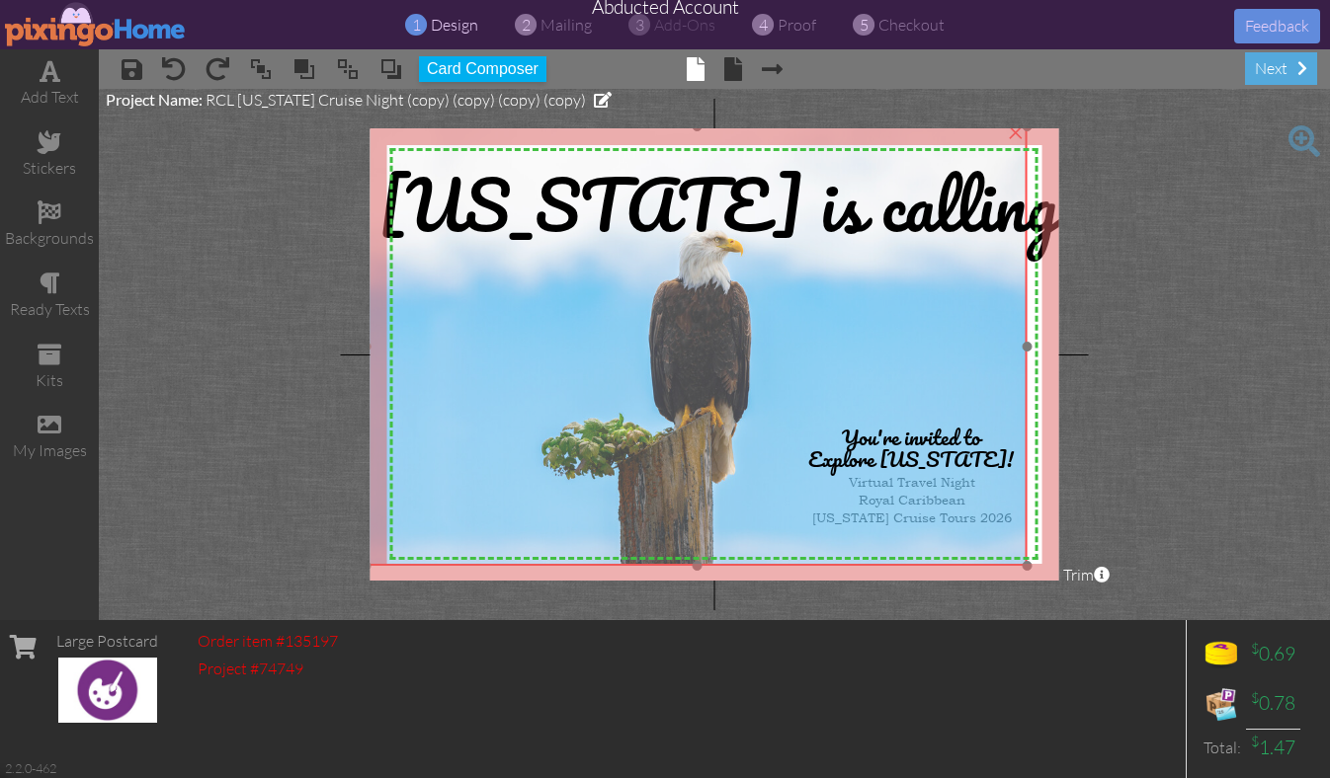
click at [419, 320] on img at bounding box center [696, 346] width 661 height 441
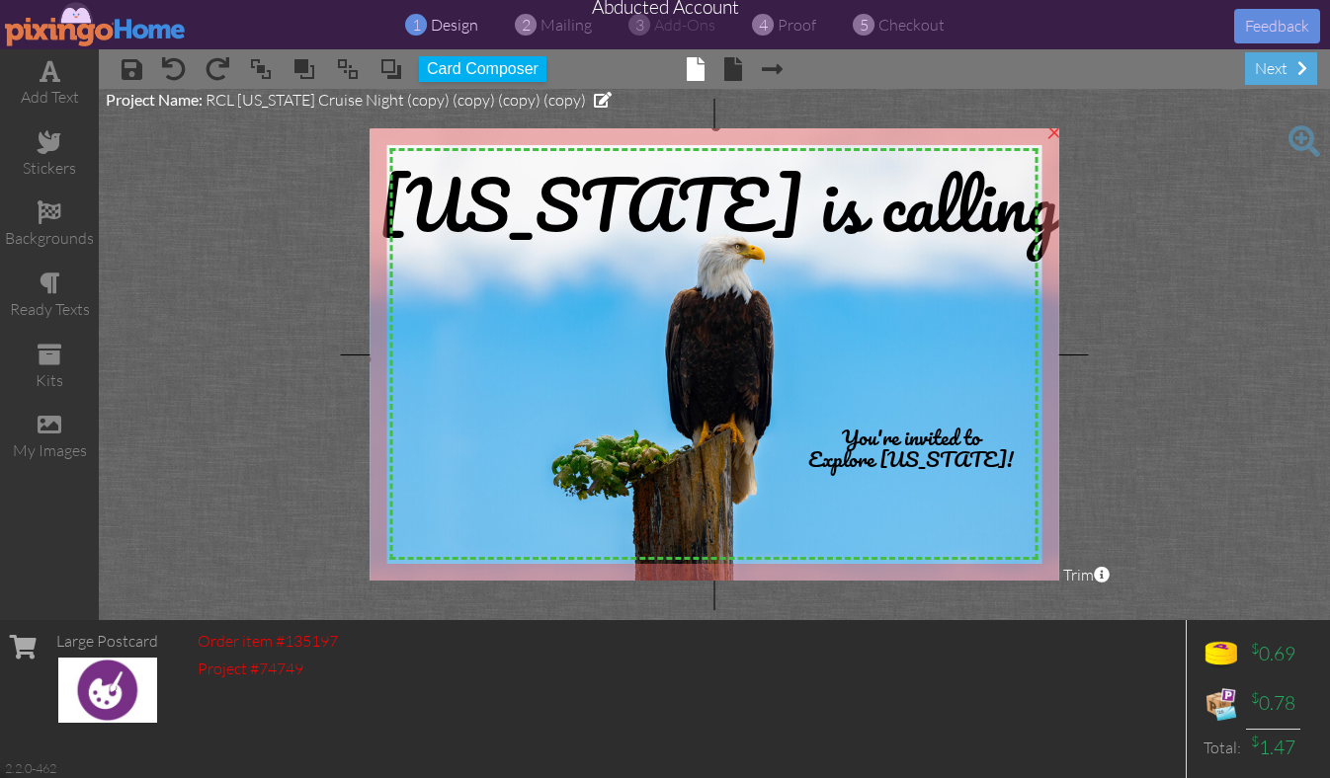
drag, startPoint x: 1028, startPoint y: 564, endPoint x: 1060, endPoint y: 591, distance: 41.4
click at [1060, 590] on project-studio-wrapper "X X X X X X X X X X X X X X X X X X X X X X X X X X X X X X X X X X X X X X X X…" at bounding box center [714, 354] width 1231 height 531
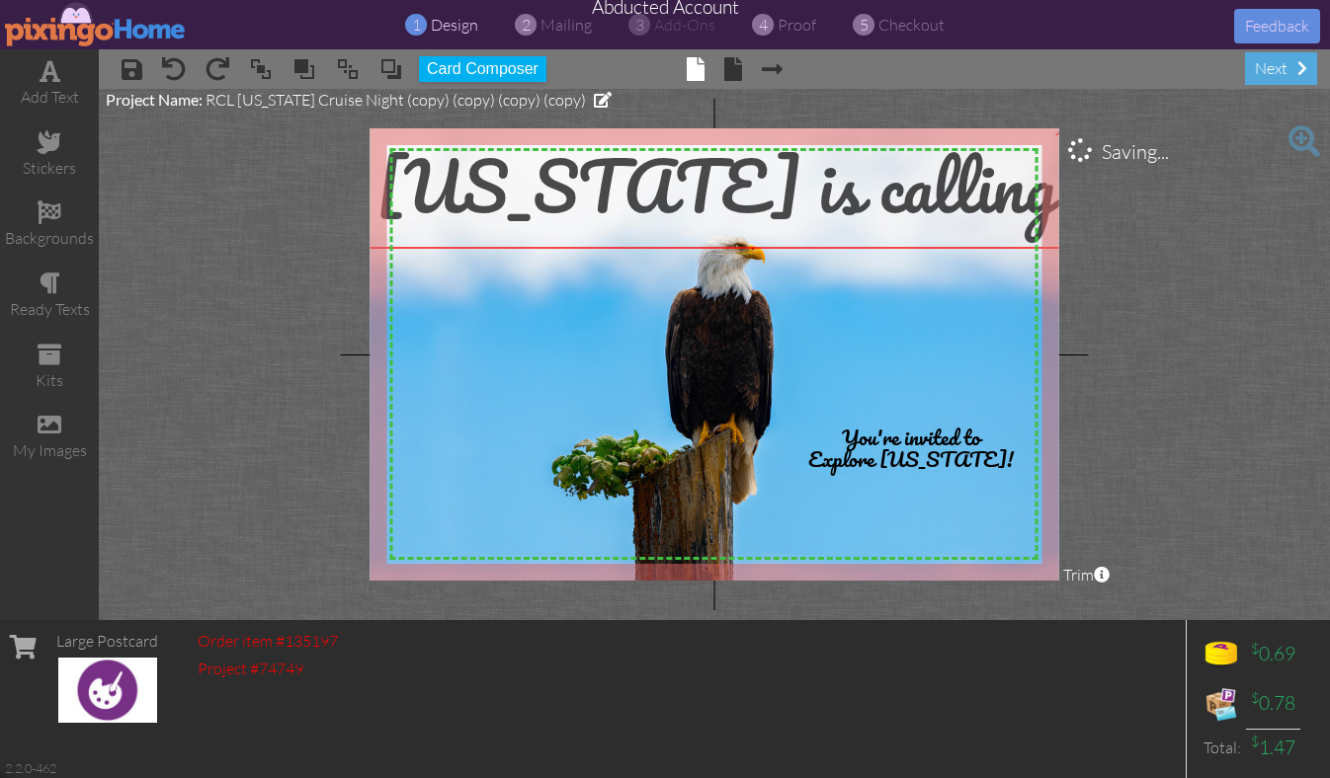
drag, startPoint x: 669, startPoint y: 189, endPoint x: 666, endPoint y: 170, distance: 19.0
click at [667, 170] on span "[US_STATE] is calling" at bounding box center [716, 185] width 680 height 115
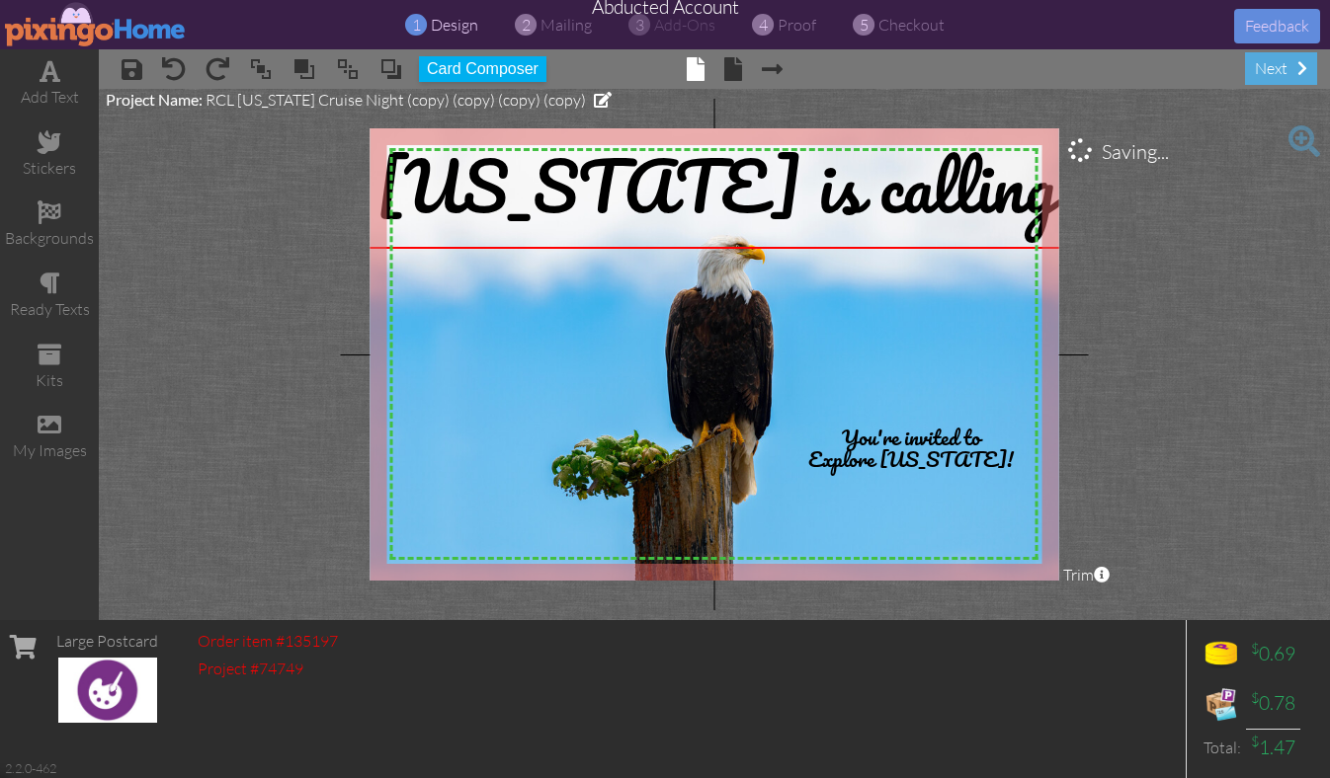
click at [1252, 275] on project-studio-wrapper "X X X X X X X X X X X X X X X X X X X X X X X X X X X X X X X X X X X X X X X X…" at bounding box center [714, 354] width 1231 height 531
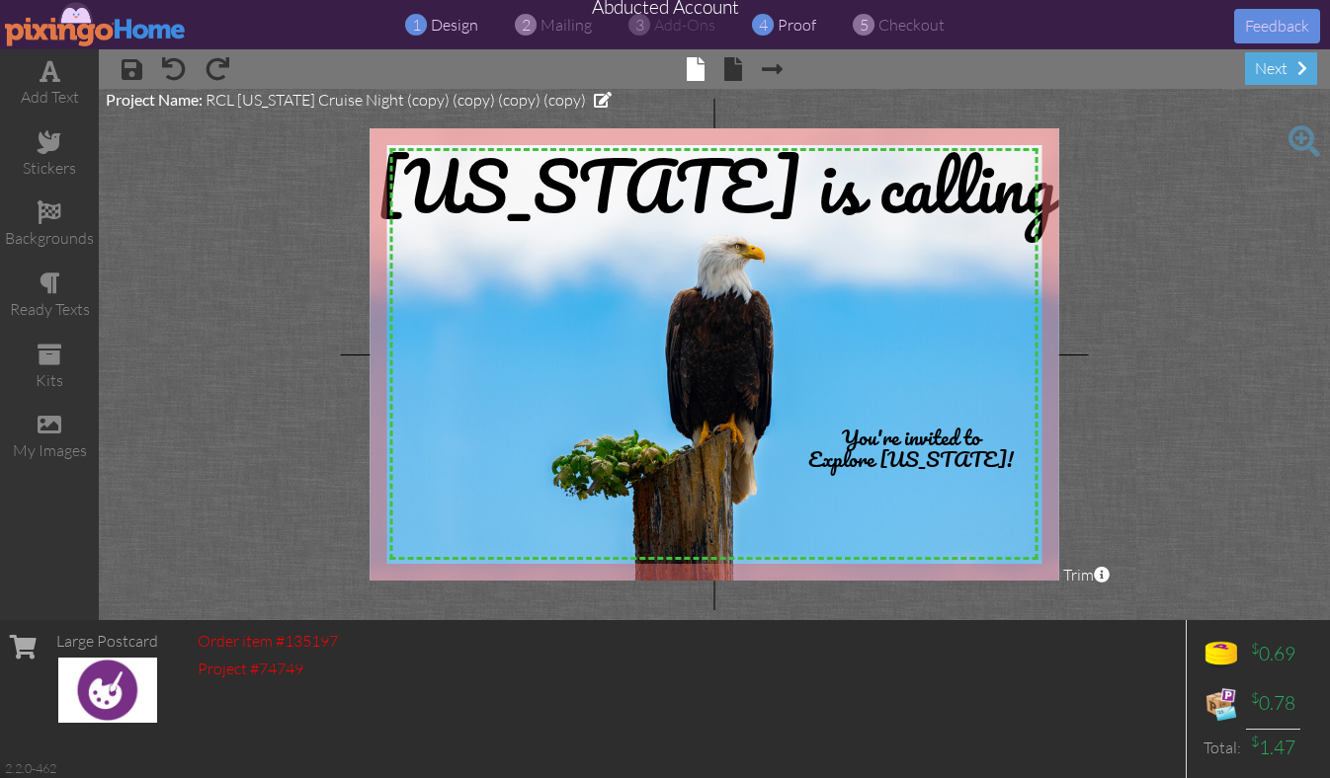
click at [787, 31] on span "proof" at bounding box center [796, 25] width 39 height 20
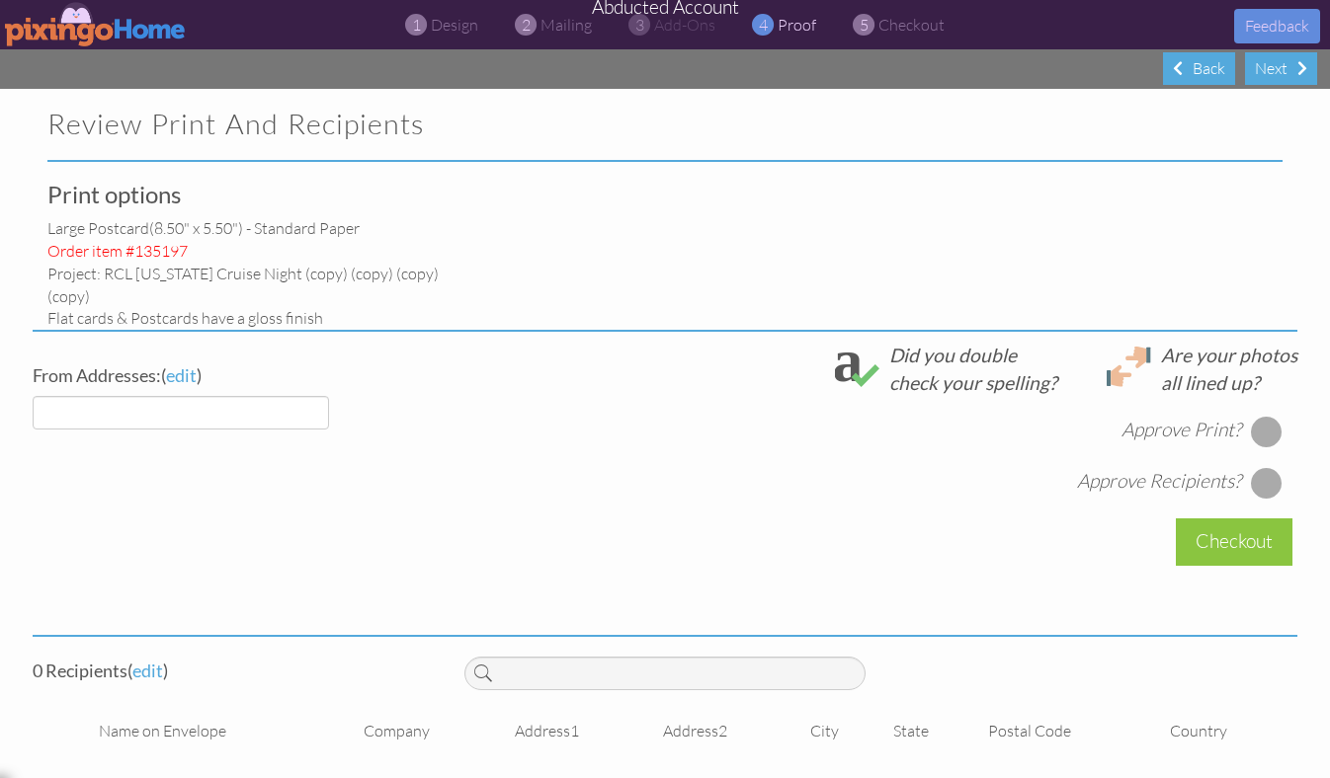
select select "object:50087"
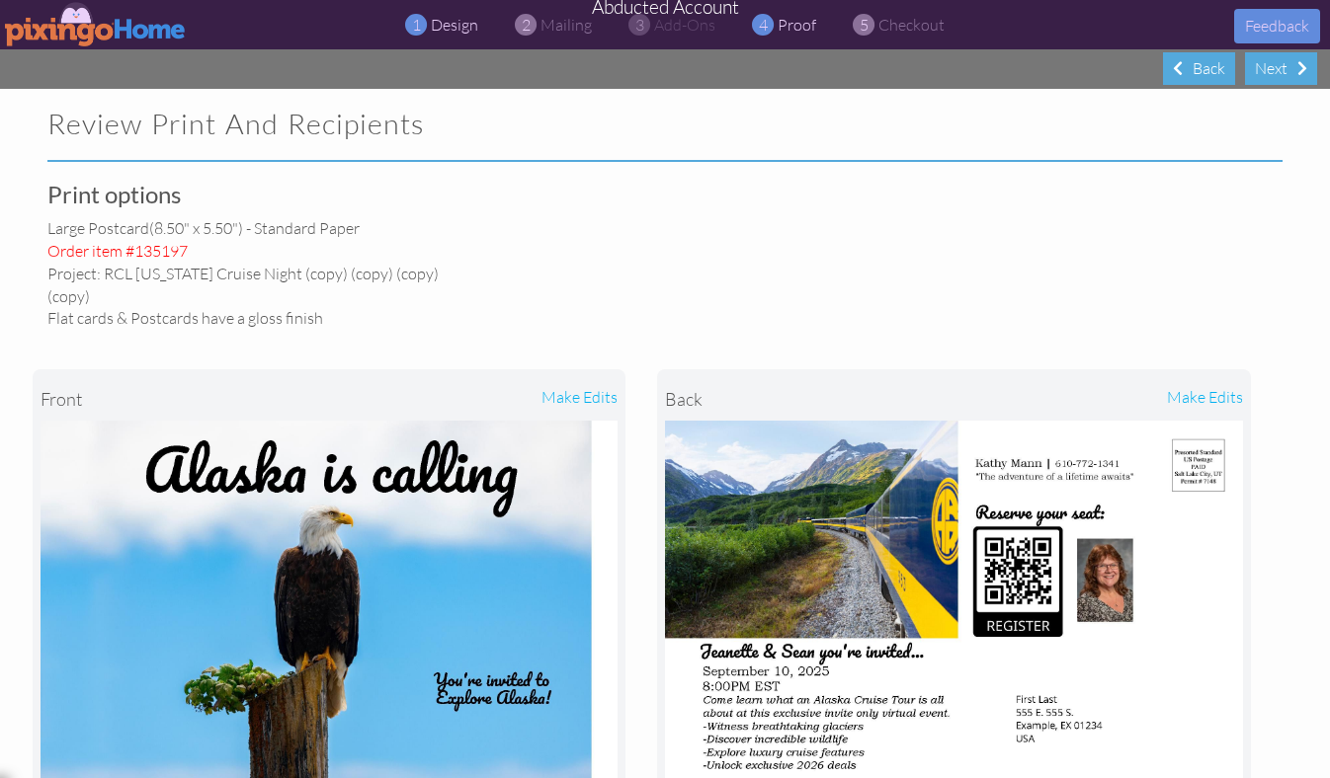
click at [455, 24] on span "design" at bounding box center [454, 25] width 47 height 20
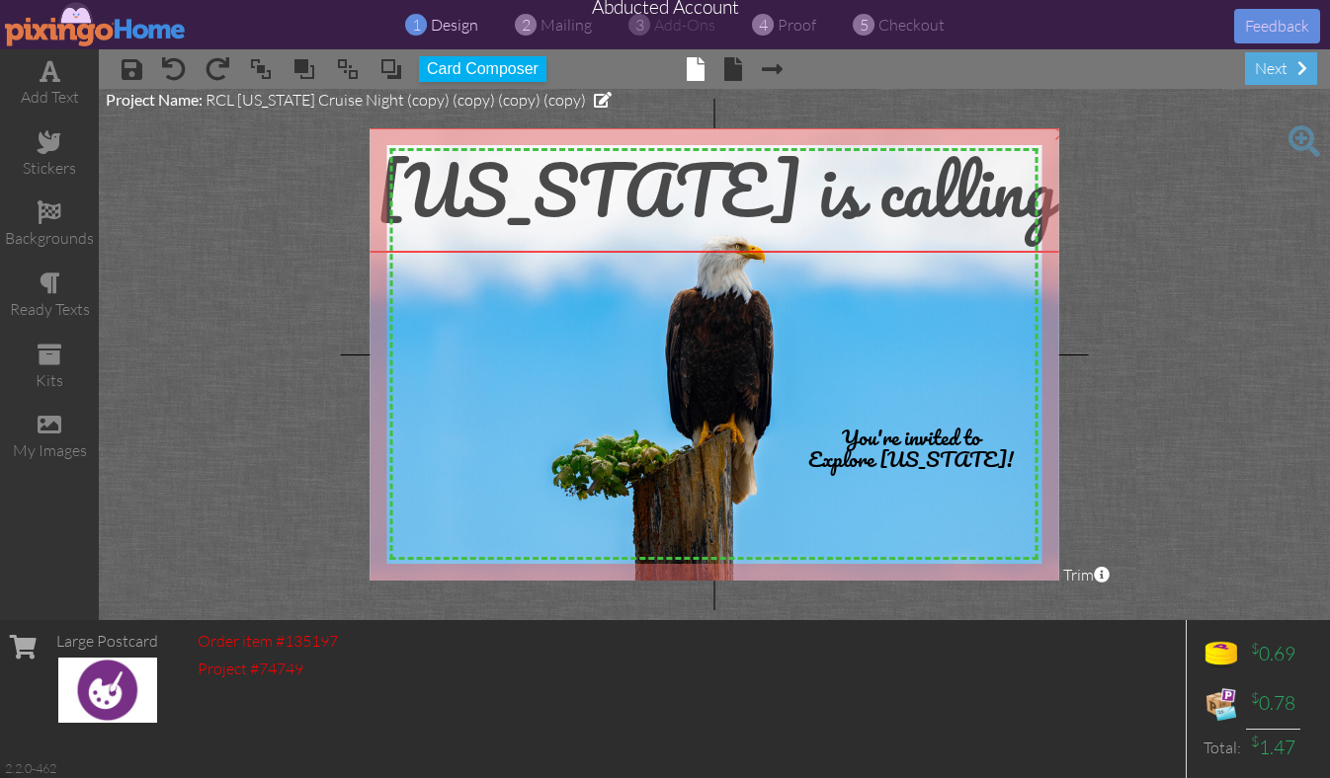
click at [669, 194] on span "[US_STATE] is calling" at bounding box center [716, 189] width 680 height 115
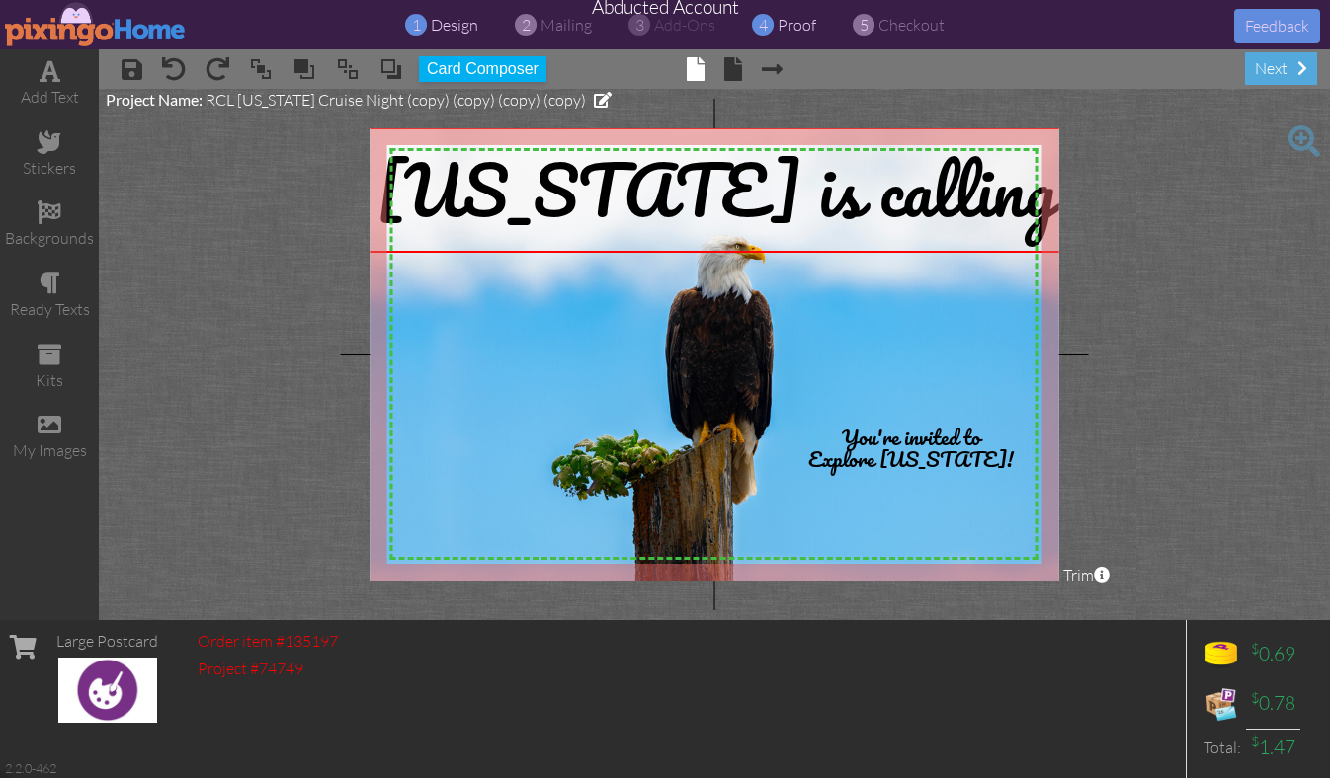
click at [791, 29] on span "proof" at bounding box center [796, 25] width 39 height 20
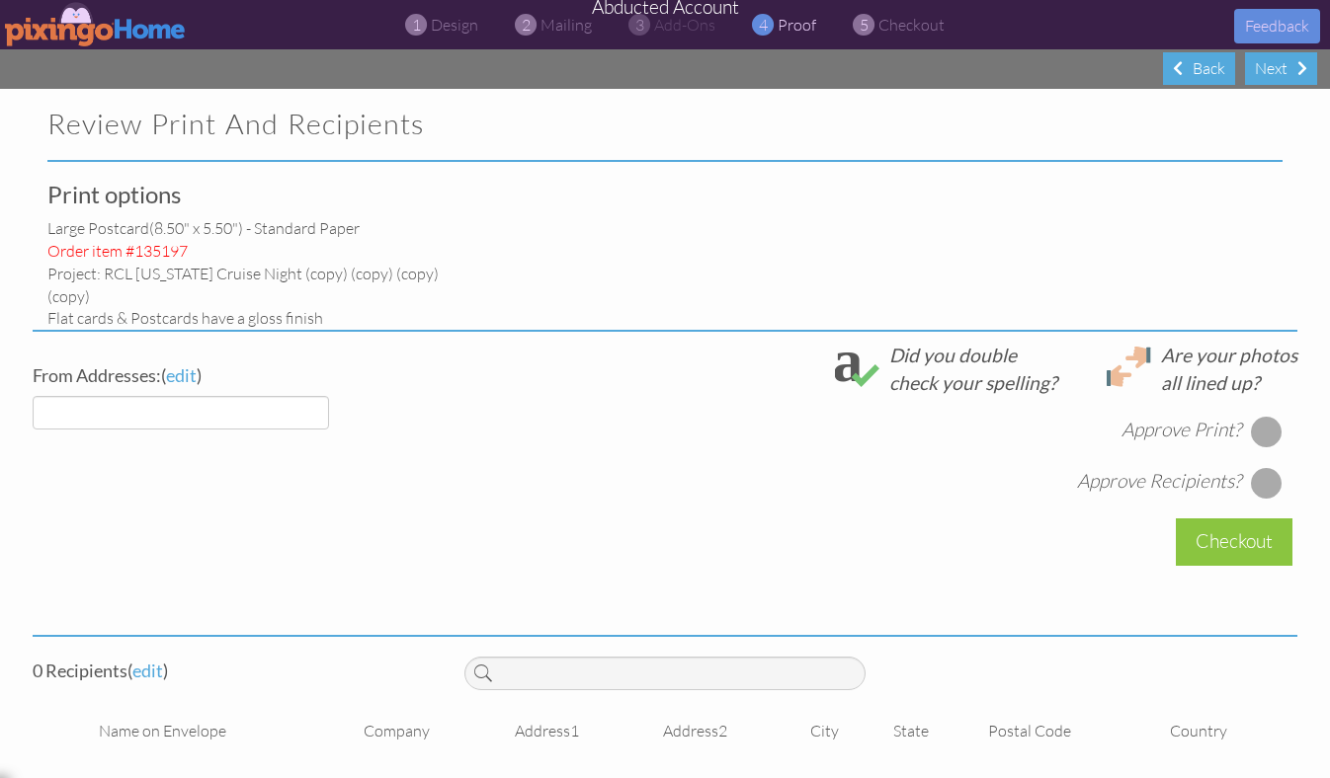
select select "object:50172"
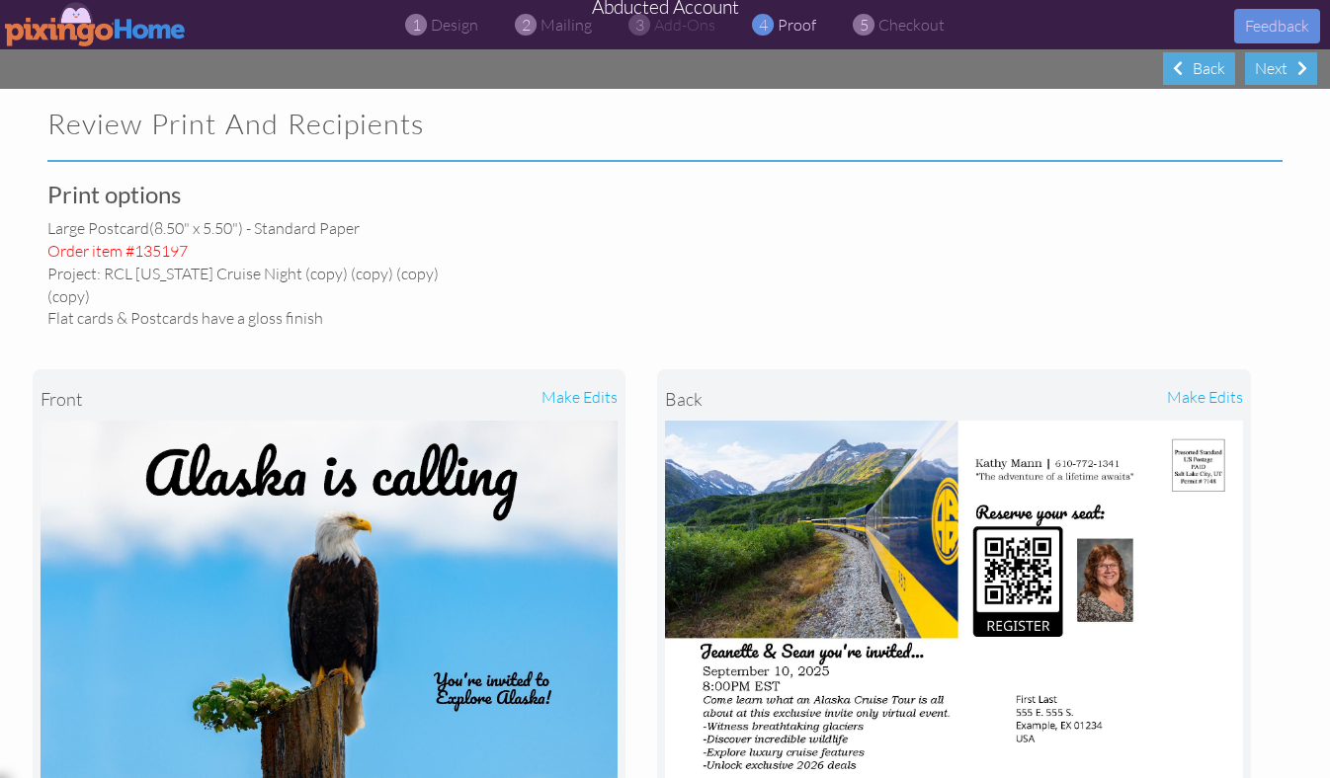
click at [30, 21] on img at bounding box center [96, 24] width 182 height 44
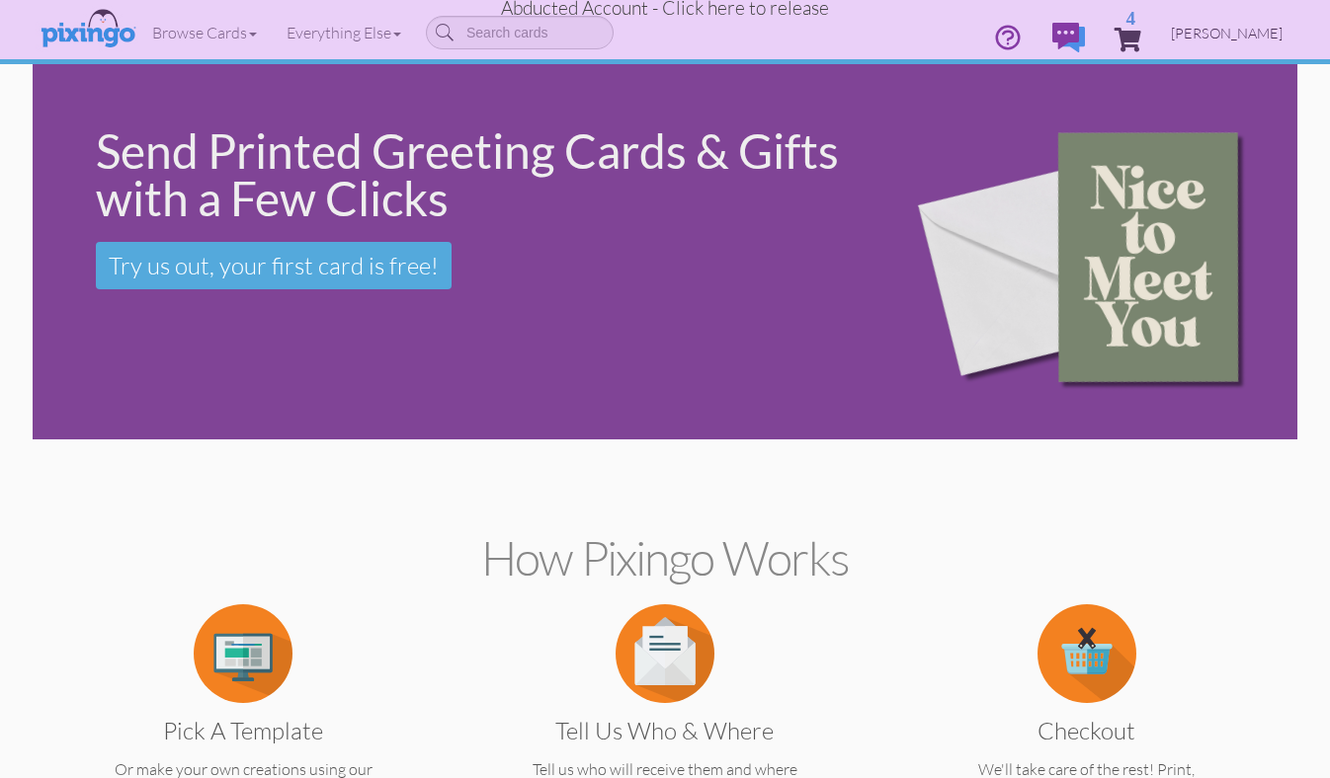
click at [1252, 39] on span "[PERSON_NAME]" at bounding box center [1227, 33] width 112 height 17
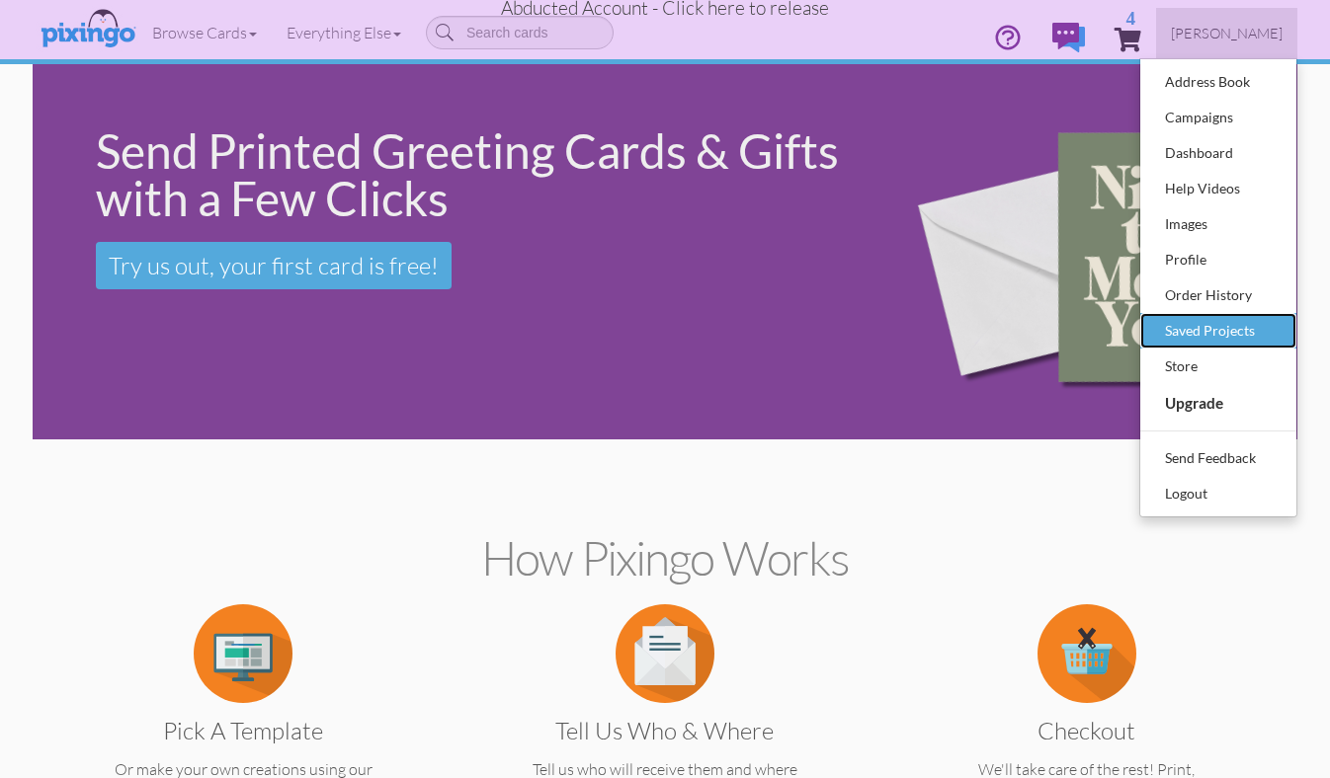
click at [1186, 342] on div "Saved Projects" at bounding box center [1218, 331] width 117 height 30
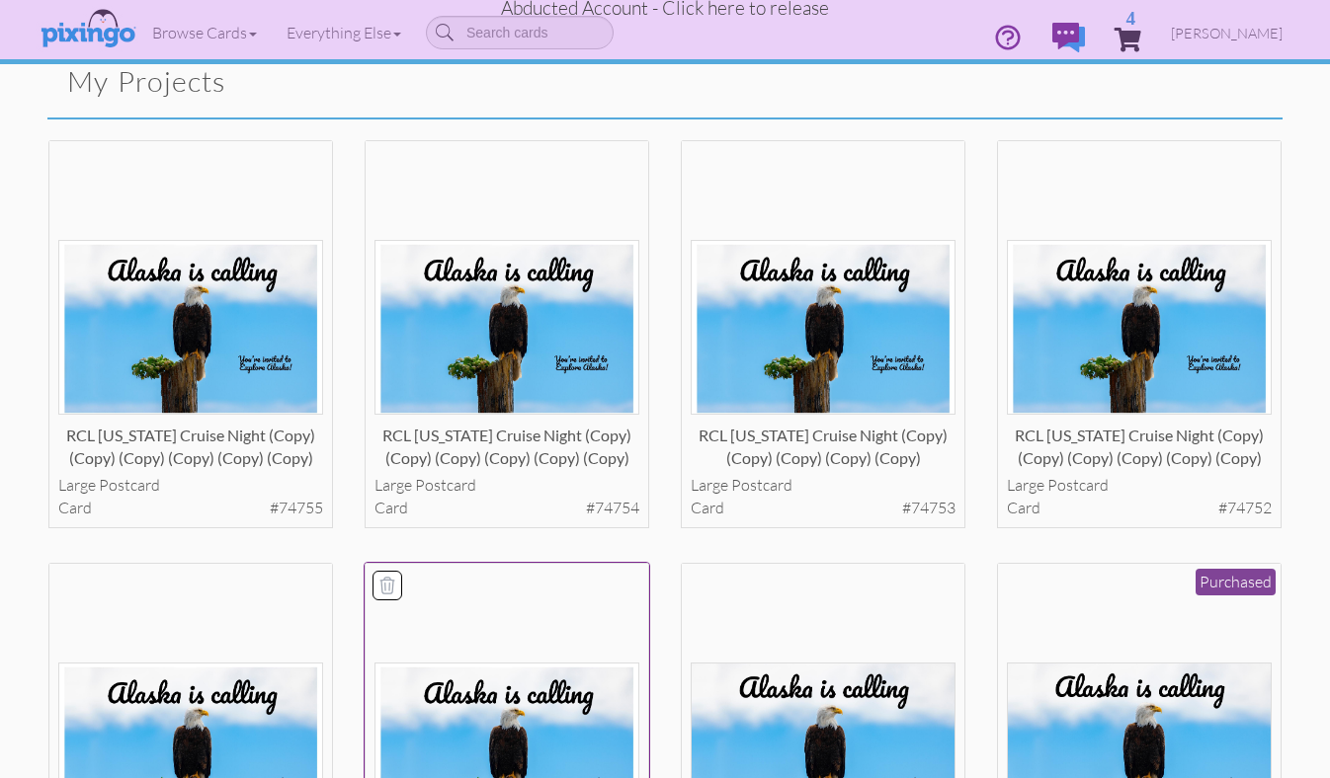
scroll to position [83, 0]
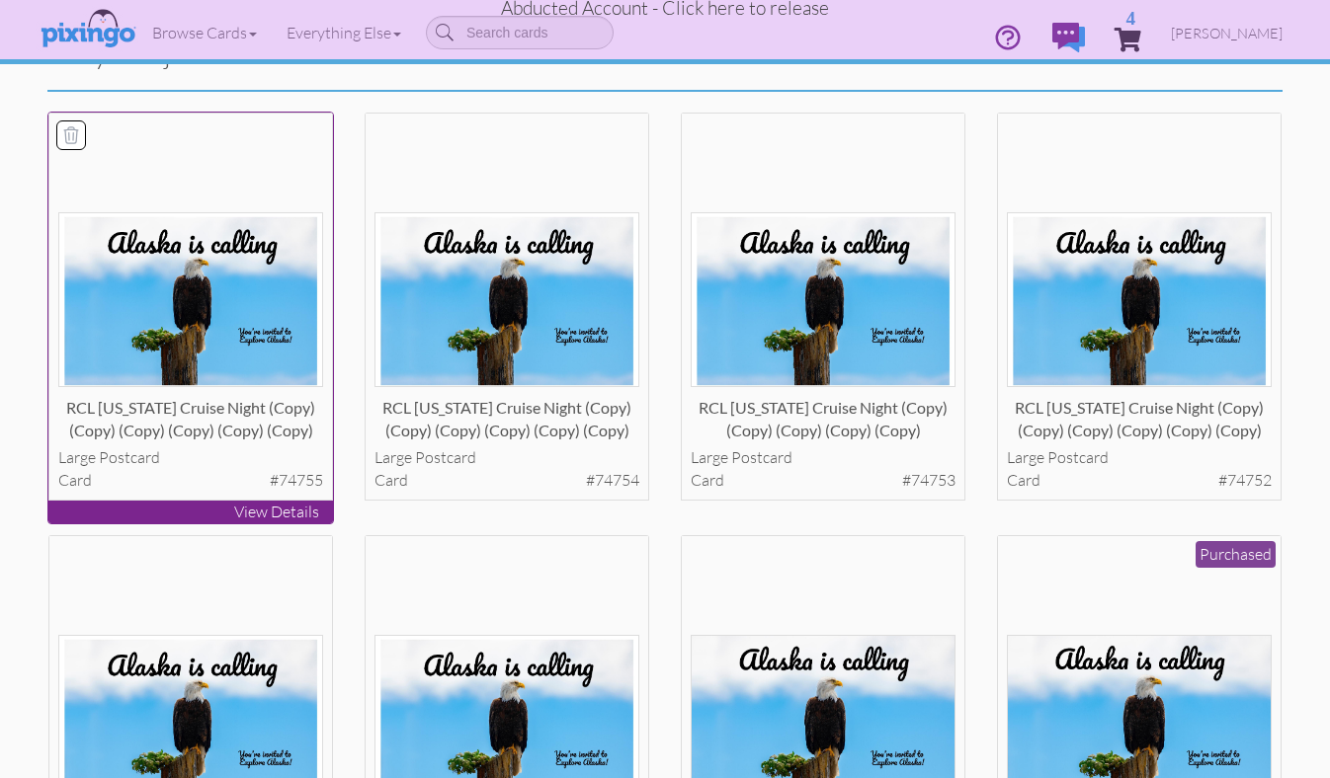
click at [200, 279] on img at bounding box center [191, 299] width 266 height 175
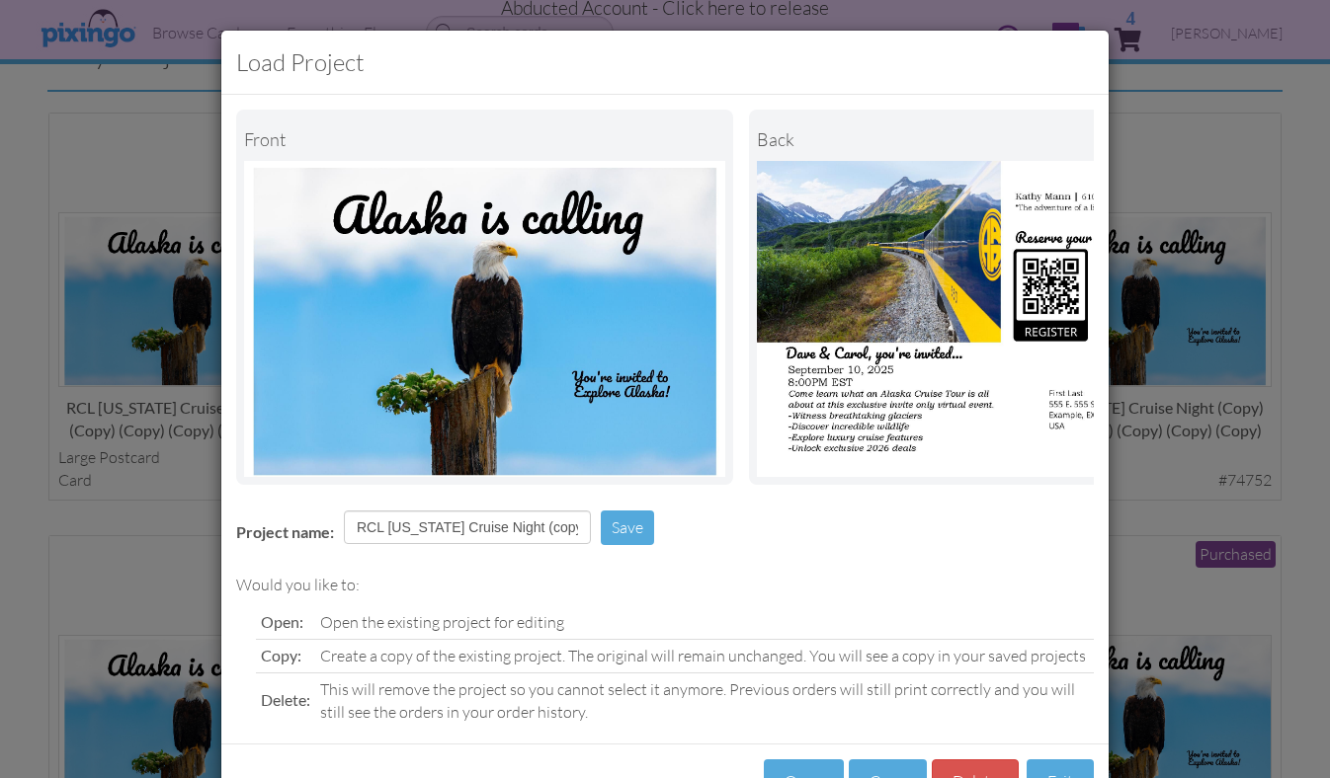
scroll to position [70, 0]
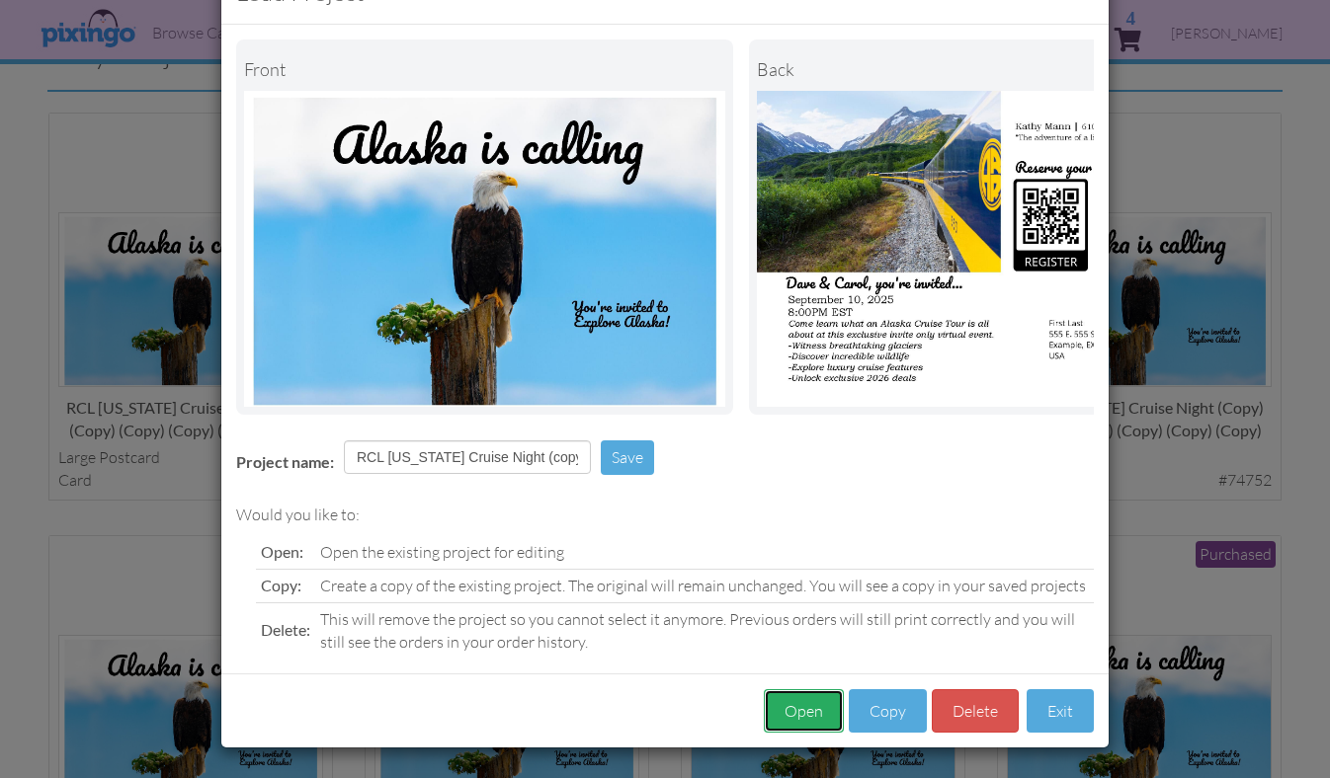
click at [797, 715] on button "Open" at bounding box center [804, 711] width 80 height 44
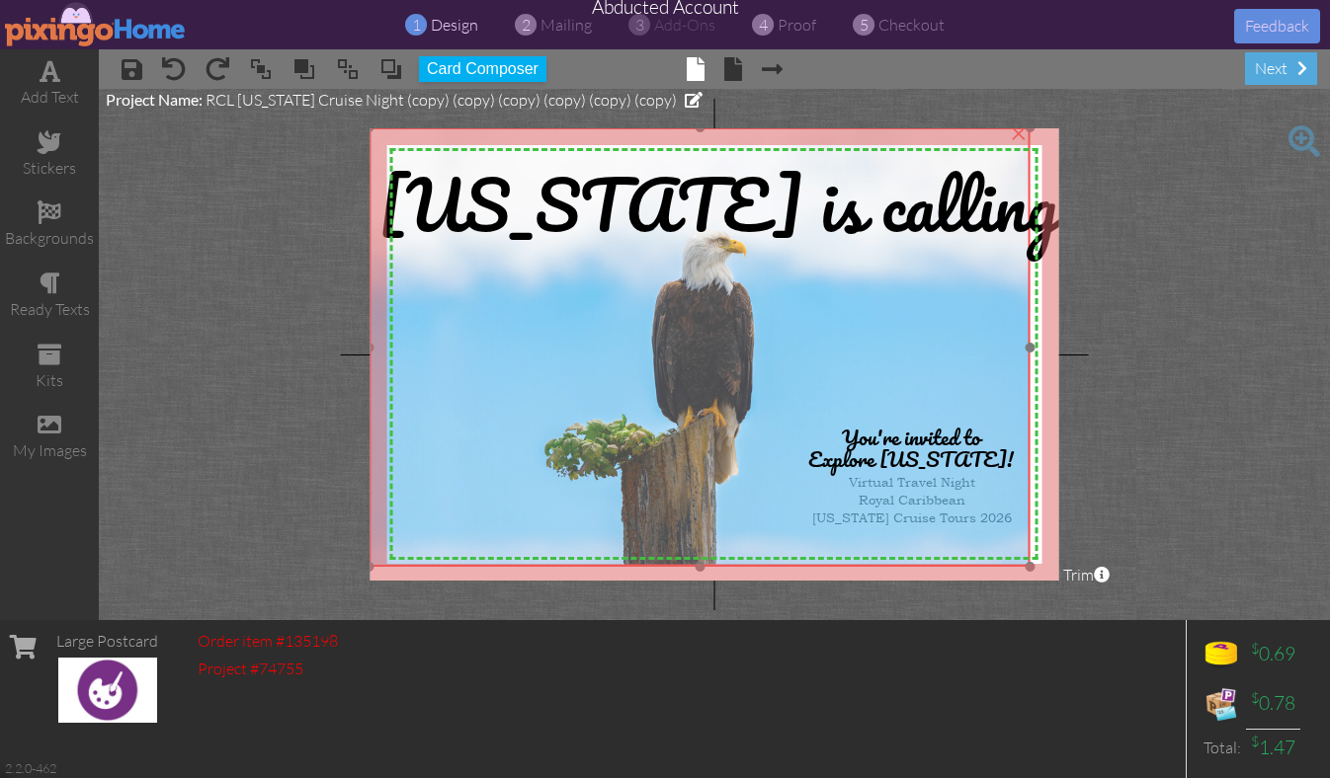
drag, startPoint x: 473, startPoint y: 433, endPoint x: 458, endPoint y: 422, distance: 18.4
click at [458, 422] on img at bounding box center [699, 347] width 661 height 441
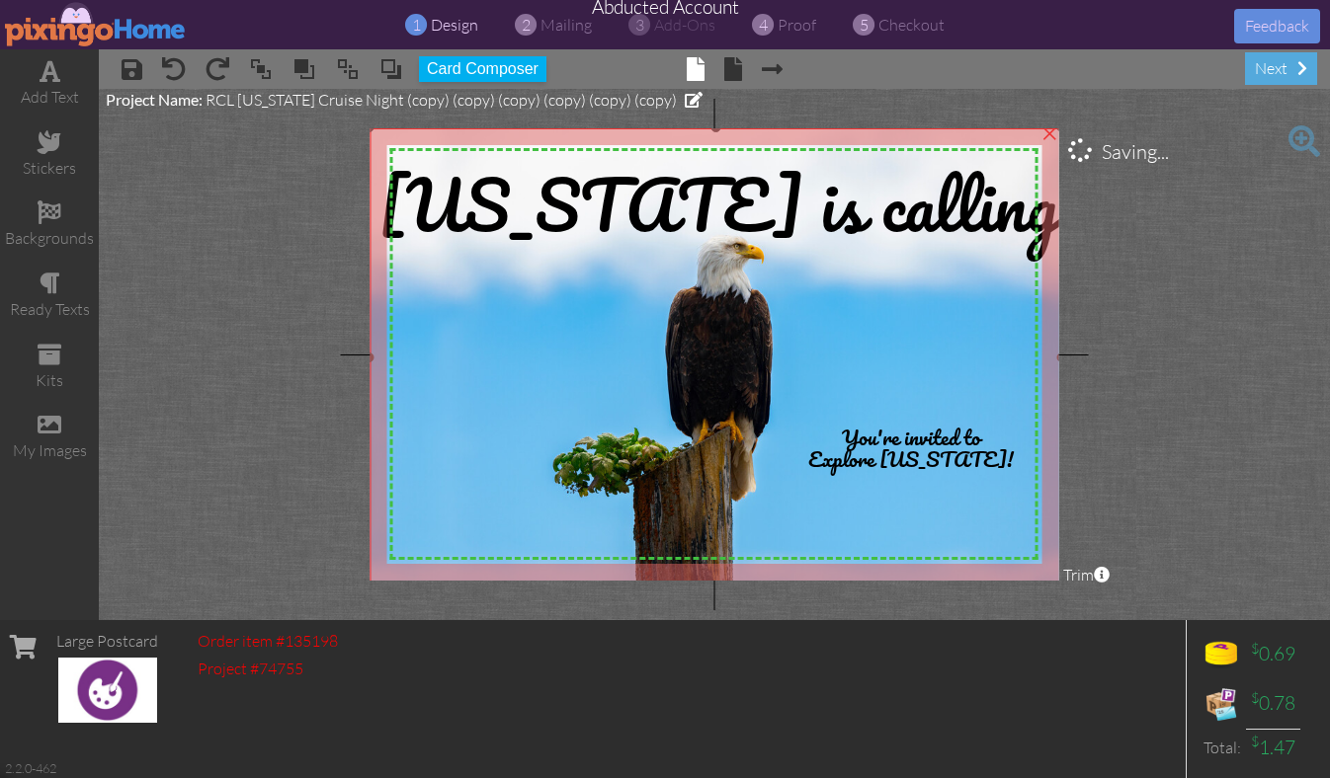
drag, startPoint x: 1026, startPoint y: 565, endPoint x: 1064, endPoint y: 586, distance: 42.9
click at [1064, 586] on project-studio-wrapper "X X X X X X X X X X X X X X X X X X X X X X X X X X X X X X X X X X X X X X X X…" at bounding box center [714, 354] width 1231 height 531
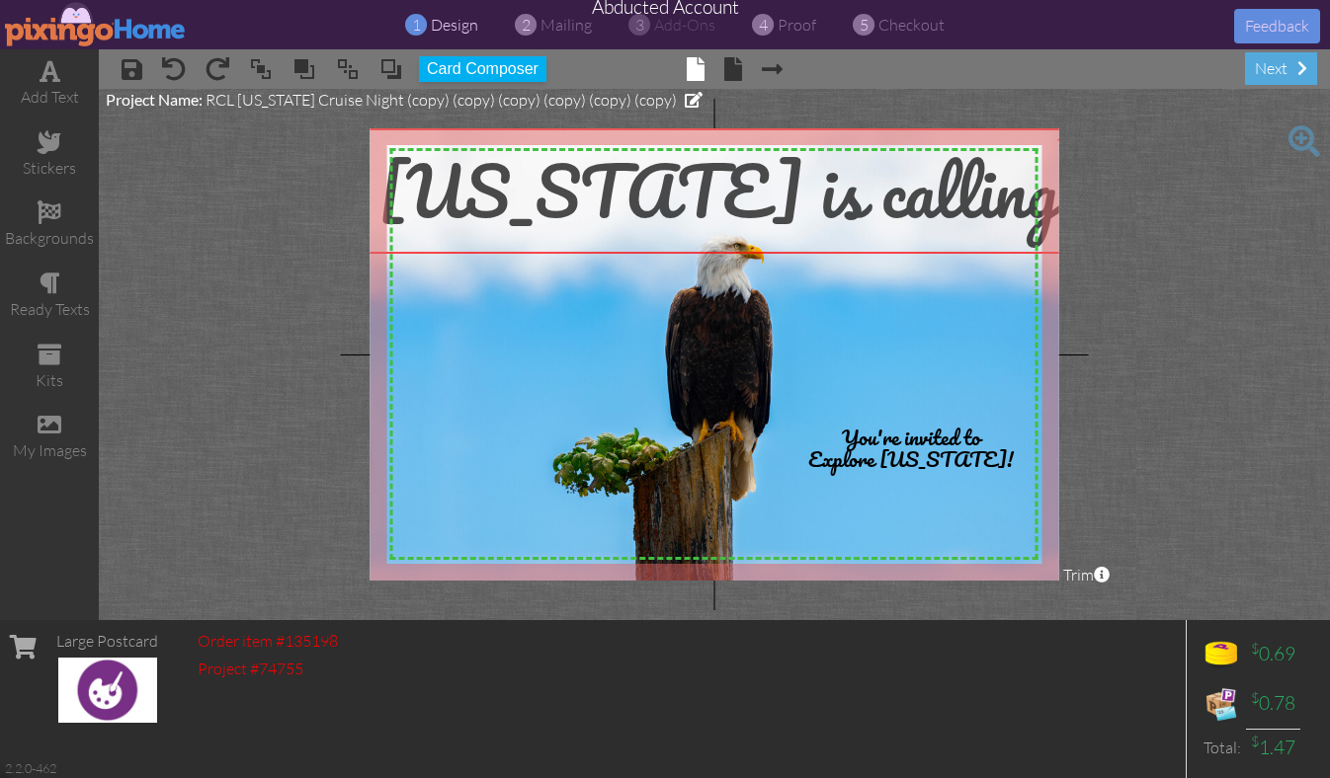
drag, startPoint x: 672, startPoint y: 183, endPoint x: 672, endPoint y: 169, distance: 13.8
click at [672, 169] on span "[US_STATE] is calling" at bounding box center [718, 190] width 680 height 115
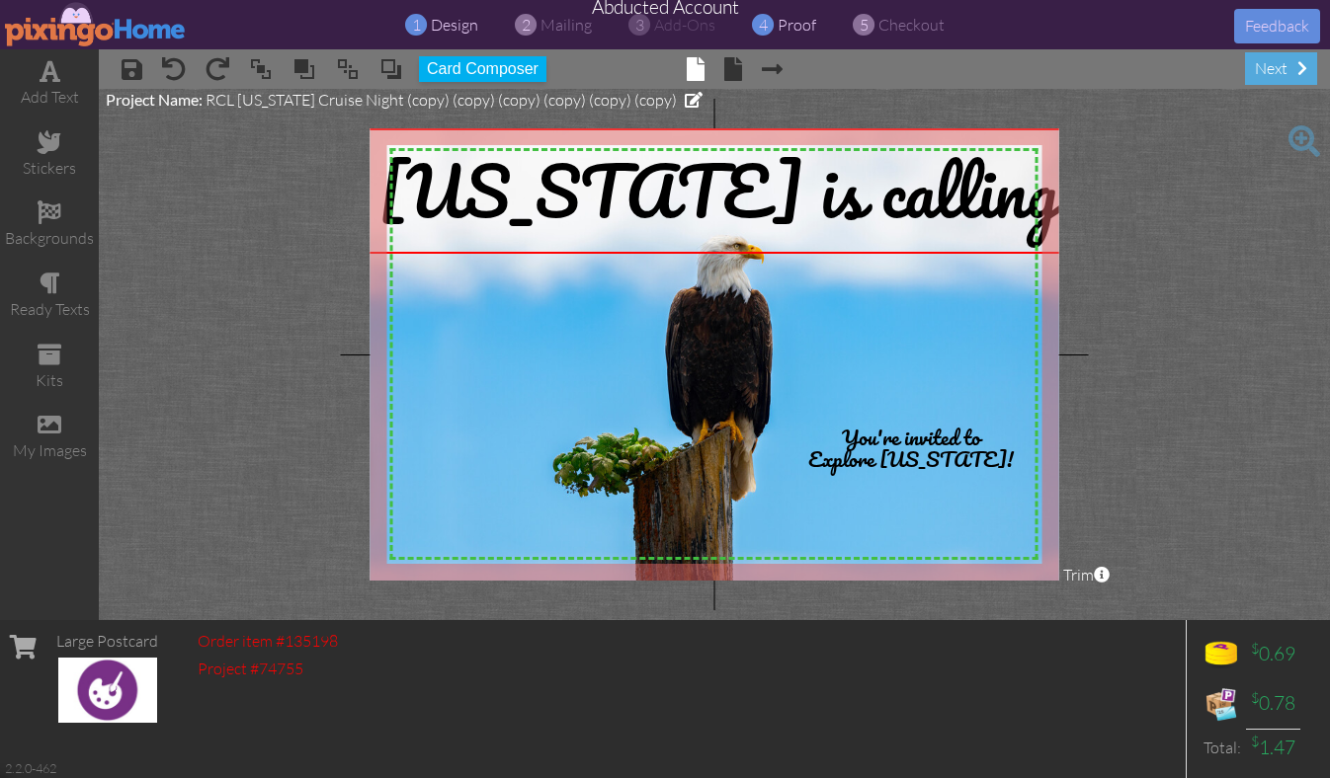
click at [793, 29] on span "proof" at bounding box center [796, 25] width 39 height 20
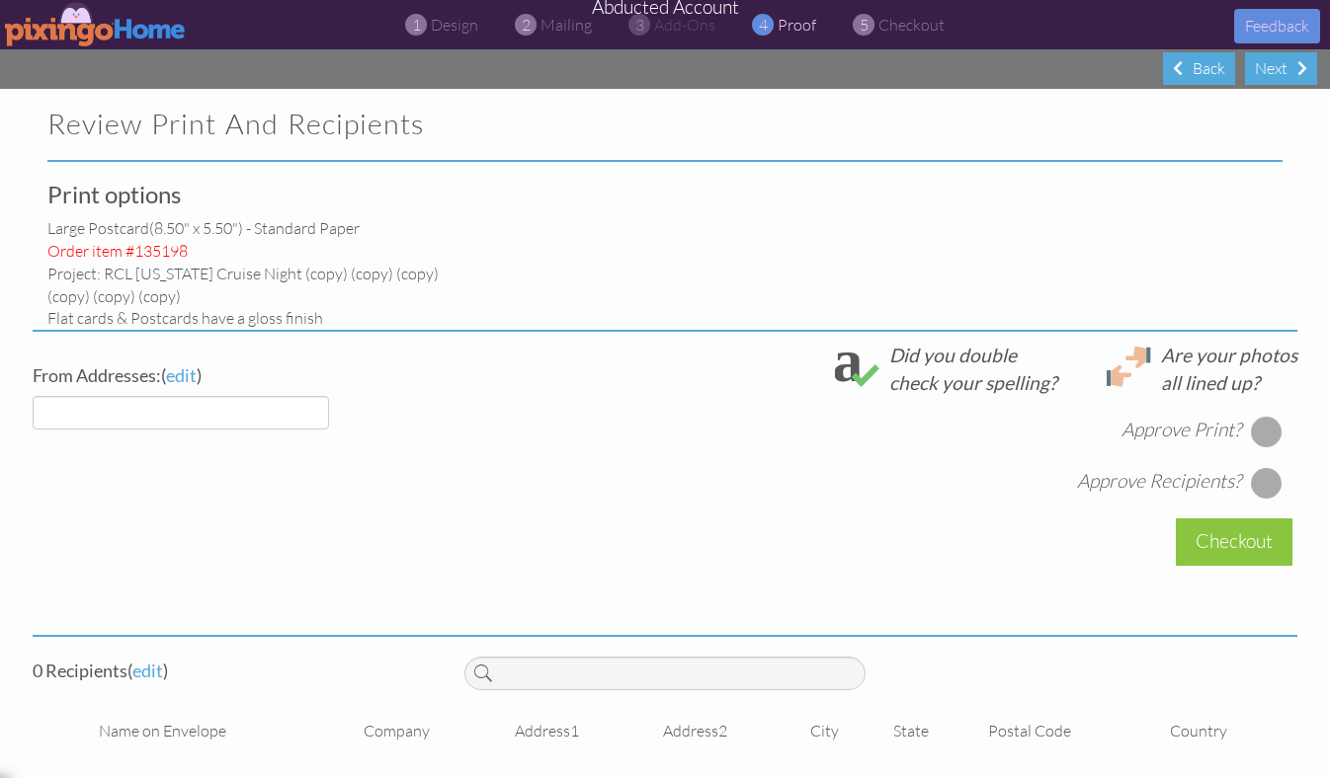
select select "object:50968"
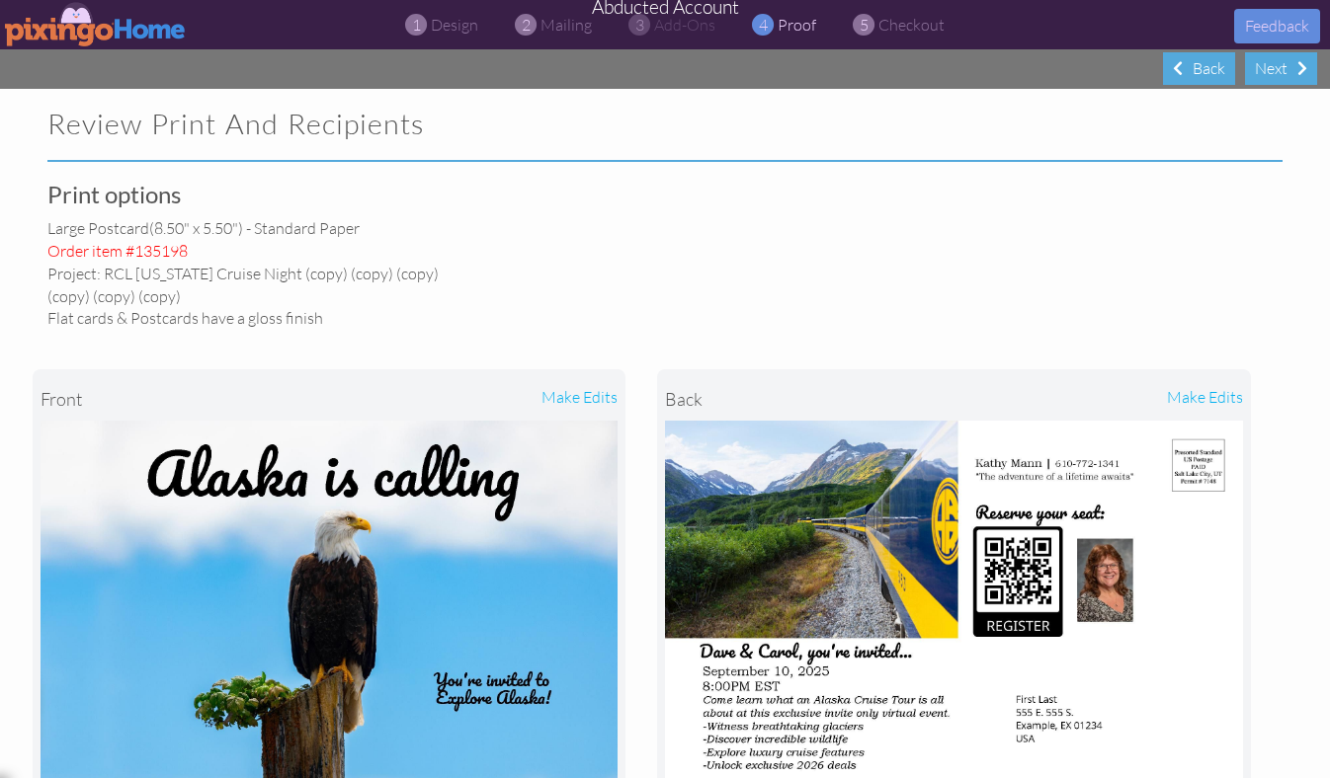
click at [64, 36] on img at bounding box center [96, 24] width 182 height 44
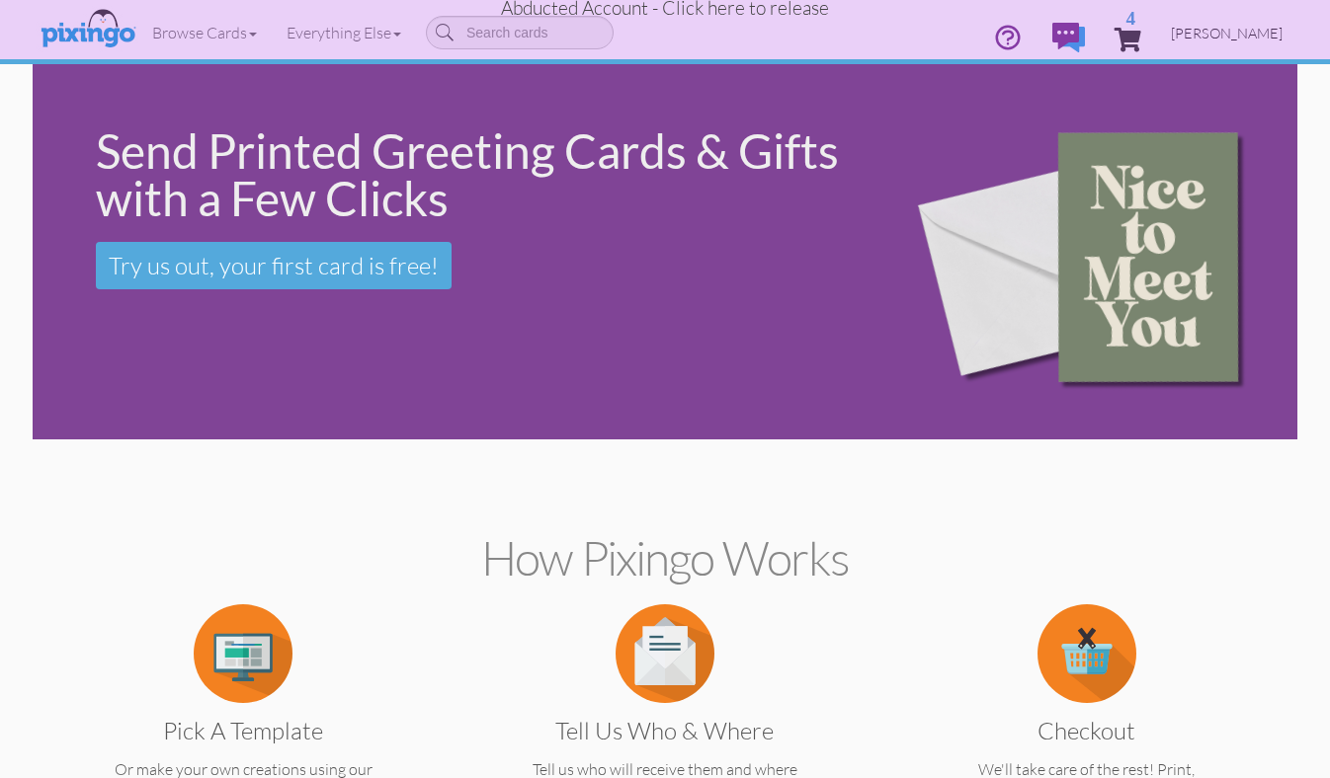
click at [1215, 31] on span "[PERSON_NAME]" at bounding box center [1227, 33] width 112 height 17
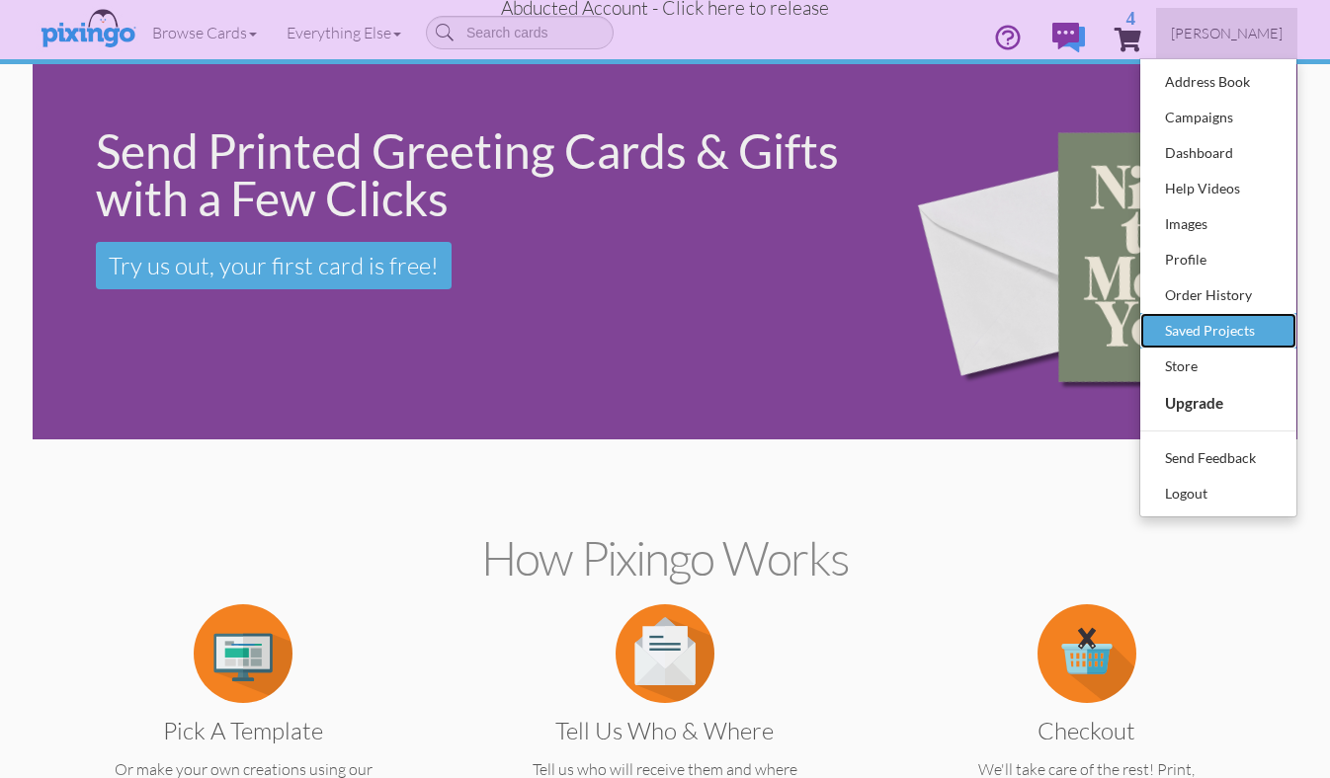
click at [1200, 324] on div "Saved Projects" at bounding box center [1218, 331] width 117 height 30
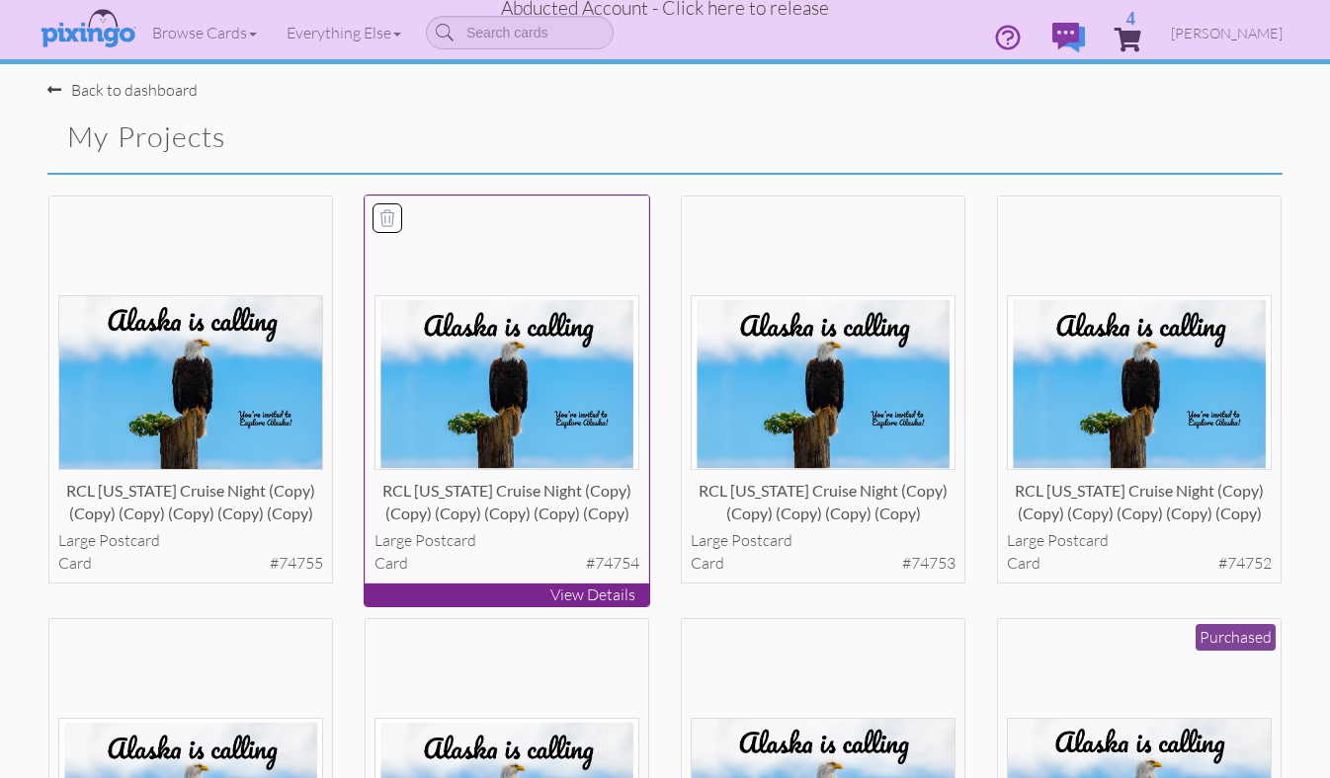
click at [556, 361] on img at bounding box center [507, 382] width 266 height 175
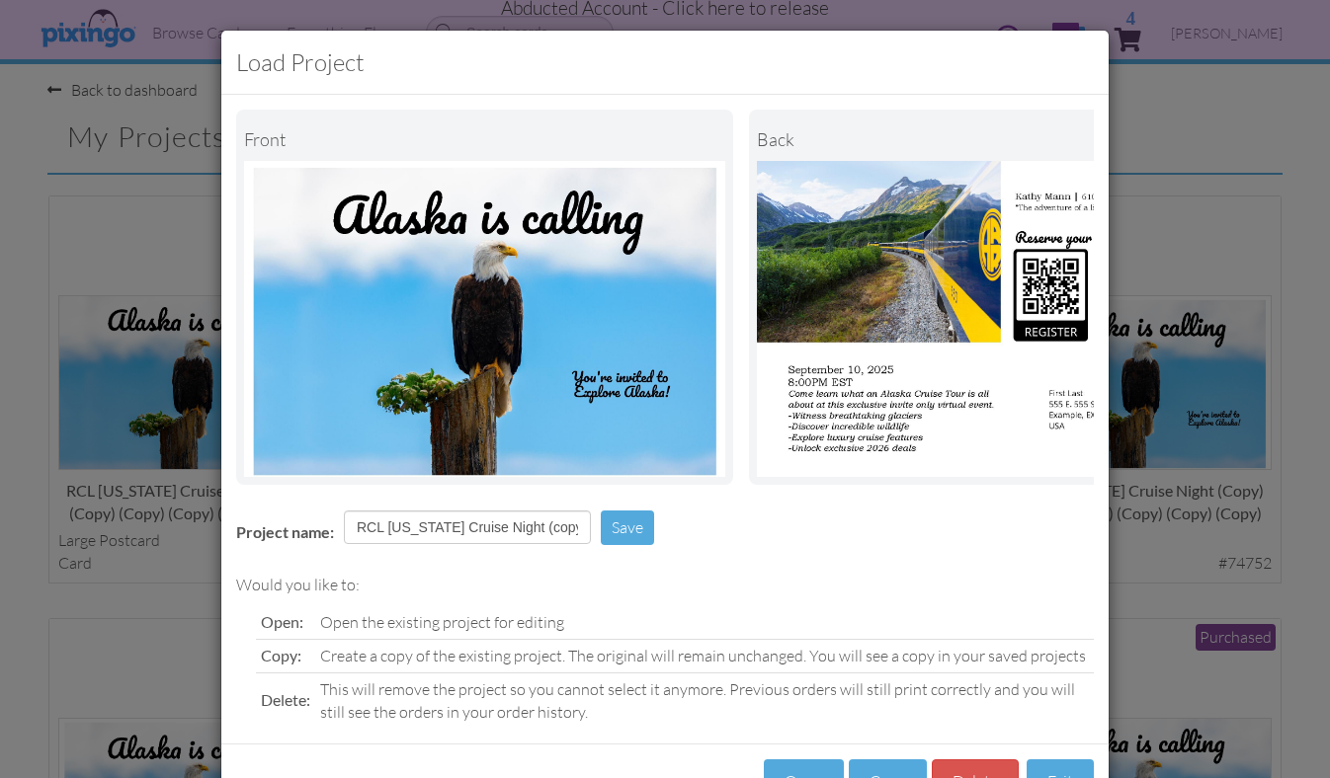
scroll to position [70, 0]
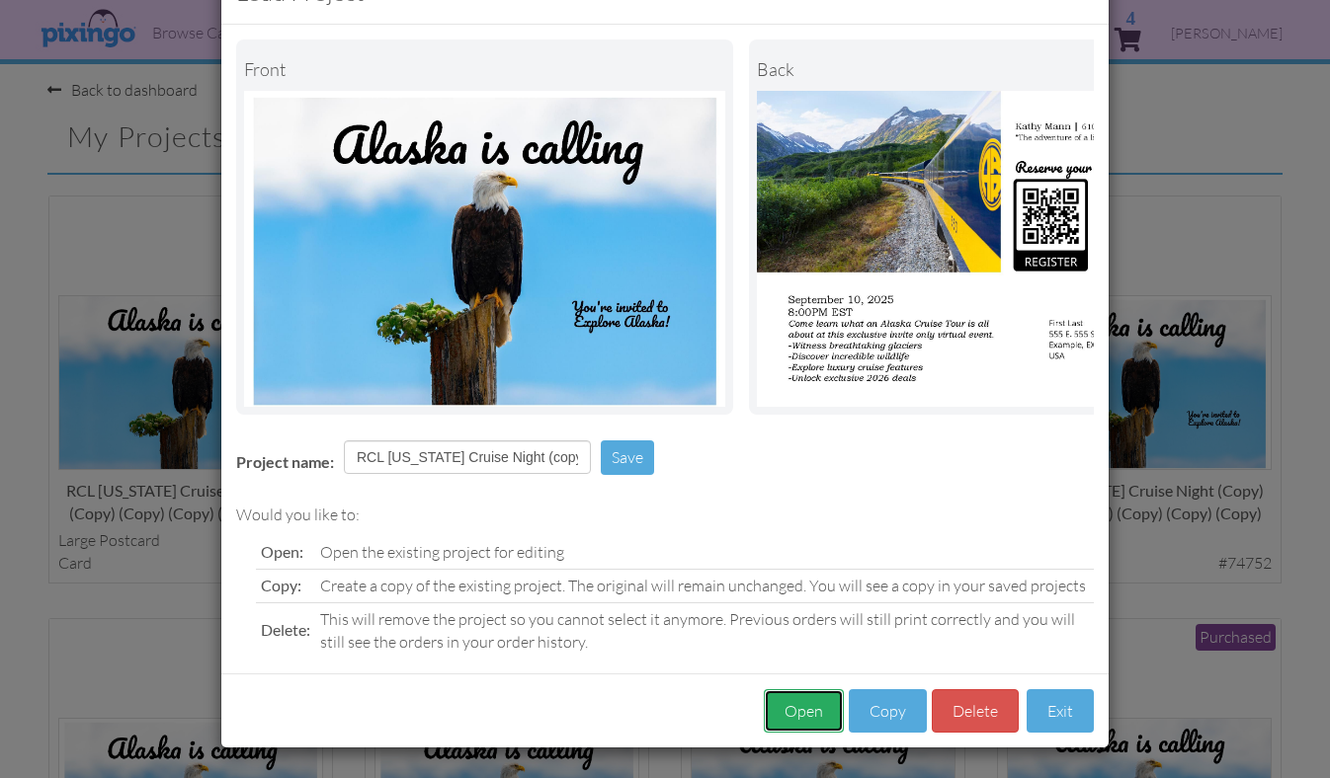
click at [793, 725] on button "Open" at bounding box center [804, 711] width 80 height 44
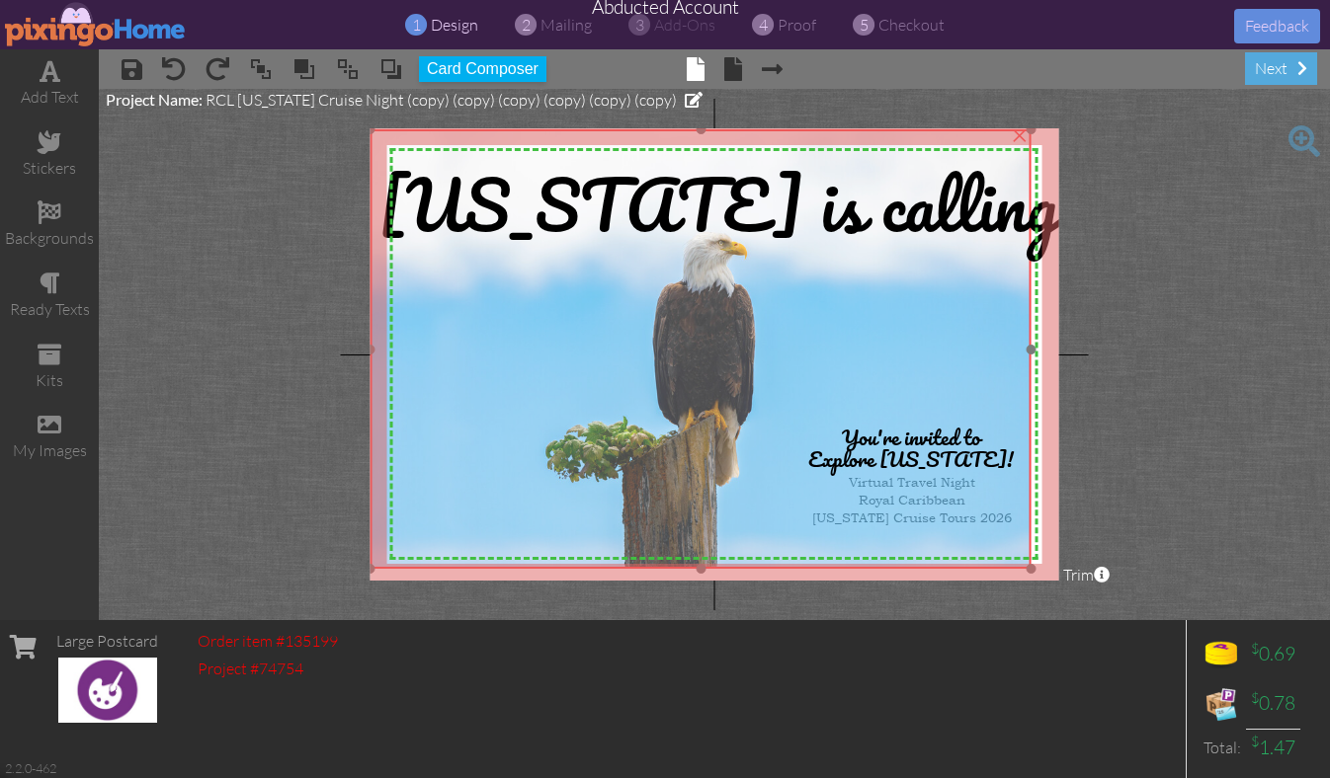
drag, startPoint x: 496, startPoint y: 293, endPoint x: 482, endPoint y: 284, distance: 16.4
click at [482, 284] on img at bounding box center [700, 349] width 661 height 441
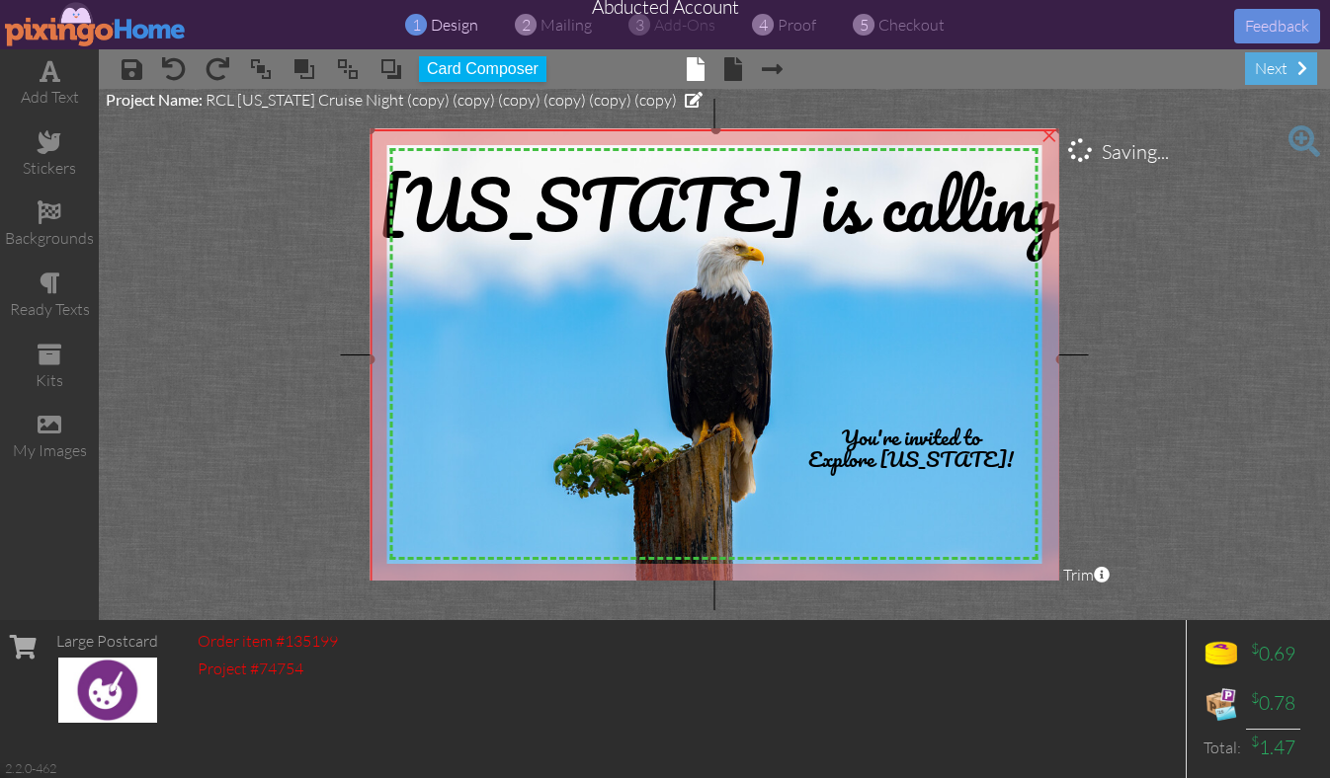
drag, startPoint x: 1030, startPoint y: 569, endPoint x: 1071, endPoint y: 589, distance: 45.1
click at [1071, 589] on project-studio-wrapper "X X X X X X X X X X X X X X X X X X X X X X X X X X X X X X X X X X X X X X X X…" at bounding box center [714, 354] width 1231 height 531
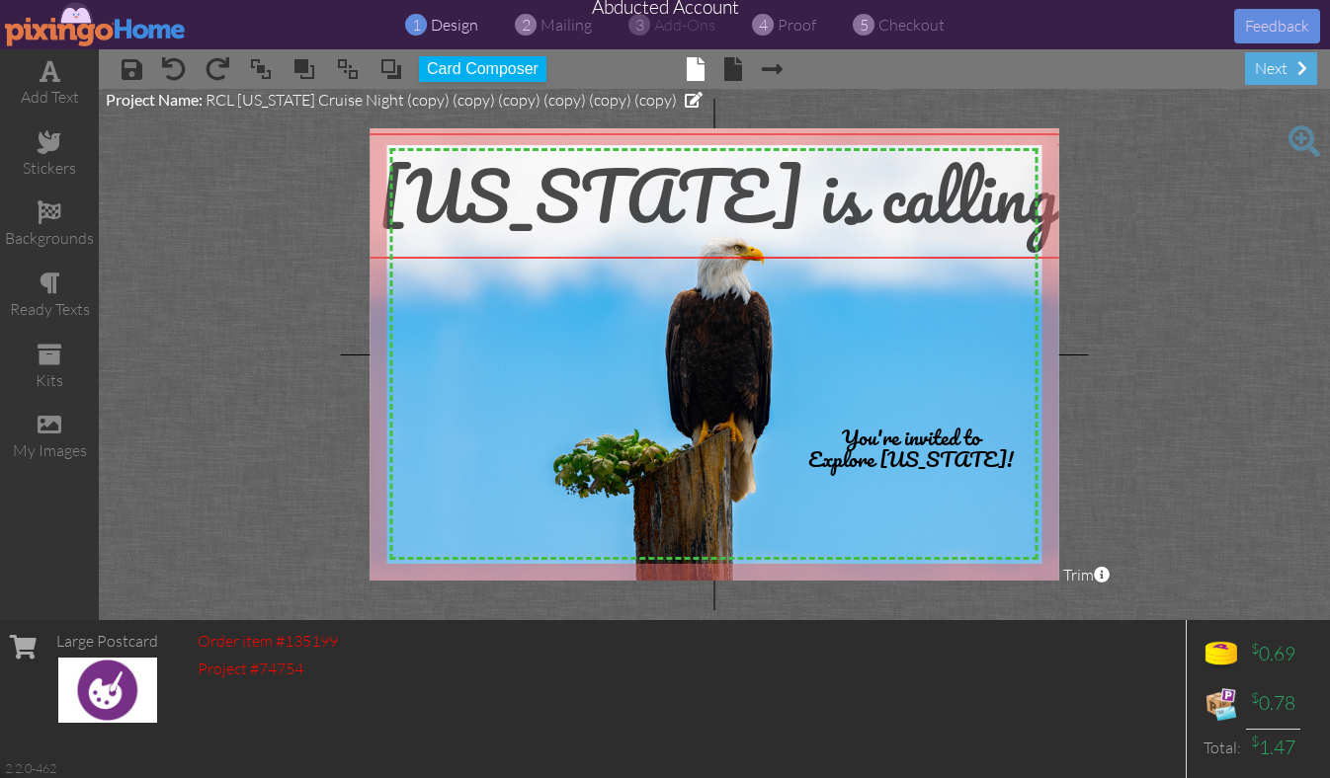
click at [687, 178] on span "[US_STATE] is calling" at bounding box center [718, 195] width 680 height 115
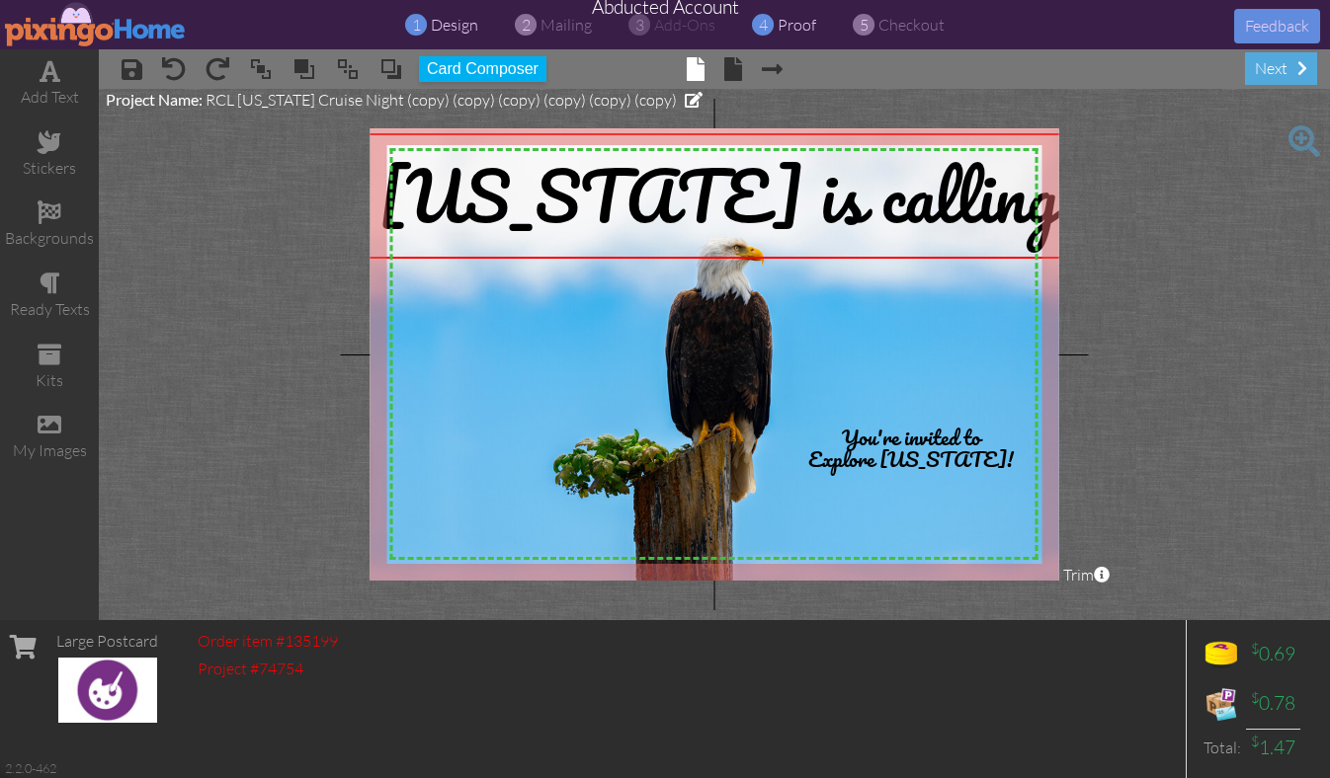
click at [792, 30] on span "proof" at bounding box center [796, 25] width 39 height 20
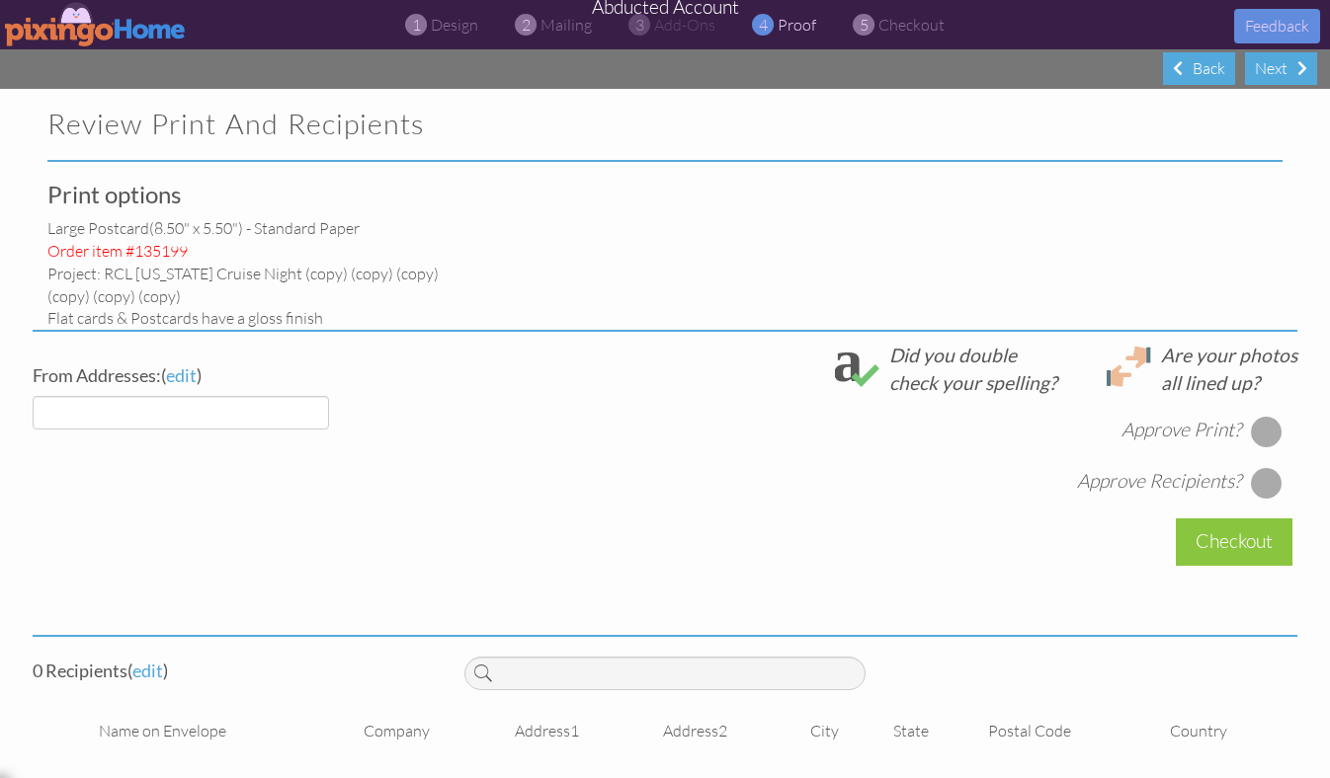
select select "object:51764"
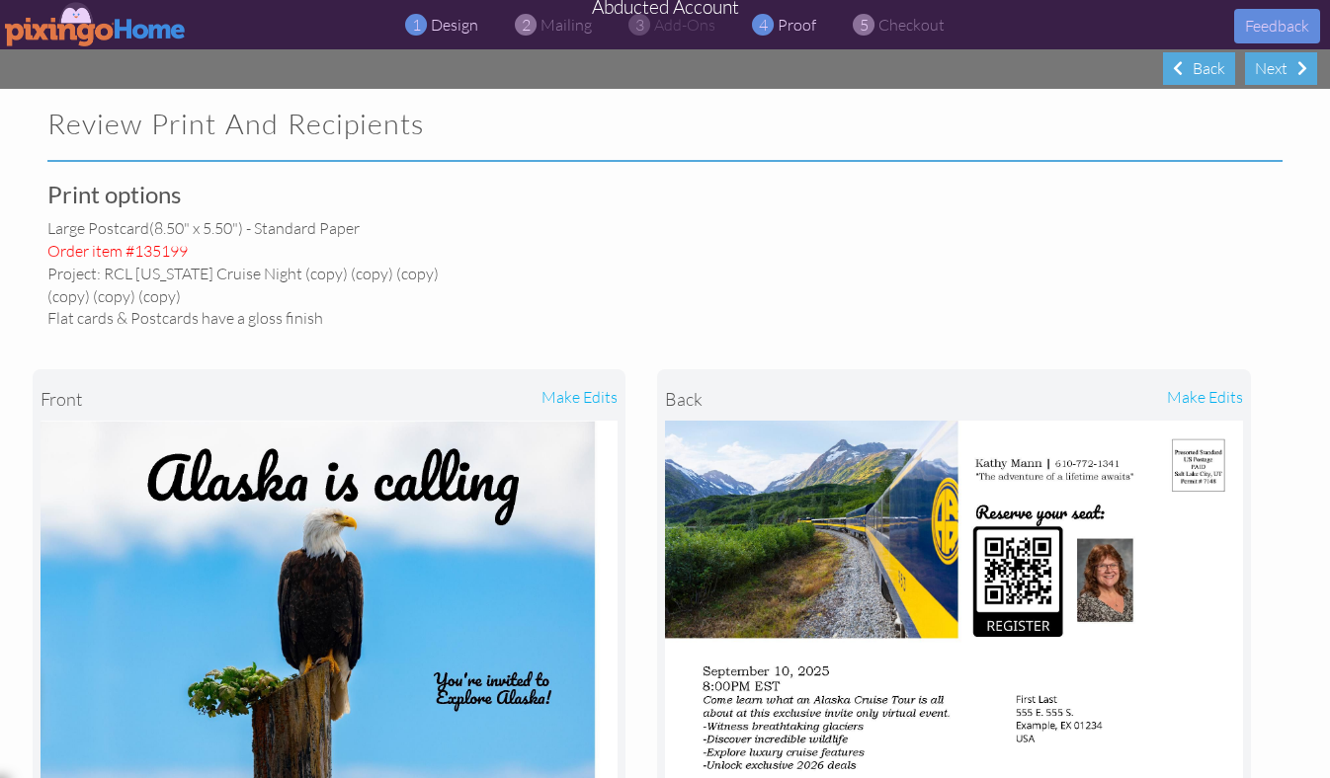
click at [445, 19] on span "design" at bounding box center [454, 25] width 47 height 20
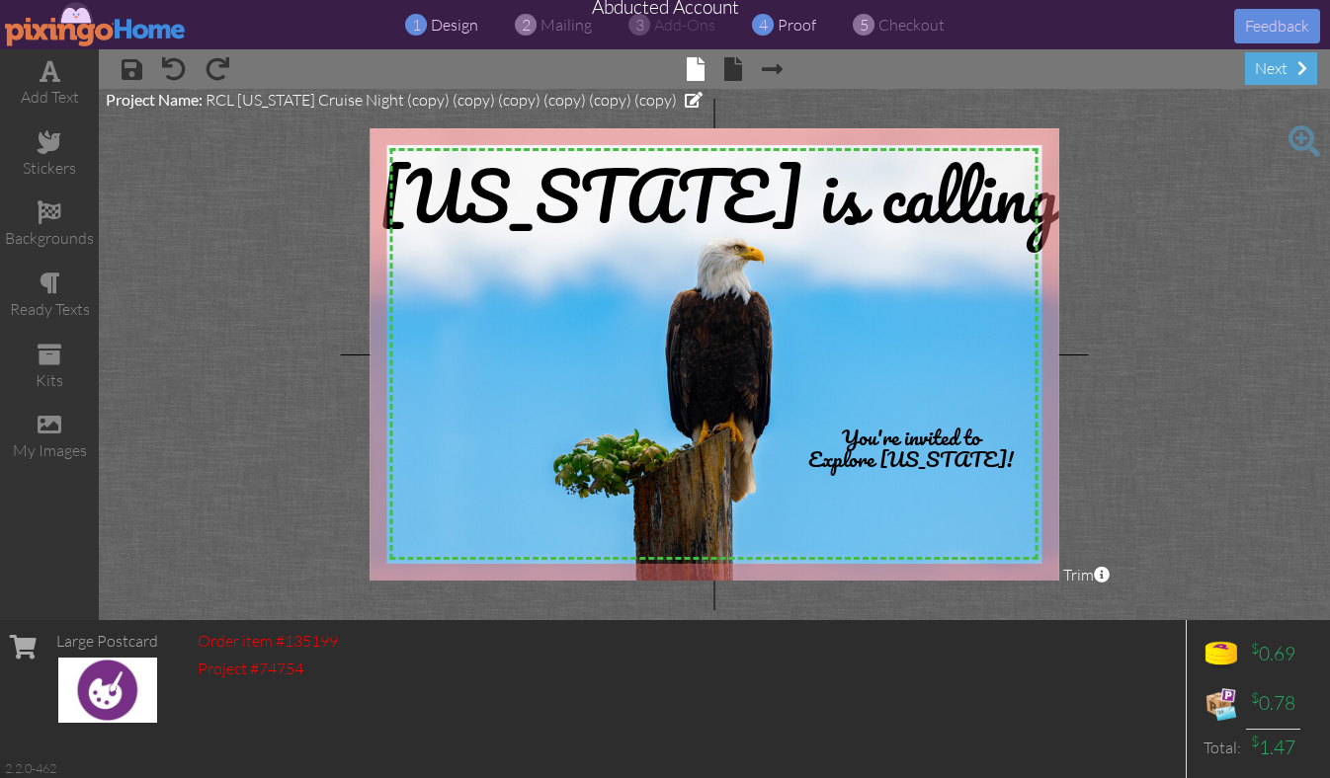
click at [793, 30] on span "proof" at bounding box center [796, 25] width 39 height 20
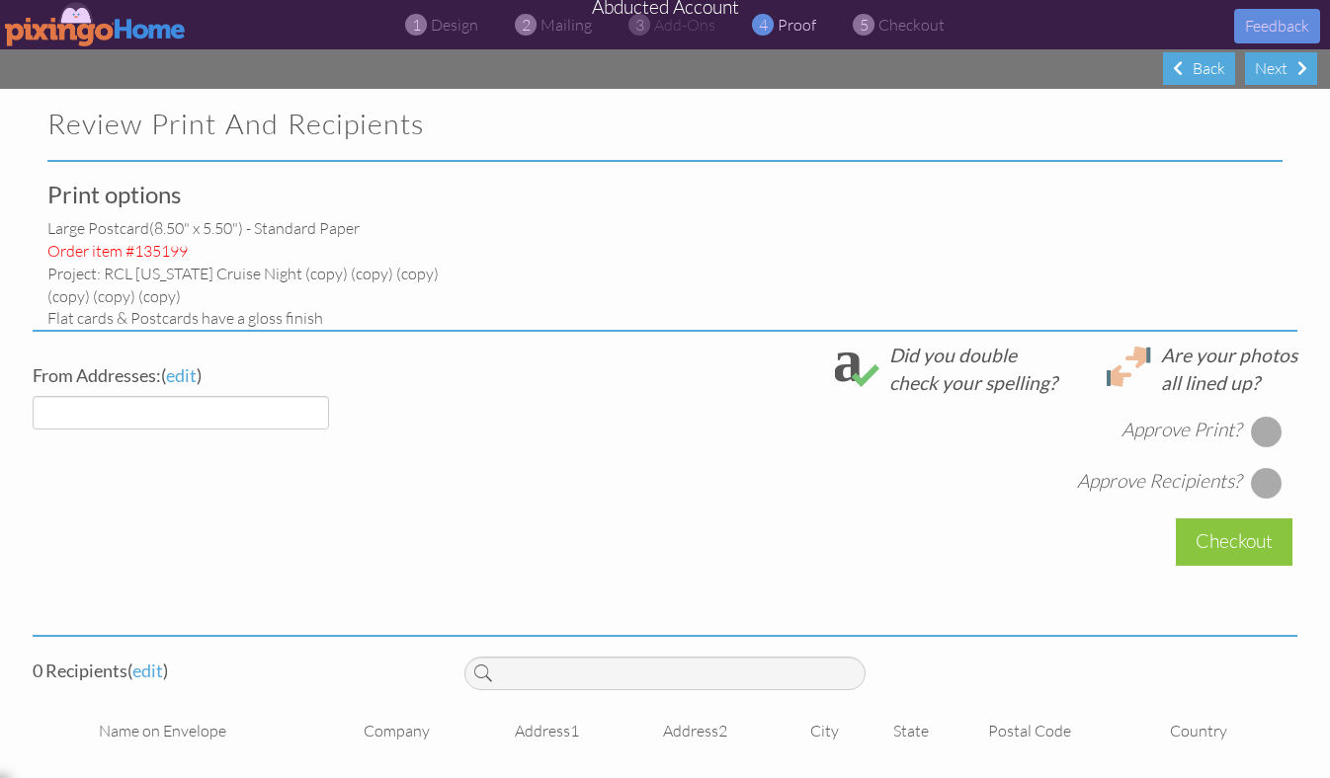
select select "object:51843"
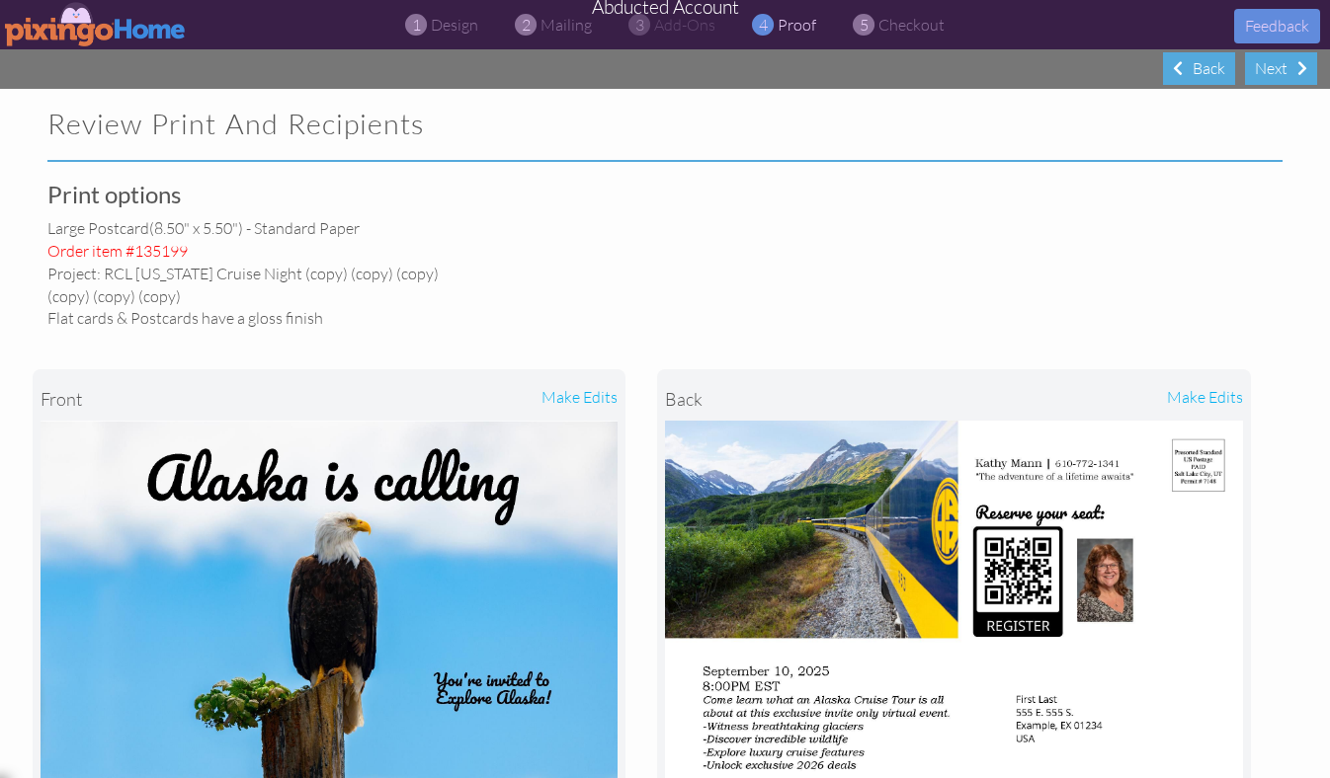
click at [85, 33] on img at bounding box center [96, 24] width 182 height 44
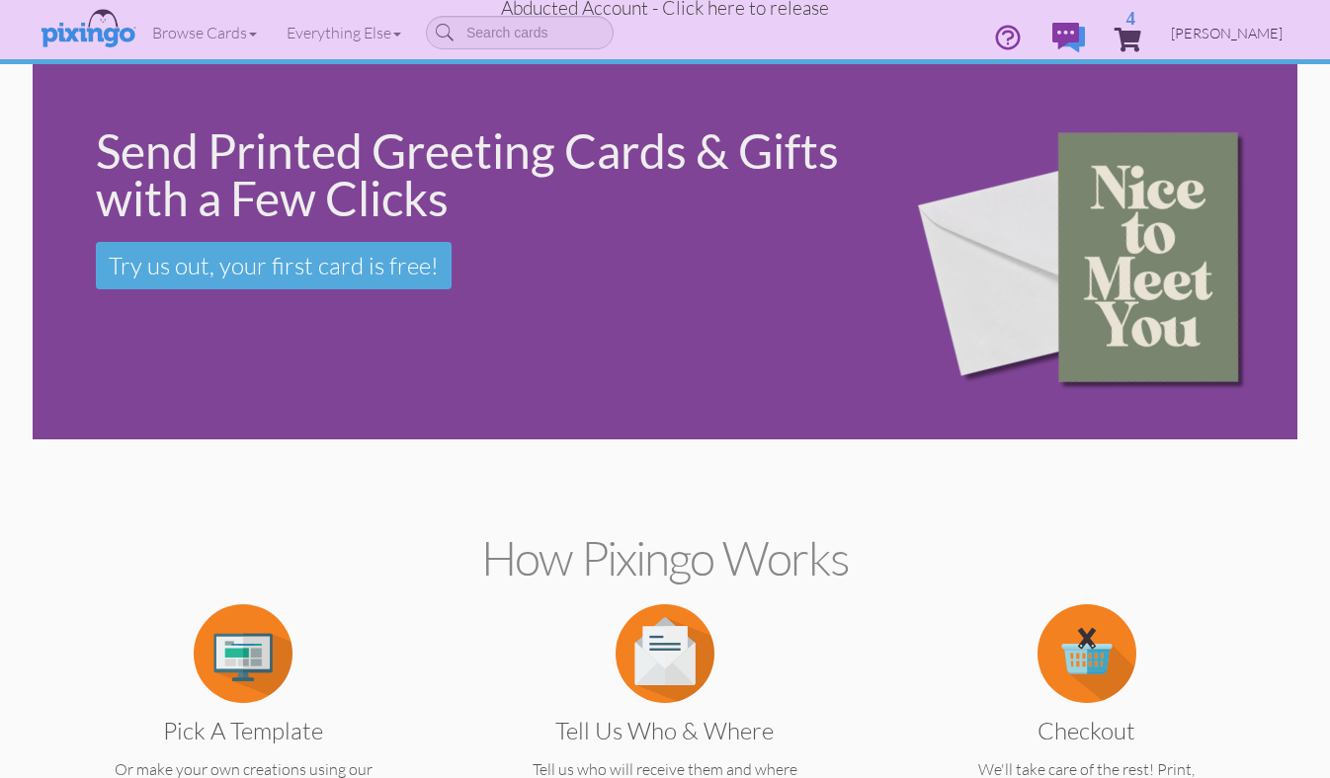
click at [1218, 34] on span "[PERSON_NAME]" at bounding box center [1227, 33] width 112 height 17
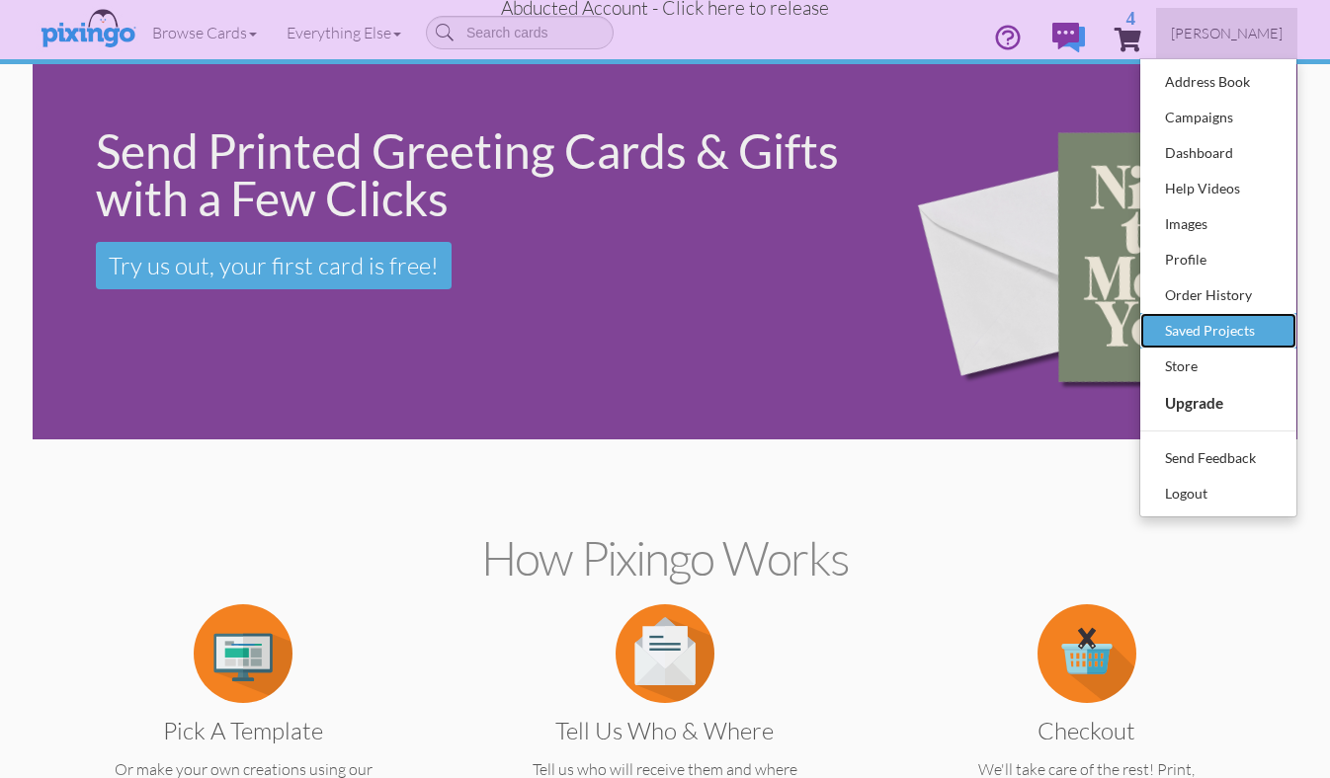
click at [1191, 324] on div "Saved Projects" at bounding box center [1218, 331] width 117 height 30
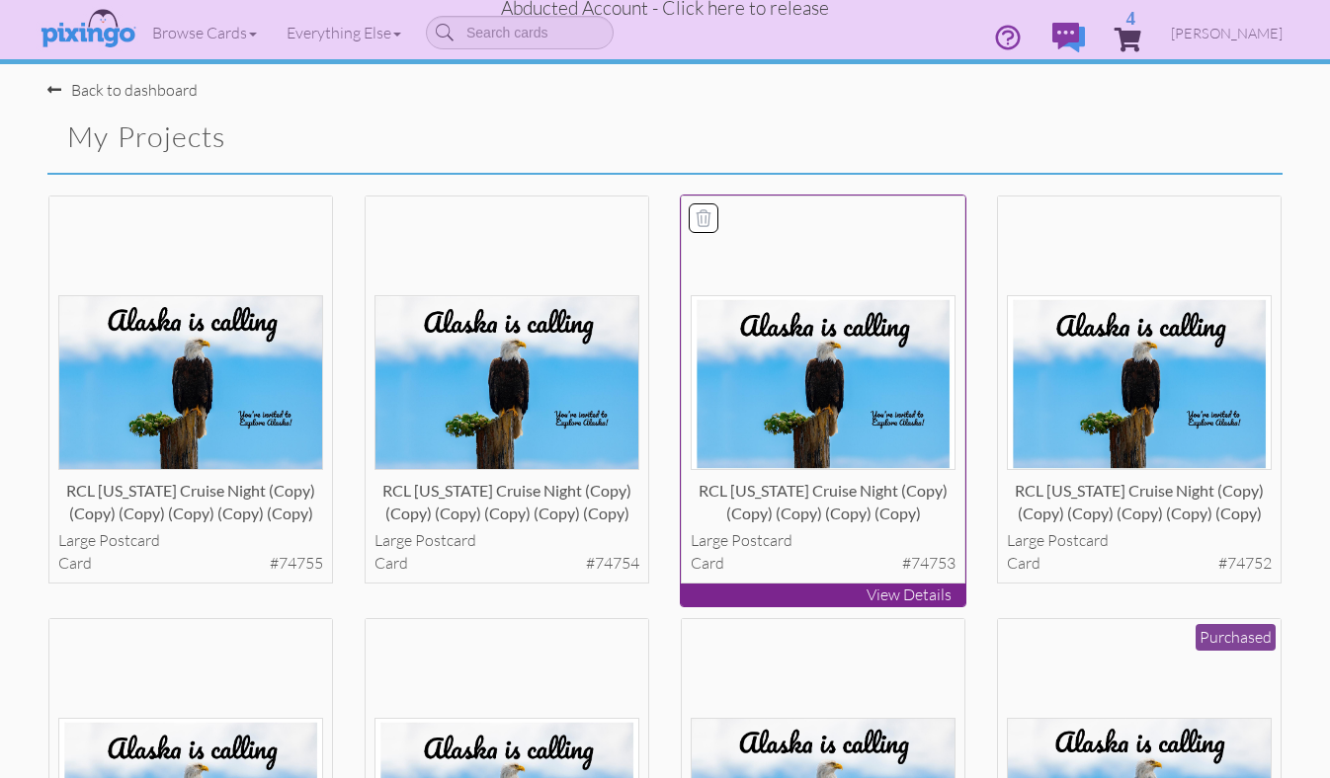
click at [854, 375] on img at bounding box center [823, 382] width 266 height 175
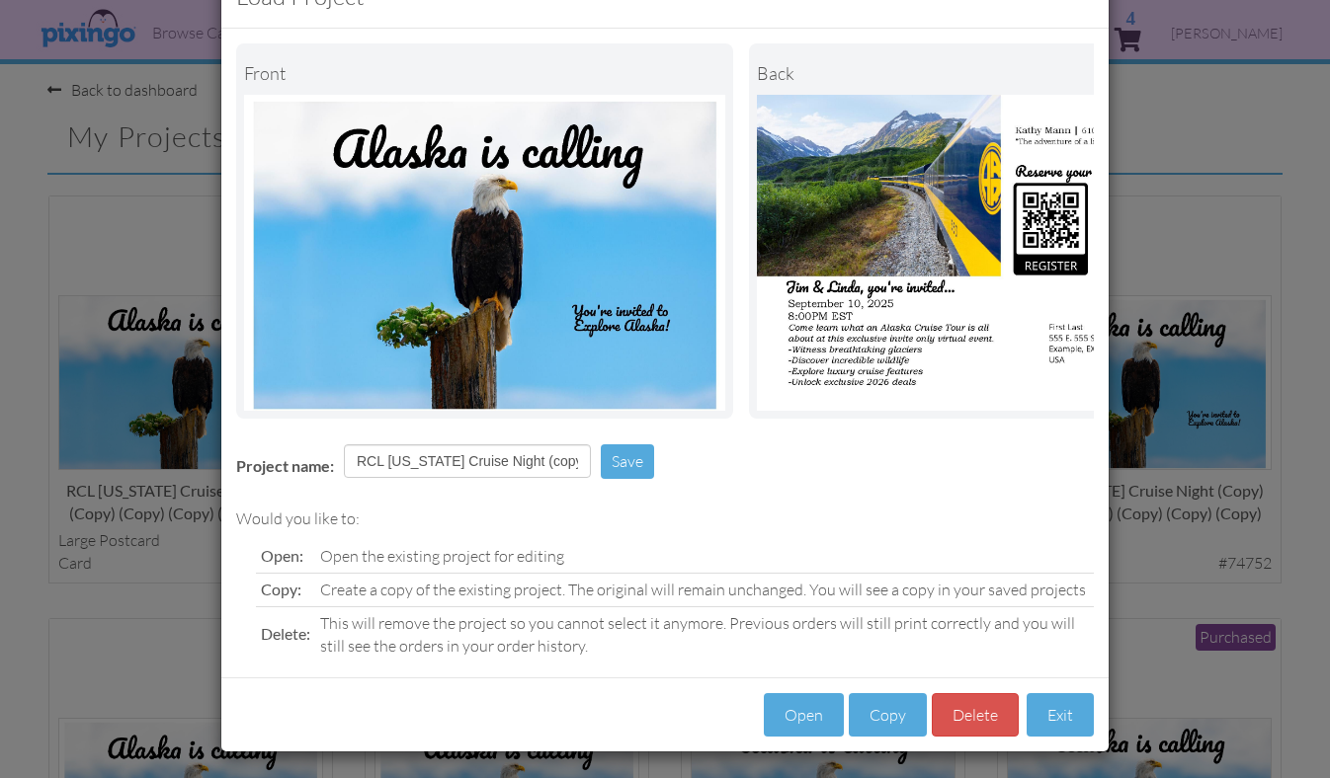
scroll to position [70, 0]
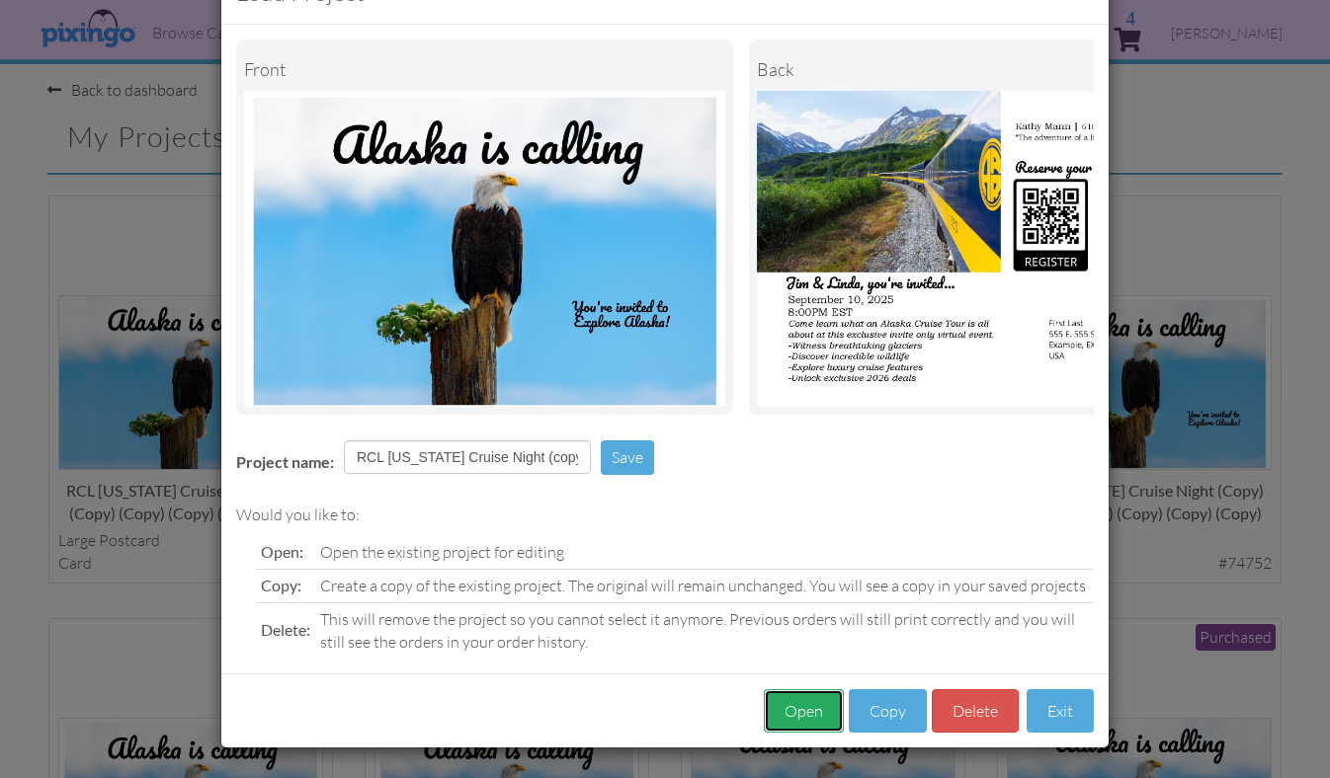
click at [816, 713] on button "Open" at bounding box center [804, 711] width 80 height 44
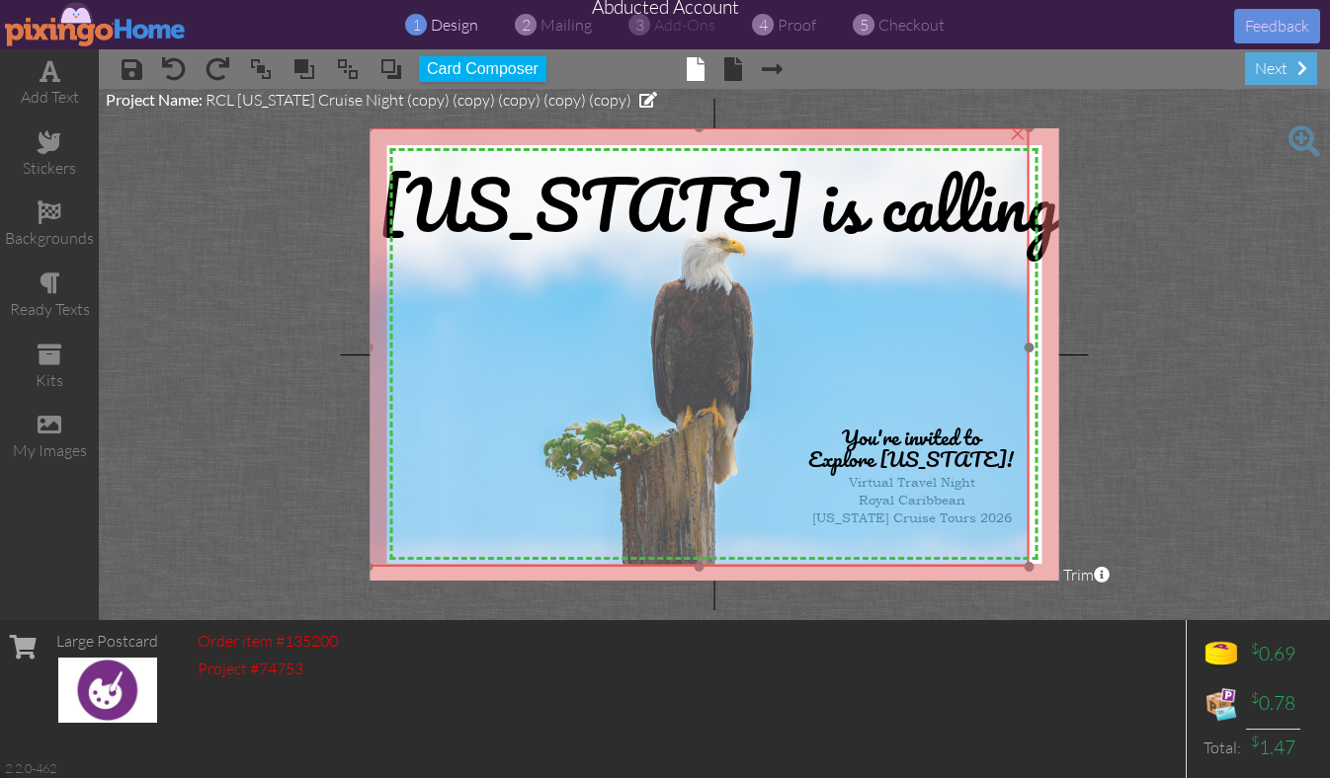
drag, startPoint x: 573, startPoint y: 324, endPoint x: 557, endPoint y: 313, distance: 19.2
click at [557, 313] on img at bounding box center [698, 347] width 661 height 441
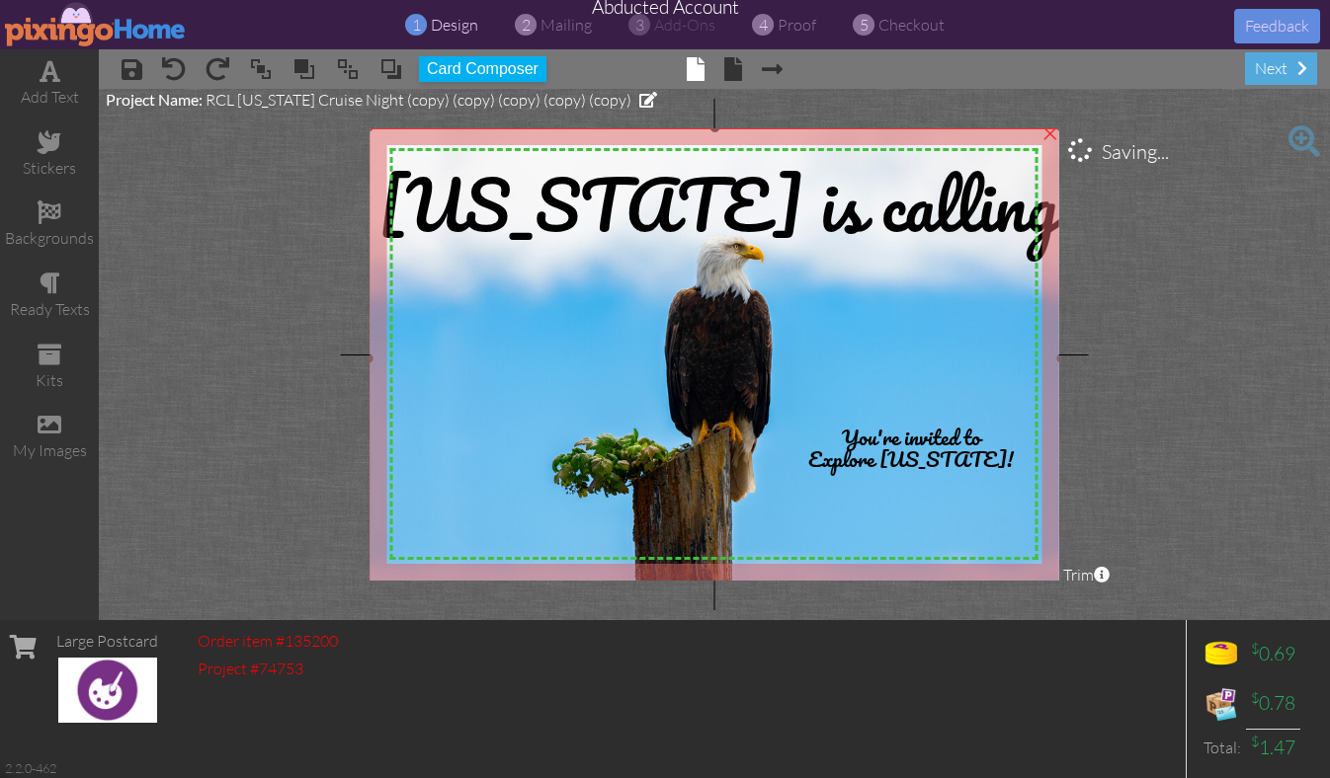
drag, startPoint x: 1030, startPoint y: 564, endPoint x: 1070, endPoint y: 586, distance: 45.1
click at [1070, 586] on project-studio-wrapper "X X X X X X X X X X X X X X X X X X X X X X X X X X X X X X X X X X X X X X X X…" at bounding box center [714, 354] width 1231 height 531
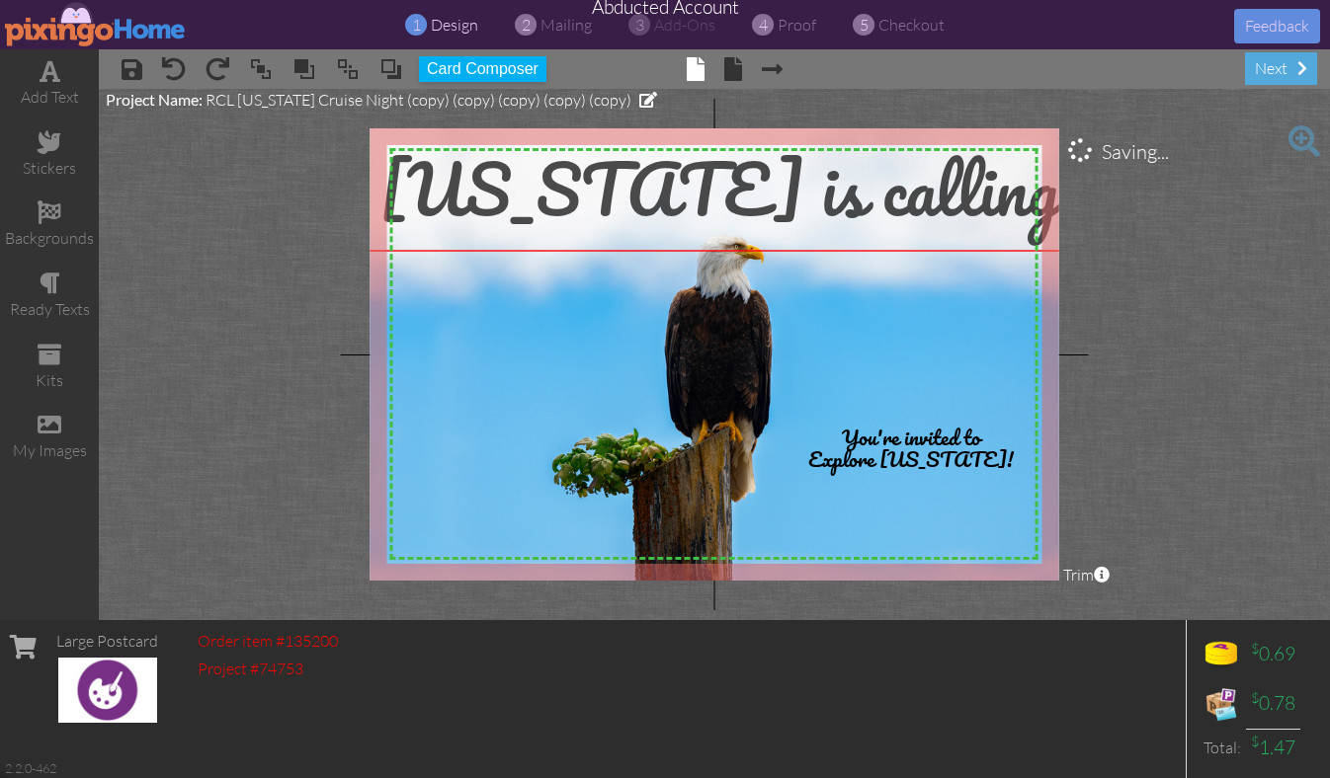
drag, startPoint x: 717, startPoint y: 197, endPoint x: 718, endPoint y: 181, distance: 15.8
click at [718, 181] on span "[US_STATE] is calling" at bounding box center [719, 188] width 680 height 115
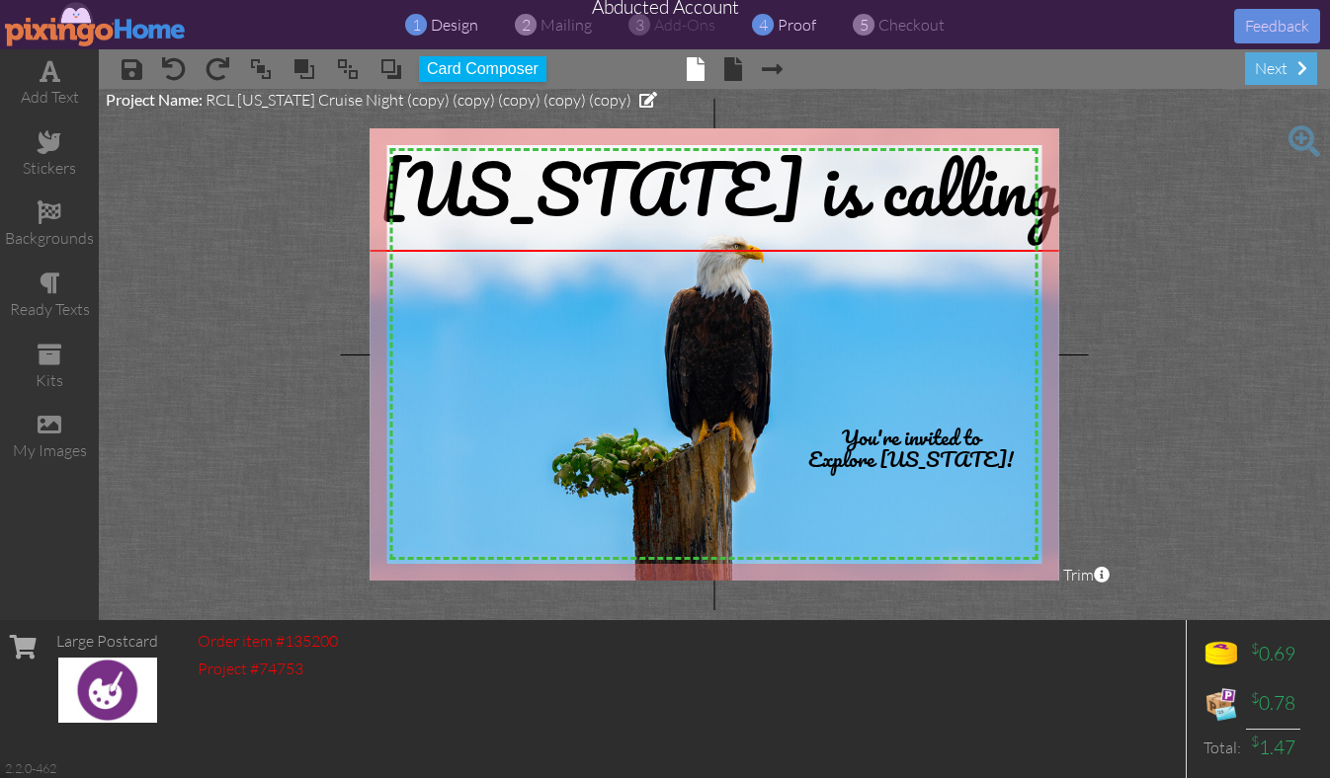
click at [791, 21] on span "proof" at bounding box center [796, 25] width 39 height 20
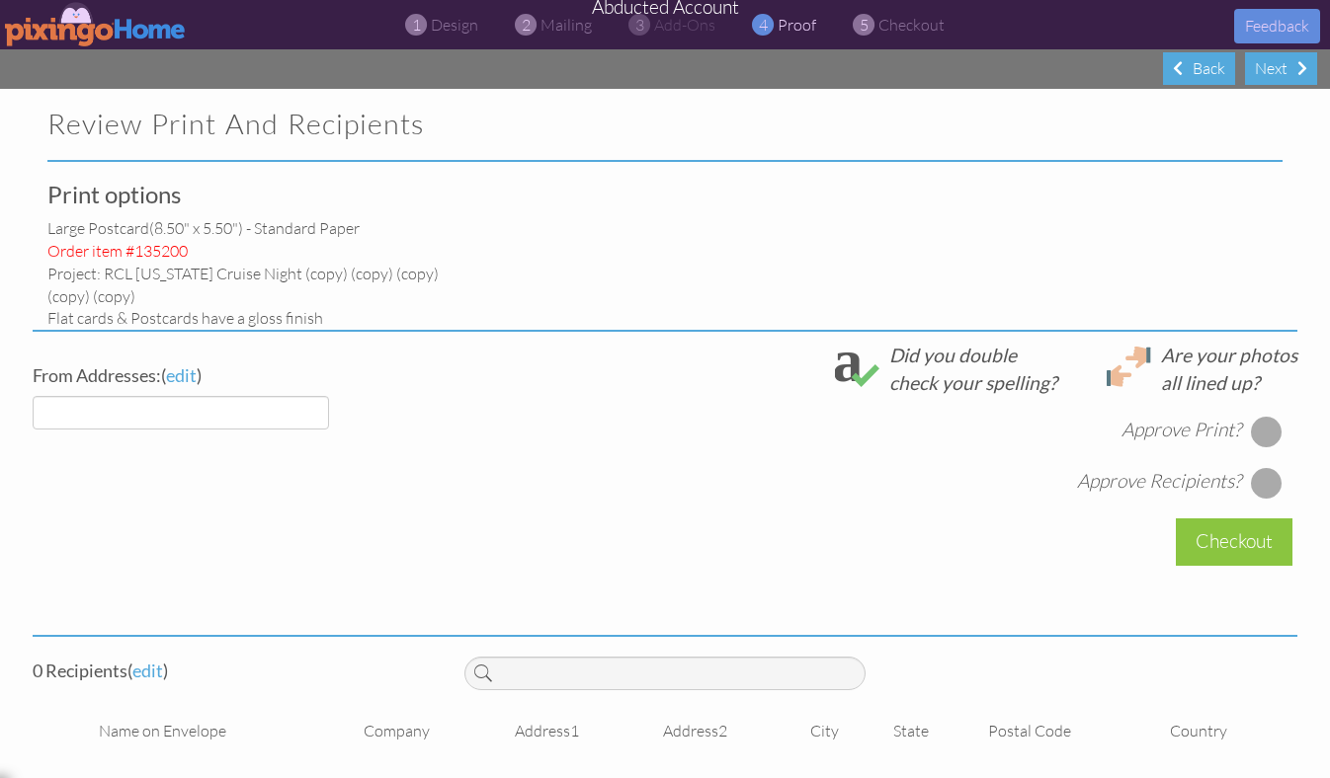
select select "object:52638"
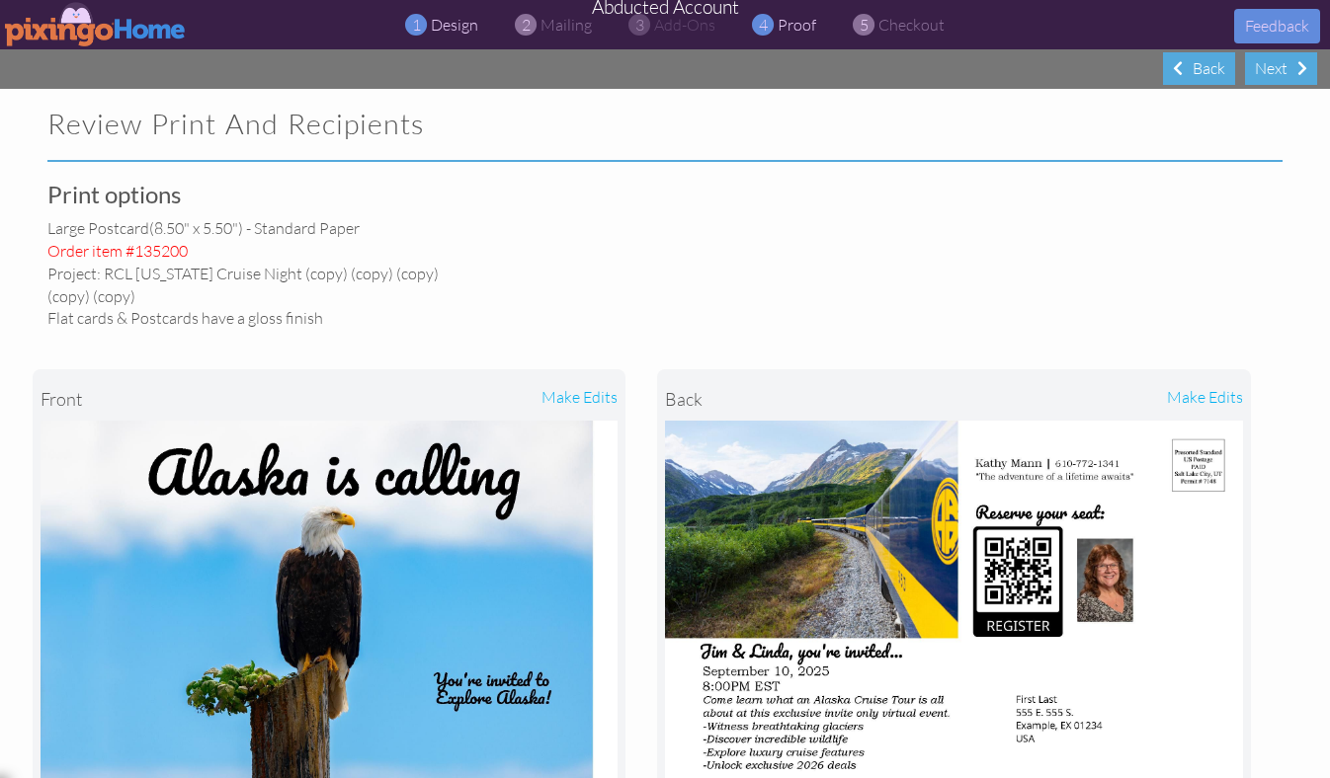
click at [445, 23] on span "design" at bounding box center [454, 25] width 47 height 20
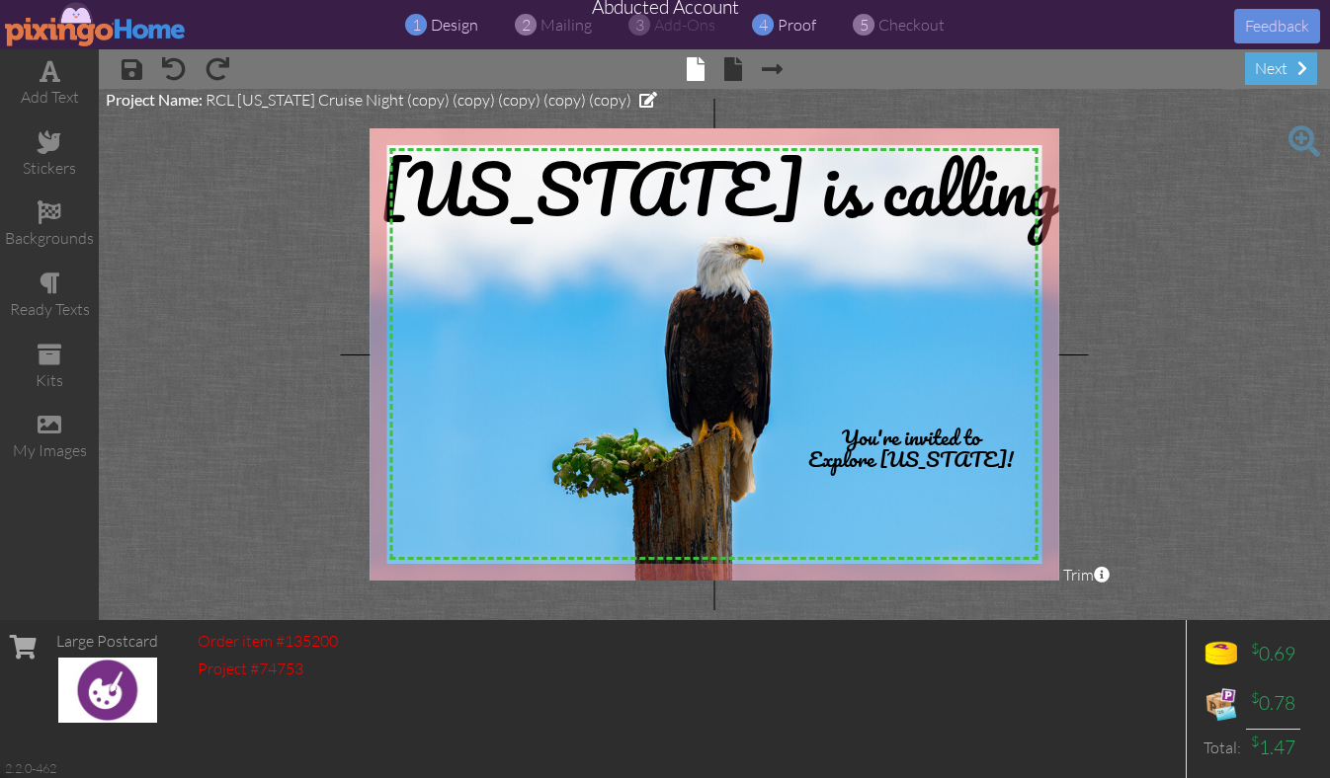
click at [792, 23] on span "proof" at bounding box center [796, 25] width 39 height 20
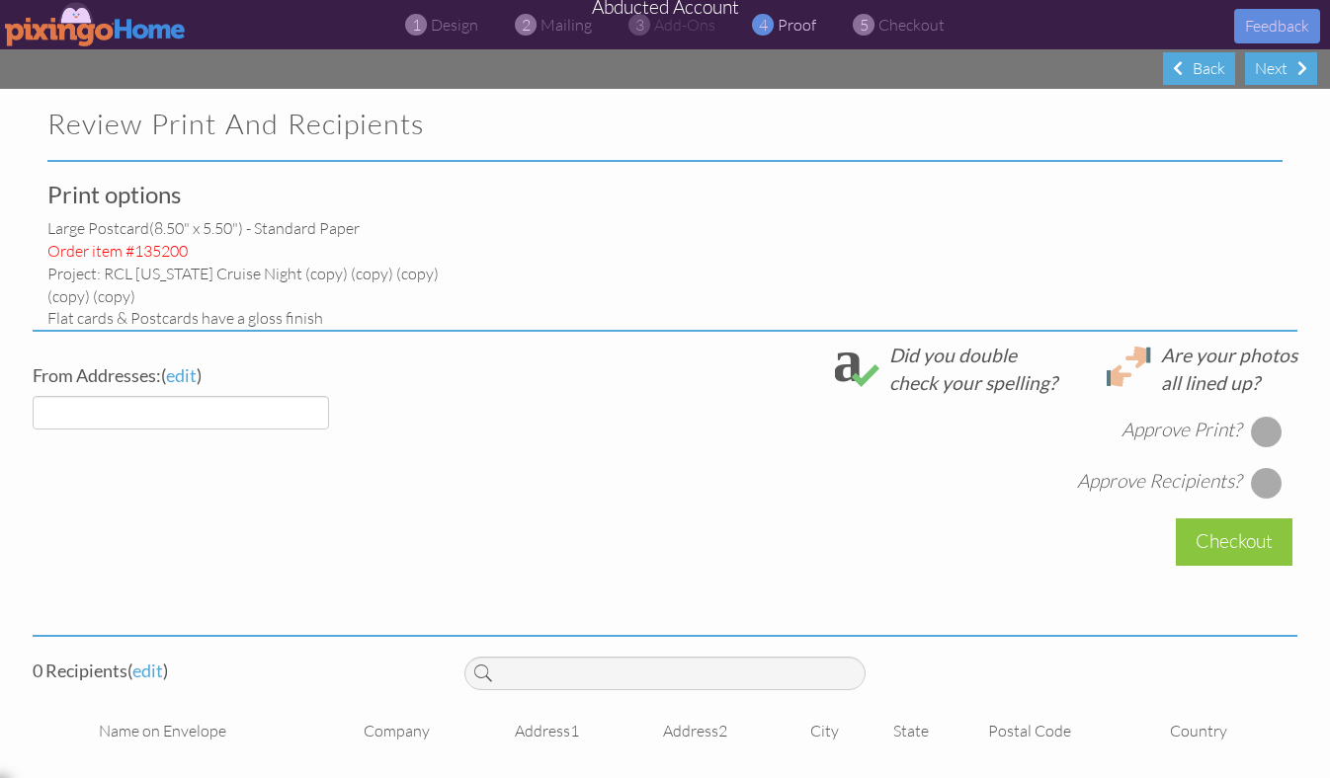
select select "object:52723"
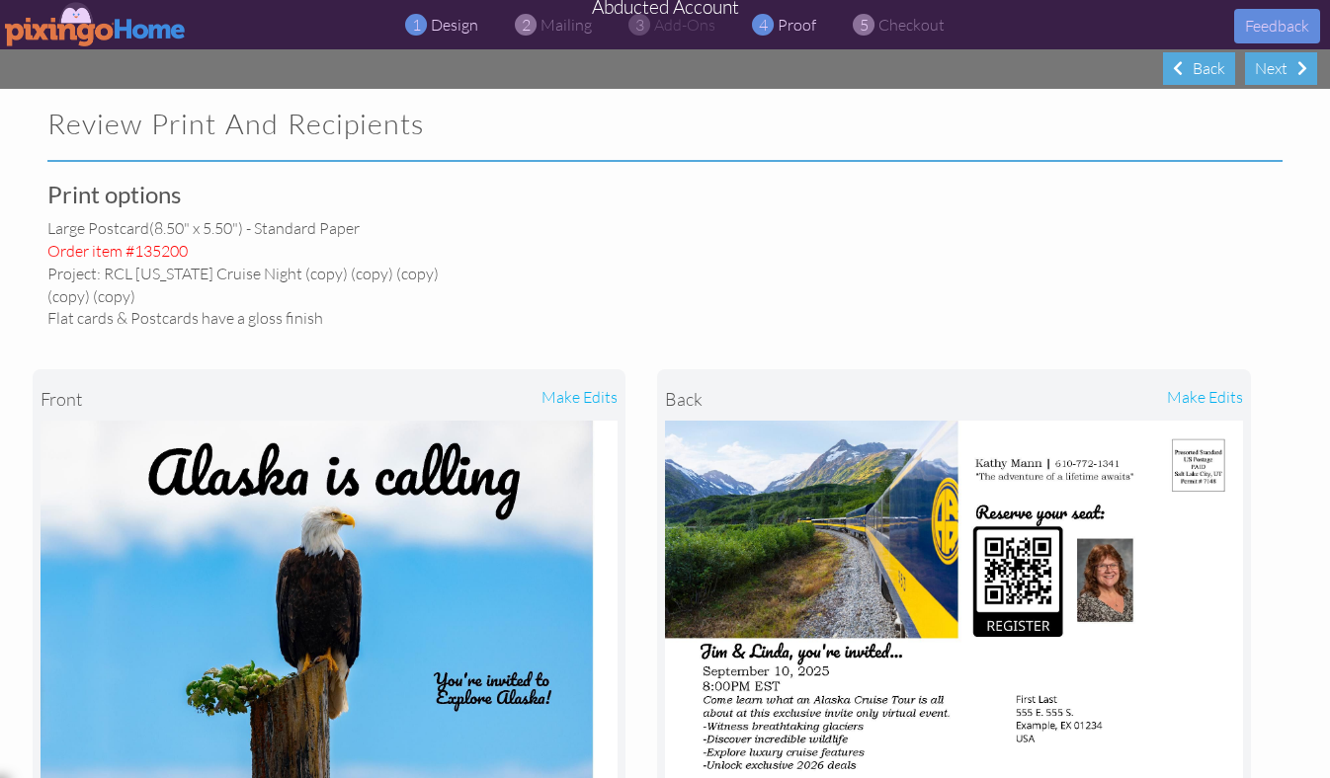
click at [433, 21] on span "design" at bounding box center [454, 25] width 47 height 20
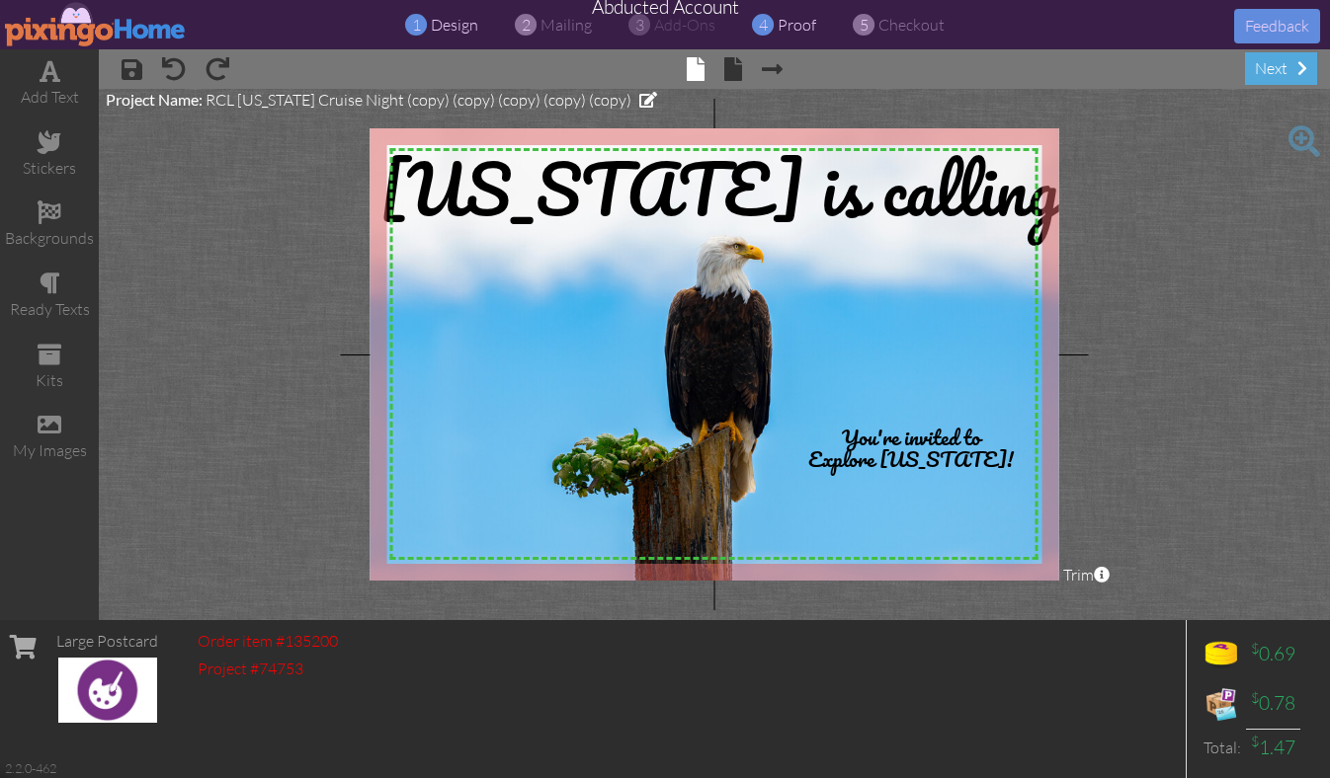
click at [795, 25] on span "proof" at bounding box center [796, 25] width 39 height 20
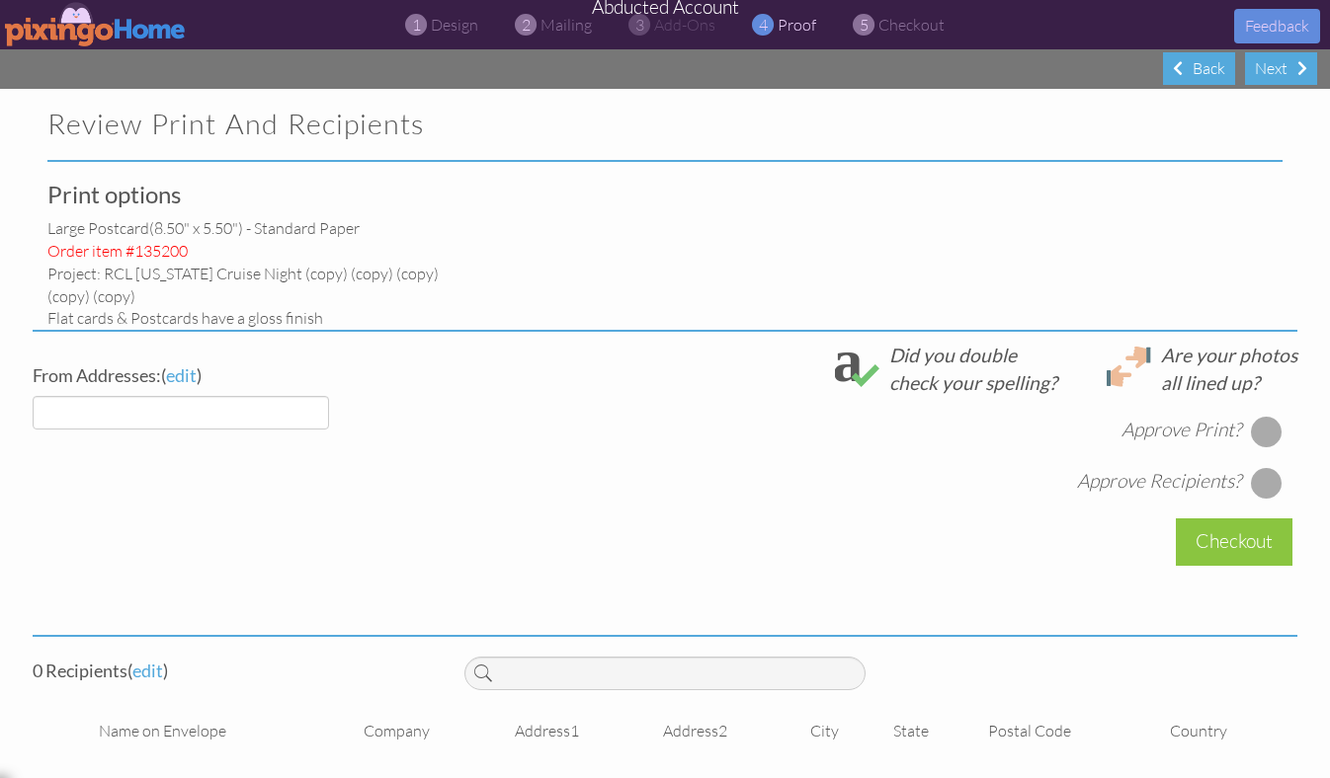
select select "object:52799"
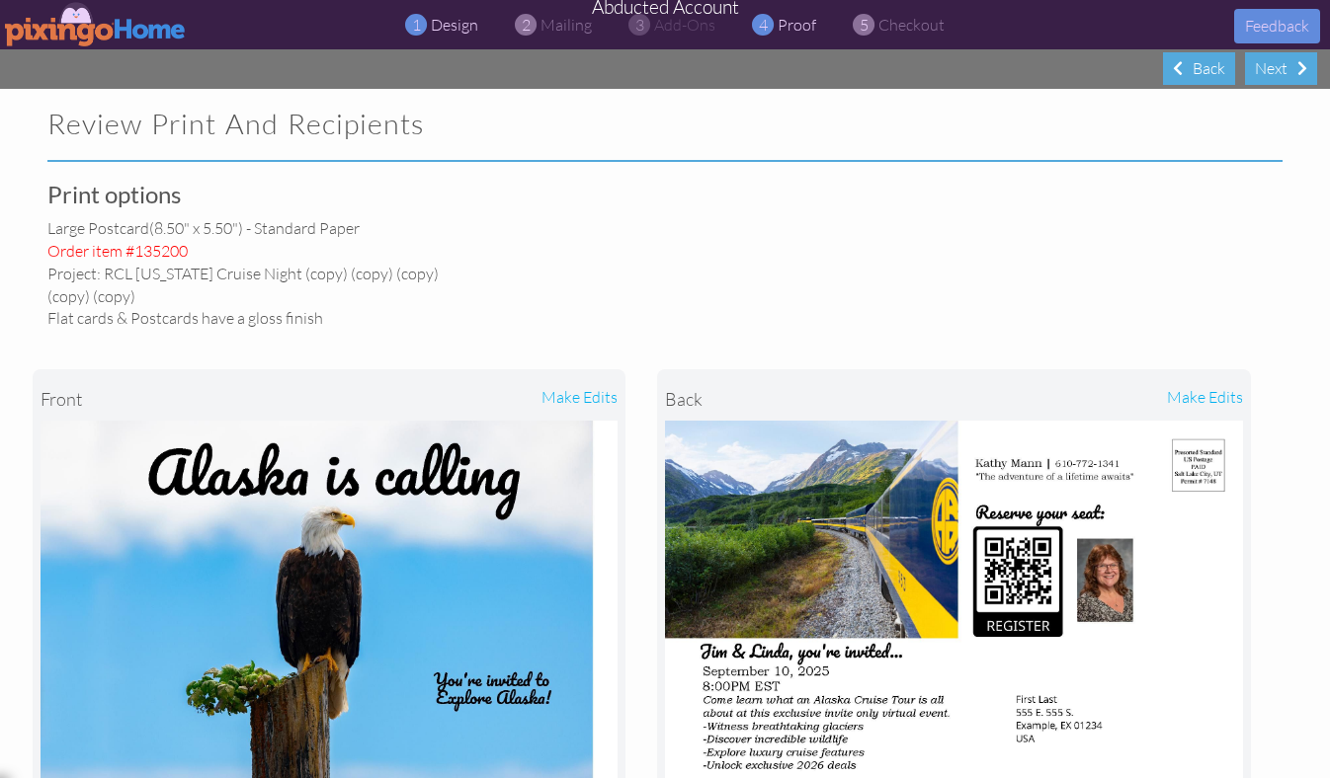
click at [465, 27] on span "design" at bounding box center [454, 25] width 47 height 20
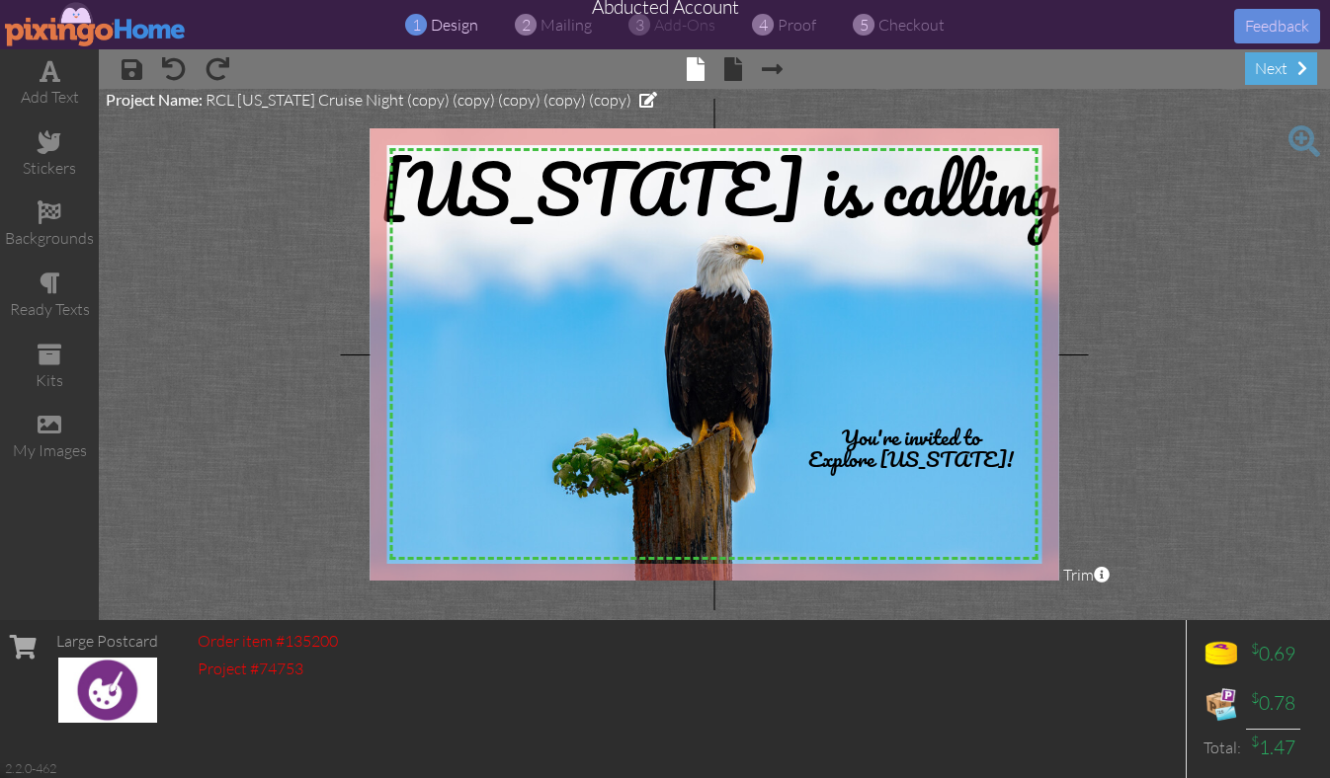
click at [66, 35] on img at bounding box center [96, 24] width 182 height 44
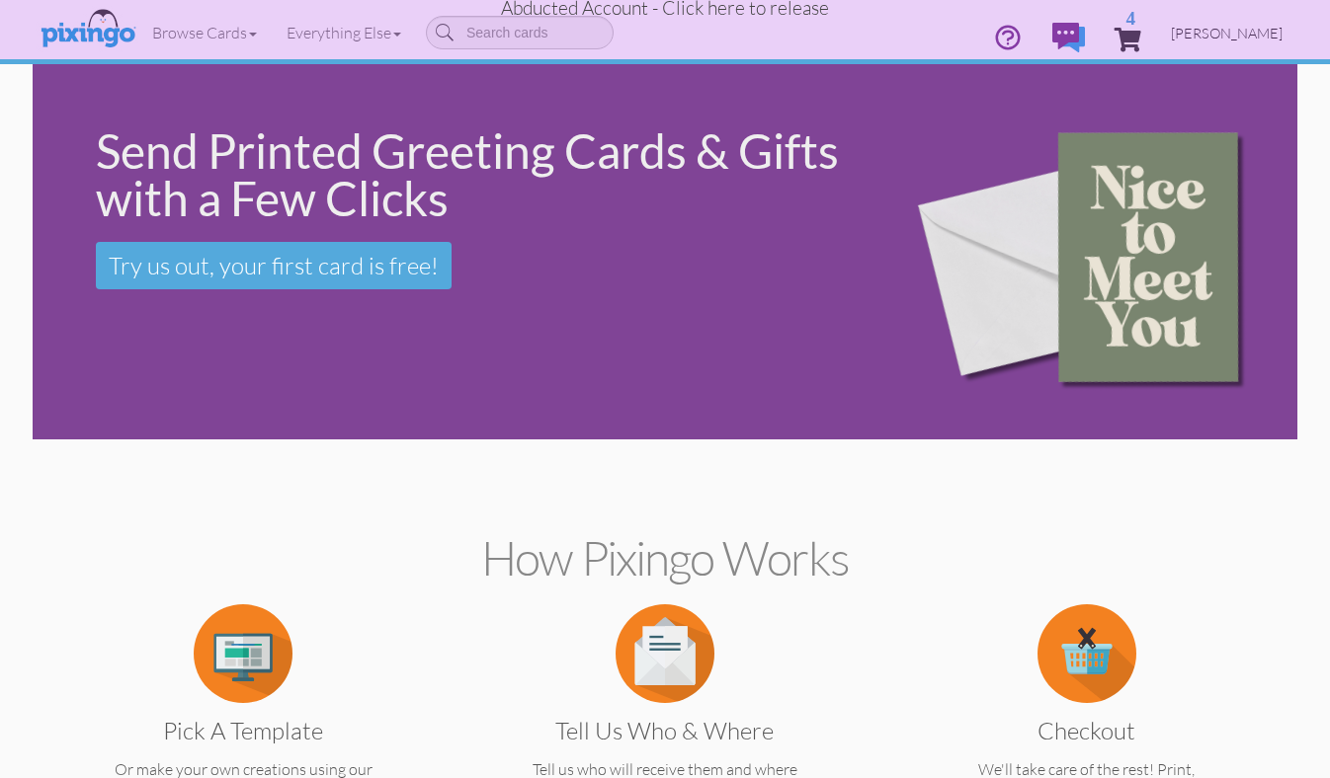
click at [1247, 32] on span "[PERSON_NAME]" at bounding box center [1227, 33] width 112 height 17
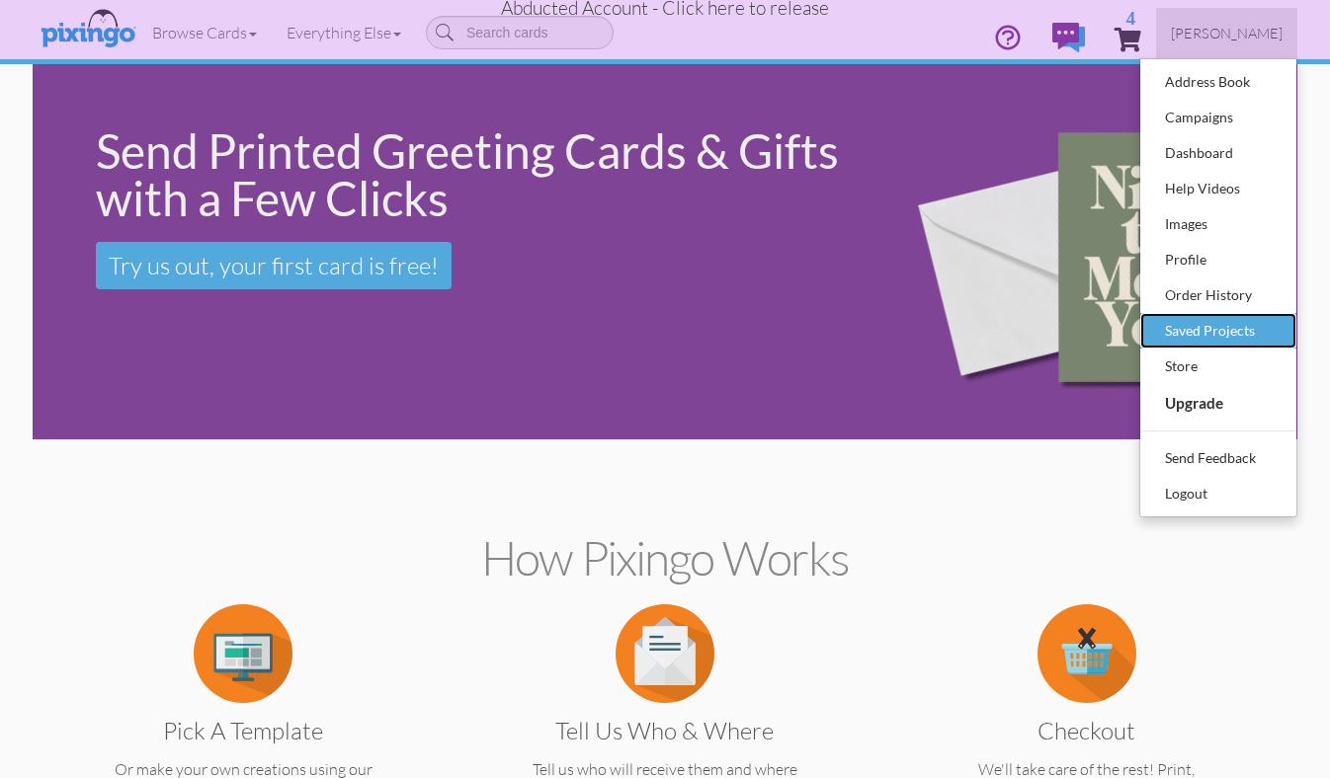
click at [1212, 331] on div "Saved Projects" at bounding box center [1218, 331] width 117 height 30
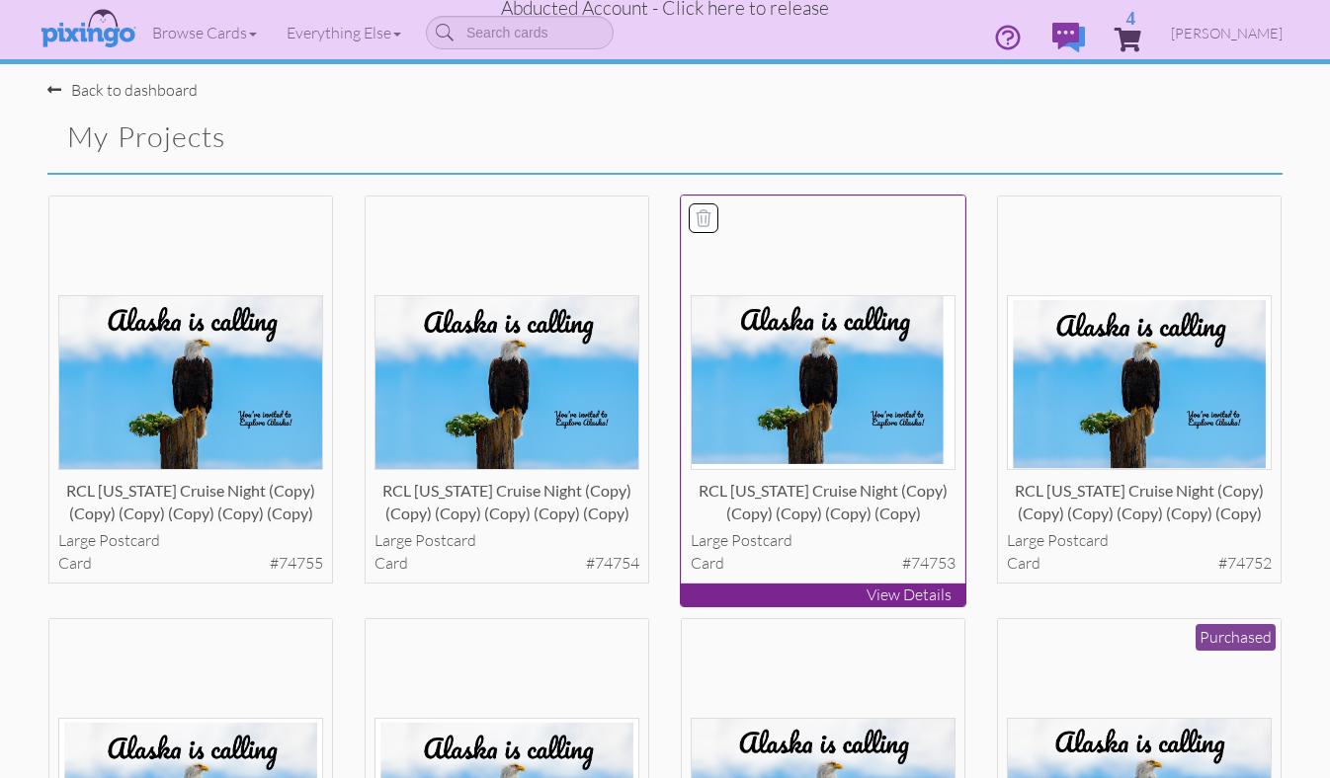
click at [869, 371] on img at bounding box center [823, 382] width 266 height 175
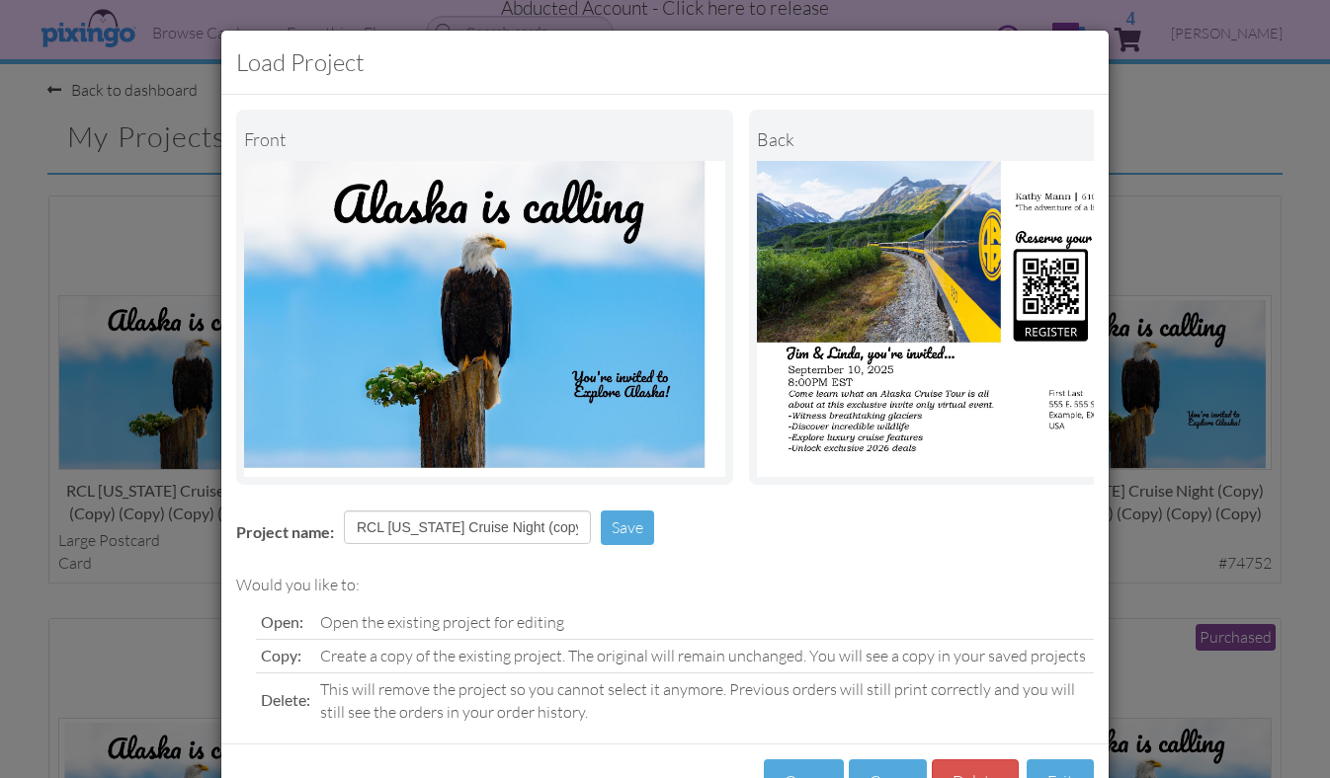
scroll to position [70, 0]
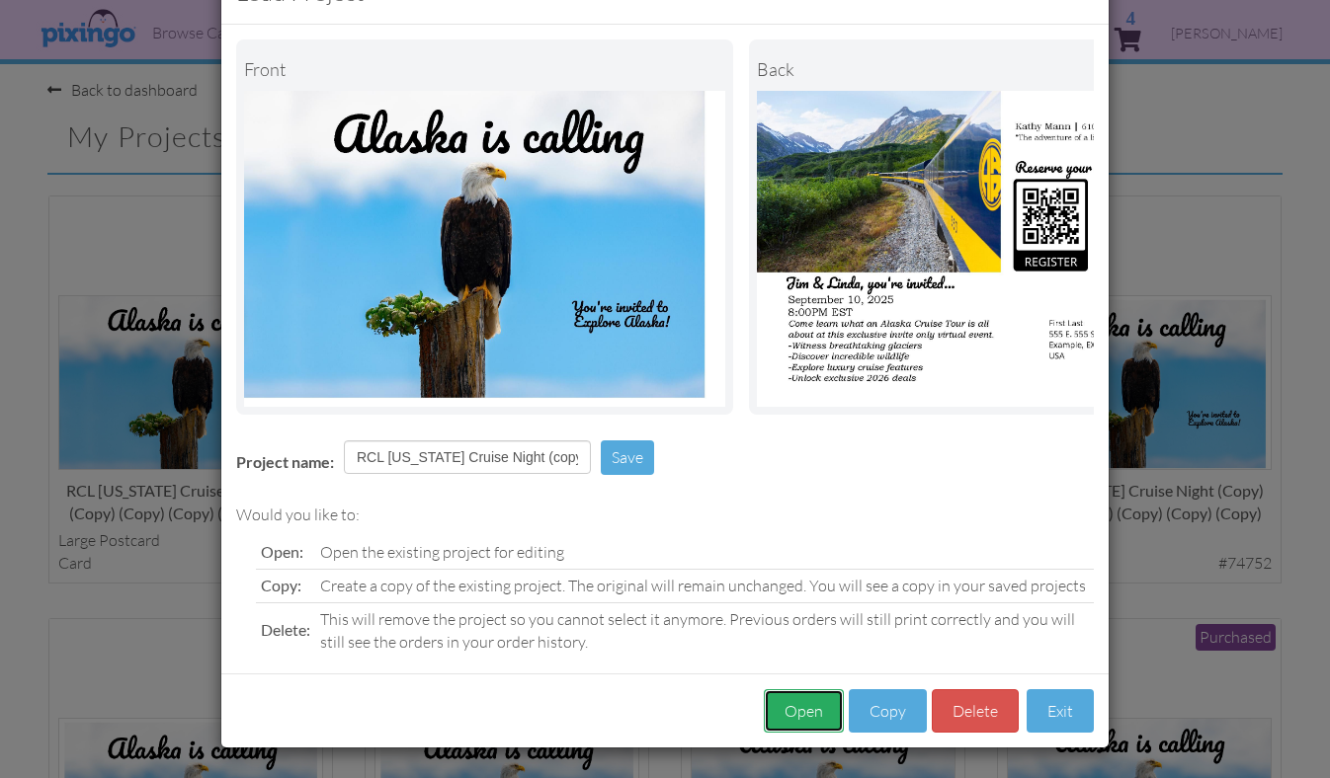
click at [790, 701] on button "Open" at bounding box center [804, 711] width 80 height 44
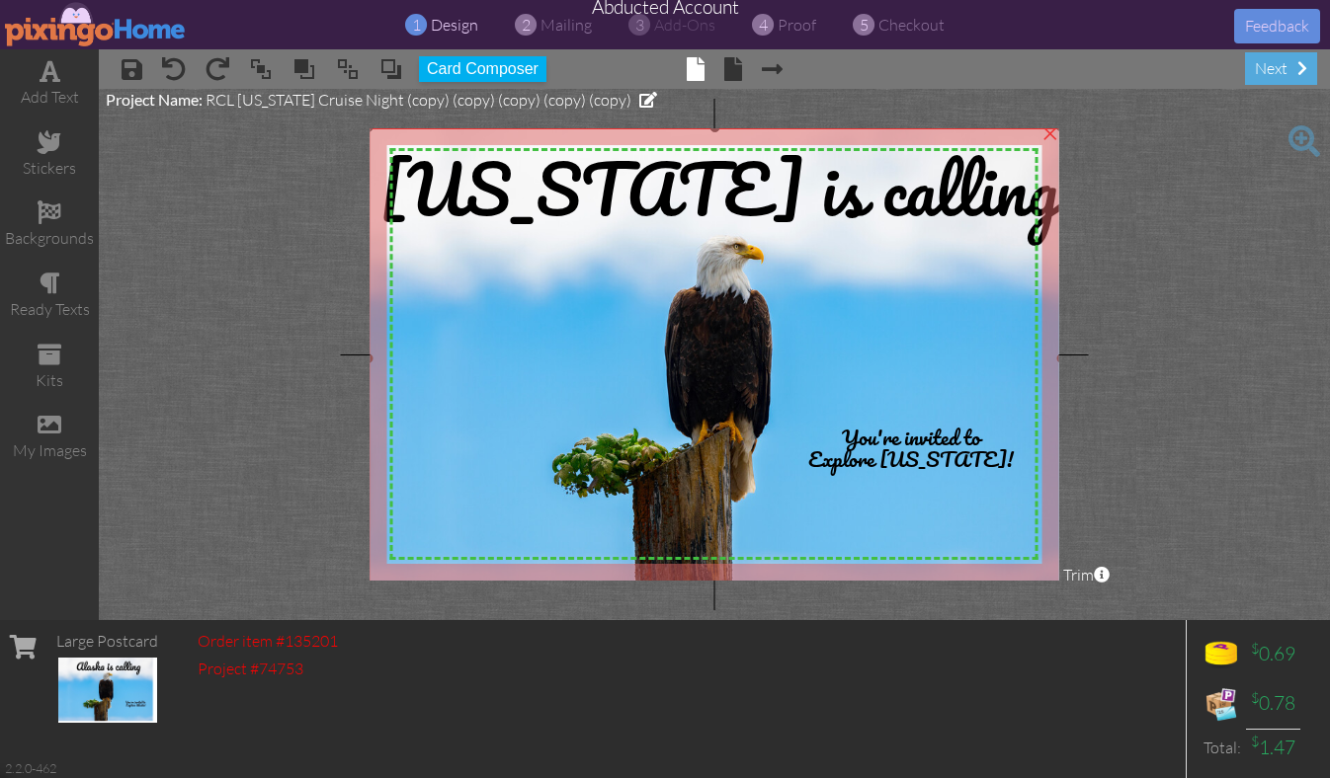
drag, startPoint x: 1027, startPoint y: 566, endPoint x: 1060, endPoint y: 588, distance: 39.2
click at [1060, 588] on project-studio-wrapper "X X X X X X X X X X X X X X X X X X X X X X X X X X X X X X X X X X X X X X X X…" at bounding box center [714, 354] width 1231 height 531
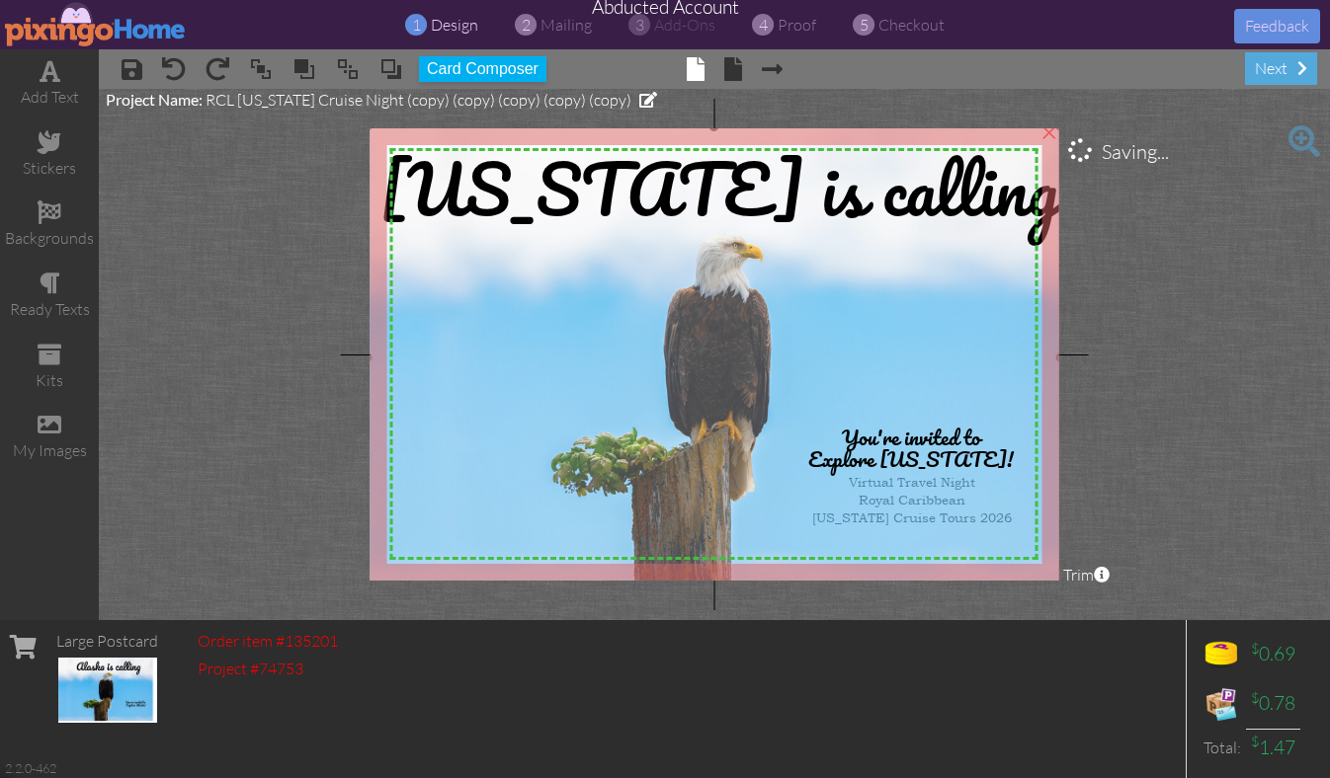
click at [951, 284] on img at bounding box center [713, 357] width 693 height 462
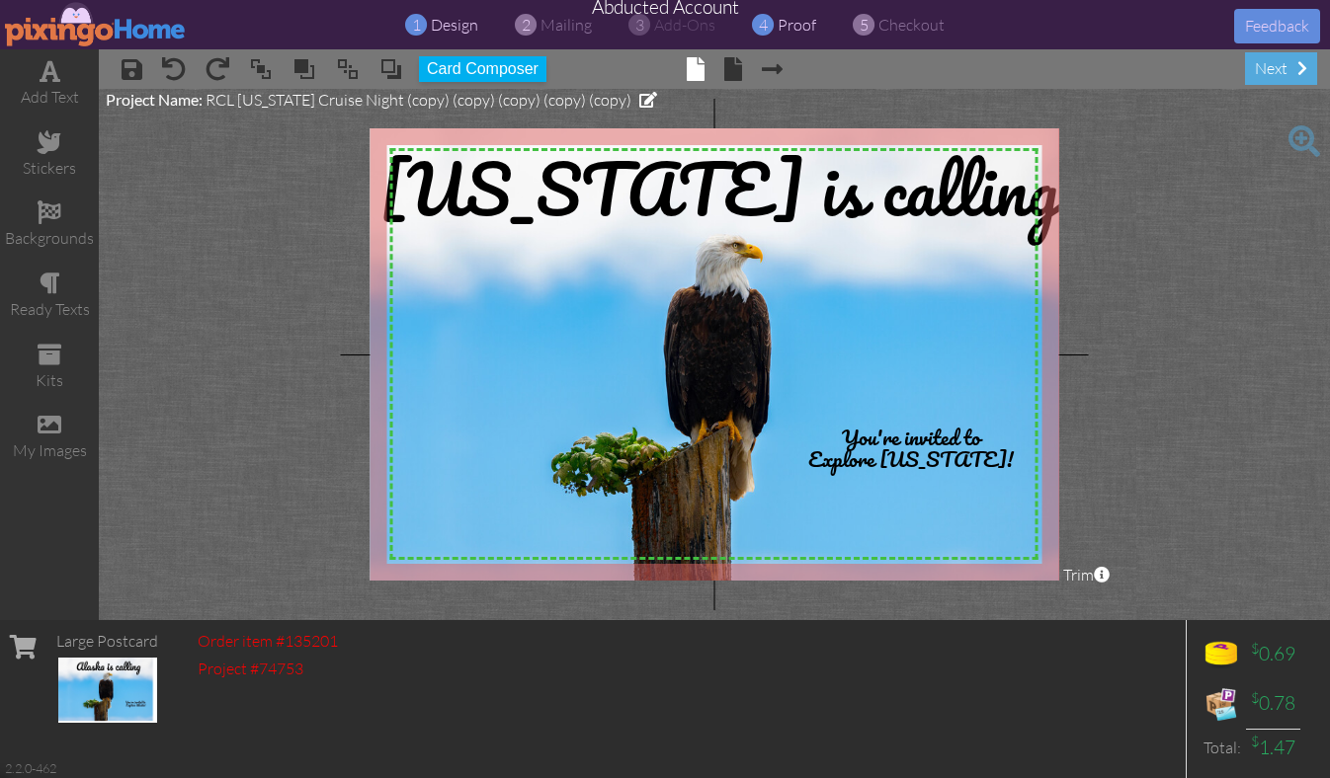
click at [808, 25] on span "proof" at bounding box center [796, 25] width 39 height 20
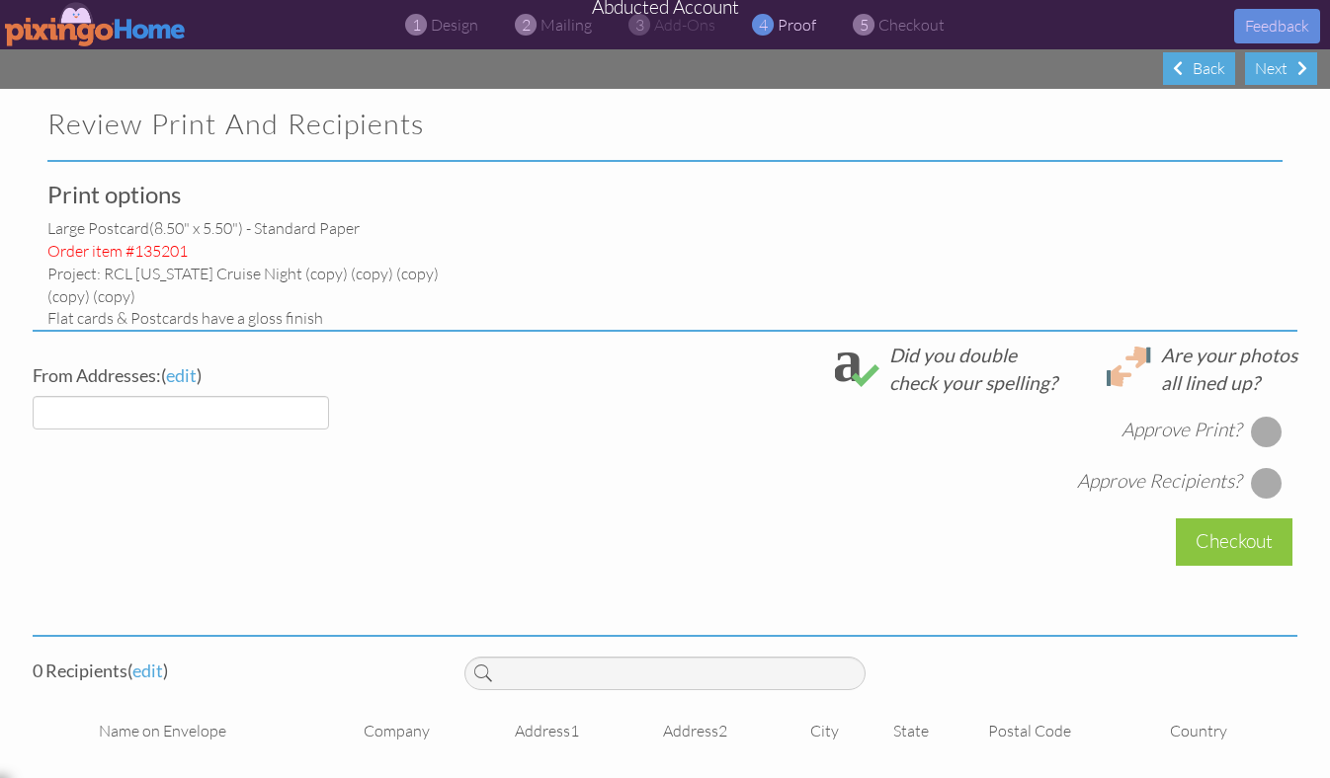
select select "object:53647"
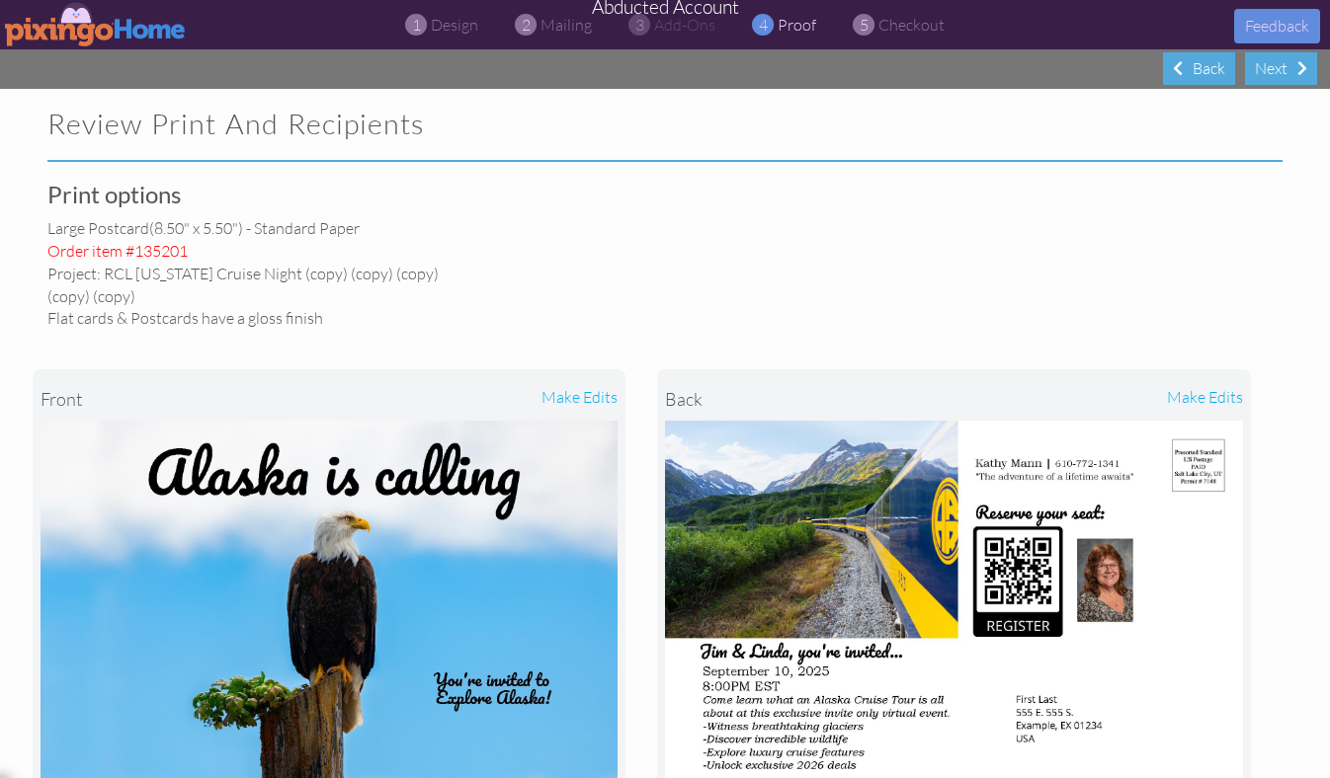
click at [71, 27] on img at bounding box center [96, 24] width 182 height 44
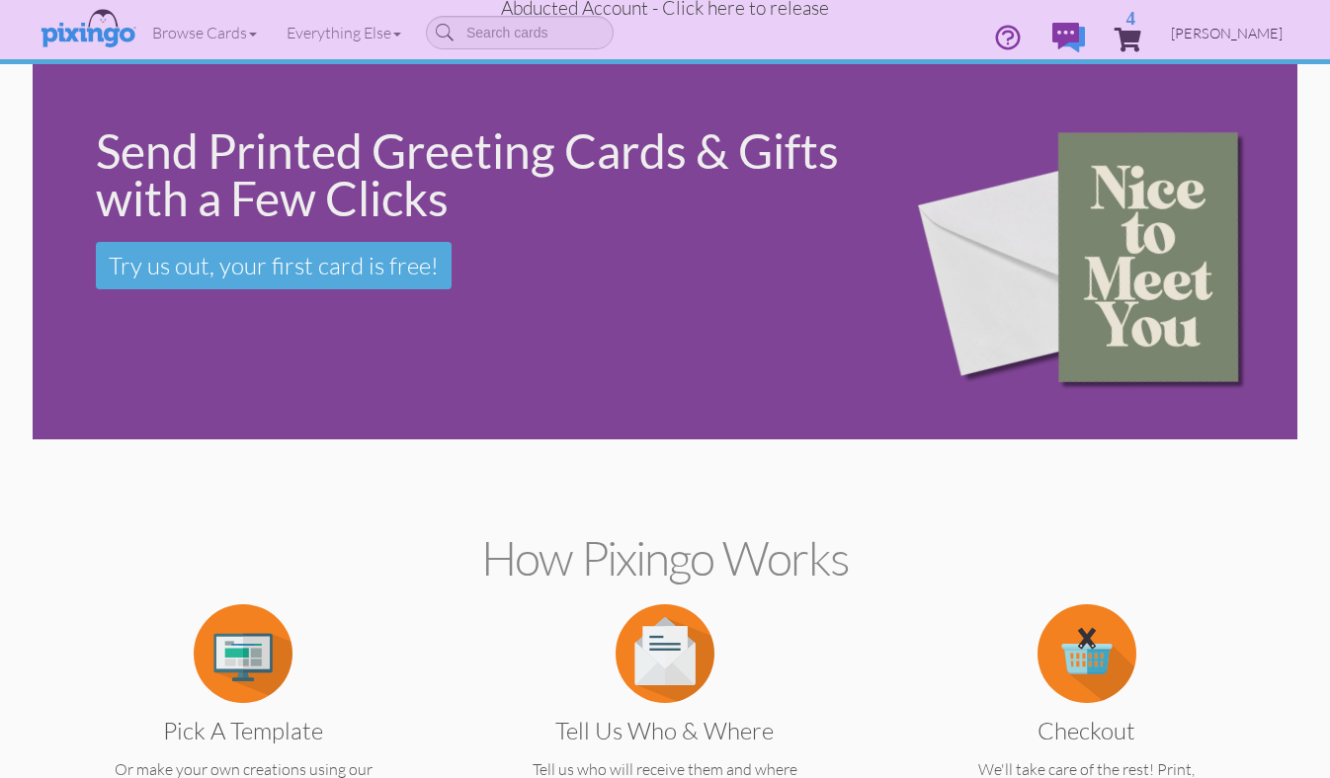
click at [1228, 36] on span "[PERSON_NAME]" at bounding box center [1227, 33] width 112 height 17
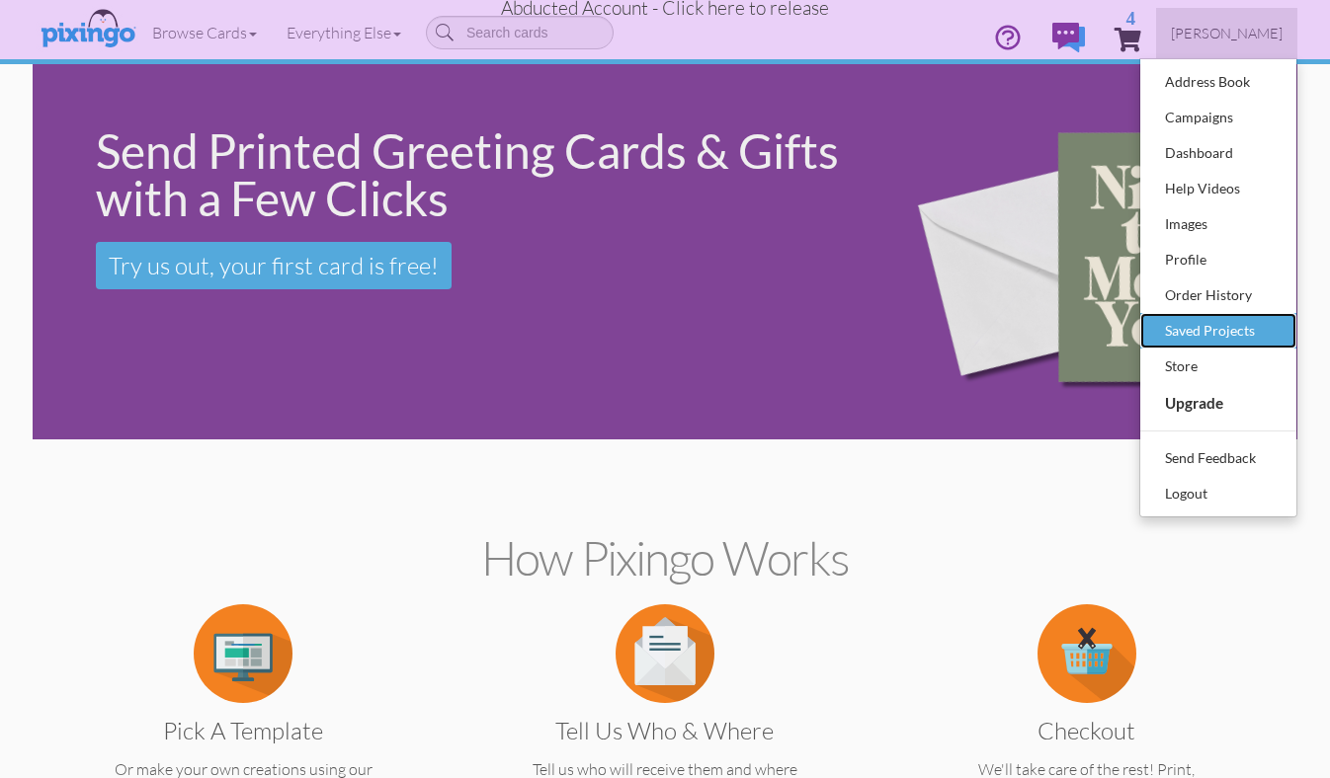
click at [1194, 327] on div "Saved Projects" at bounding box center [1218, 331] width 117 height 30
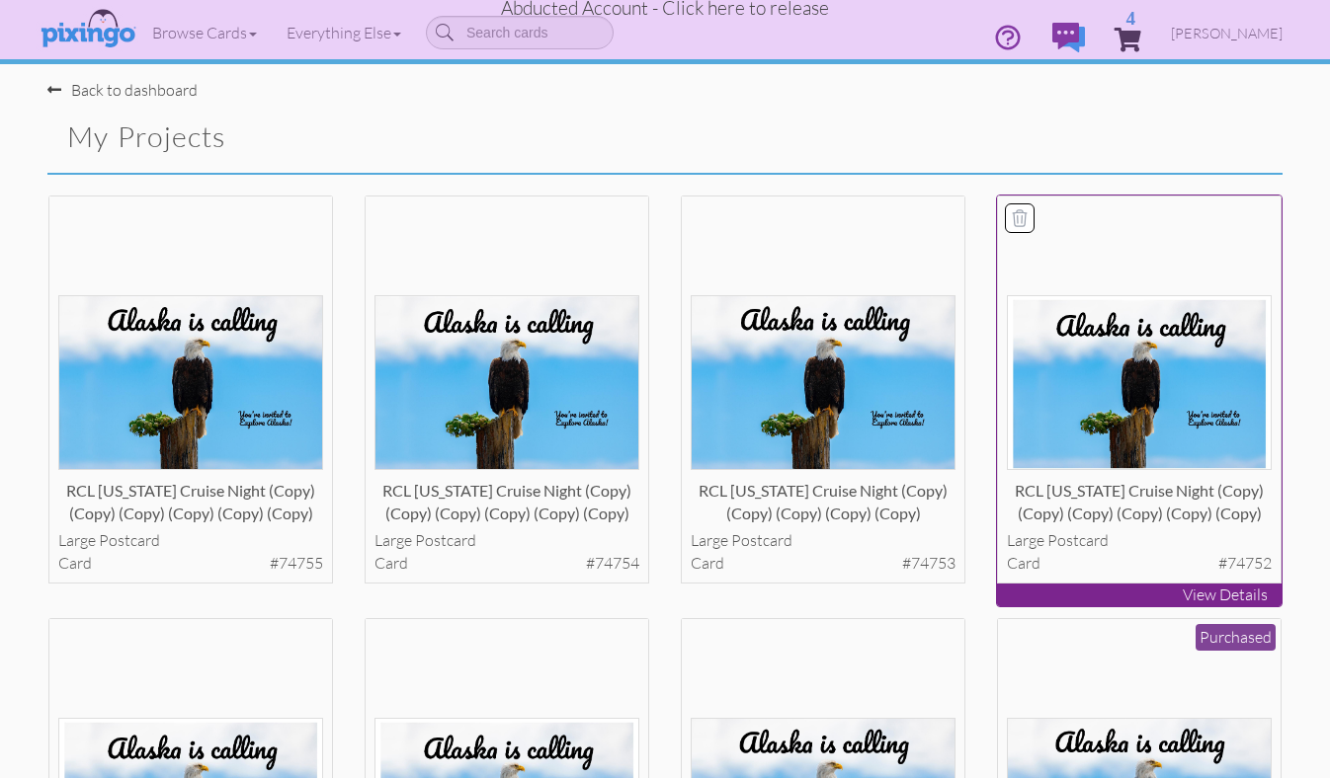
click at [1053, 374] on img at bounding box center [1140, 382] width 266 height 175
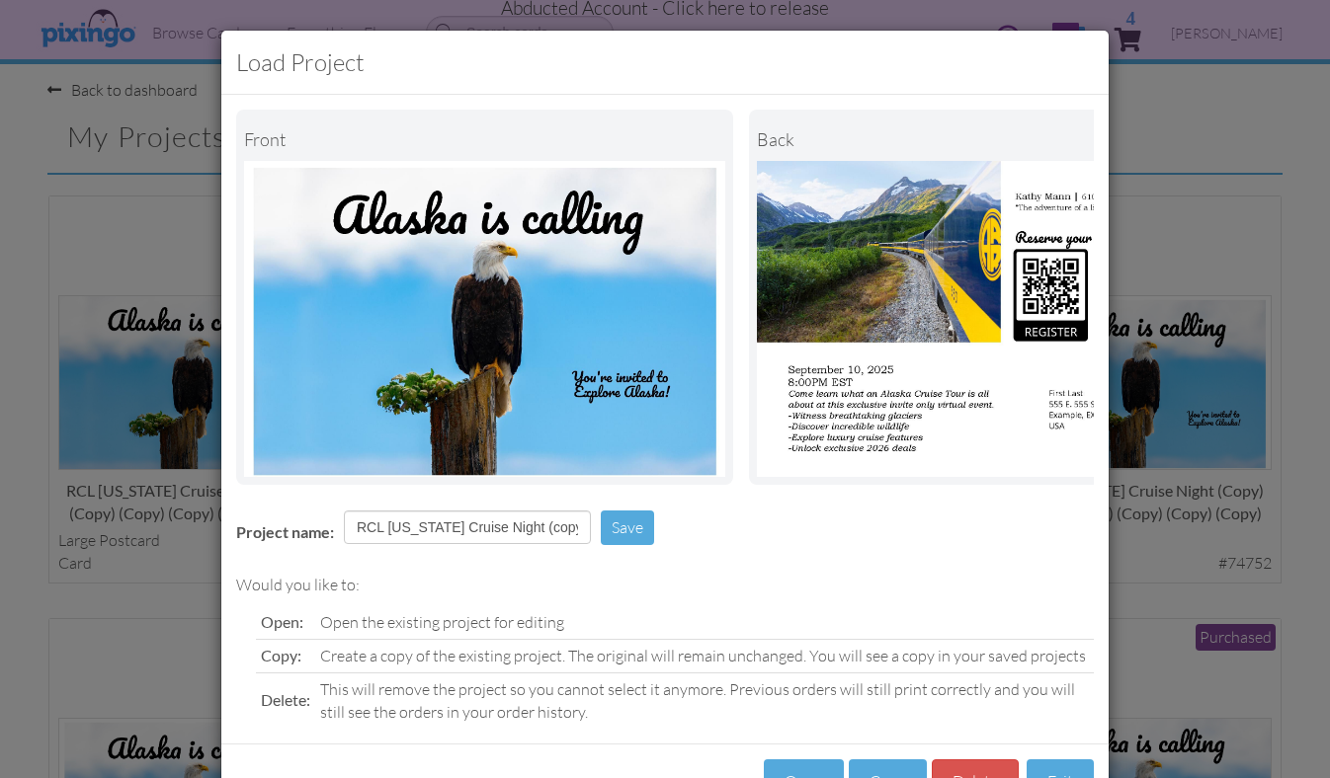
scroll to position [70, 0]
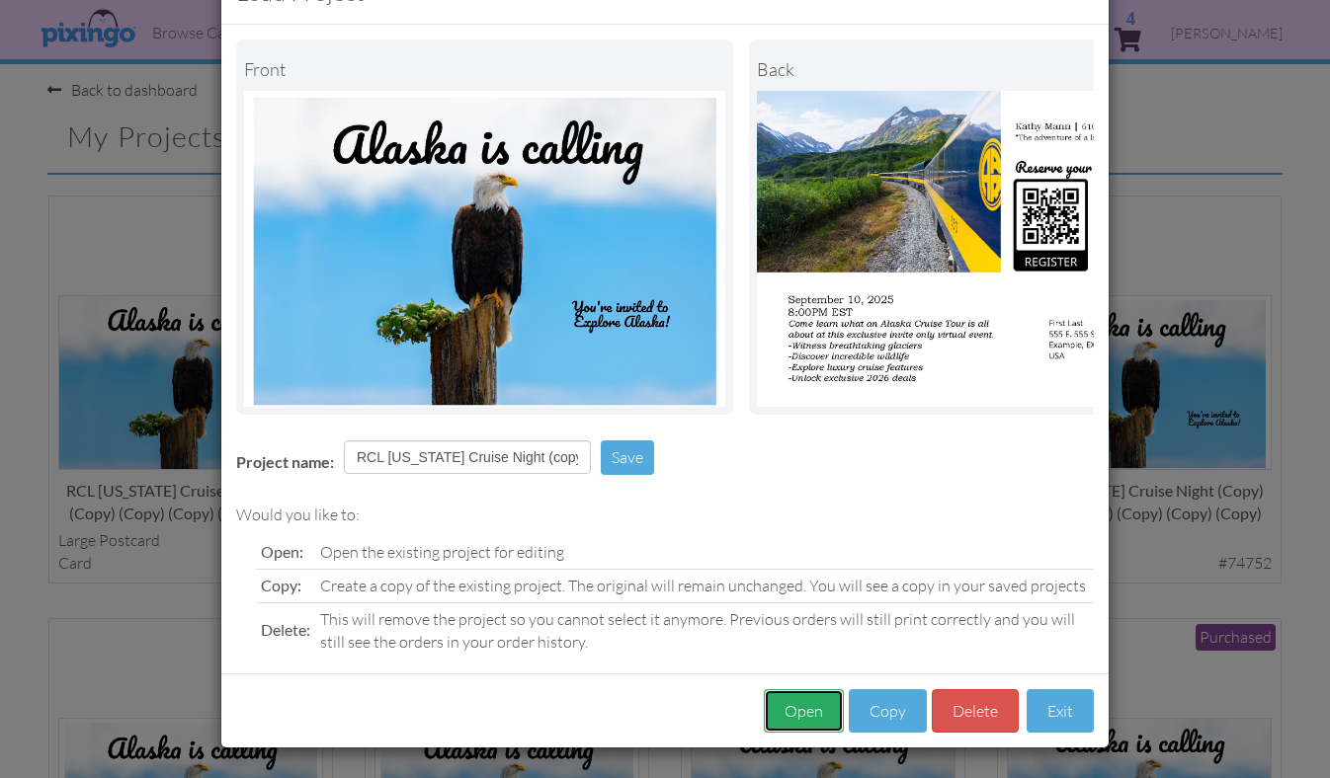
click at [789, 714] on button "Open" at bounding box center [804, 711] width 80 height 44
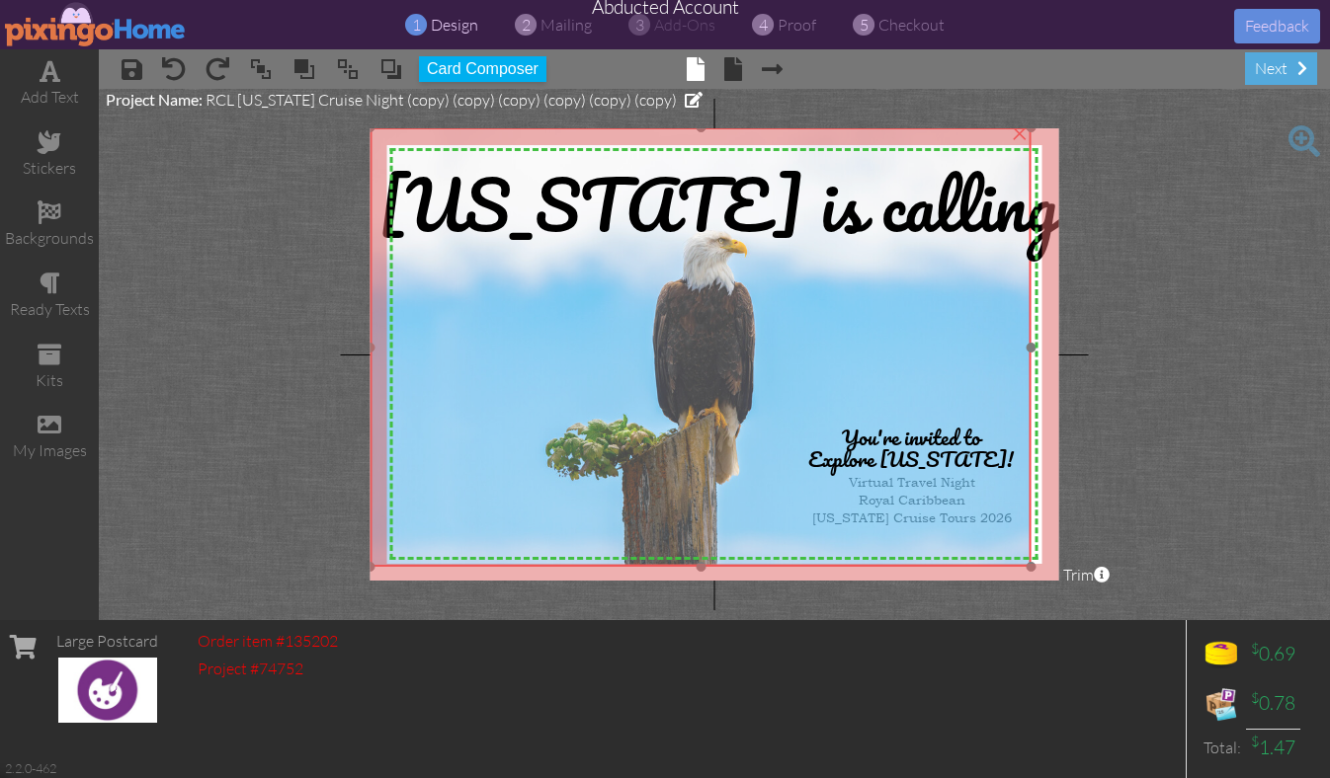
drag, startPoint x: 980, startPoint y: 534, endPoint x: 966, endPoint y: 524, distance: 17.6
click at [966, 524] on img at bounding box center [700, 347] width 661 height 441
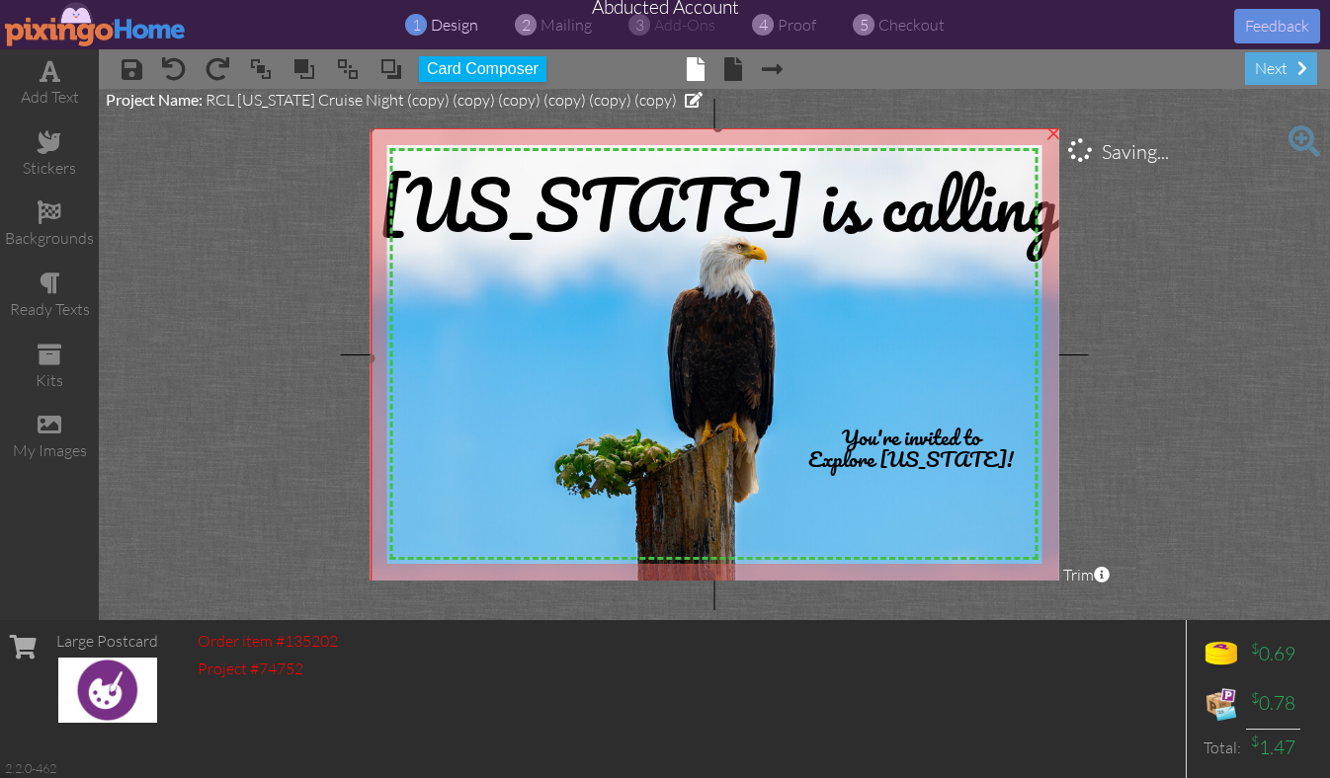
drag, startPoint x: 1029, startPoint y: 563, endPoint x: 1054, endPoint y: 586, distance: 33.6
click at [1054, 586] on project-studio-wrapper "X X X X X X X X X X X X X X X X X X X X X X X X X X X X X X X X X X X X X X X X…" at bounding box center [714, 354] width 1231 height 531
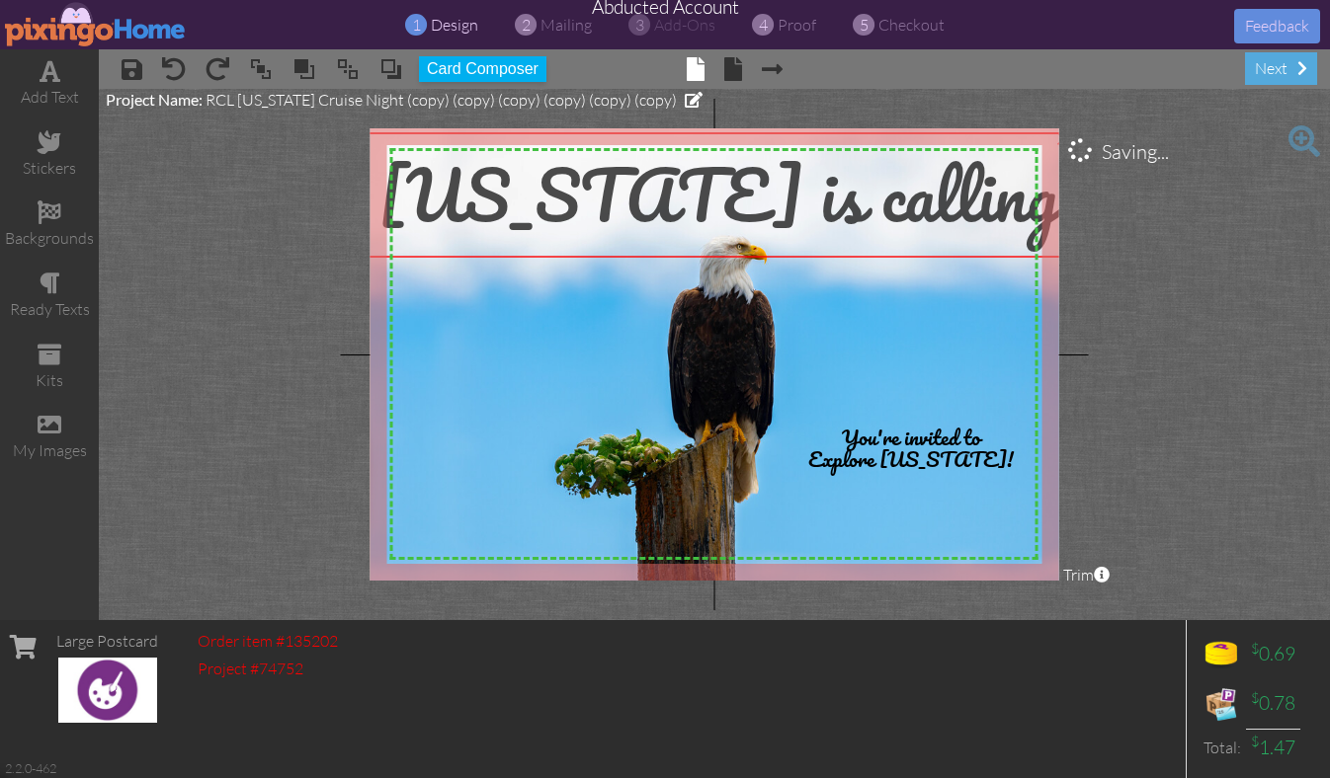
click at [787, 206] on span "[US_STATE] is calling" at bounding box center [718, 194] width 680 height 115
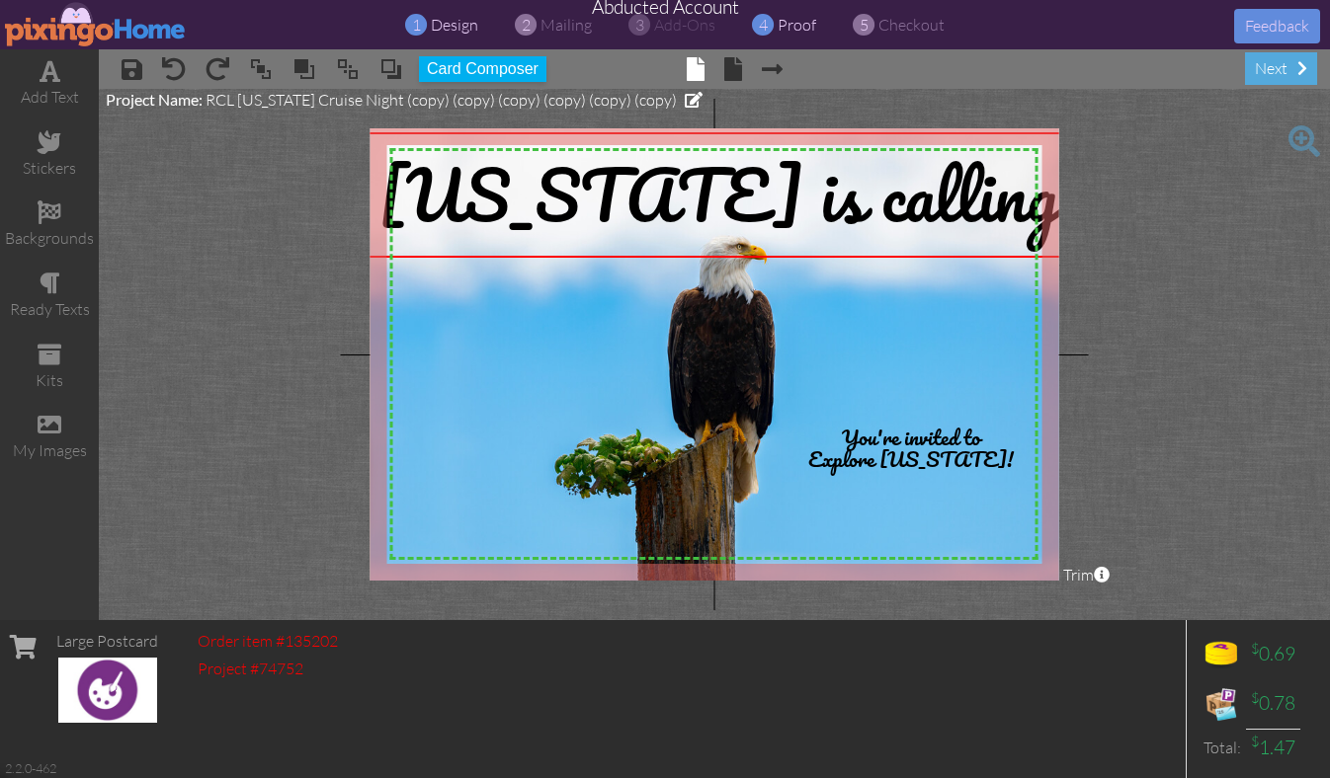
click at [794, 26] on span "proof" at bounding box center [796, 25] width 39 height 20
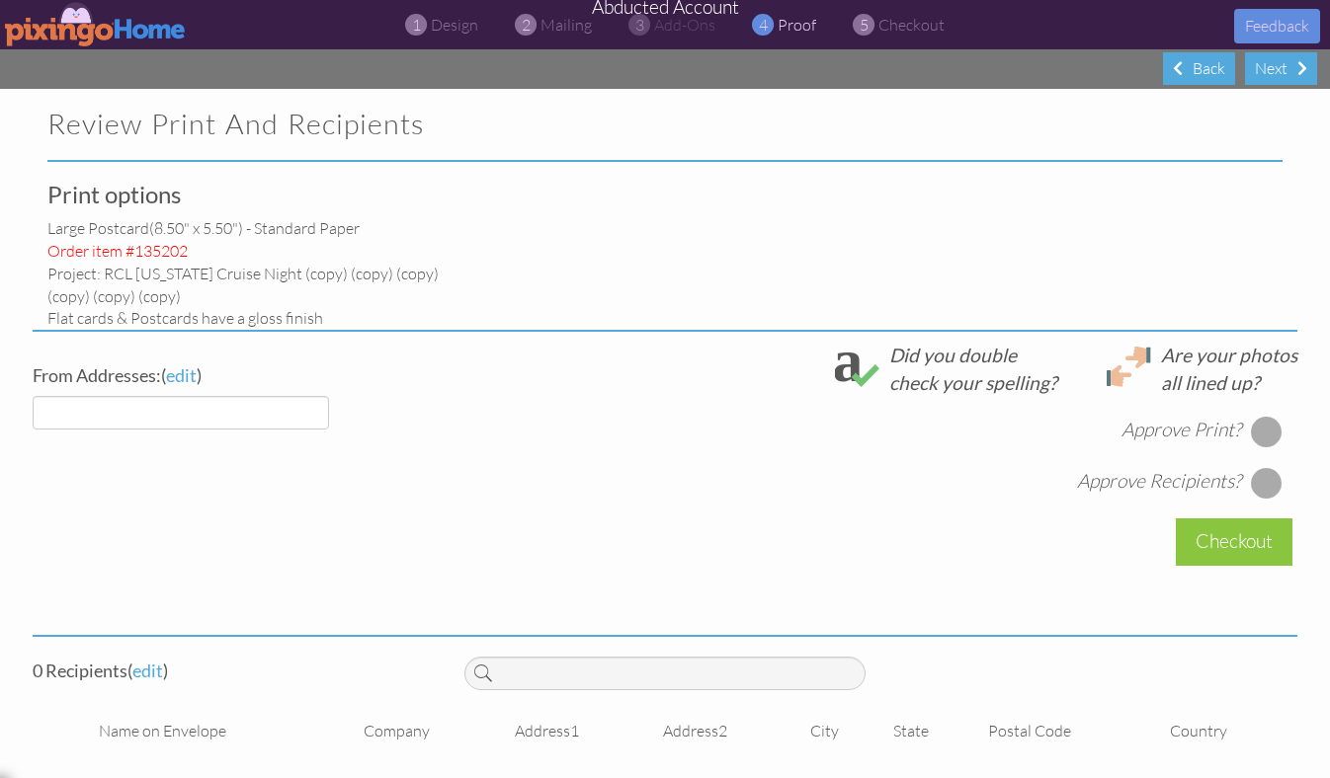
select select "object:54436"
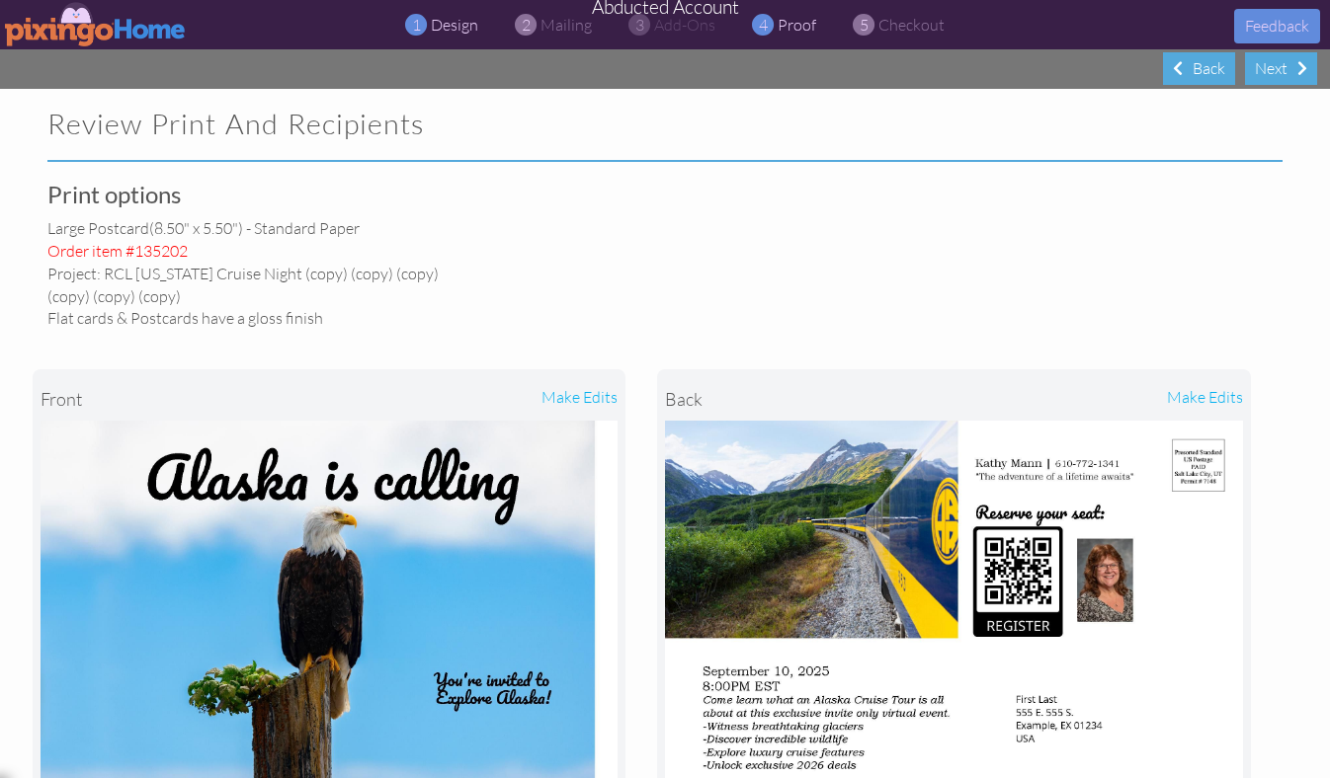
click at [432, 28] on span "design" at bounding box center [454, 25] width 47 height 20
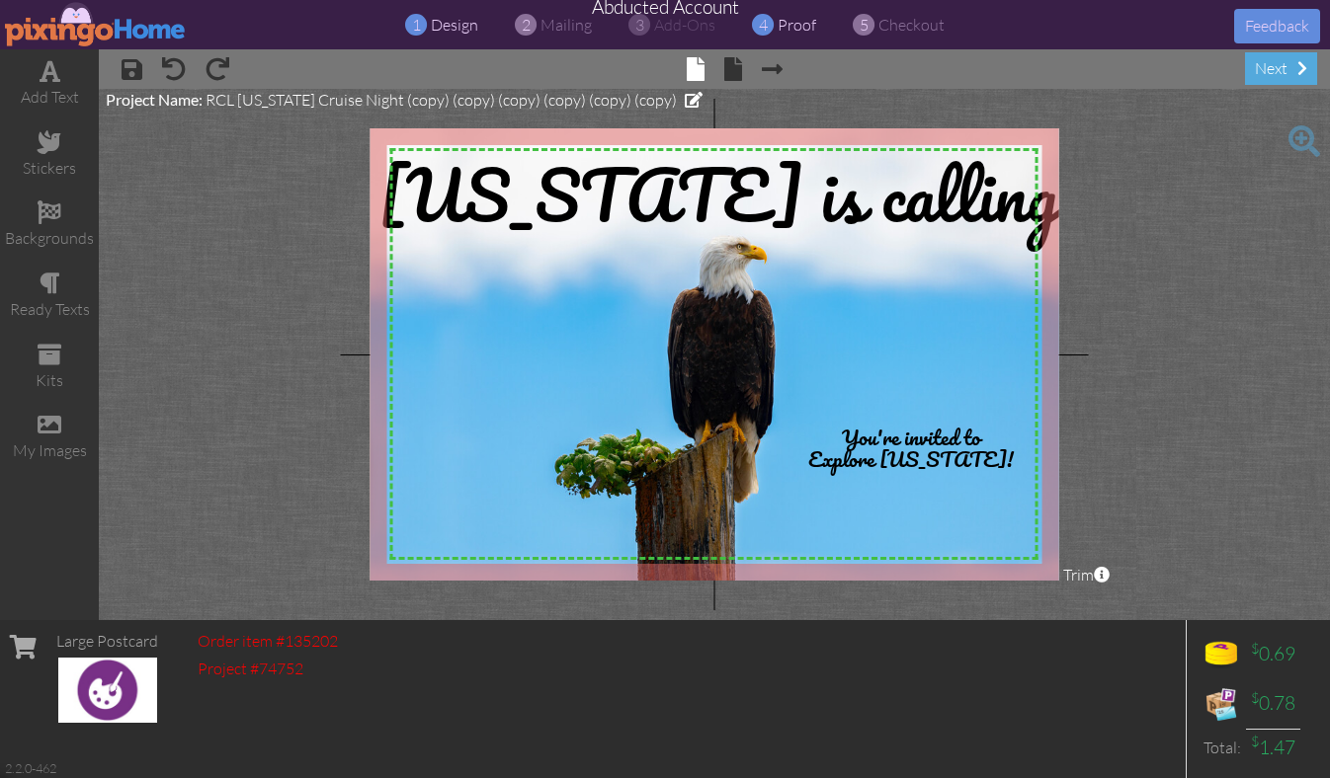
click at [800, 28] on span "proof" at bounding box center [796, 25] width 39 height 20
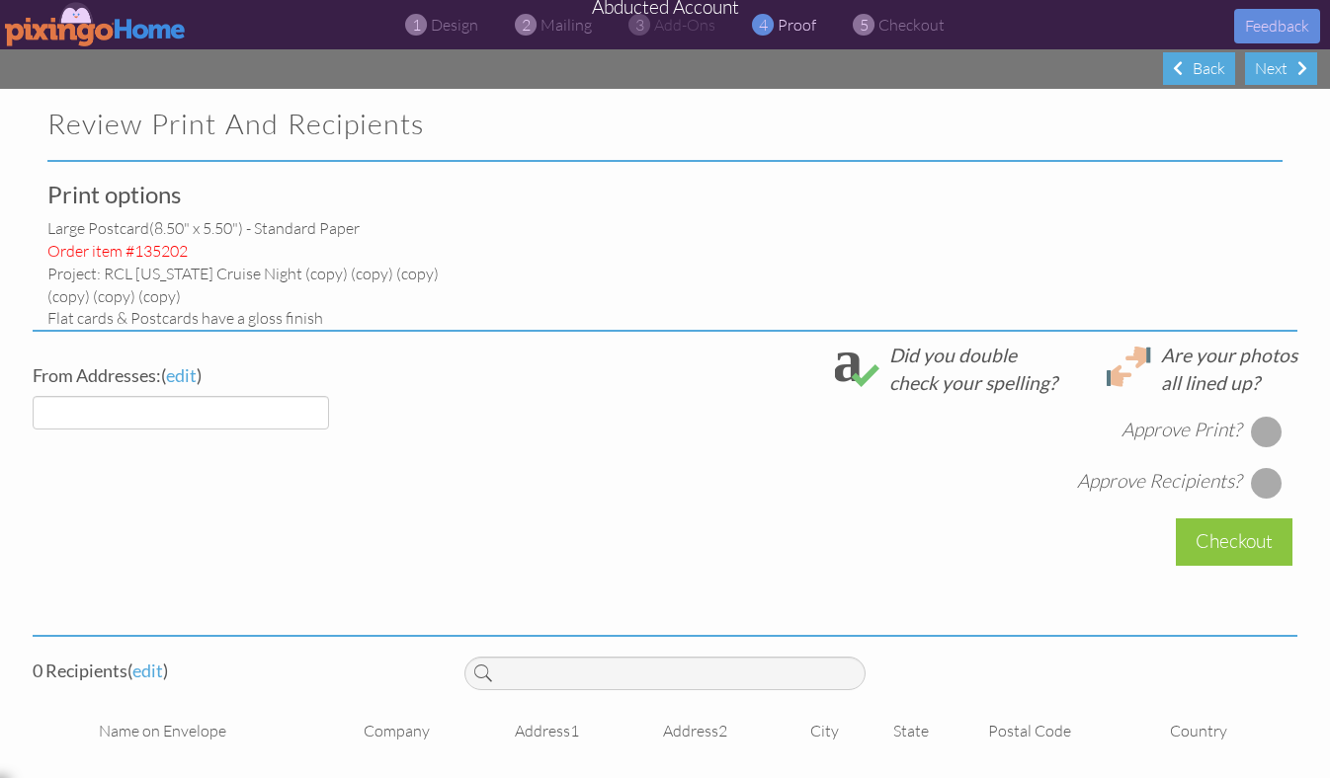
select select "object:54520"
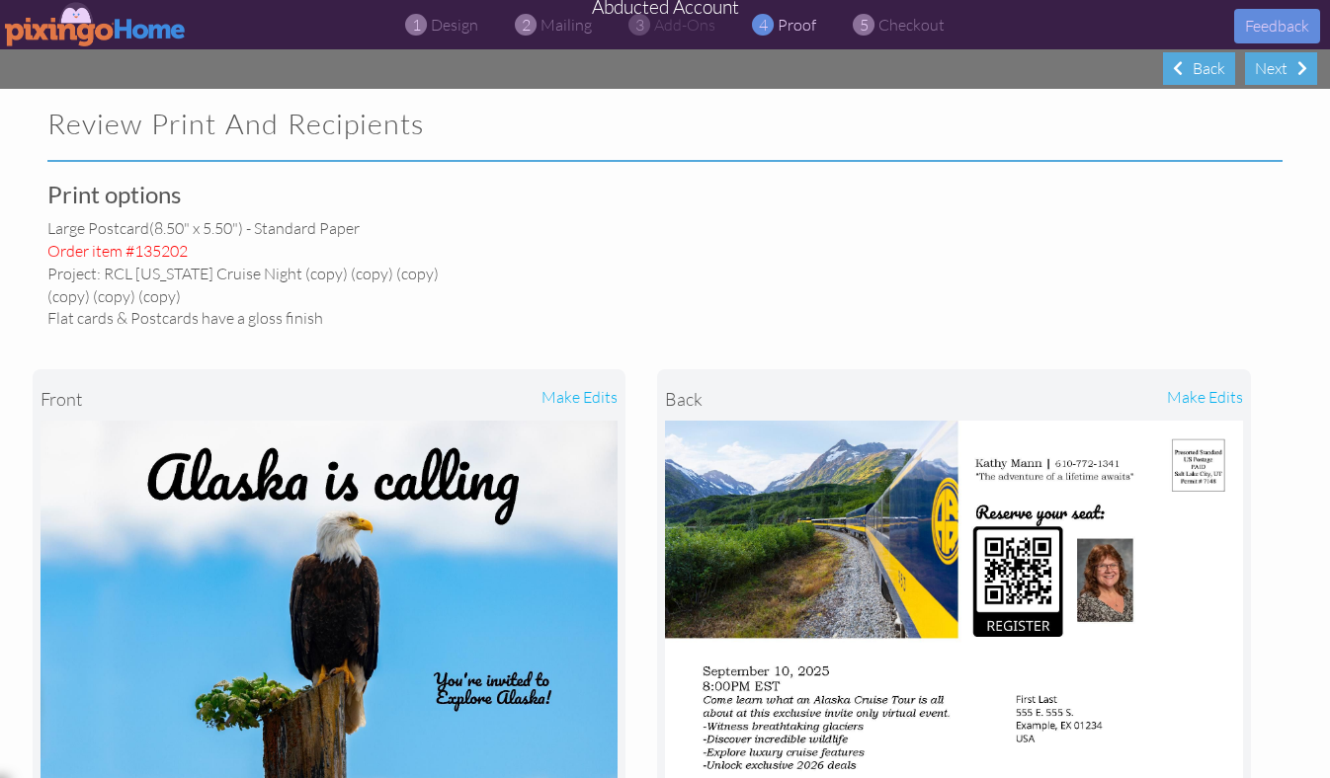
click at [55, 15] on img at bounding box center [96, 24] width 182 height 44
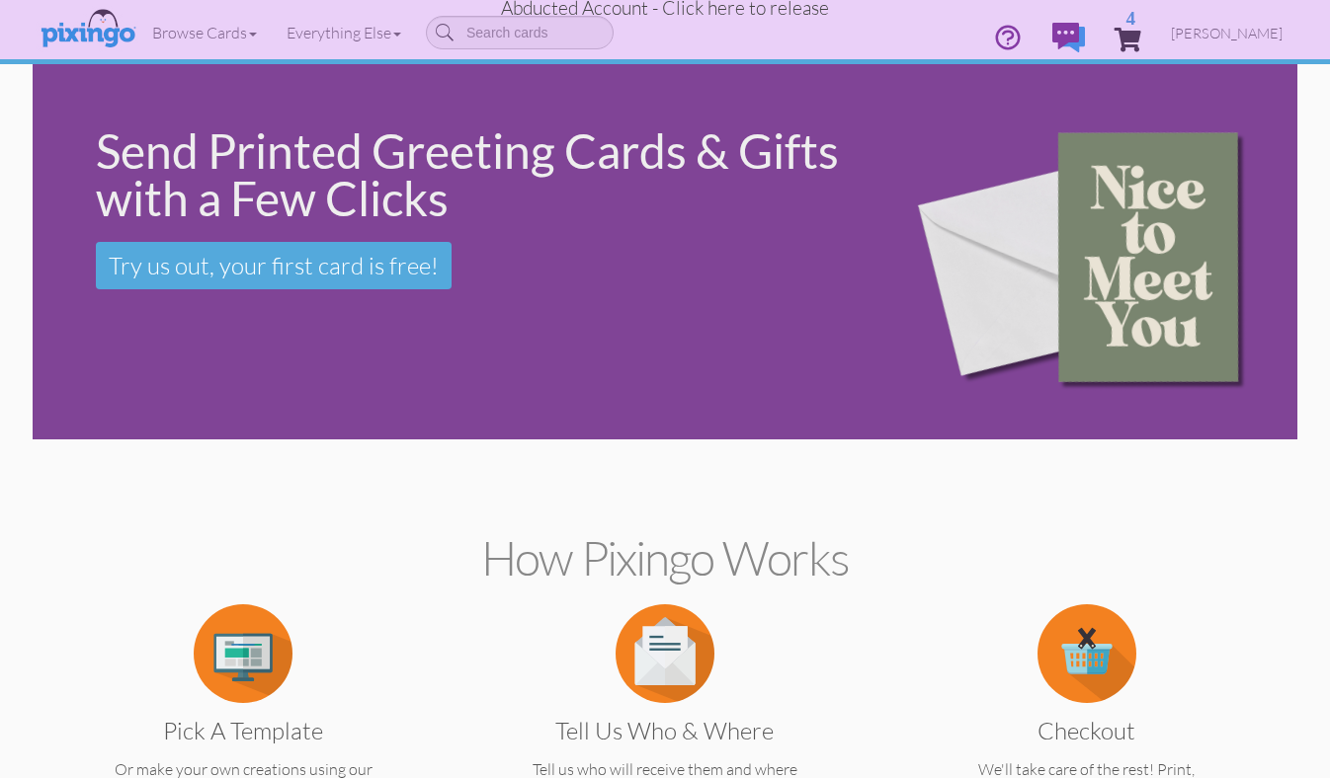
click at [737, 0] on span "Abducted Account - Click here to release" at bounding box center [665, 8] width 328 height 24
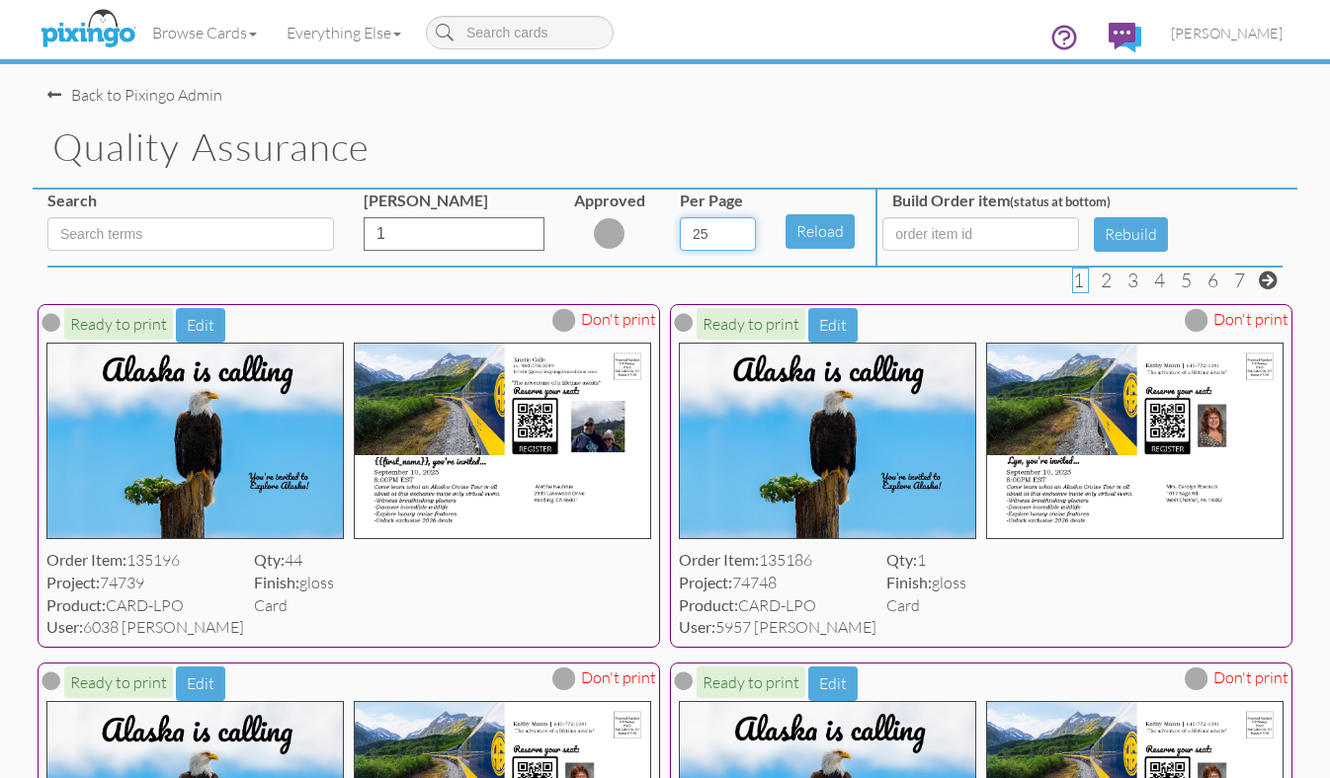
click at [752, 240] on select "5 10 25 50 100" at bounding box center [718, 234] width 76 height 34
select select "number:100"
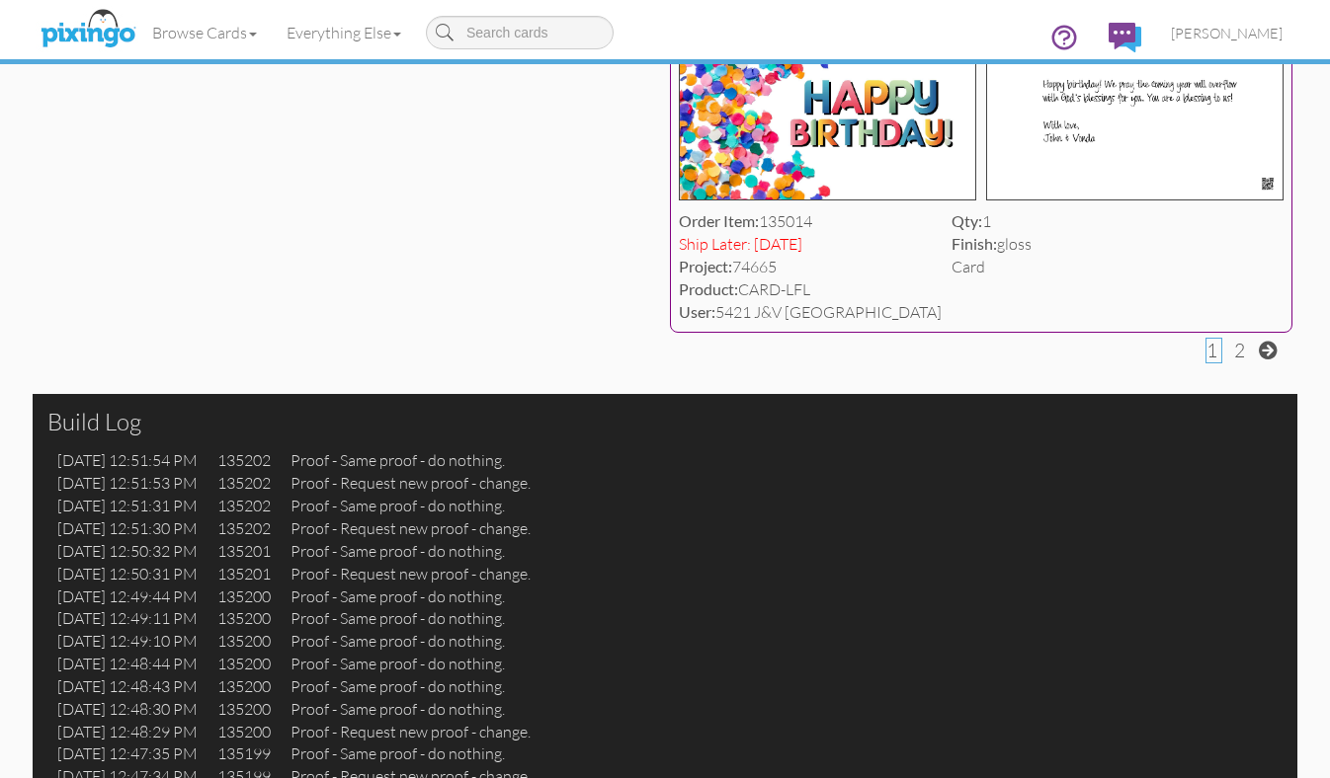
scroll to position [24025, 0]
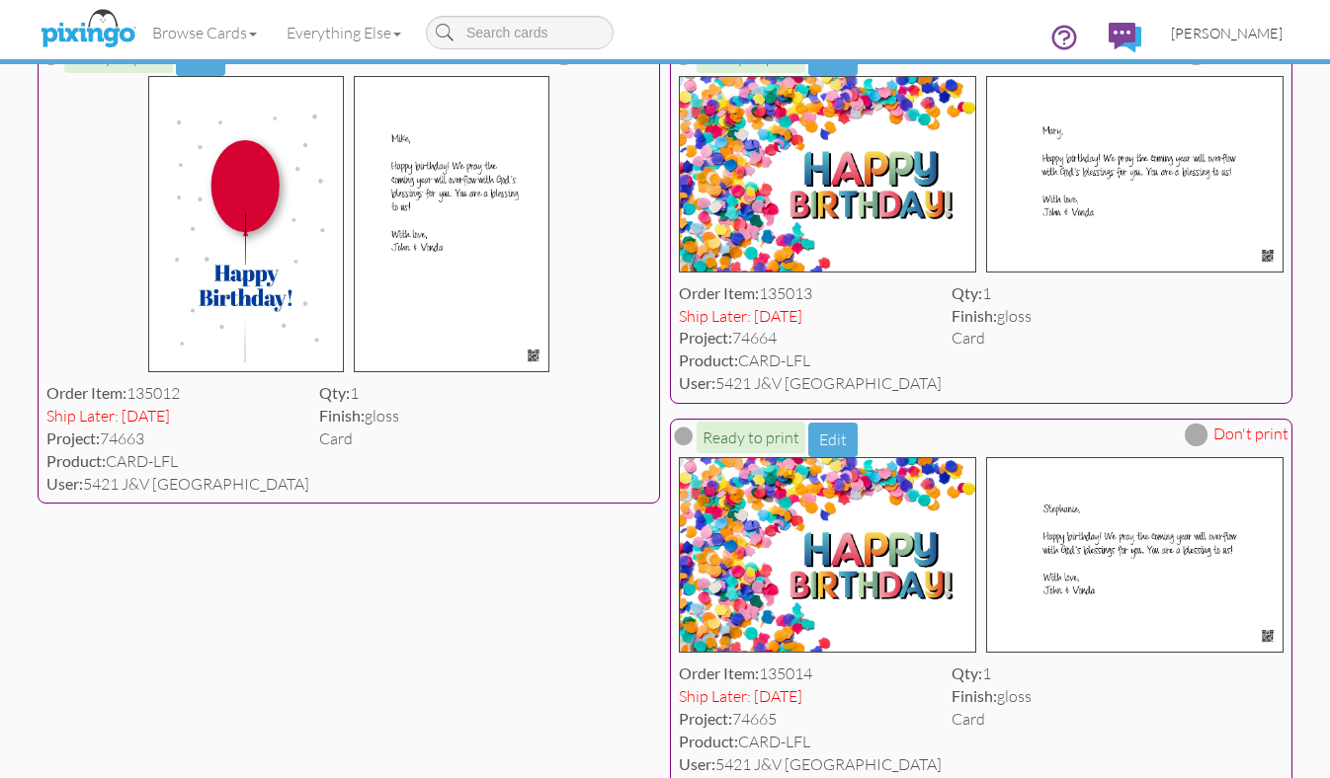
click at [1250, 33] on span "[PERSON_NAME]" at bounding box center [1227, 33] width 112 height 17
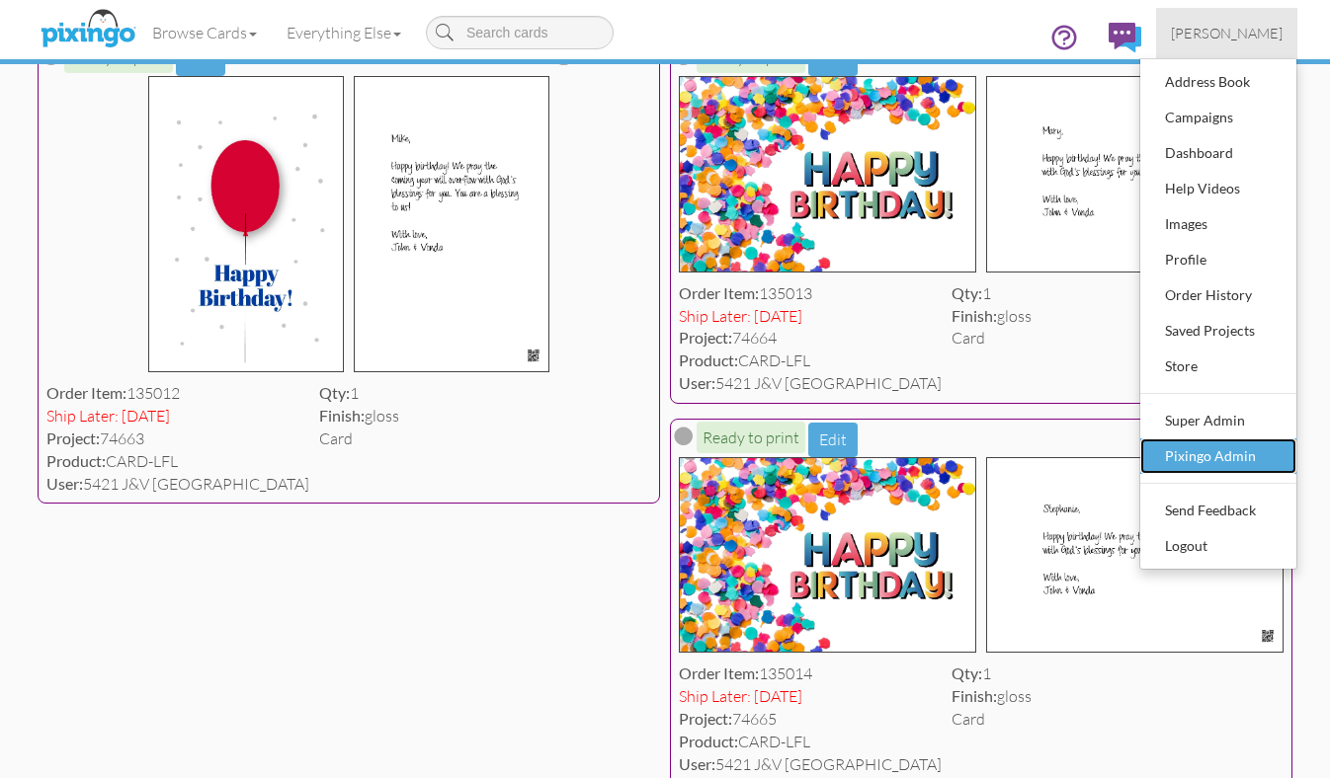
click at [1192, 455] on div "Pixingo Admin" at bounding box center [1218, 457] width 117 height 30
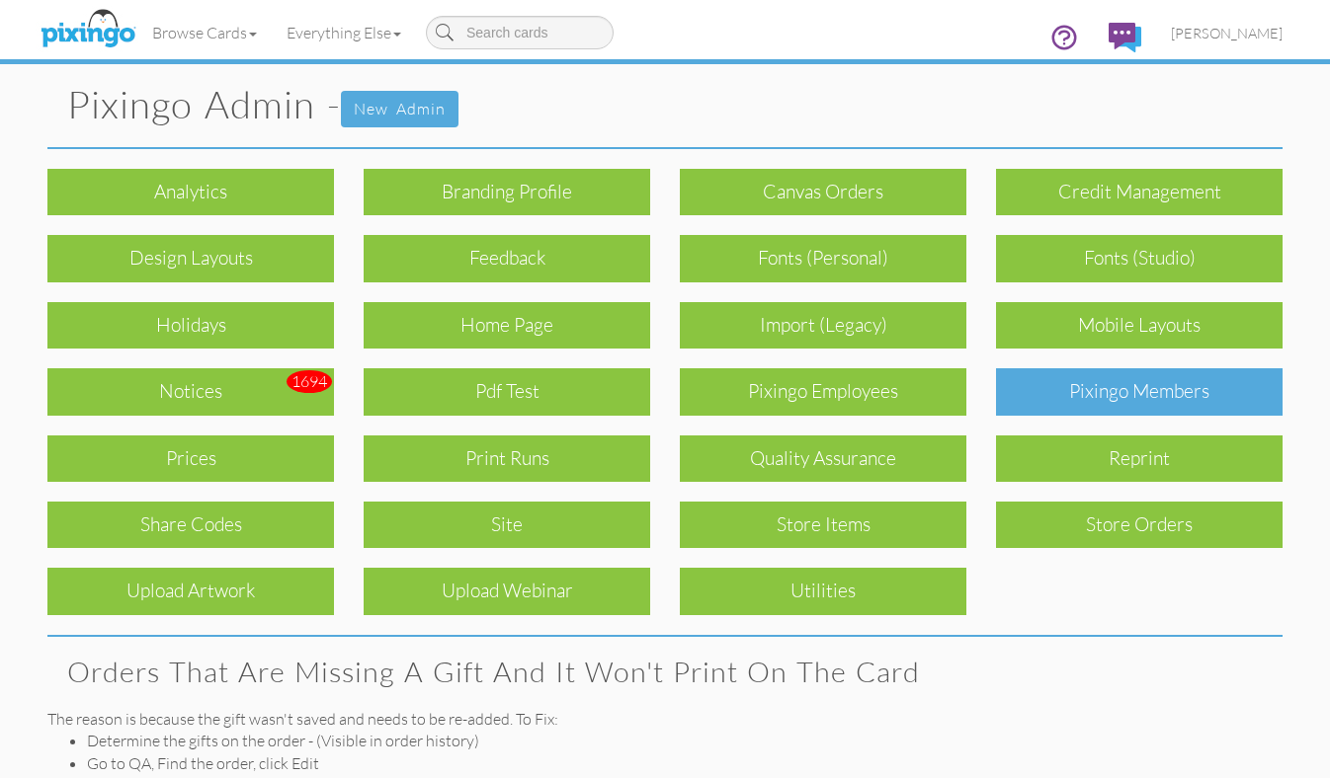
click at [1060, 411] on div "Pixingo Members" at bounding box center [1139, 391] width 286 height 46
